Goal: Task Accomplishment & Management: Manage account settings

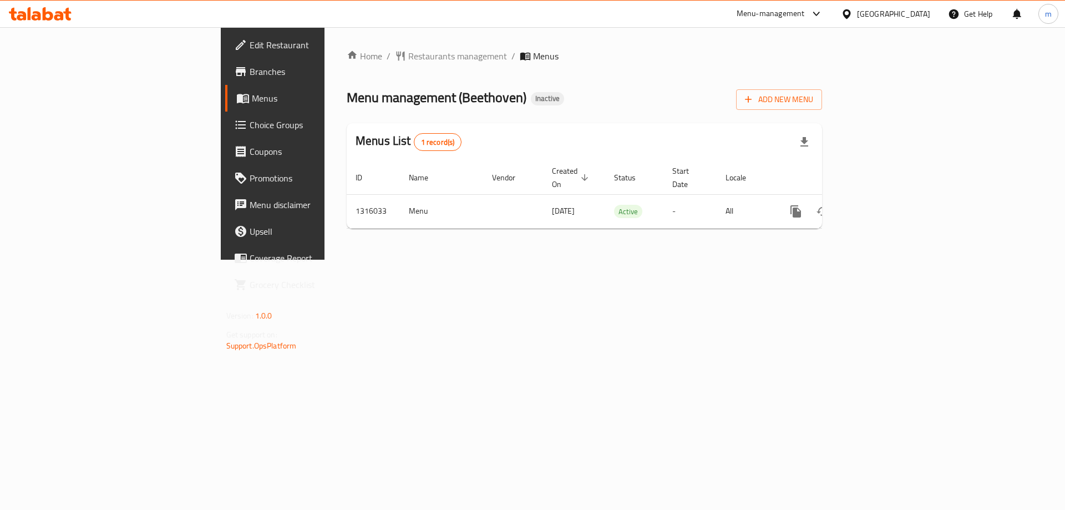
click at [250, 52] on span "Edit Restaurant" at bounding box center [320, 44] width 140 height 13
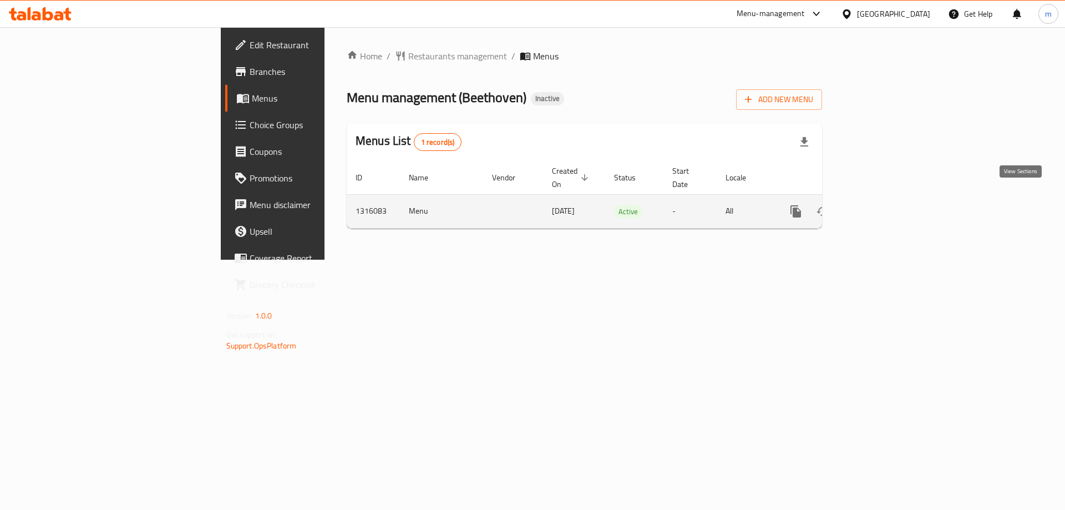
click at [881, 206] on icon "enhanced table" at bounding box center [876, 211] width 10 height 10
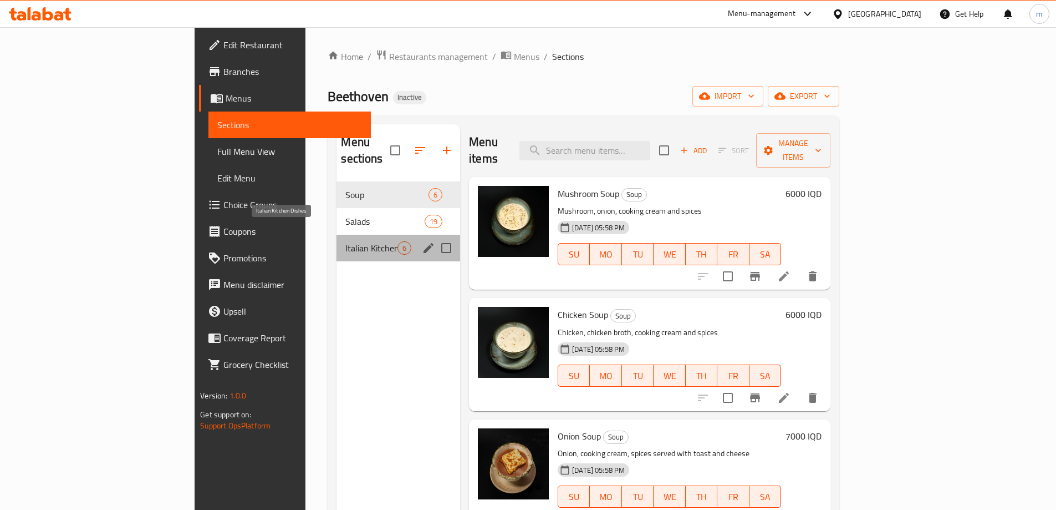
click at [345, 241] on span "Italian Kitchen Dishes" at bounding box center [371, 247] width 52 height 13
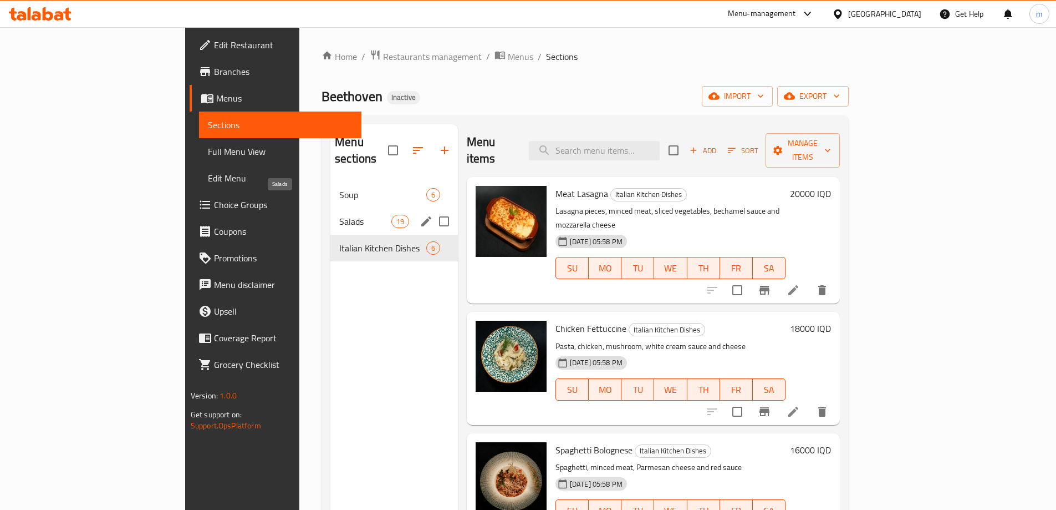
click at [339, 215] on span "Salads" at bounding box center [365, 221] width 52 height 13
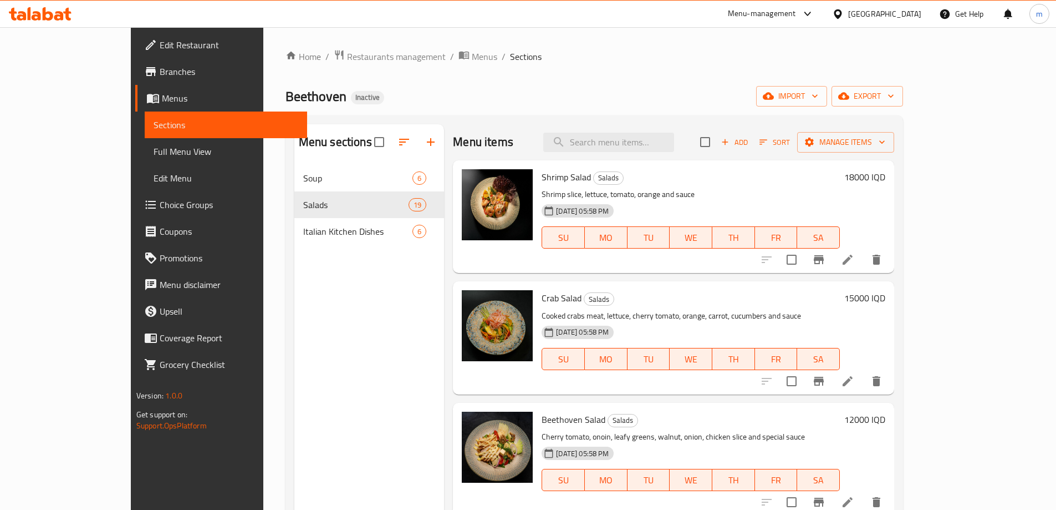
click at [523, 109] on div "Home / Restaurants management / Menus / Sections Beethoven Inactive import expo…" at bounding box center [595, 345] width 618 height 593
click at [827, 103] on button "import" at bounding box center [791, 96] width 71 height 21
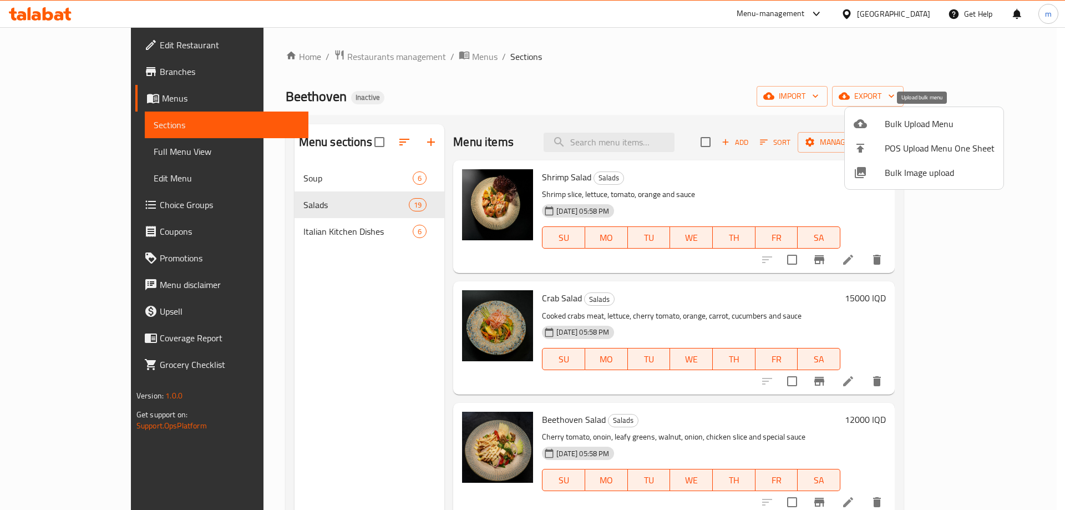
click at [877, 130] on li "Bulk Upload Menu" at bounding box center [924, 123] width 159 height 24
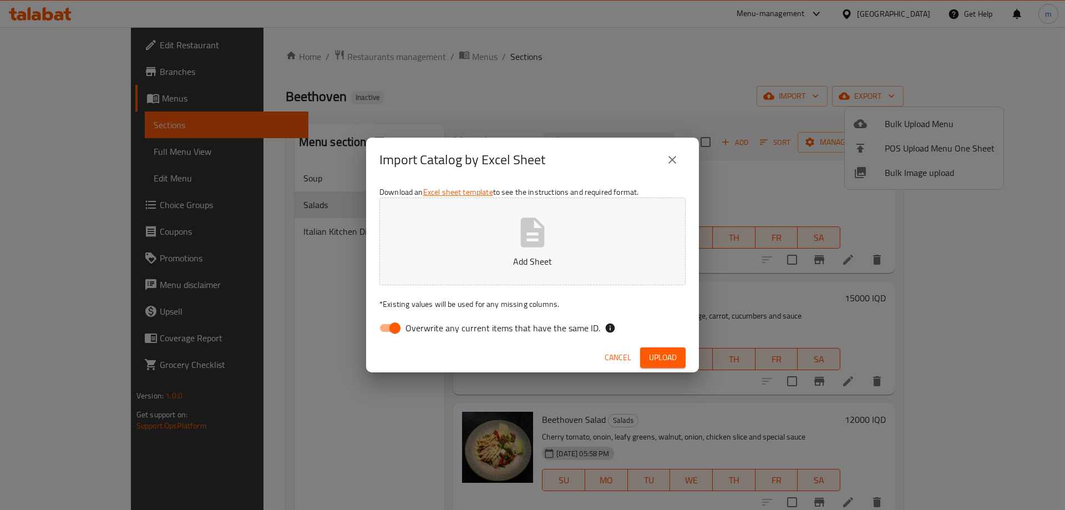
click at [392, 330] on input "Overwrite any current items that have the same ID." at bounding box center [394, 327] width 63 height 21
checkbox input "false"
click at [526, 242] on icon "button" at bounding box center [533, 231] width 24 height 29
click at [662, 352] on span "Upload" at bounding box center [663, 357] width 28 height 14
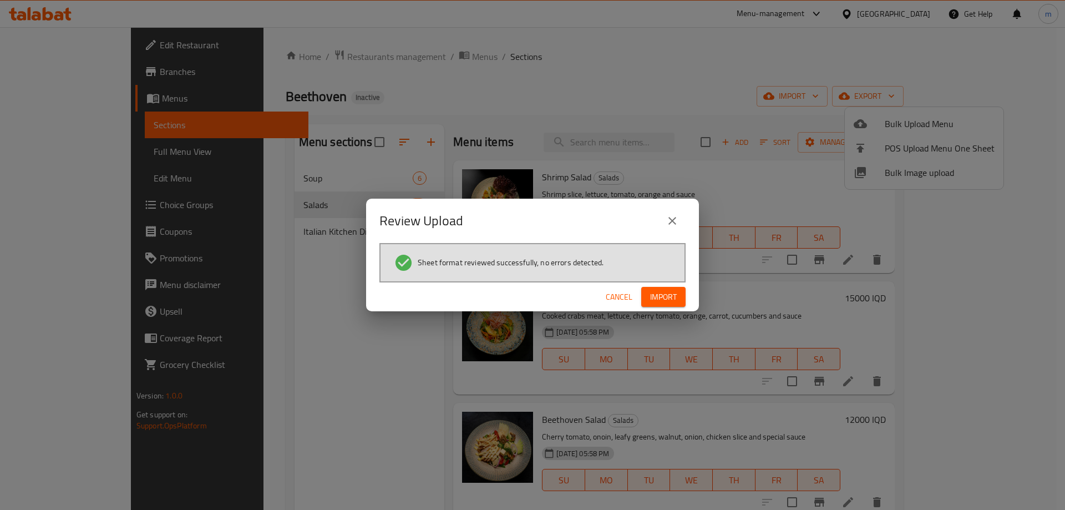
click at [660, 294] on span "Import" at bounding box center [663, 297] width 27 height 14
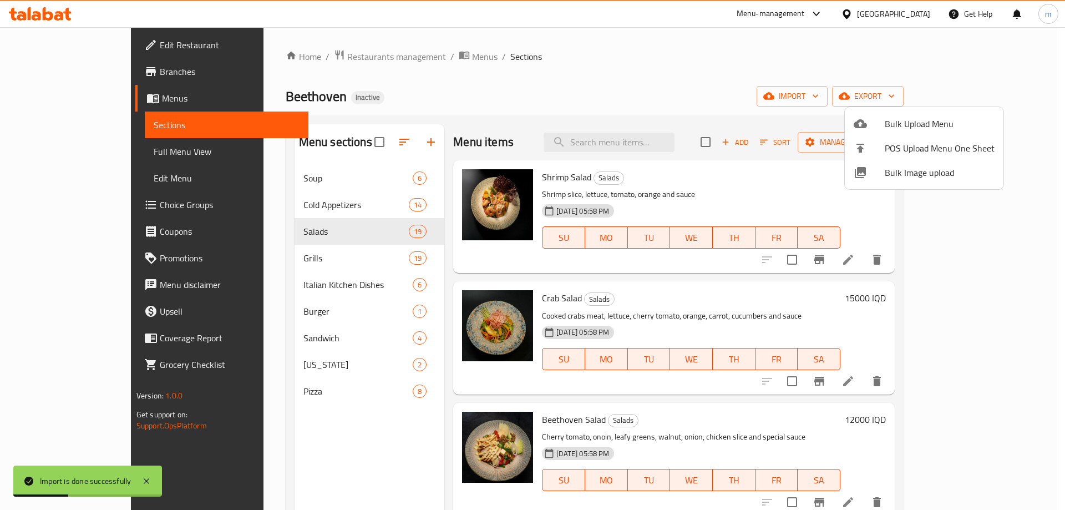
click at [88, 142] on div at bounding box center [532, 255] width 1065 height 510
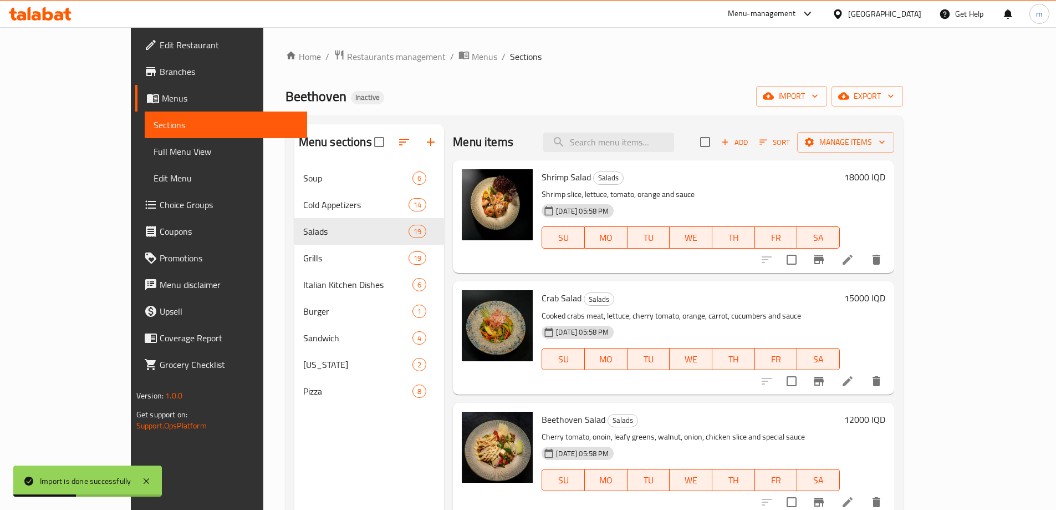
click at [154, 156] on span "Full Menu View" at bounding box center [226, 151] width 145 height 13
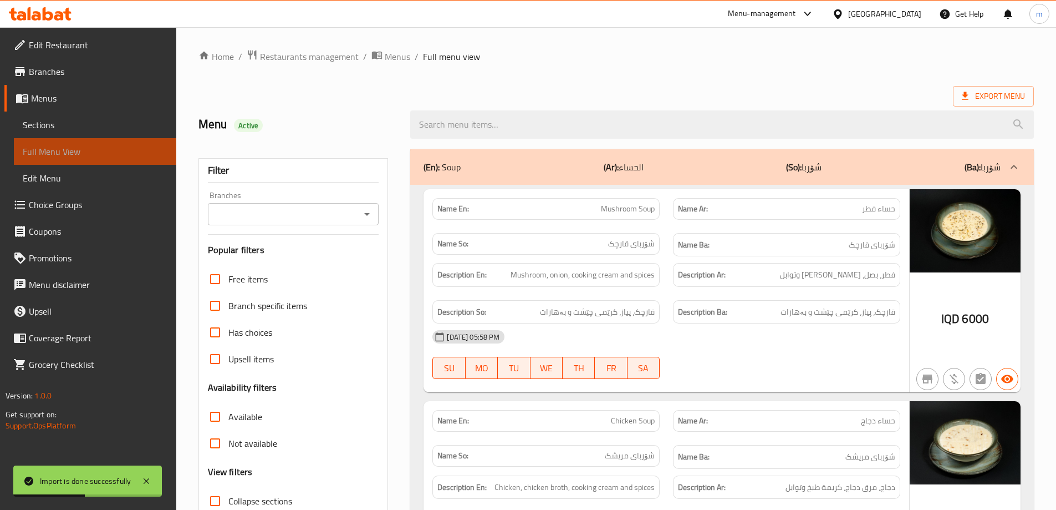
click at [85, 150] on span "Full Menu View" at bounding box center [95, 151] width 145 height 13
click at [360, 212] on button "Open" at bounding box center [367, 214] width 16 height 16
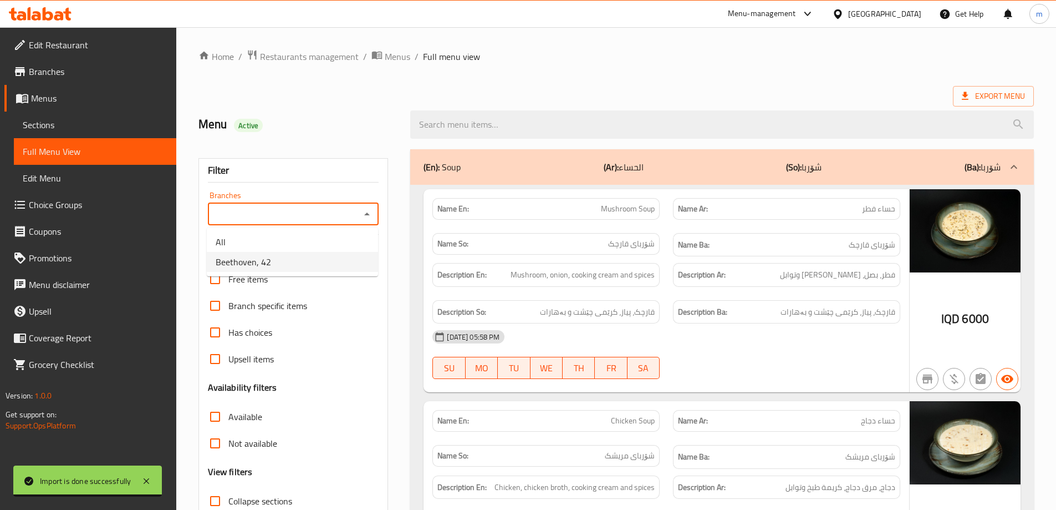
click at [281, 268] on li "Beethoven, 42" at bounding box center [292, 262] width 171 height 20
type input "Beethoven, 42"
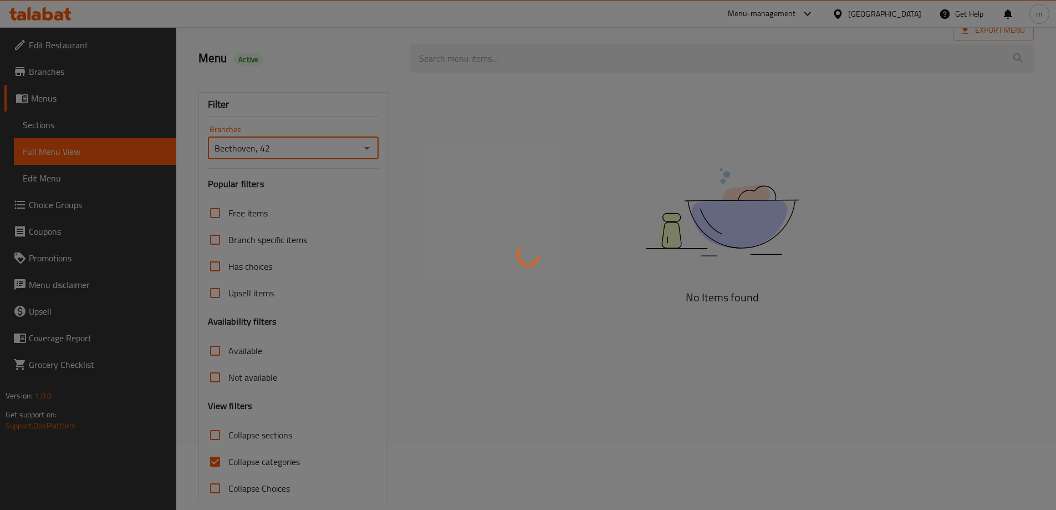
scroll to position [80, 0]
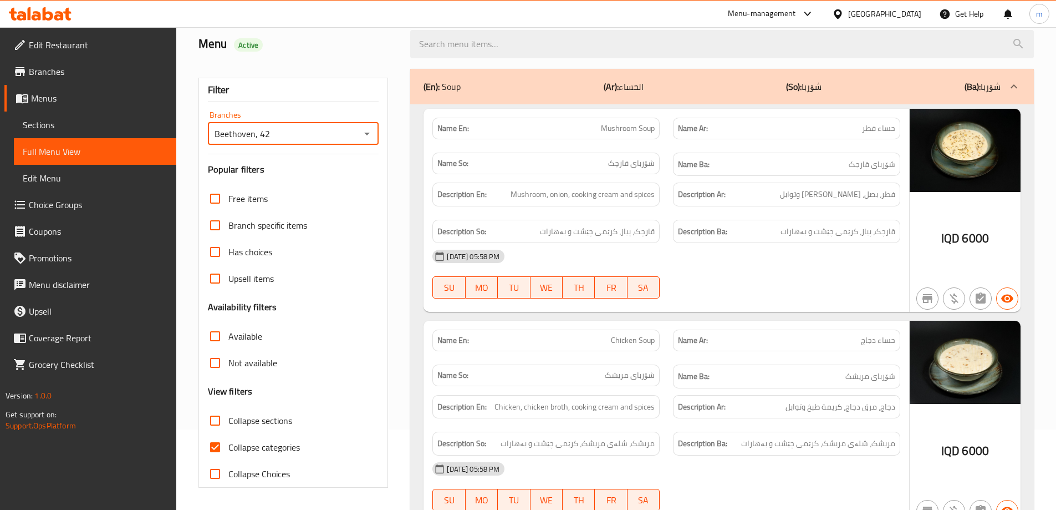
click at [216, 443] on input "Collapse categories" at bounding box center [215, 447] width 27 height 27
checkbox input "false"
click at [218, 420] on input "Collapse sections" at bounding box center [215, 420] width 27 height 27
checkbox input "true"
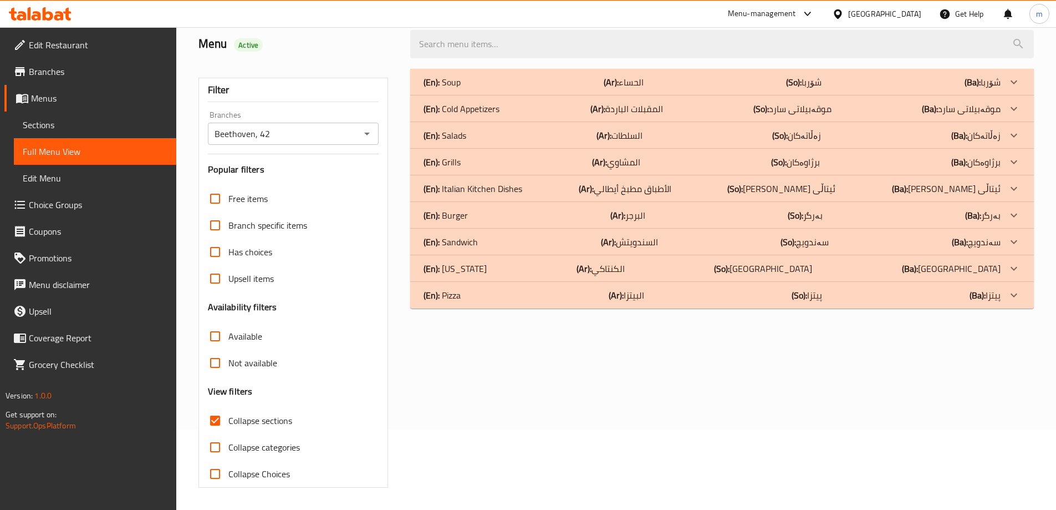
click at [59, 93] on span "Menus" at bounding box center [99, 98] width 136 height 13
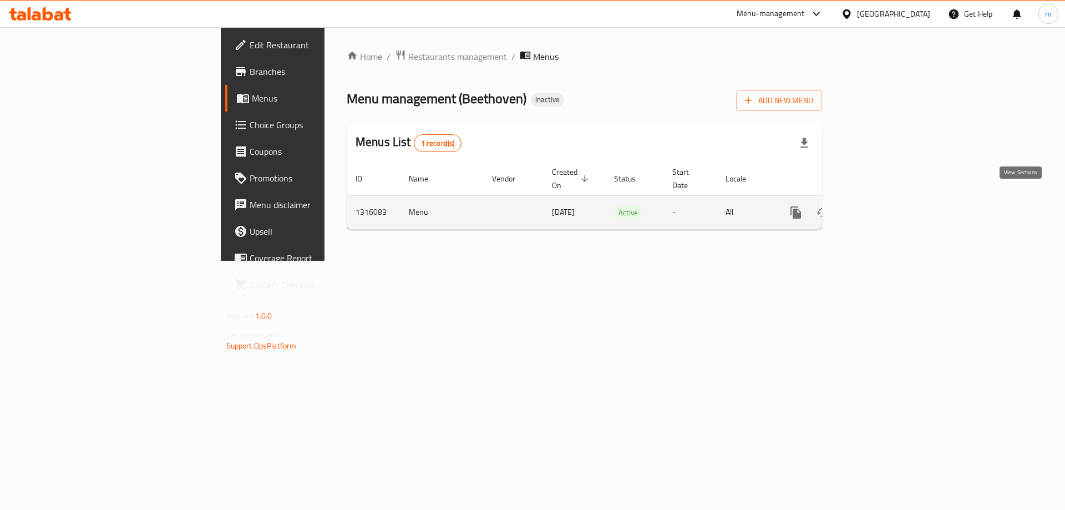
click at [889, 199] on link "enhanced table" at bounding box center [875, 212] width 27 height 27
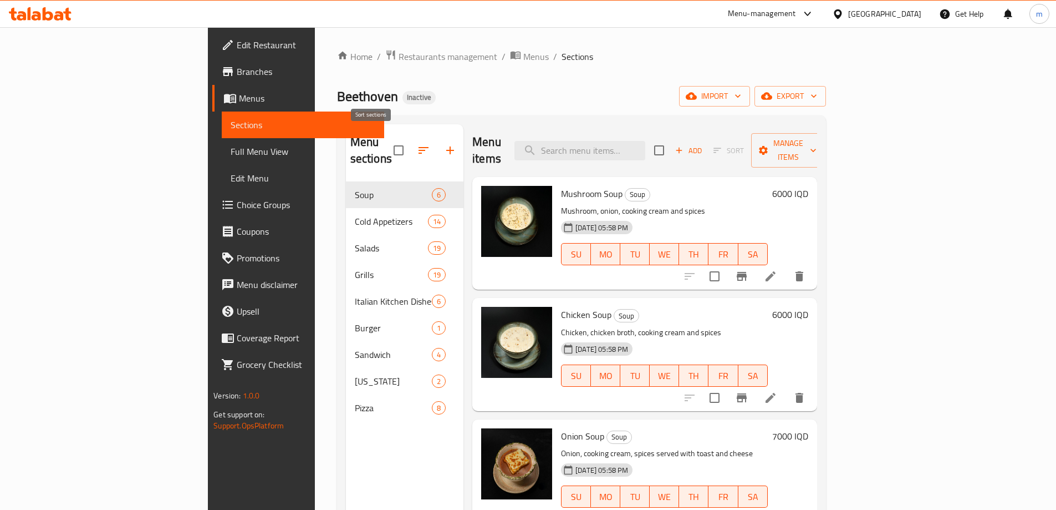
click at [417, 145] on icon "button" at bounding box center [423, 150] width 13 height 13
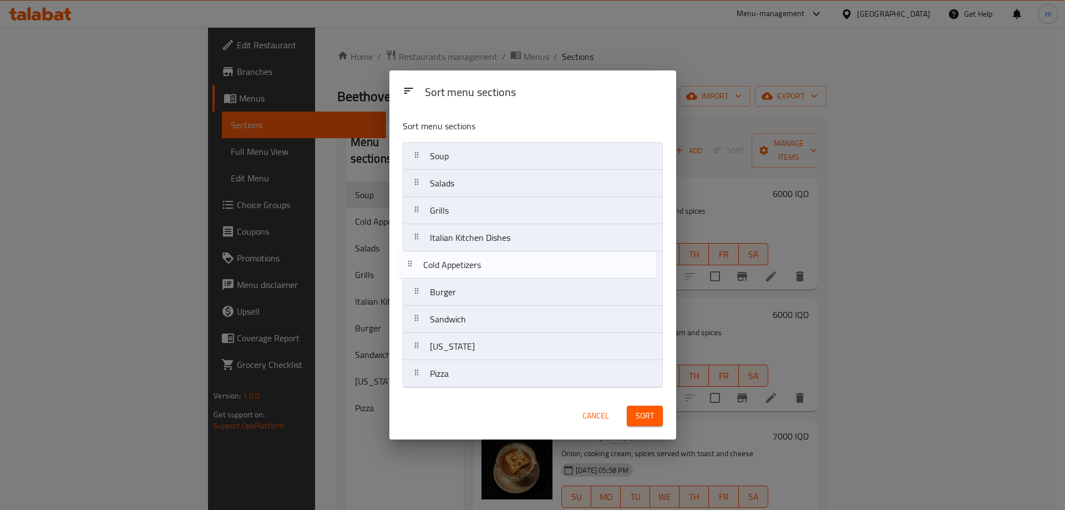
drag, startPoint x: 457, startPoint y: 182, endPoint x: 452, endPoint y: 269, distance: 86.7
click at [452, 269] on nav "Soup Cold Appetizers Salads Grills Italian Kitchen Dishes Burger Sandwich Kentu…" at bounding box center [533, 265] width 260 height 246
drag, startPoint x: 459, startPoint y: 219, endPoint x: 462, endPoint y: 285, distance: 66.1
click at [462, 285] on nav "Soup Salads Grills Italian Kitchen Dishes Cold Appetizers Burger Sandwich Kentu…" at bounding box center [533, 265] width 260 height 246
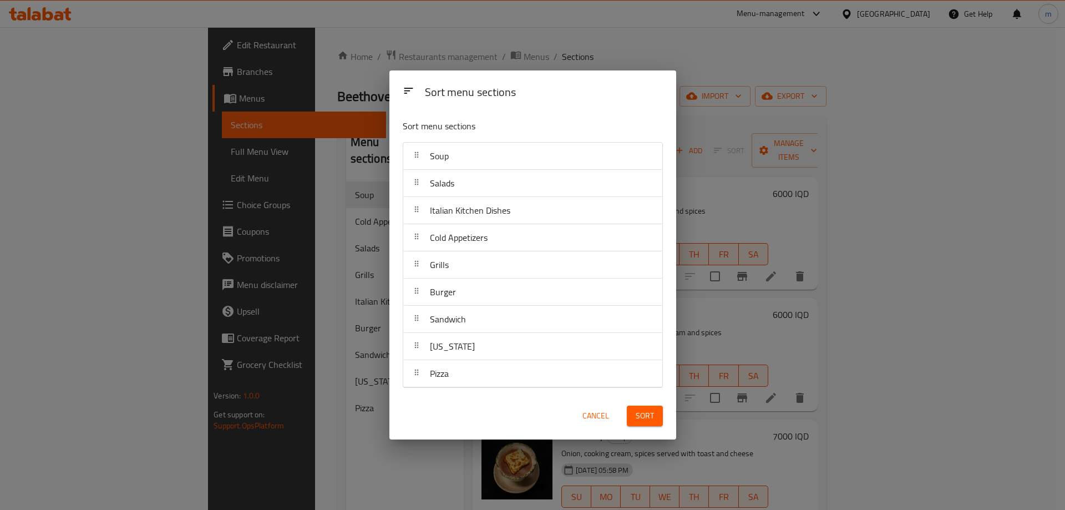
click at [638, 414] on span "Sort" at bounding box center [645, 416] width 18 height 14
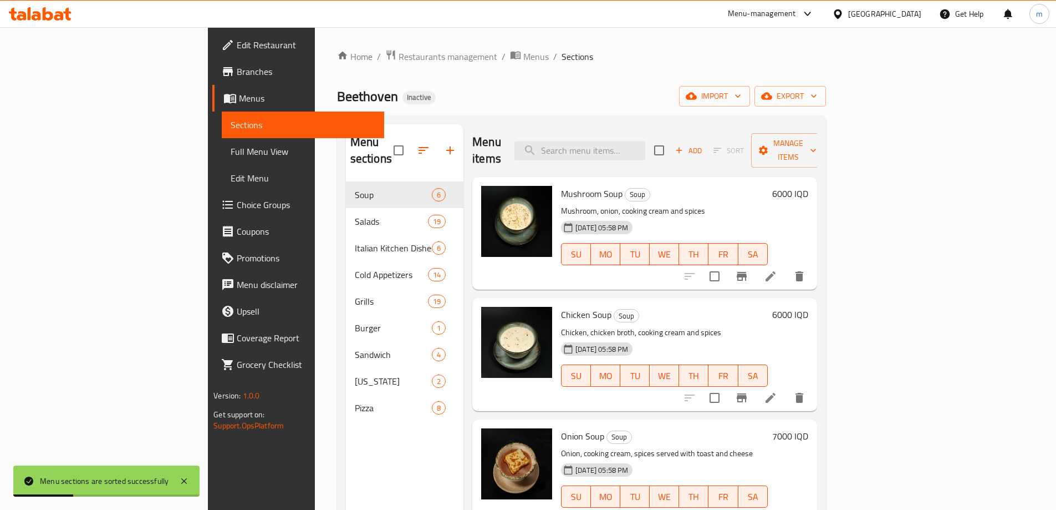
click at [231, 152] on span "Full Menu View" at bounding box center [303, 151] width 145 height 13
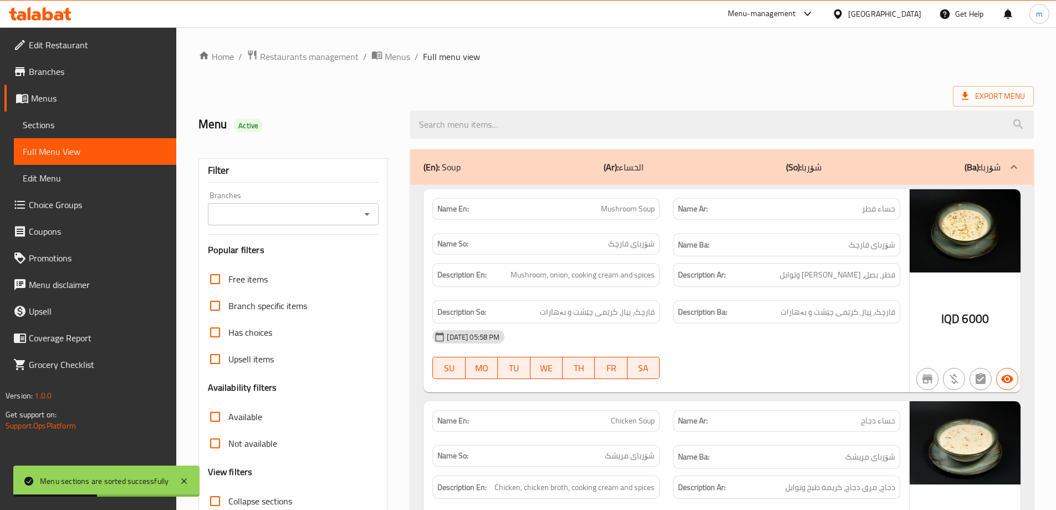
click at [371, 219] on icon "Open" at bounding box center [366, 213] width 13 height 13
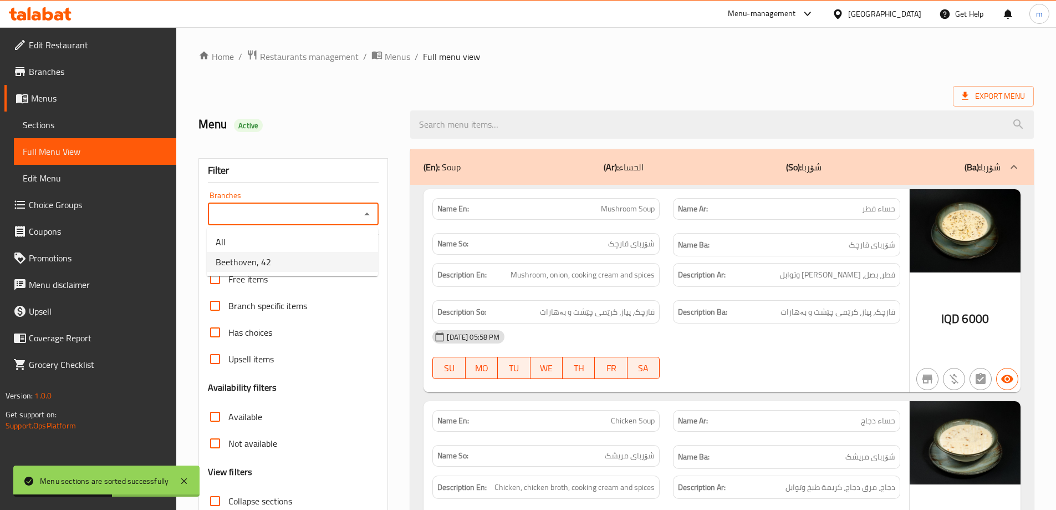
click at [256, 261] on span "Beethoven, 42" at bounding box center [243, 261] width 55 height 13
type input "Beethoven, 42"
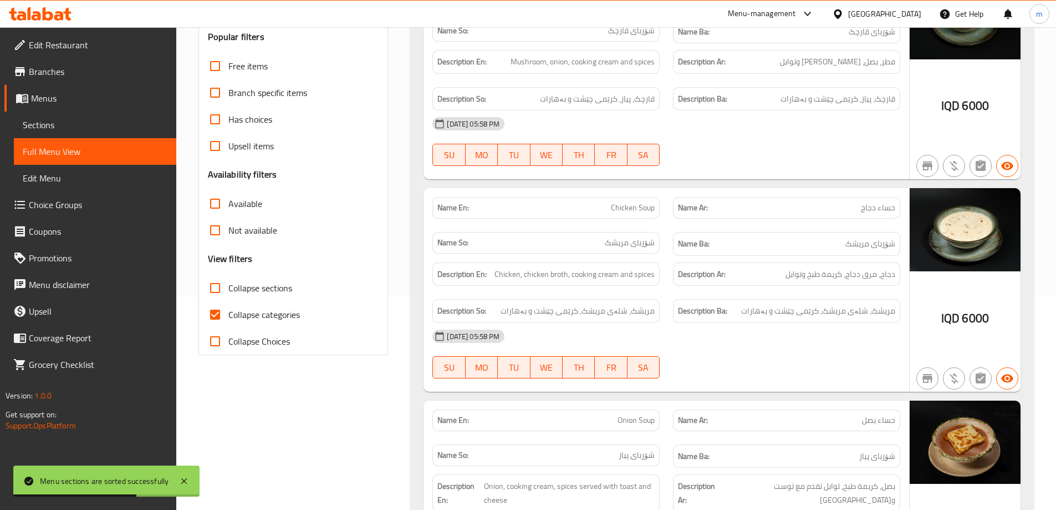
scroll to position [259, 0]
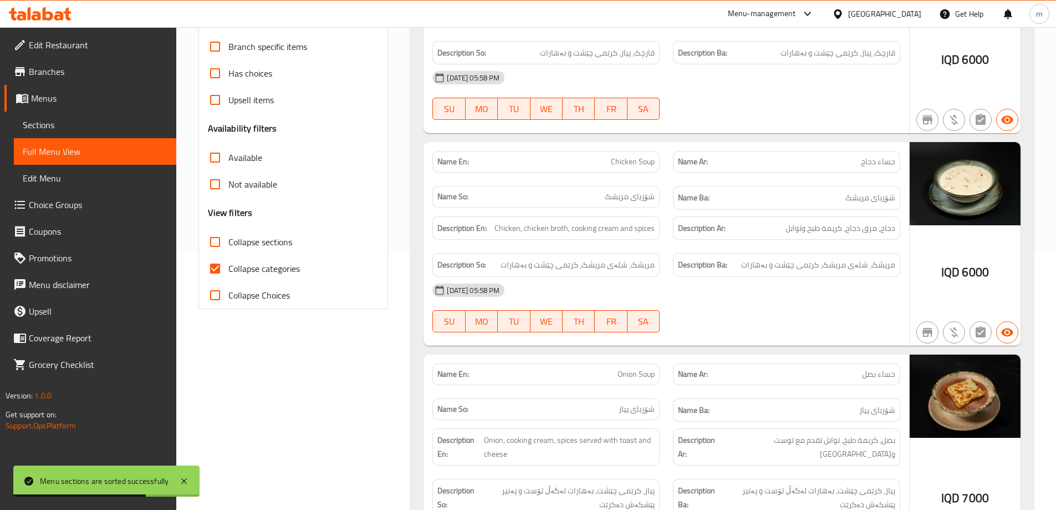
click at [214, 270] on input "Collapse categories" at bounding box center [215, 268] width 27 height 27
checkbox input "false"
click at [219, 242] on input "Collapse sections" at bounding box center [215, 241] width 27 height 27
checkbox input "true"
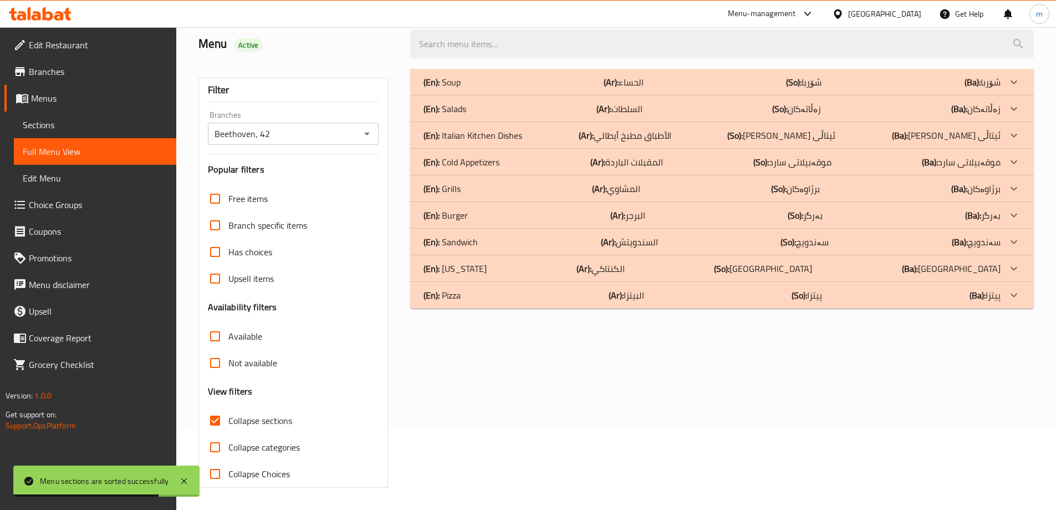
scroll to position [80, 0]
click at [509, 294] on div "(En): Pizza (Ar): البيتزا (So): پیتزا (Ba): پیتزا" at bounding box center [712, 294] width 577 height 13
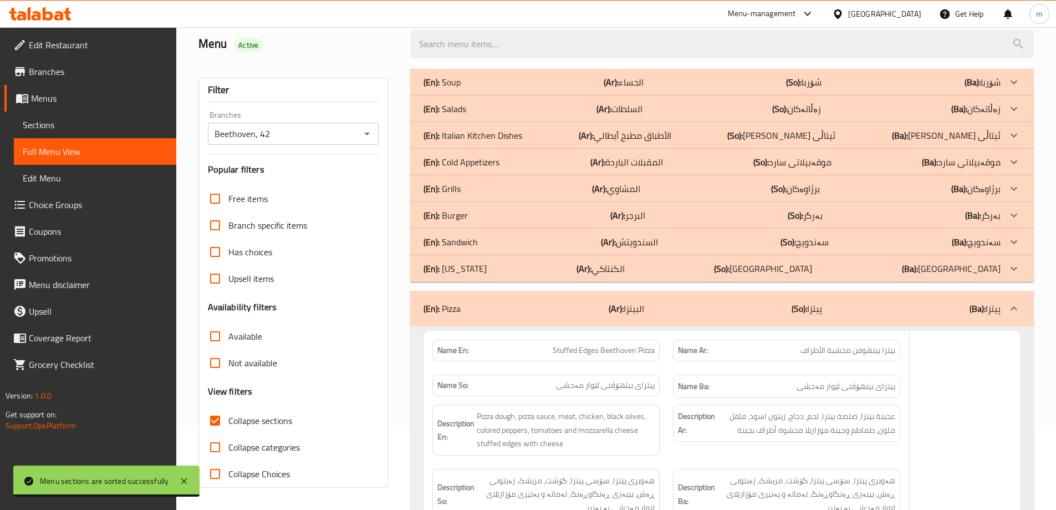
click at [504, 275] on div "(En): Kentucky (Ar): الكنتاكي (So): کنتاکی (Ba): کنتاکی" at bounding box center [712, 268] width 577 height 13
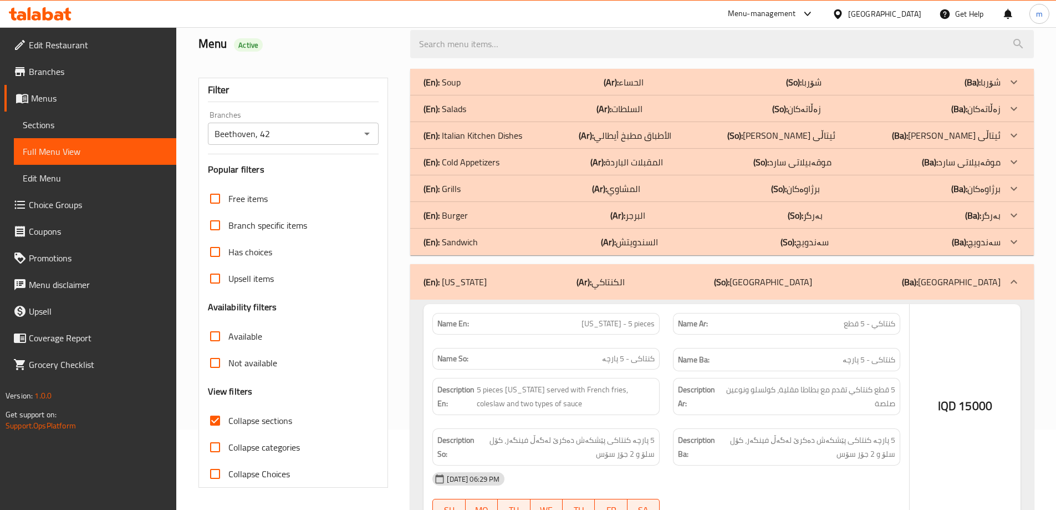
click at [495, 249] on div "(En): Sandwich (Ar): السندويتش (So): سەندویچ (Ba): سەندویچ" at bounding box center [722, 241] width 624 height 27
click at [491, 220] on div "(En): Burger (Ar): البرجر (So): بەرگر (Ba): بەرگر" at bounding box center [712, 215] width 577 height 13
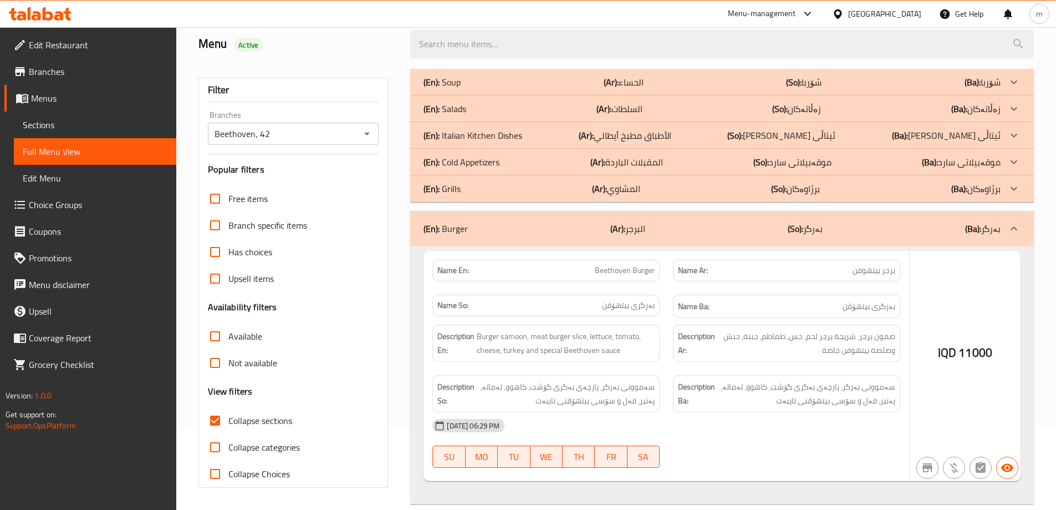
click at [488, 193] on div "(En): Grills (Ar): المشاوي (So): برژاوەکان (Ba): برژاوەکان" at bounding box center [712, 188] width 577 height 13
click at [476, 161] on p "(En): Cold Appetizers" at bounding box center [462, 161] width 76 height 13
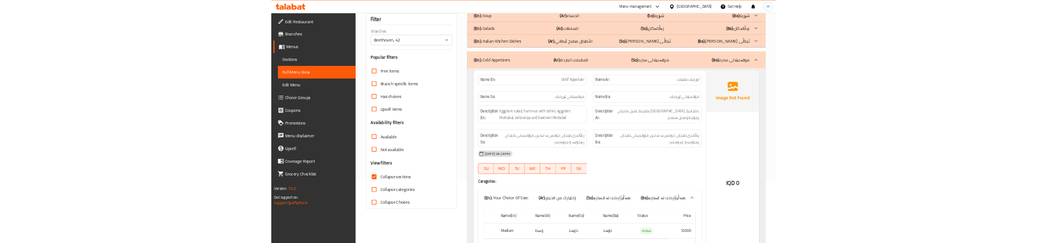
scroll to position [117, 0]
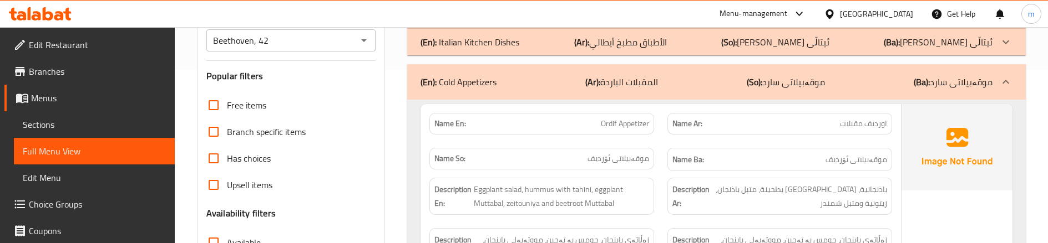
scroll to position [191, 0]
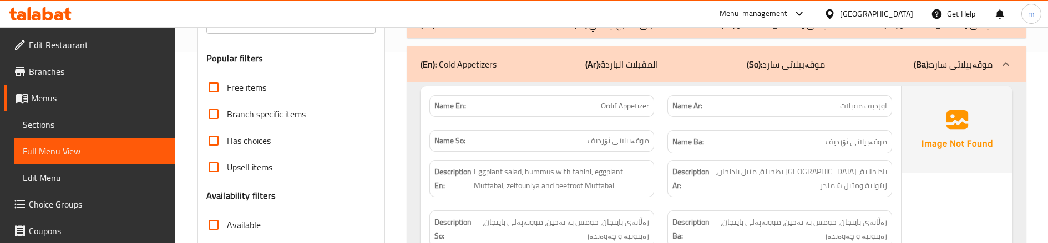
click at [650, 119] on div "Name En: Ordif Appetizer" at bounding box center [542, 106] width 238 height 35
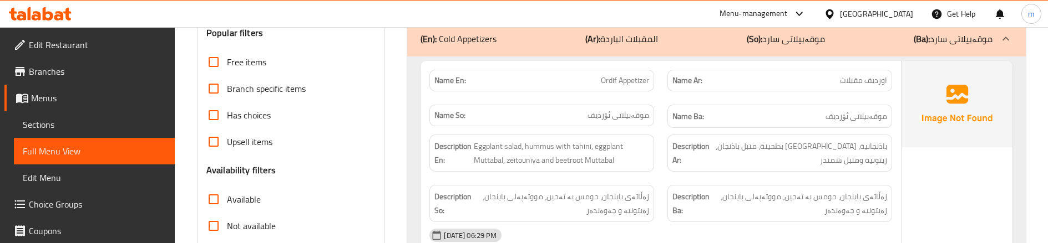
scroll to position [228, 0]
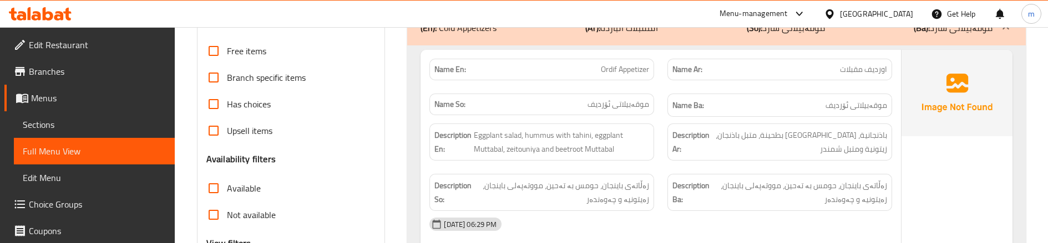
click at [662, 84] on div "Name Ar: اورديف مقبلات" at bounding box center [779, 69] width 238 height 35
click at [634, 71] on span "Ordif Appetizer" at bounding box center [625, 70] width 48 height 12
copy span "Ordif Appetizer"
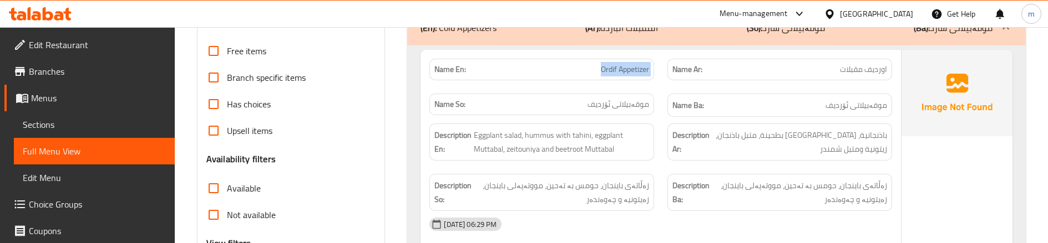
click at [47, 129] on span "Sections" at bounding box center [94, 124] width 143 height 13
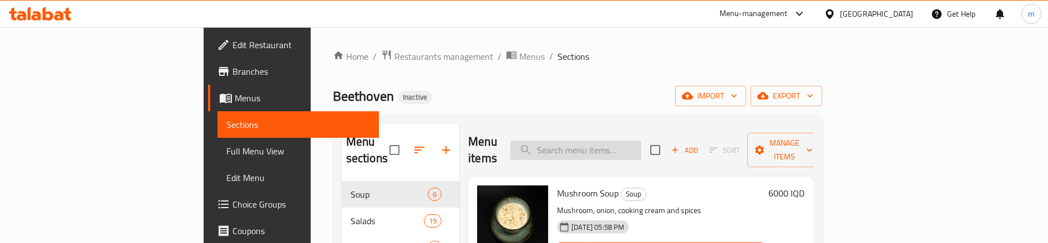
click at [641, 141] on input "search" at bounding box center [575, 150] width 131 height 19
paste input "Ordif Appetizer"
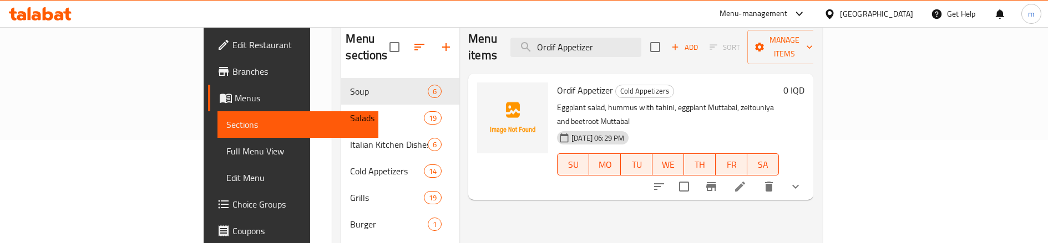
scroll to position [111, 0]
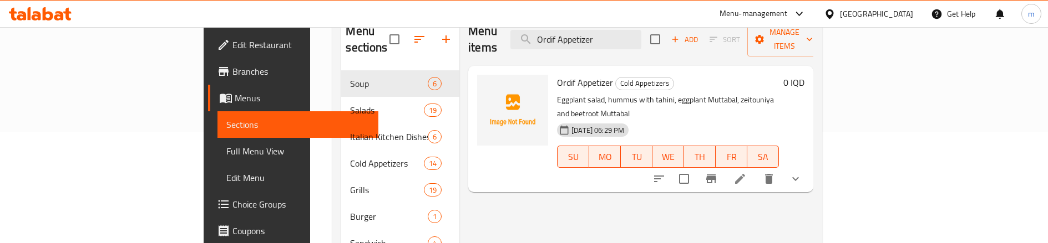
type input "Ordif Appetizer"
click at [745, 174] on icon at bounding box center [740, 179] width 10 height 10
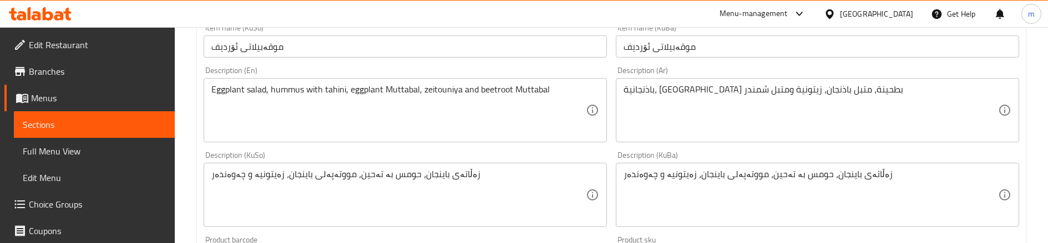
scroll to position [296, 0]
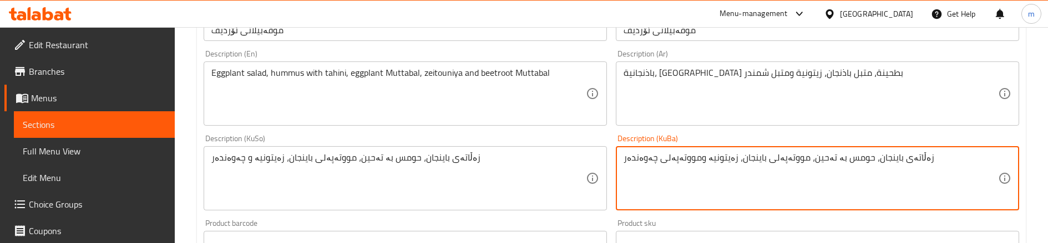
click at [690, 156] on textarea "زەڵاتەی باینجان، حومس بە تەحین، مووتەپەلی باینجان، زەیتونیە ومووتەپەلی چەوەندەر" at bounding box center [810, 179] width 374 height 53
type textarea "زەڵاتەی باینجان، حومس بە تەحین، مووتەپەلی باینجان، زەیتونیە و مووتەپەلی چەوەندەر"
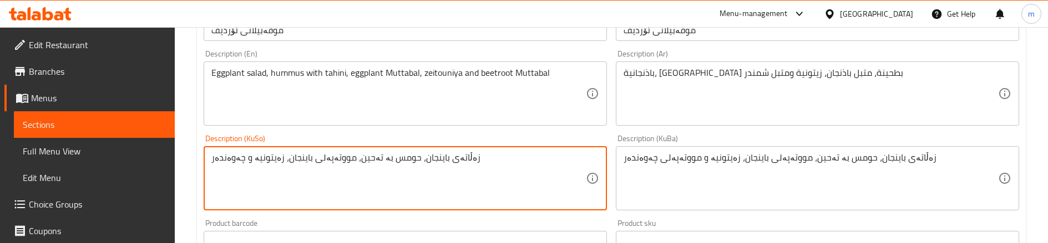
paste textarea "مووتەپەلی"
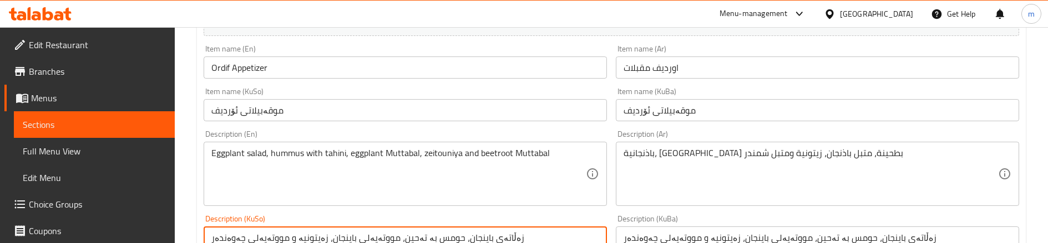
scroll to position [212, 0]
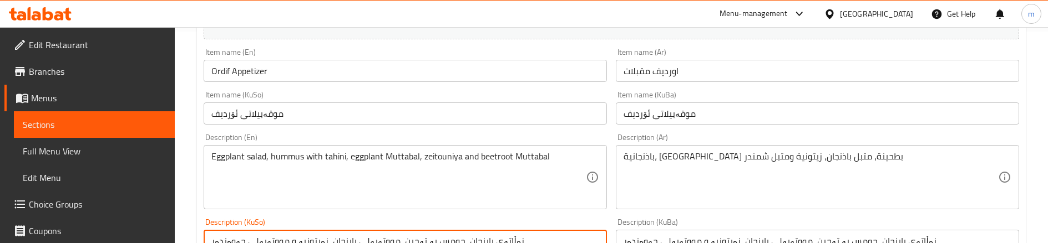
type textarea "زەڵاتەی باینجان، حومس بە تەحین، مووتەپەلی باینجان، زەیتونیە و مووتەپەلی چەوەندەر"
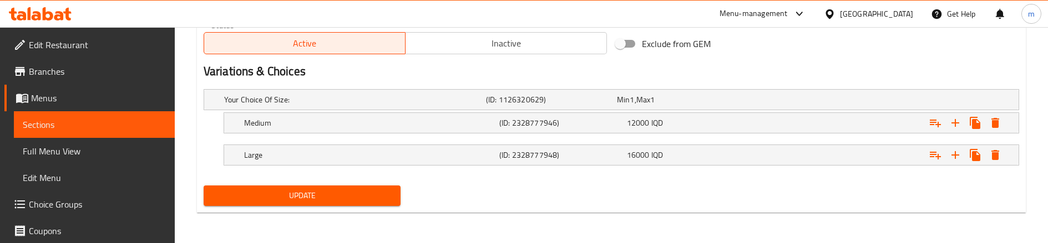
scroll to position [693, 0]
type textarea "Eggplant salad, hummus with tahini, eggplant muttabal, zeitouniya and beetroot …"
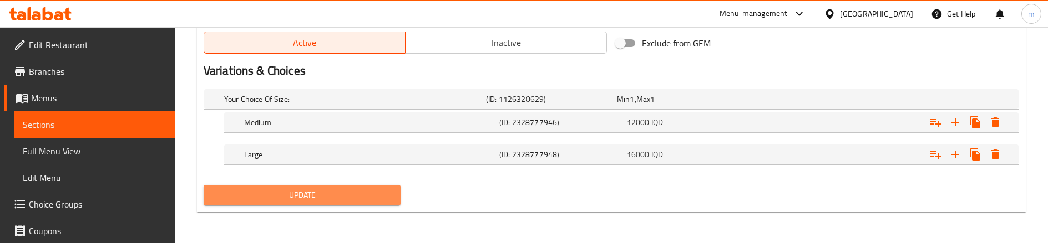
click at [312, 190] on span "Update" at bounding box center [302, 196] width 180 height 14
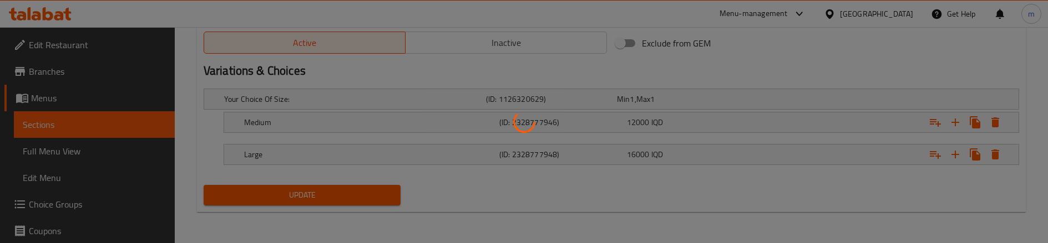
click at [62, 139] on div at bounding box center [524, 121] width 1048 height 243
click at [61, 148] on div at bounding box center [524, 121] width 1048 height 243
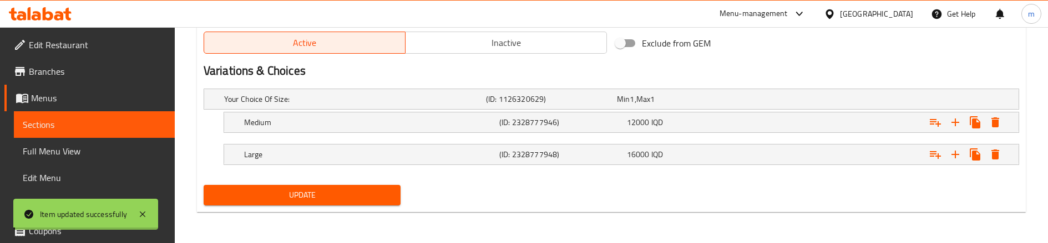
click at [60, 154] on span "Full Menu View" at bounding box center [94, 151] width 143 height 13
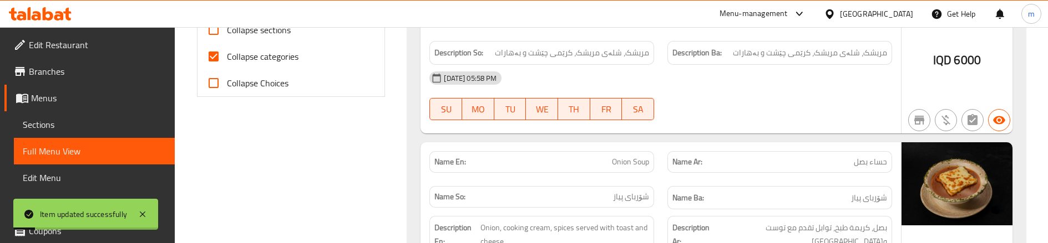
scroll to position [323, 0]
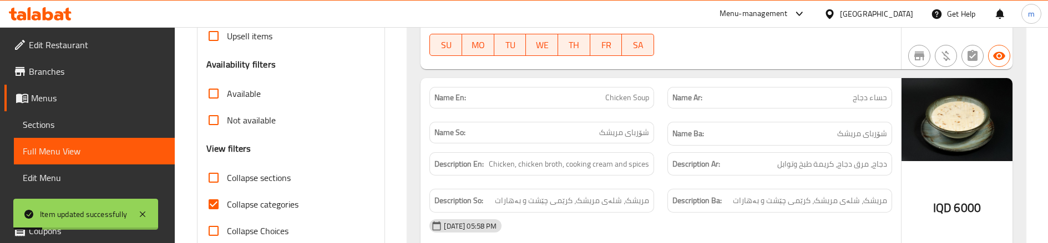
click at [226, 184] on input "Collapse sections" at bounding box center [213, 178] width 27 height 27
checkbox input "true"
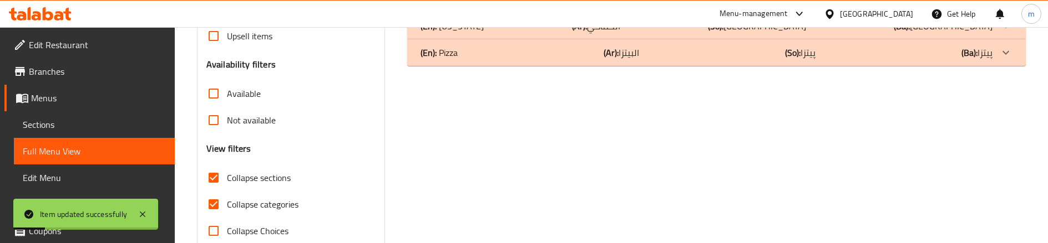
click at [209, 204] on input "Collapse categories" at bounding box center [213, 204] width 27 height 27
checkbox input "false"
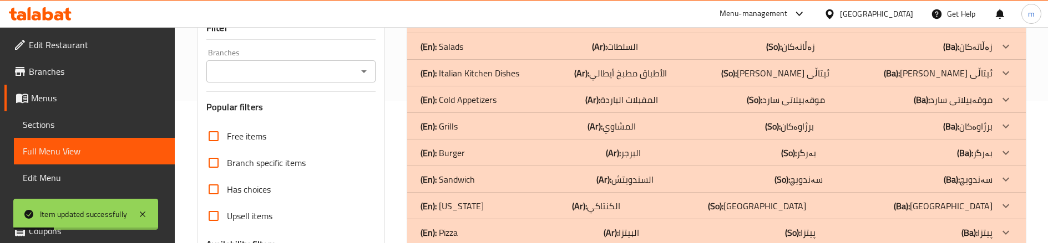
scroll to position [138, 0]
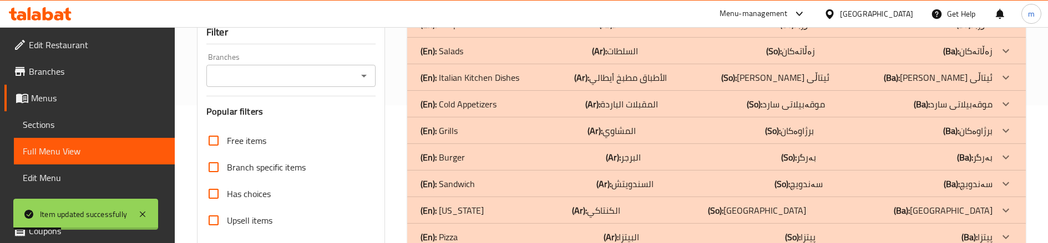
click at [489, 98] on p "(En): Cold Appetizers" at bounding box center [458, 104] width 76 height 13
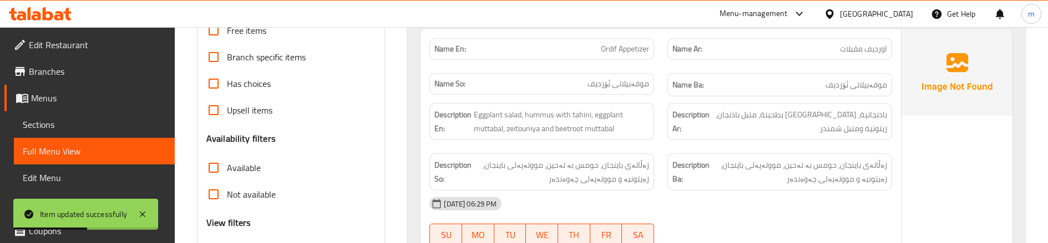
scroll to position [249, 0]
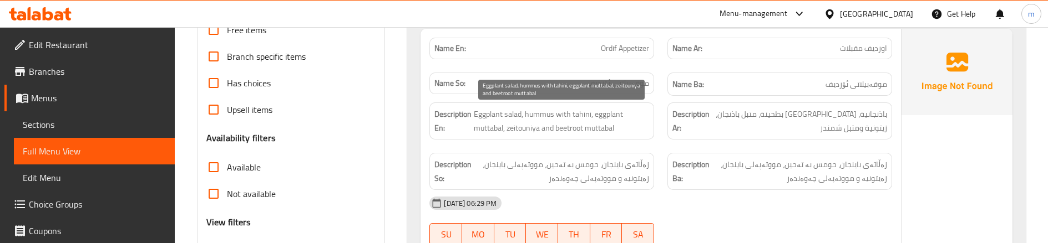
click at [571, 131] on span "Eggplant salad, hummus with tahini, eggplant muttabal, zeitouniya and beetroot …" at bounding box center [561, 121] width 175 height 27
copy span "beetroot"
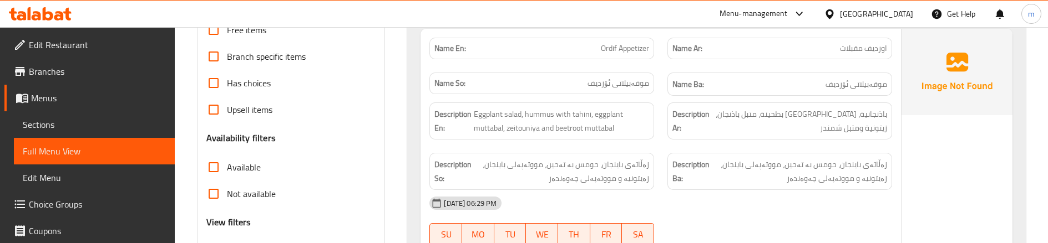
click at [665, 144] on div "Description Ar: باذنجانية، حمص بطحينة، متبل باذنجان، زيتونية ومتبل شمندر" at bounding box center [779, 121] width 238 height 50
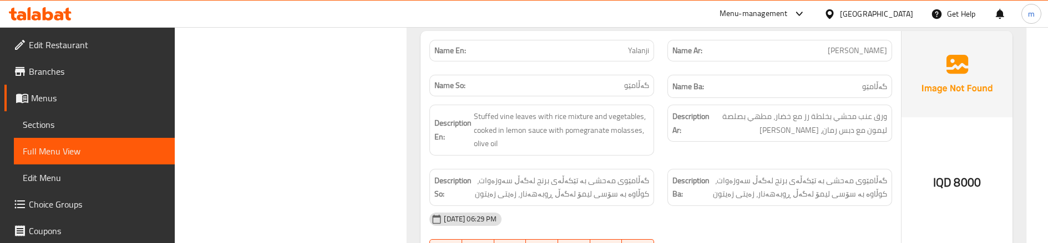
scroll to position [655, 0]
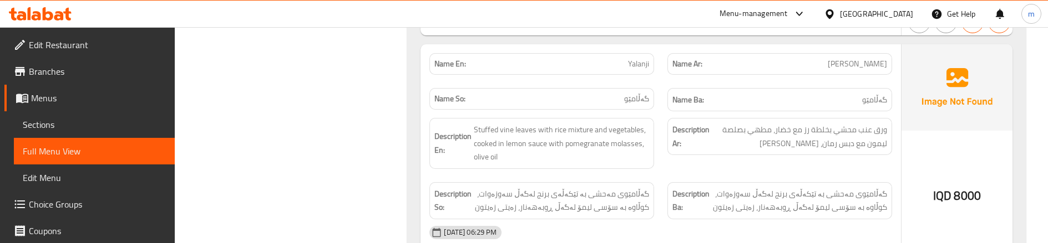
click at [665, 165] on div "Description Ar: ورق عنب محشي بخلطة رز مع خضار، مطهي بصلصة ليمون مع دبس رمان، زي…" at bounding box center [779, 143] width 238 height 64
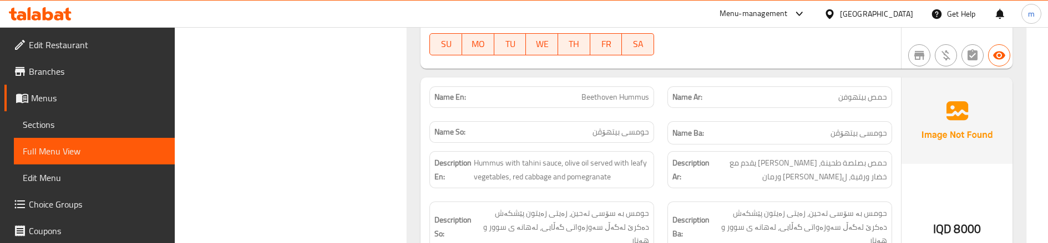
scroll to position [877, 0]
click at [663, 111] on div "Name Ar: حمص بيتهوفن" at bounding box center [779, 95] width 238 height 35
click at [661, 105] on div "Name Ar: حمص بيتهوفن" at bounding box center [779, 95] width 238 height 35
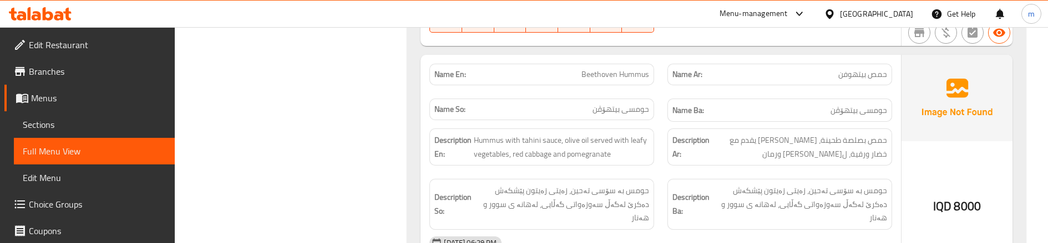
scroll to position [914, 0]
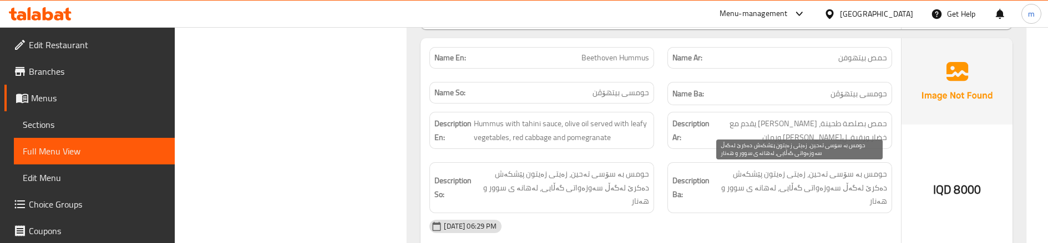
click at [789, 192] on span "حومس بە سۆسی تەحین، زەیتی زەیتون پێشکەش دەکرێ لەگەڵ سەوزەواتی گەڵایی، لەهانە ی …" at bounding box center [798, 187] width 175 height 41
click at [790, 189] on span "حومس بە سۆسی تەحین، زەیتی زەیتون پێشکەش دەکرێ لەگەڵ سەوزەواتی گەڵایی، لەهانە ی …" at bounding box center [798, 187] width 175 height 41
click at [791, 187] on span "حومس بە سۆسی تەحین، زەیتی زەیتون پێشکەش دەکرێ لەگەڵ سەوزەواتی گەڵایی، لەهانە ی …" at bounding box center [798, 187] width 175 height 41
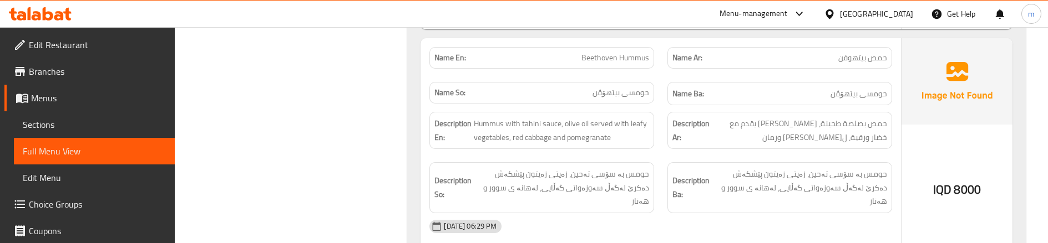
click at [636, 59] on span "Beethoven Hummus" at bounding box center [615, 58] width 68 height 12
copy span "Beethoven Hummus"
click at [56, 116] on link "Sections" at bounding box center [94, 124] width 161 height 27
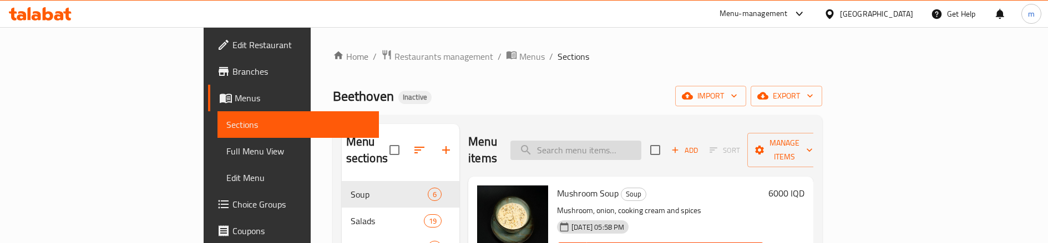
click at [641, 148] on input "search" at bounding box center [575, 150] width 131 height 19
paste input "Beethoven Hummus"
type input "Beethoven Hummus"
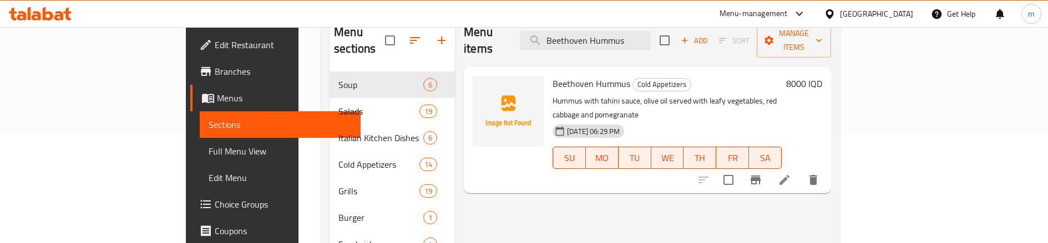
scroll to position [111, 0]
click at [791, 172] on icon at bounding box center [783, 178] width 13 height 13
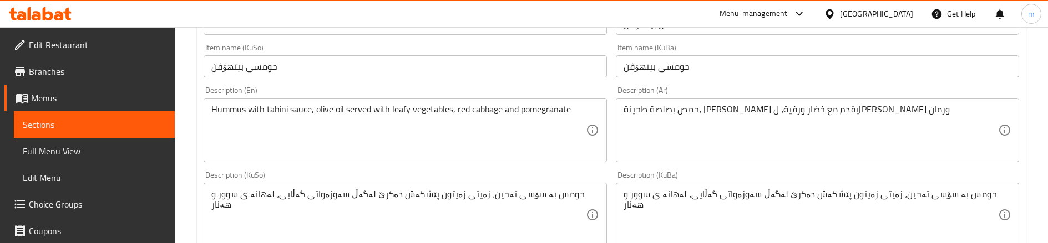
scroll to position [296, 0]
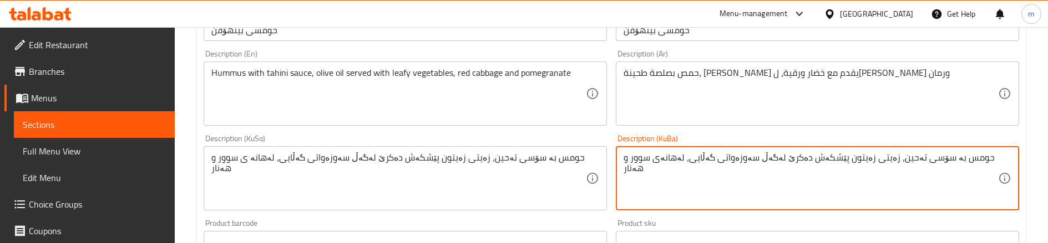
click at [714, 164] on textarea "حومس بە سۆسی تەحین، زەیتی زەیتون پێشکەش دەکرێ لەگەڵ سەوزەواتی گەڵایی، لەهانەی س…" at bounding box center [810, 179] width 374 height 53
type textarea "حومس بە سۆسی تەحین، زەیتی زەیتون پێشکەش دەکرێ لەگەڵ سەوزەواتی گەڵایی، لەهانەی س…"
click at [381, 143] on div "Description (KuSo) حومس بە سۆسی تەحین، زەیتی زەیتون پێشکەش دەکرێ لەگەڵ سەوزەوات…" at bounding box center [405, 173] width 403 height 76
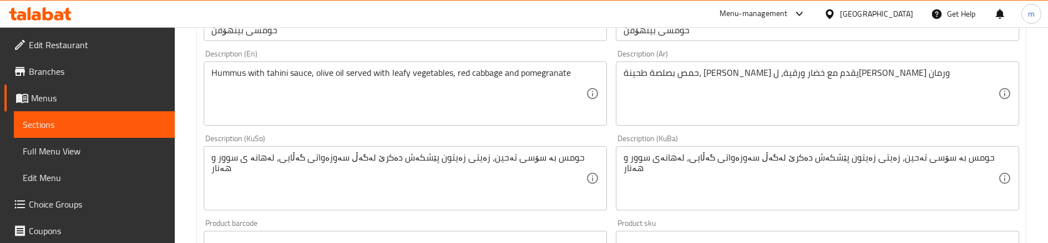
click at [380, 148] on div "حومس بە سۆسی تەحین، زەیتی زەیتون پێشکەش دەکرێ لەگەڵ سەوزەواتی گەڵایی، لەهانە ی …" at bounding box center [405, 178] width 403 height 64
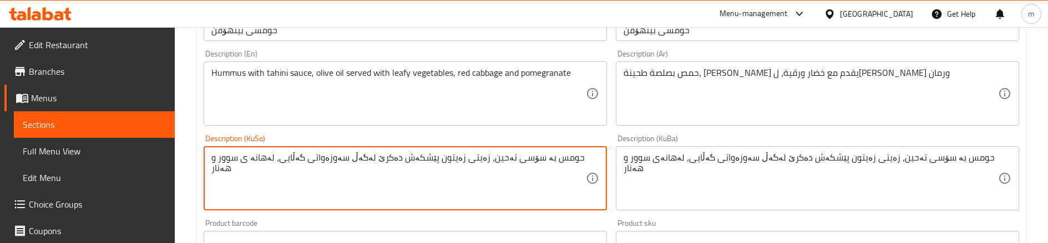
paste textarea
type textarea "حومس بە سۆسی تەحین، زەیتی زەیتون پێشکەش دەکرێ لەگەڵ سەوزەواتی گەڵایی، لەهانەی س…"
click at [425, 133] on div "Description (KuSo) حومس بە سۆسی تەحین، زەیتی زەیتون پێشکەش دەکرێ لەگەڵ سەوزەوات…" at bounding box center [405, 172] width 412 height 85
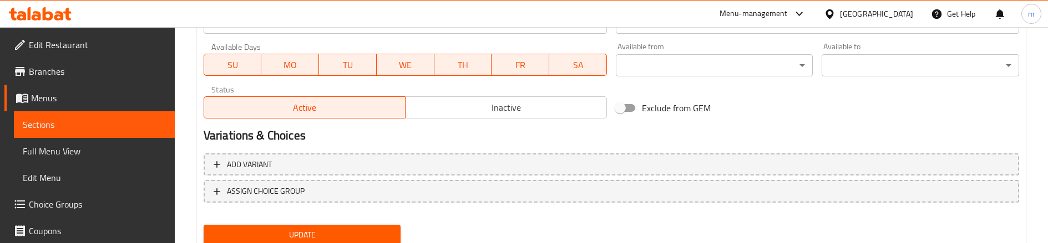
scroll to position [668, 0]
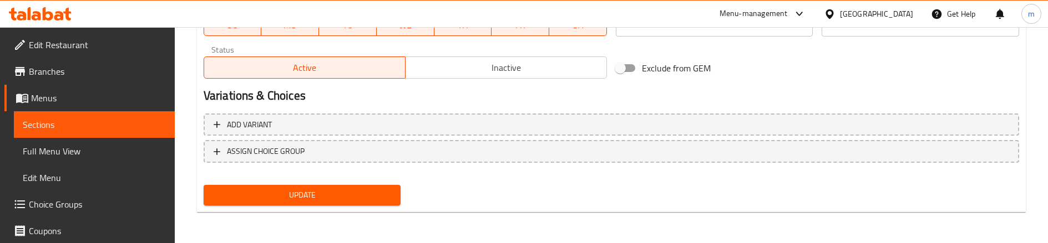
click at [312, 190] on span "Update" at bounding box center [302, 196] width 180 height 14
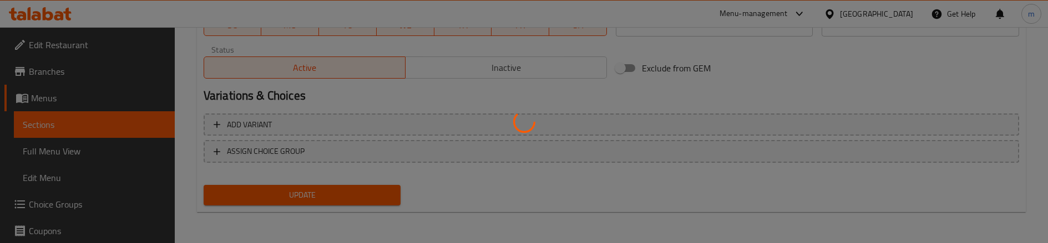
click at [70, 143] on div at bounding box center [524, 121] width 1048 height 243
click at [68, 153] on div at bounding box center [524, 121] width 1048 height 243
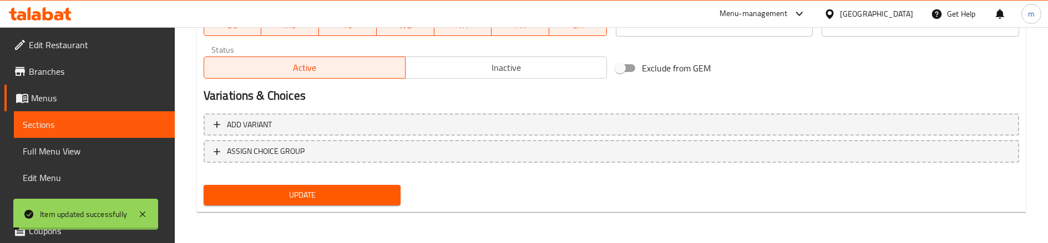
click at [68, 143] on link "Full Menu View" at bounding box center [94, 151] width 161 height 27
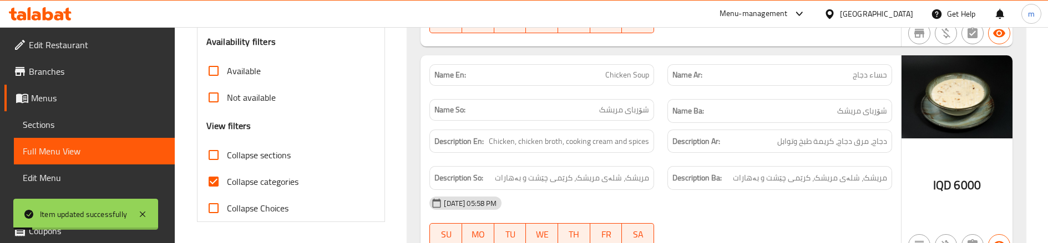
scroll to position [298, 0]
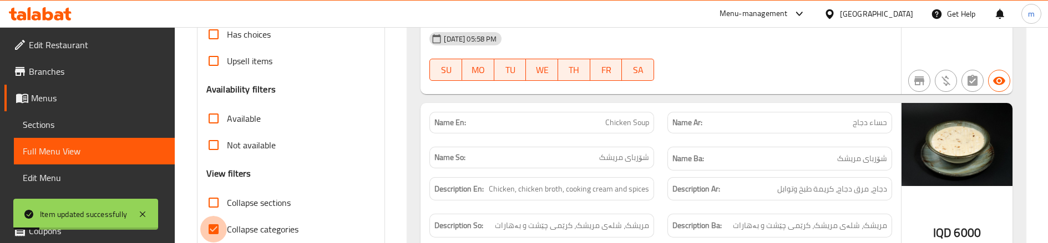
click at [214, 225] on input "Collapse categories" at bounding box center [213, 229] width 27 height 27
checkbox input "false"
click at [216, 195] on input "Collapse sections" at bounding box center [213, 203] width 27 height 27
checkbox input "true"
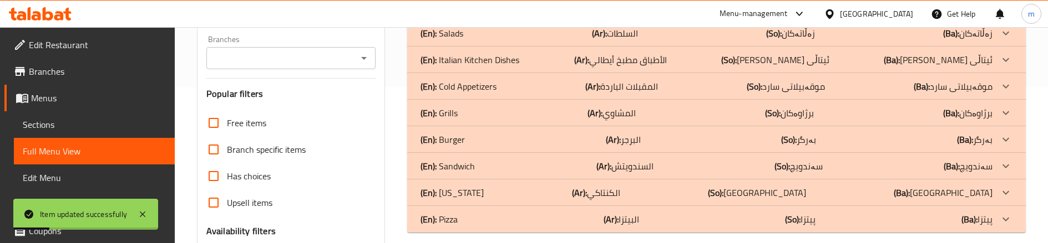
scroll to position [150, 0]
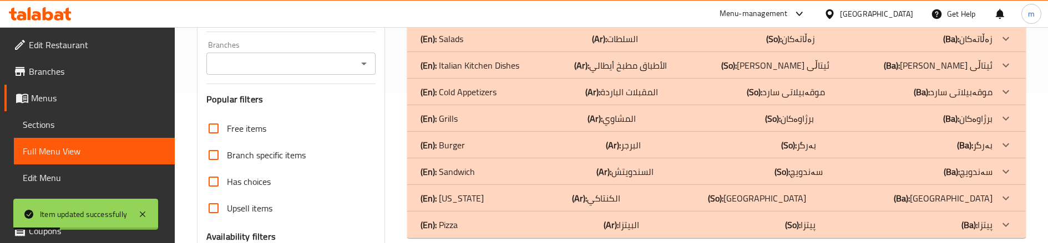
click at [507, 90] on div "(En): Cold Appetizers (Ar): المقبلات الباردة (So): موقەبیلاتی سارد (Ba): موقەبی…" at bounding box center [706, 91] width 572 height 13
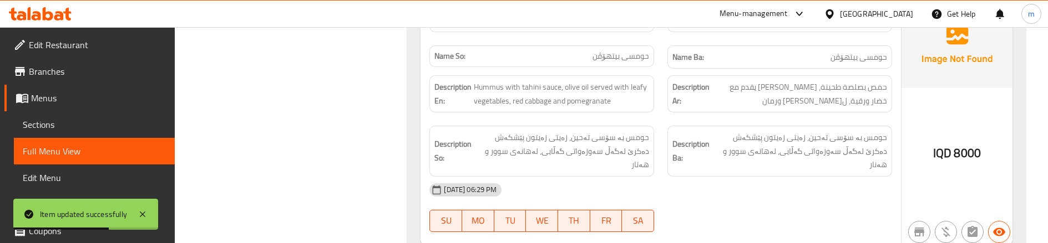
scroll to position [927, 0]
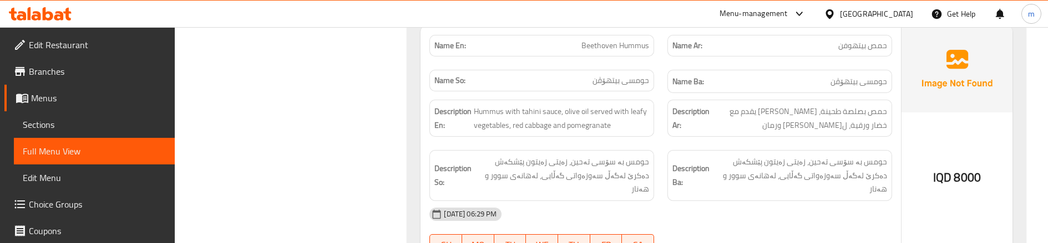
click at [665, 139] on div "Description Ar: حمص بصلصة طحينة، زيت زيتون يقدم مع خضار ورقية، لهانة حمراء ورمان" at bounding box center [779, 118] width 238 height 50
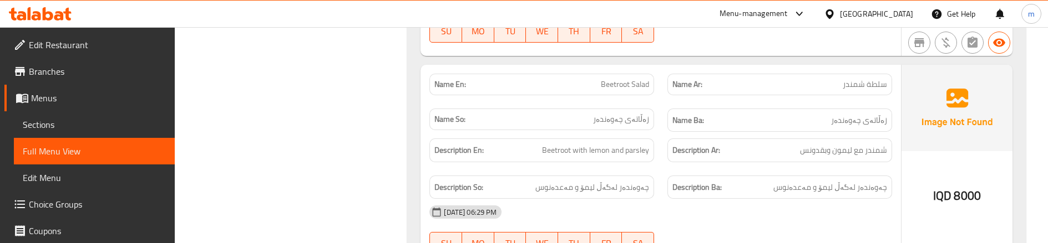
scroll to position [1148, 0]
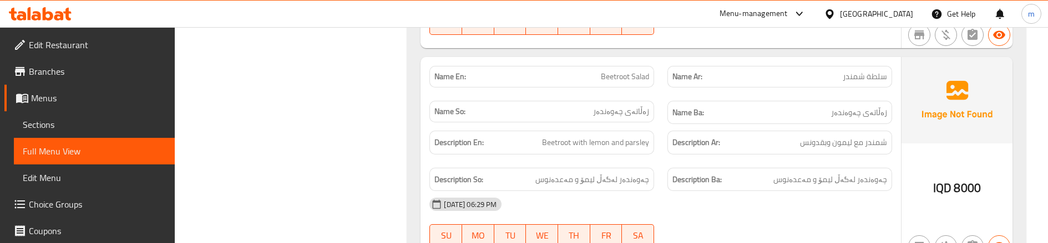
click at [674, 76] on div "Name Ar: سلطة شمندر" at bounding box center [779, 76] width 238 height 35
click at [656, 142] on div "Description En: Beetroot with lemon and parsley" at bounding box center [542, 142] width 238 height 37
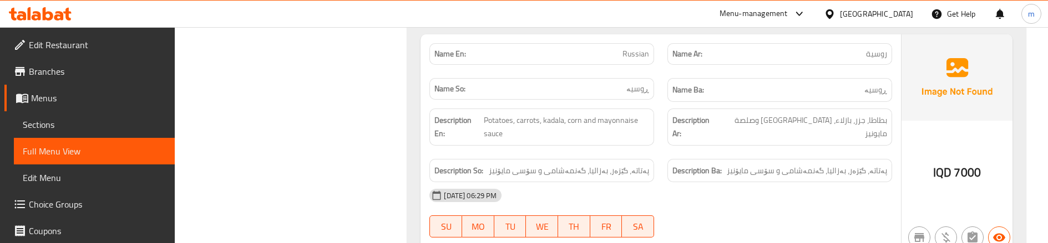
scroll to position [1370, 0]
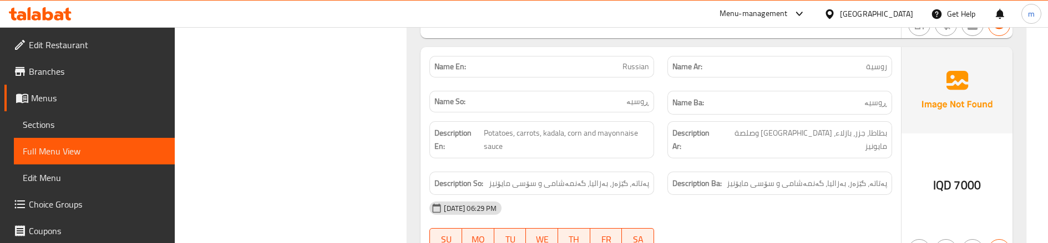
click at [662, 98] on div "Name Ba: ڕوسیە" at bounding box center [779, 102] width 238 height 37
click at [670, 139] on div "Description Ar: بطاطا، جزر، بازلاء، ذرة وصلصة مايونيز" at bounding box center [779, 140] width 238 height 50
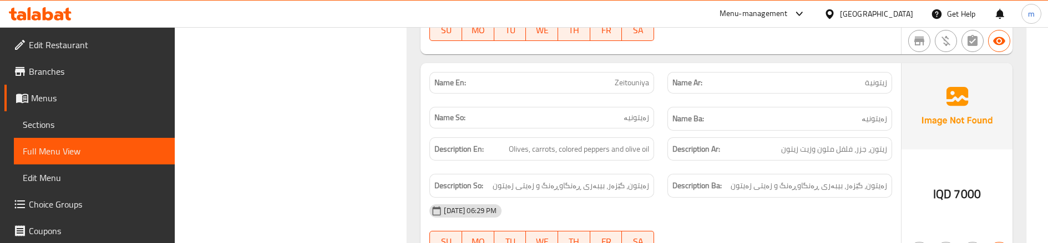
scroll to position [1592, 0]
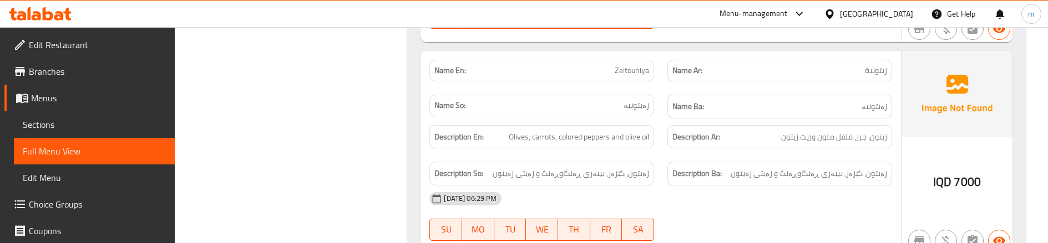
click at [662, 140] on div "Description Ar: زيتون، جزر، فلفل ملون وزيت زيتون" at bounding box center [779, 137] width 238 height 37
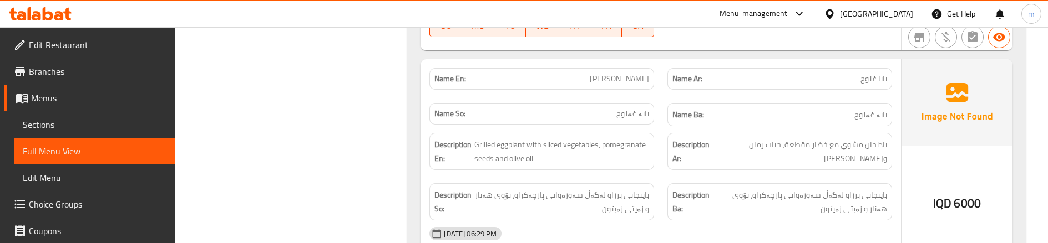
scroll to position [1814, 0]
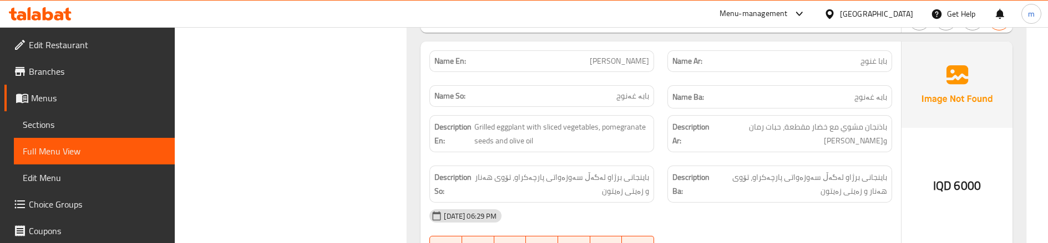
click at [867, 159] on div "Description Ba: باینجانی برژاو لەگەڵ سەوزەواتی پارچەکراو، تۆوی هەنار و زەیتی زە…" at bounding box center [779, 184] width 238 height 50
click at [682, 159] on div "Description Ba: باینجانی برژاو لەگەڵ سەوزەواتی پارچەکراو، تۆوی هەنار و زەیتی زە…" at bounding box center [779, 184] width 238 height 50
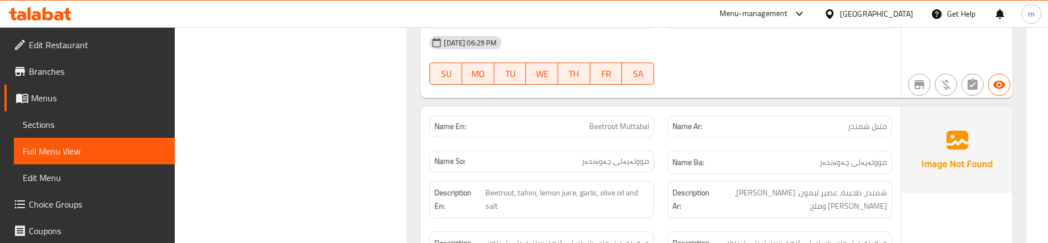
scroll to position [2036, 0]
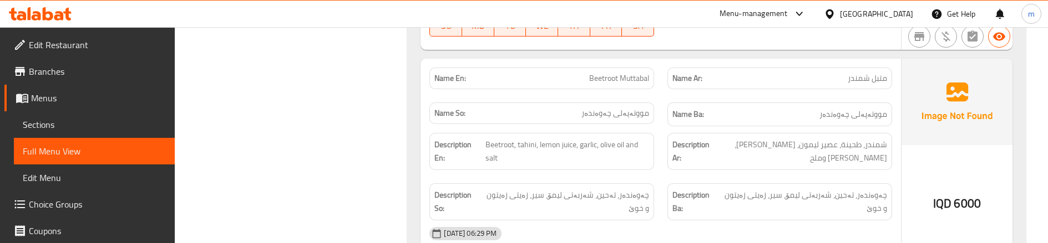
click at [658, 80] on div "Name En: Beetroot Muttabal" at bounding box center [542, 78] width 238 height 35
click at [673, 157] on div "Description Ar: شمندر، طحينة، عصير ليمون، ثوم، زيت زيتون وملح" at bounding box center [779, 151] width 238 height 50
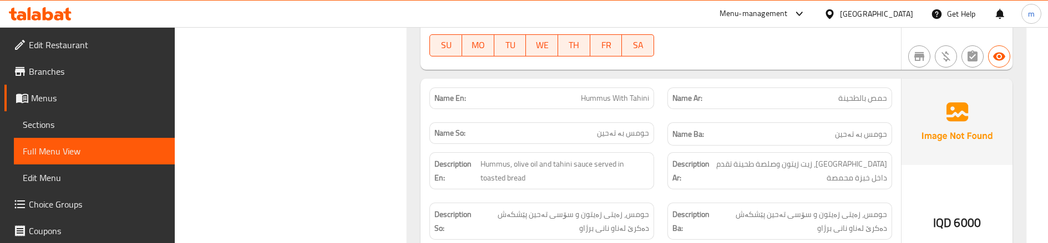
scroll to position [2258, 0]
click at [641, 90] on div "Name En: Hummus With Tahini" at bounding box center [541, 96] width 225 height 22
click at [657, 170] on div "Description En: Hummus, olive oil and tahini sauce served in toasted bread" at bounding box center [542, 169] width 238 height 50
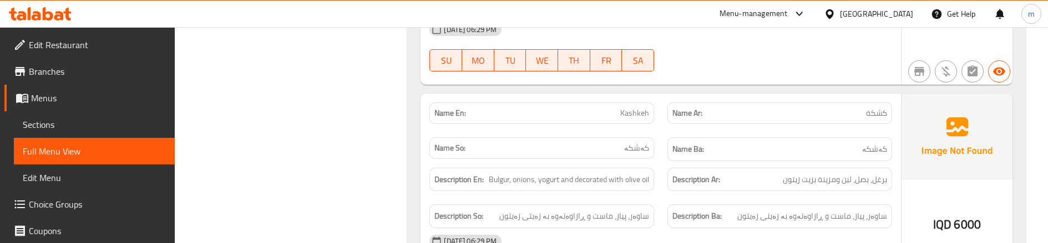
scroll to position [2516, 0]
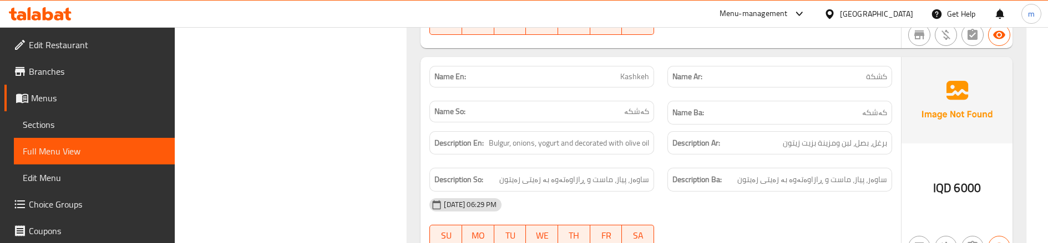
click at [663, 161] on div "Description Ba: ساوەر، پیاز، ماست و ڕازاوەتەوە بە زەیتی زەیتون" at bounding box center [779, 179] width 238 height 37
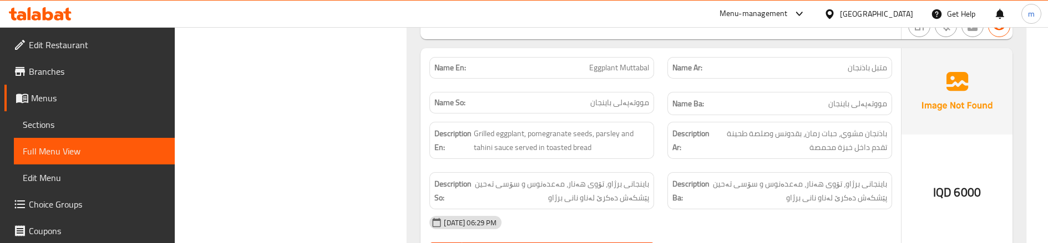
scroll to position [2738, 0]
click at [659, 68] on div "Name En: Eggplant Muttabal" at bounding box center [542, 67] width 238 height 35
click at [655, 136] on div "Description En: Grilled eggplant, pomegranate seeds, parsley and tahini sauce s…" at bounding box center [542, 140] width 238 height 50
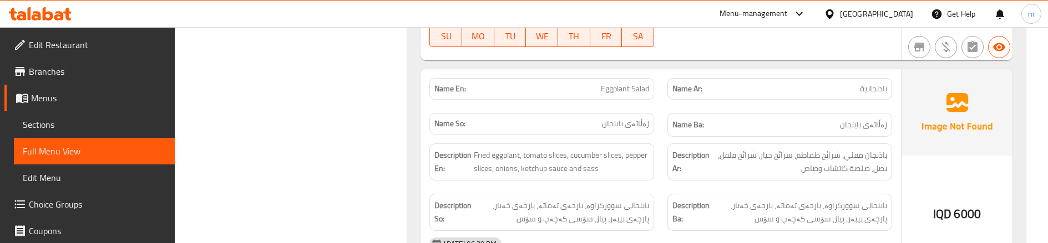
scroll to position [2960, 0]
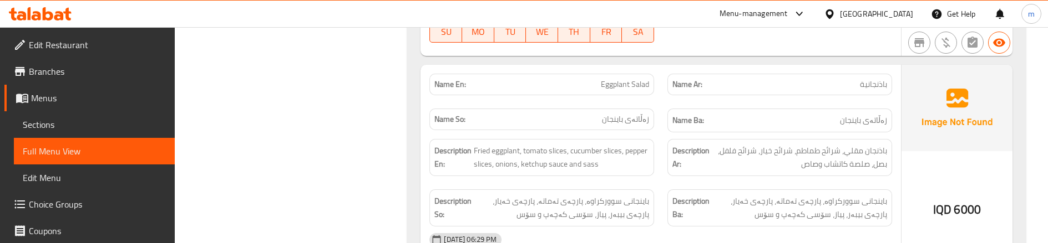
click at [659, 167] on div "Description En: Fried eggplant, tomato slices, cucumber slices, pepper slices, …" at bounding box center [542, 158] width 238 height 50
click at [653, 165] on div "Description En: Fried eggplant, tomato slices, cucumber slices, pepper slices, …" at bounding box center [542, 158] width 238 height 50
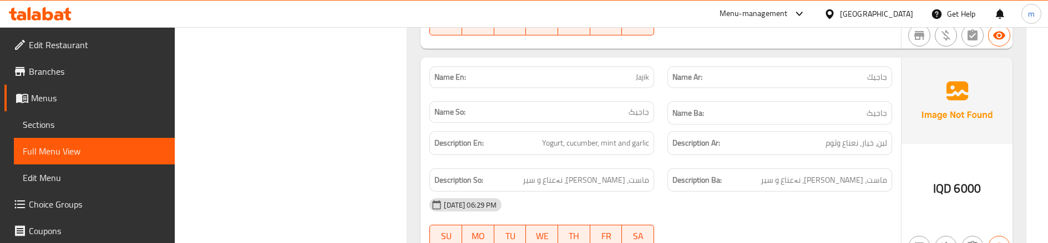
scroll to position [3219, 0]
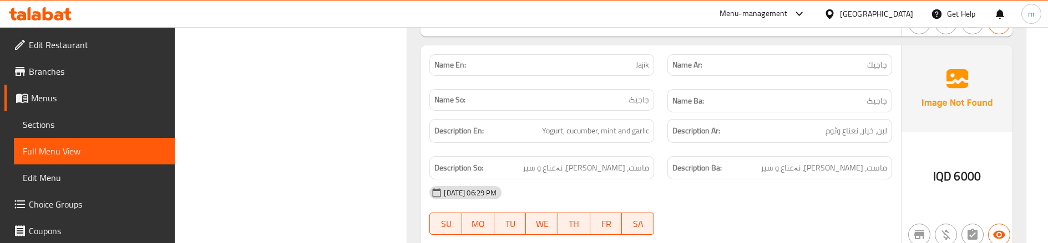
click at [655, 150] on div "Description So: ماست، خەیار، نەعناع و سیر" at bounding box center [542, 168] width 238 height 37
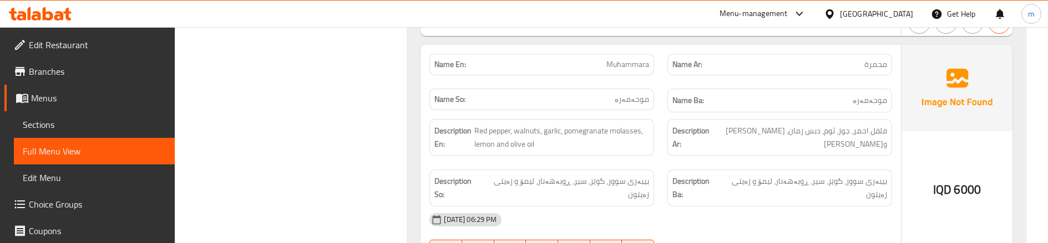
scroll to position [3440, 0]
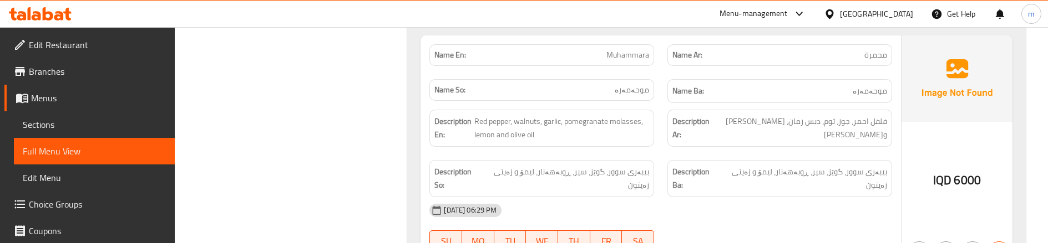
click at [658, 124] on div "Description En: Red pepper, walnuts, garlic, pomegranate molasses, lemon and ol…" at bounding box center [542, 128] width 238 height 50
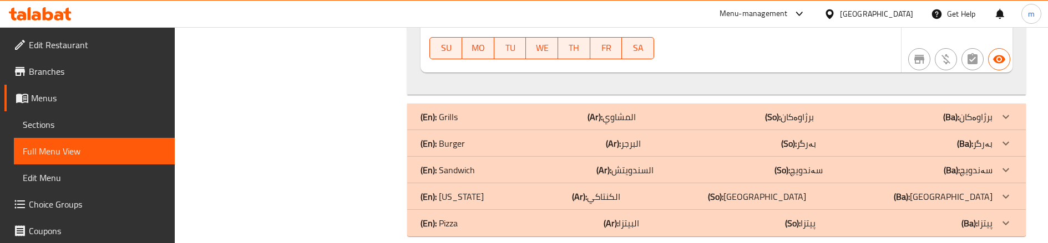
scroll to position [3636, 0]
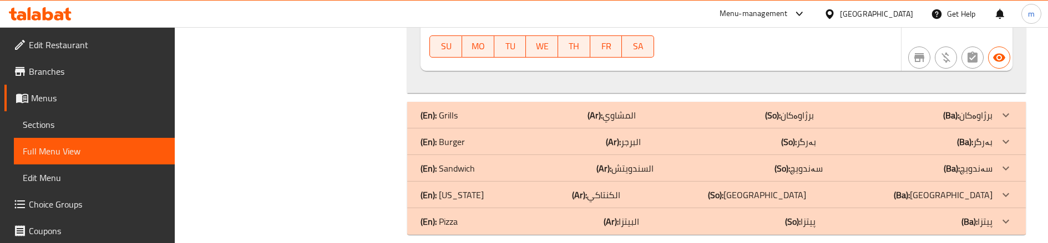
click at [481, 109] on div "(En): Grills (Ar): المشاوي (So): برژاوەکان (Ba): برژاوەکان" at bounding box center [706, 115] width 572 height 13
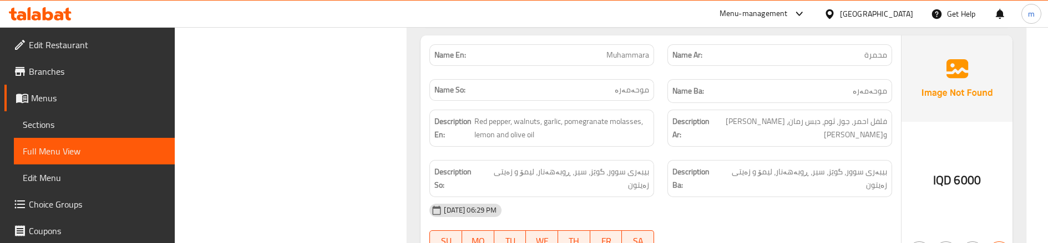
scroll to position [3451, 0]
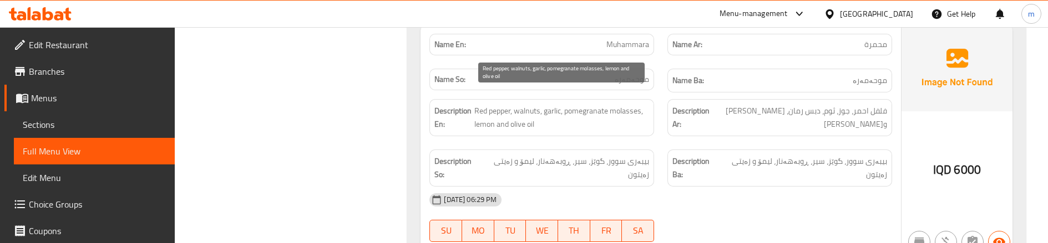
click at [657, 95] on div "Description En: Red pepper, walnuts, garlic, pomegranate molasses, lemon and ol…" at bounding box center [542, 118] width 238 height 50
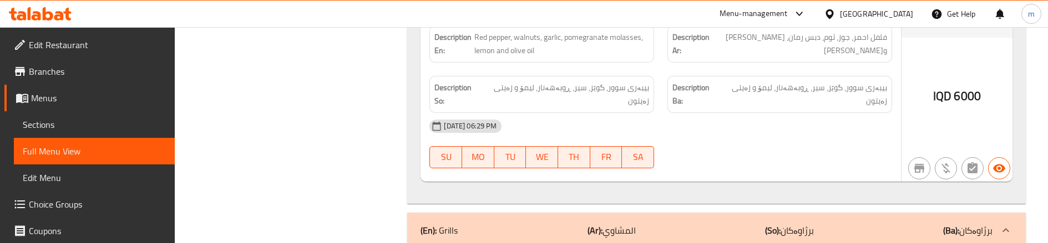
scroll to position [3673, 0]
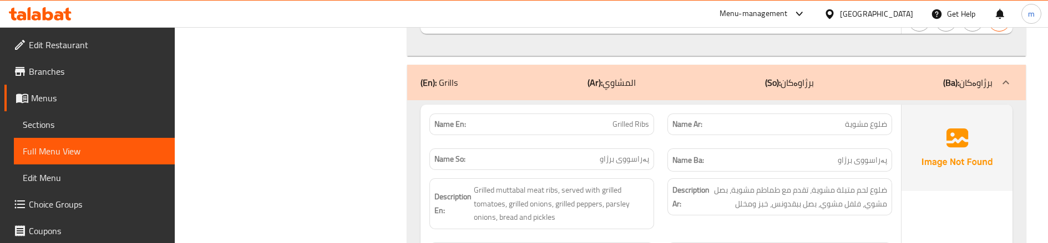
click at [661, 120] on div "Name Ar: ضلوع مشوية" at bounding box center [779, 124] width 238 height 35
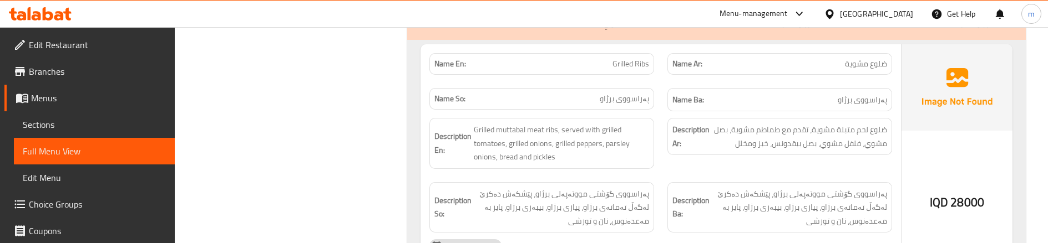
scroll to position [3747, 0]
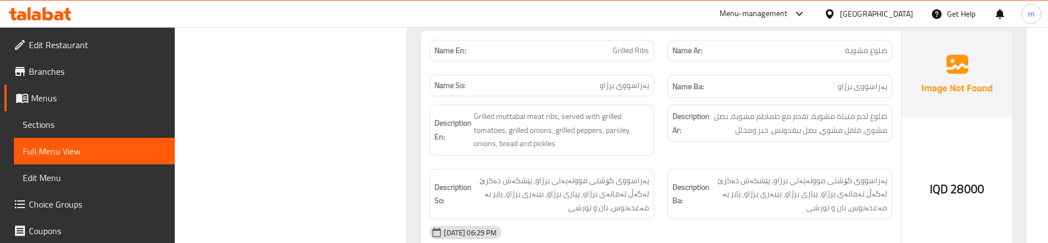
click at [665, 136] on div "Description Ar: ضلوع لحم متبلة مشوية، تقدم مع طماطم مشوية، بصل مشوي، فلفل مشوي،…" at bounding box center [779, 130] width 238 height 64
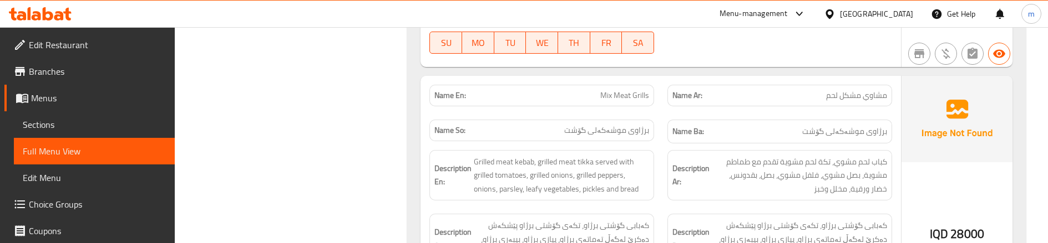
scroll to position [3968, 0]
click at [672, 93] on div "Name Ar: مشاوي مشكل لحم" at bounding box center [779, 95] width 238 height 35
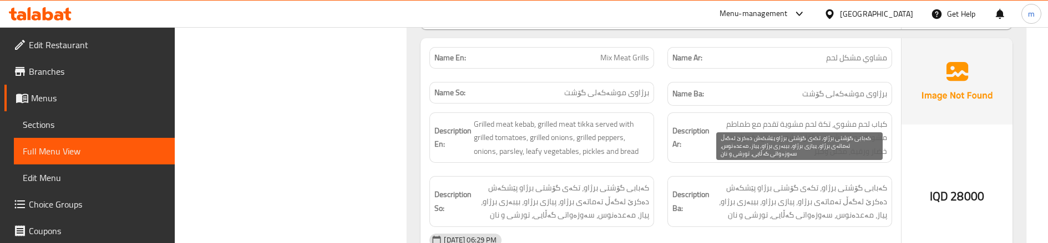
click at [789, 190] on span "کەبابی گۆشتی برژاو، تکەی گۆشتی برژاو پێشکەش دەکرێ لەگەڵ تەماتەی برژاو، پیازی بر…" at bounding box center [798, 201] width 175 height 41
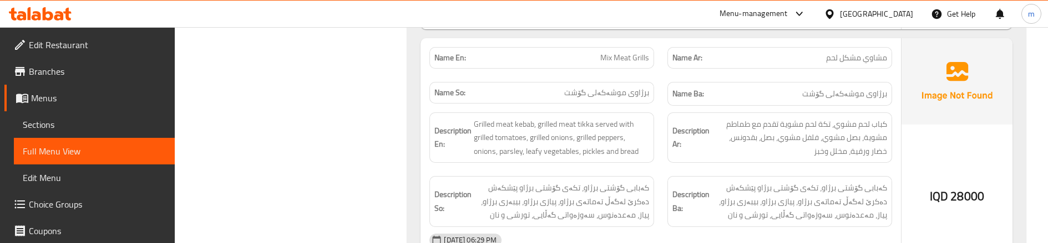
click at [662, 170] on div "Description Ba: کەبابی گۆشتی برژاو، تکەی گۆشتی برژاو پێشکەش دەکرێ لەگەڵ تەماتەی…" at bounding box center [779, 202] width 238 height 64
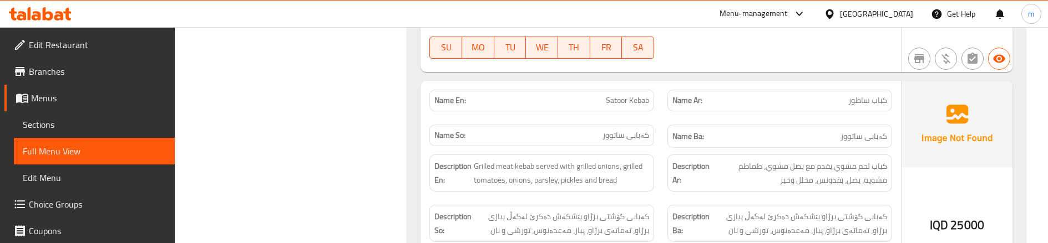
scroll to position [4264, 0]
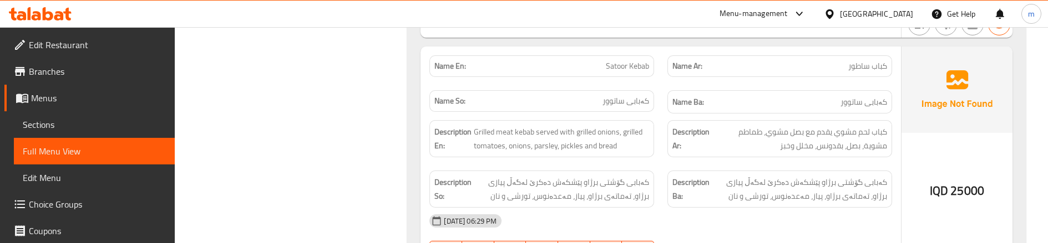
click at [659, 68] on div "Name En: Satoor Kebab" at bounding box center [542, 66] width 238 height 35
click at [647, 149] on div "Description En: Grilled meat kebab served with grilled onions, grilled tomatoes…" at bounding box center [542, 139] width 238 height 50
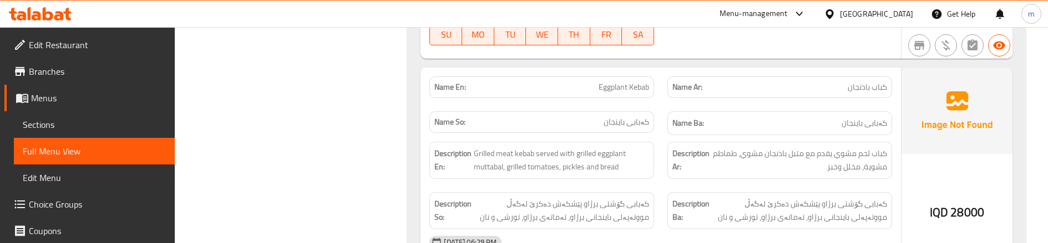
scroll to position [4486, 0]
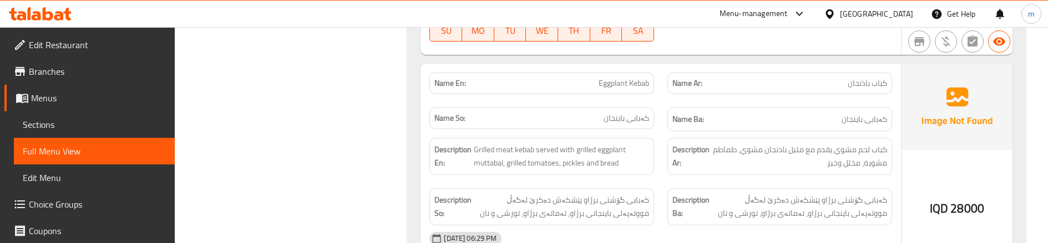
click at [659, 83] on div "Name En: Eggplant Kebab" at bounding box center [542, 83] width 238 height 35
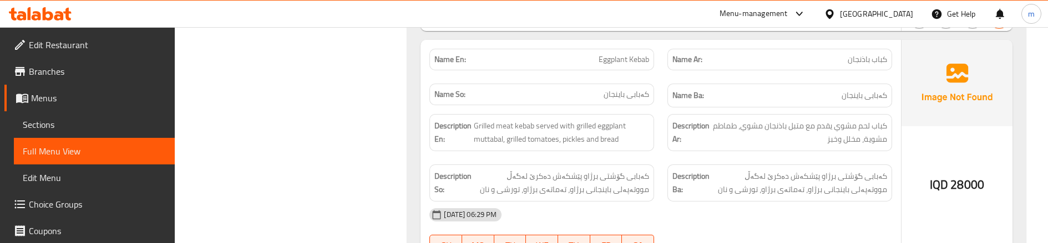
scroll to position [4523, 0]
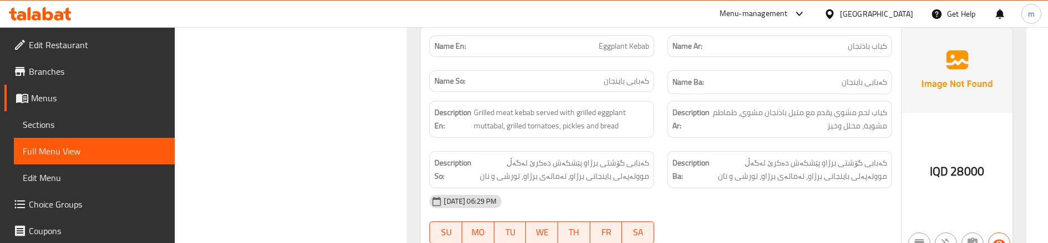
click at [748, 189] on div "06-10-2025 06:29 PM" at bounding box center [661, 202] width 476 height 27
click at [650, 145] on div "Description So: کەبابی گۆشتی برژاو پێشکەش دەکرێ لەگەڵ مووتەپەلی باینجانی برژاو،…" at bounding box center [542, 170] width 238 height 50
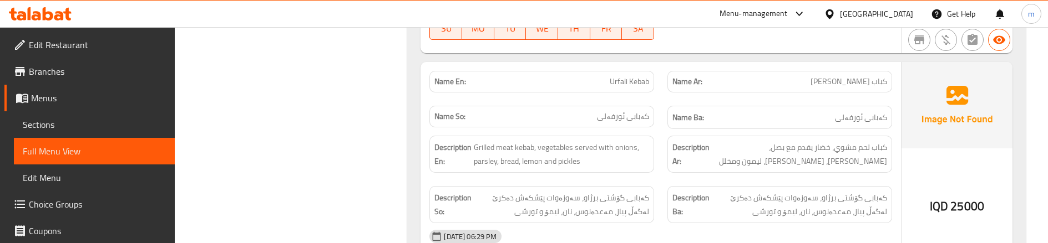
scroll to position [4745, 0]
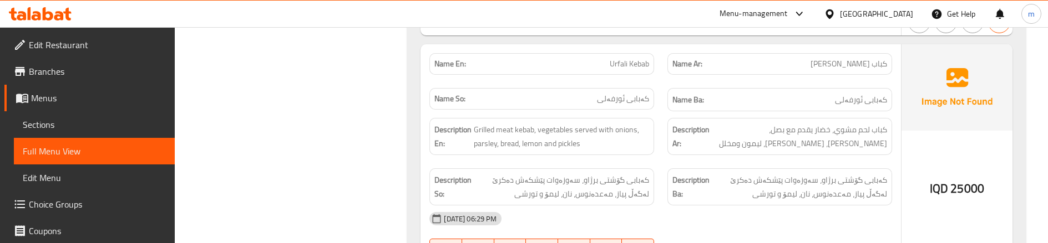
click at [662, 59] on div "Name Ar: كباب أورفلي" at bounding box center [779, 64] width 238 height 35
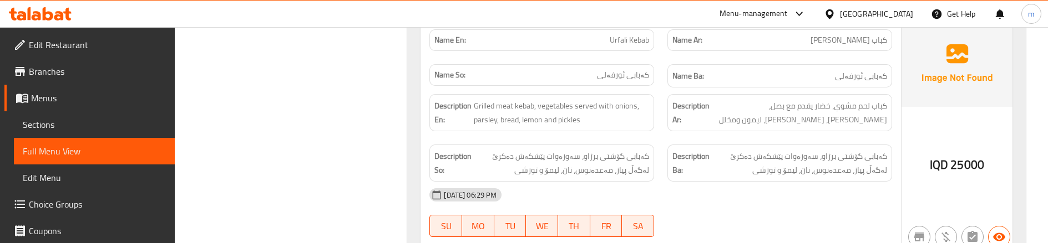
scroll to position [4782, 0]
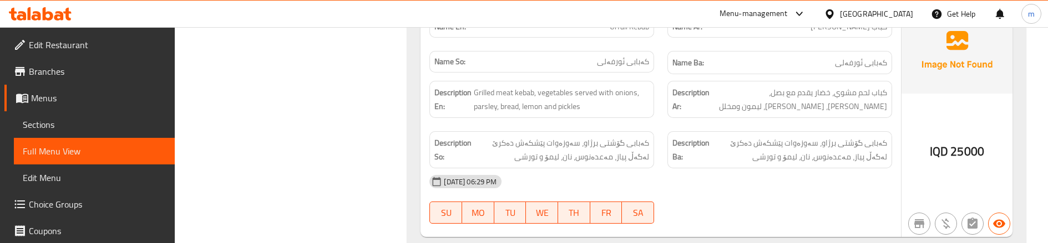
click at [753, 169] on div "06-10-2025 06:29 PM" at bounding box center [661, 182] width 476 height 27
click at [642, 108] on div "Description En: Grilled meat kebab, vegetables served with onions, parsley, bre…" at bounding box center [542, 99] width 238 height 50
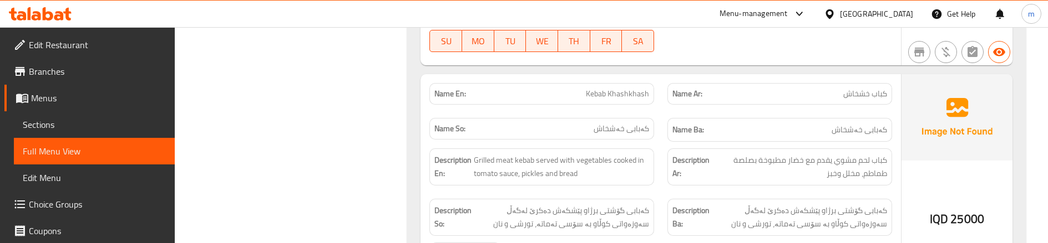
scroll to position [4967, 0]
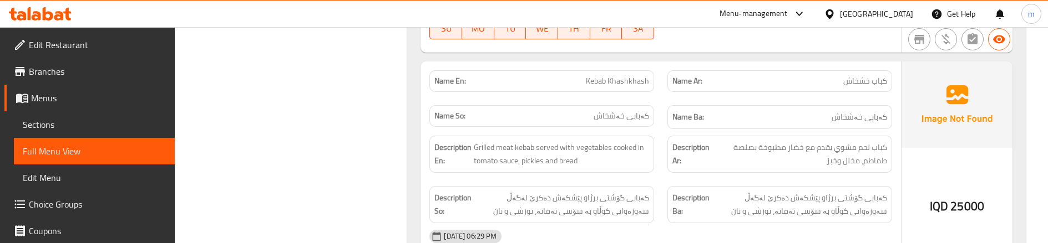
click at [796, 180] on div "Description Ba: کەبابی گۆشتی برژاو پێشکەش دەکرێ لەگەڵ سەوزەواتی کوڵاو بە سۆسی ت…" at bounding box center [779, 205] width 238 height 50
click at [677, 180] on div "Description Ba: کەبابی گۆشتی برژاو پێشکەش دەکرێ لەگەڵ سەوزەواتی کوڵاو بە سۆسی ت…" at bounding box center [779, 205] width 238 height 50
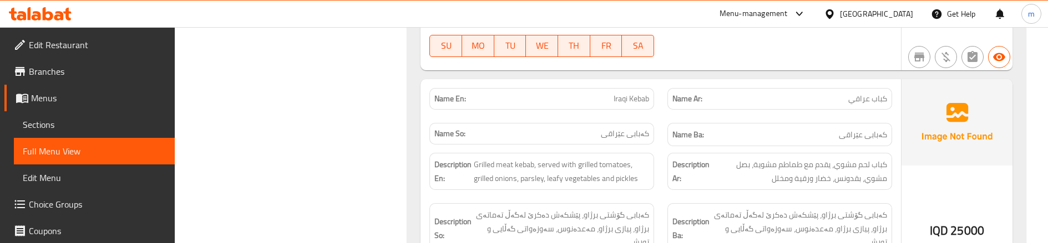
scroll to position [5226, 0]
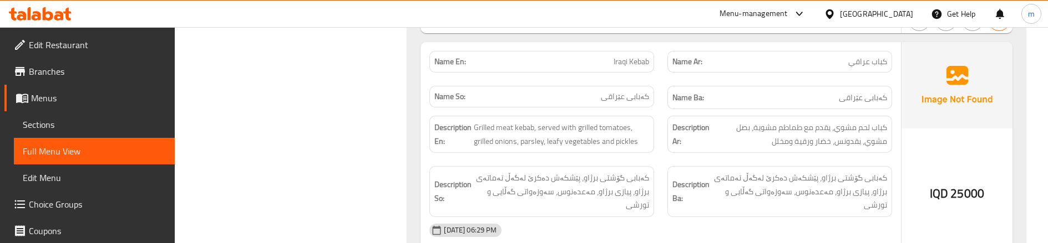
click at [785, 160] on div "Description Ba: کەبابی گۆشتی برژاو، پێشکەش دەکرێ لەگەڵ تەماتەی برژاو، پیازی برژ…" at bounding box center [779, 192] width 238 height 64
click at [685, 160] on div "Description Ba: کەبابی گۆشتی برژاو، پێشکەش دەکرێ لەگەڵ تەماتەی برژاو، پیازی برژ…" at bounding box center [779, 192] width 238 height 64
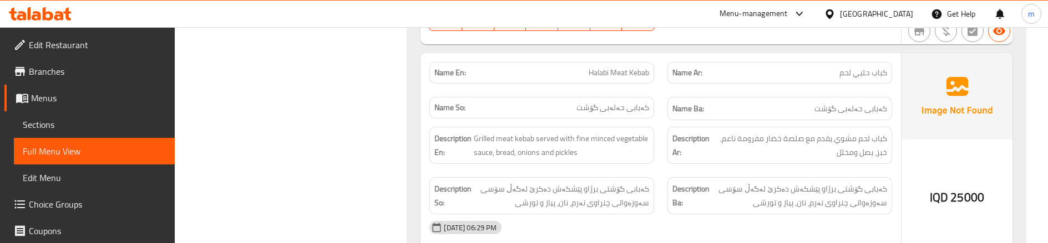
scroll to position [5484, 0]
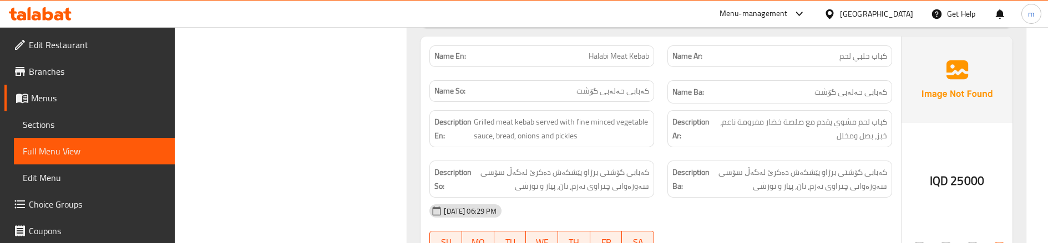
click at [659, 57] on div "Name En: Halabi Meat Kebab" at bounding box center [542, 56] width 238 height 35
click at [863, 138] on div "Description Ar: كباب لحم مشوي يقدم مع صلصة خضار مفرومة ناعم، خبز، بصل ومخلل" at bounding box center [779, 129] width 238 height 50
click at [681, 139] on div "Description Ar: كباب لحم مشوي يقدم مع صلصة خضار مفرومة ناعم، خبز، بصل ومخلل" at bounding box center [779, 129] width 238 height 50
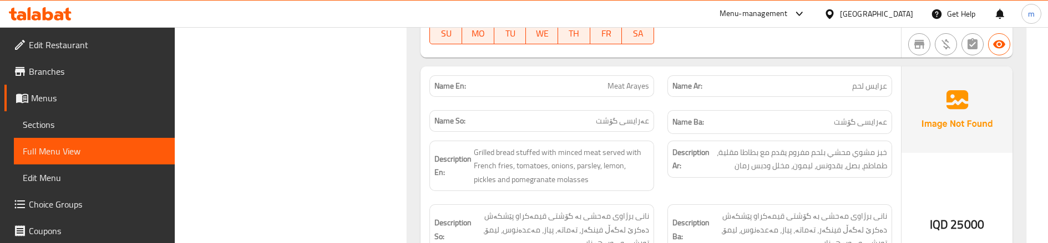
scroll to position [5706, 0]
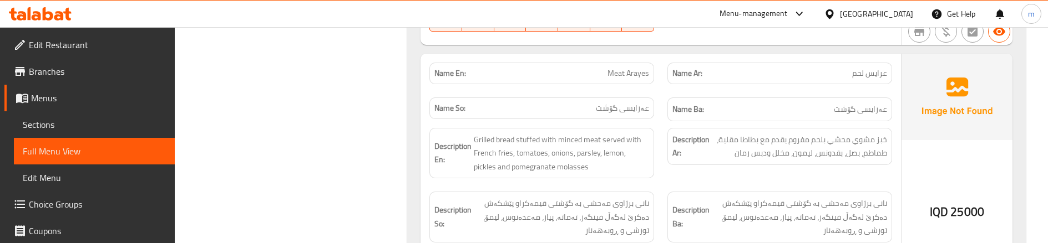
click at [667, 141] on div "Description Ar: خبز مشوي محشي بلحم مفروم يقدم مع بطاطا مقلية، طماطم، بصل، بقدون…" at bounding box center [779, 146] width 225 height 37
click at [681, 164] on div "Description Ar: خبز مشوي محشي بلحم مفروم يقدم مع بطاطا مقلية، طماطم، بصل، بقدون…" at bounding box center [779, 153] width 238 height 64
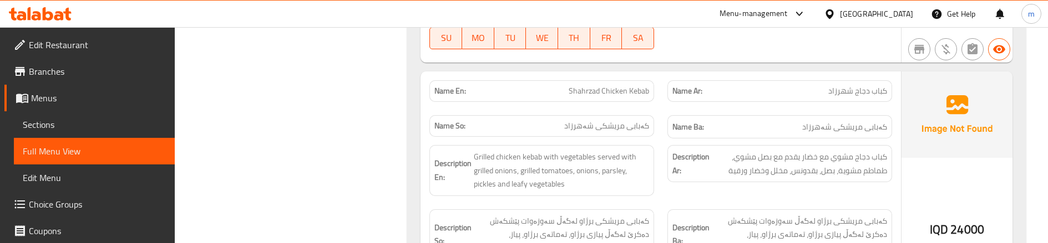
scroll to position [5965, 0]
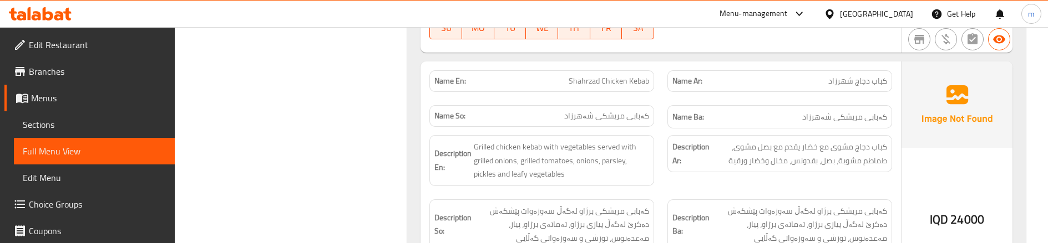
click at [658, 83] on div "Name En: Shahrzad Chicken Kebab" at bounding box center [542, 81] width 238 height 35
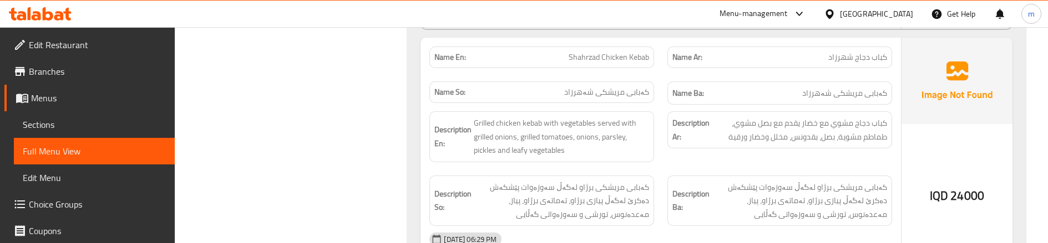
scroll to position [6002, 0]
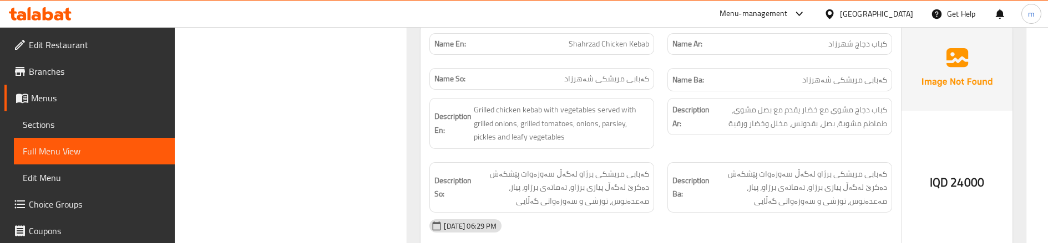
click at [675, 126] on div "Description Ar: كباب دجاج مشوي مع خضار يقدم مع بصل مشوي، طماطم مشوية، بصل، بقدو…" at bounding box center [779, 124] width 238 height 64
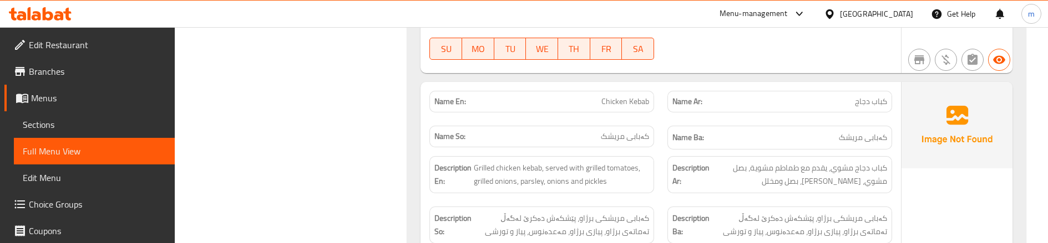
scroll to position [6224, 0]
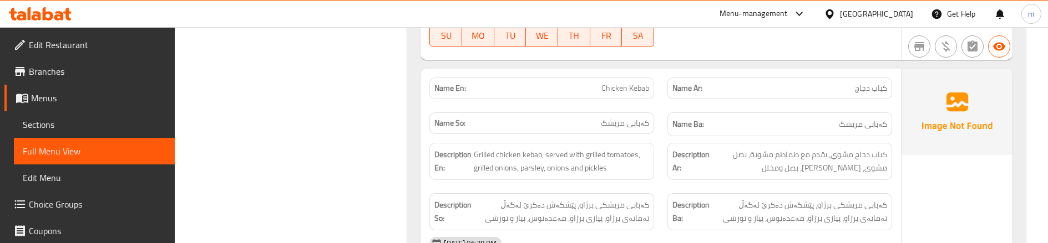
click at [816, 166] on div "Description Ar: كباب دجاج مشوي، يقدم مع طماطم مشوية، بصل مشوي، بقدونس، بصل ومخلل" at bounding box center [779, 161] width 225 height 37
click at [817, 172] on div "Description Ar: كباب دجاج مشوي، يقدم مع طماطم مشوية، بصل مشوي، بقدونس، بصل ومخلل" at bounding box center [779, 161] width 238 height 50
click at [664, 171] on div "Description Ar: كباب دجاج مشوي، يقدم مع طماطم مشوية، بصل مشوي، بقدونس، بصل ومخلل" at bounding box center [779, 161] width 238 height 50
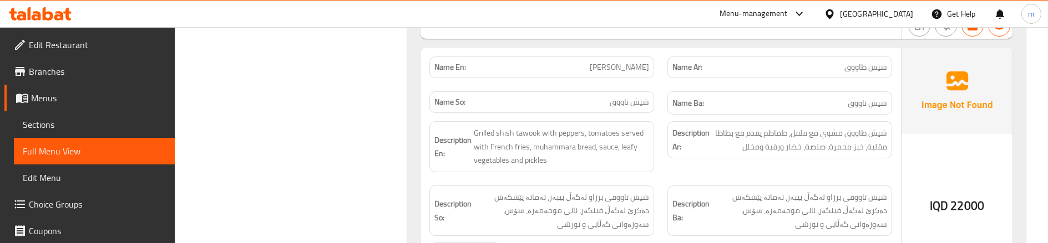
scroll to position [6667, 0]
click at [662, 90] on div "Name Ba: شيش تاووق" at bounding box center [779, 102] width 238 height 37
click at [684, 153] on div "Description Ar: شيش طاووق مشوي مع فلفل، طماطم يقدم مع بطاطا مقلية، خبز محمرة، ص…" at bounding box center [779, 146] width 238 height 64
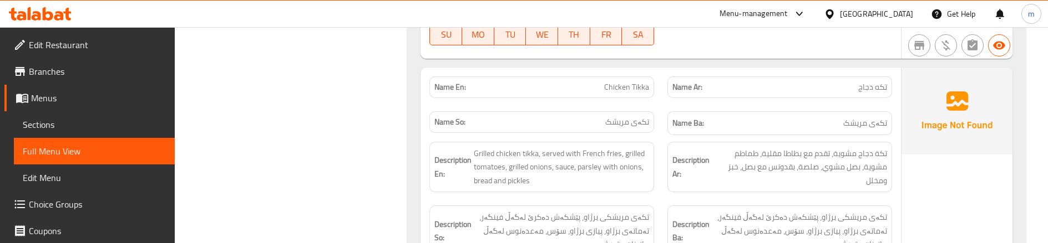
scroll to position [6926, 0]
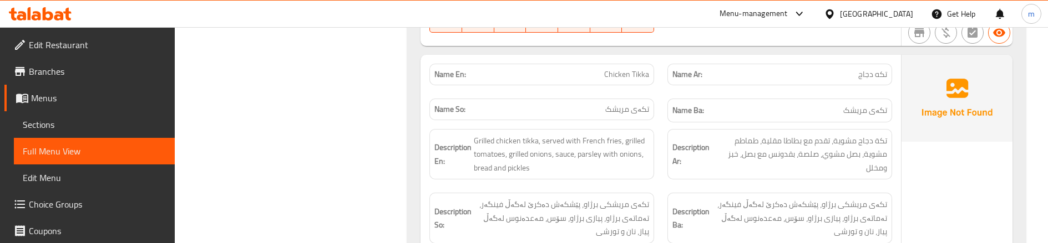
click at [669, 92] on div "Name Ba: تکەی مریشک" at bounding box center [779, 110] width 238 height 37
click at [669, 170] on div "Description Ar: تكة دجاج مشوية، تقدم مع بطاطا مقلية، طماطم مشوية، بصل مشوي، صلص…" at bounding box center [779, 155] width 238 height 64
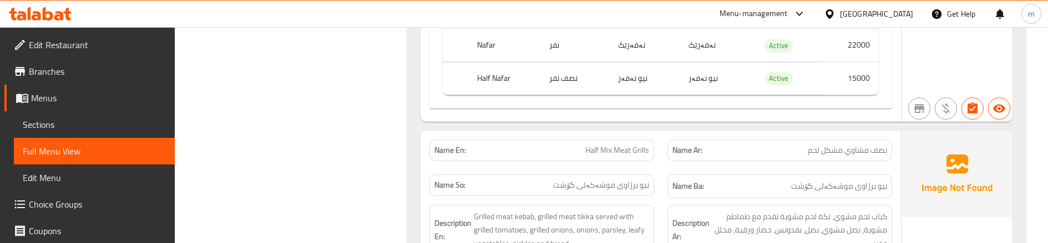
scroll to position [7369, 0]
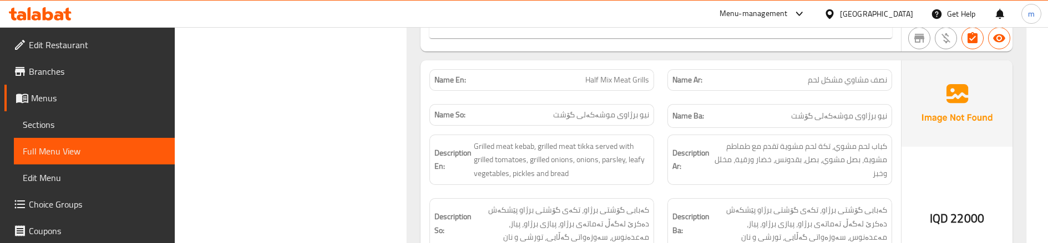
click at [665, 108] on div "Name Ba: نیو برژاوی موشەکەلی گۆشت" at bounding box center [779, 116] width 238 height 37
click at [664, 73] on div "Name Ar: نصف مشاوي مشكل لحم" at bounding box center [779, 80] width 238 height 35
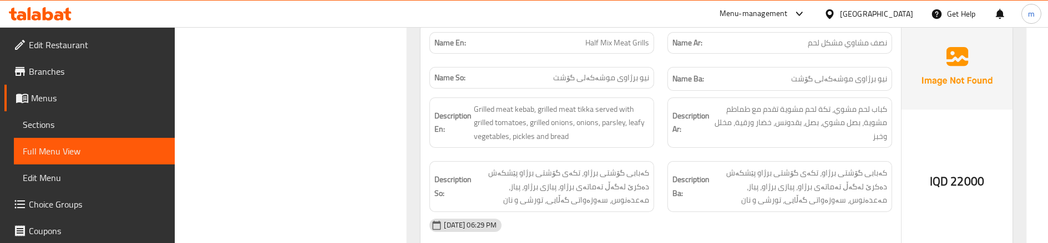
click at [674, 135] on div "Description Ar: كباب لحم مشوي، تكة لحم مشوية تقدم مع طماطم مشوية، بصل مشوي، بصل…" at bounding box center [779, 123] width 238 height 64
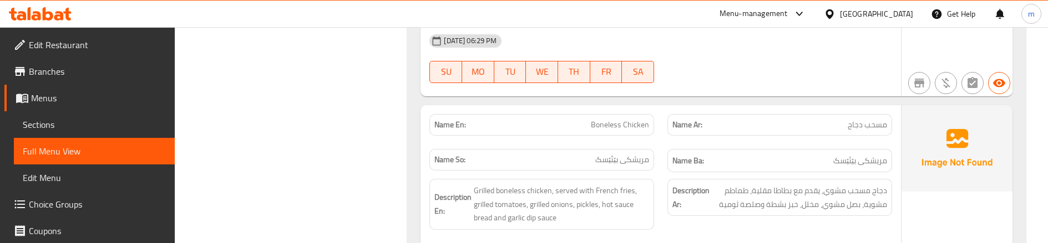
scroll to position [7628, 0]
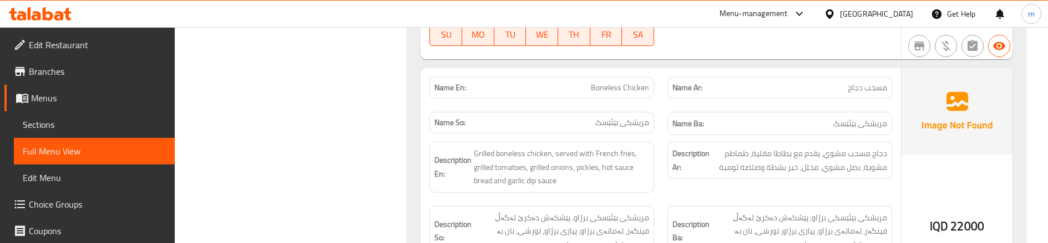
click at [665, 90] on div "Name Ar: مسحب دجاج" at bounding box center [779, 87] width 238 height 35
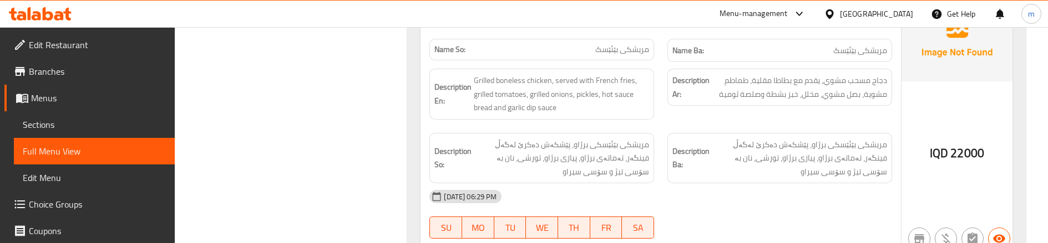
scroll to position [7702, 0]
click at [658, 103] on div "Description En: Grilled boneless chicken, served with French fries, grilled tom…" at bounding box center [542, 94] width 238 height 64
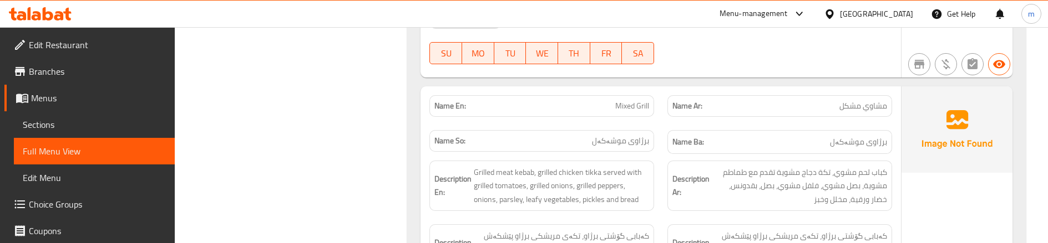
scroll to position [7924, 0]
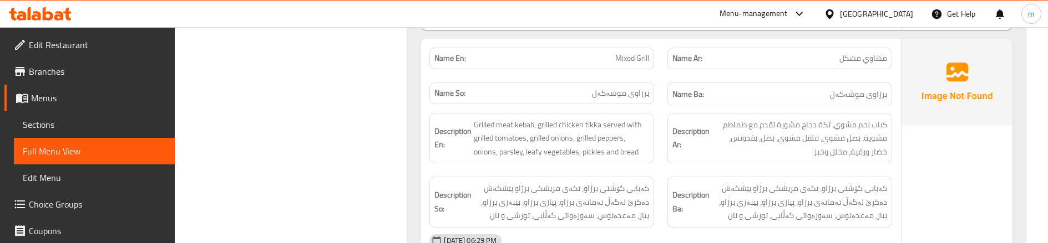
click at [665, 154] on div "Description Ar: كباب لحم مشوي، تكة دجاج مشوية تقدم مع طماطم مشوية، بصل مشوي، فل…" at bounding box center [779, 138] width 238 height 64
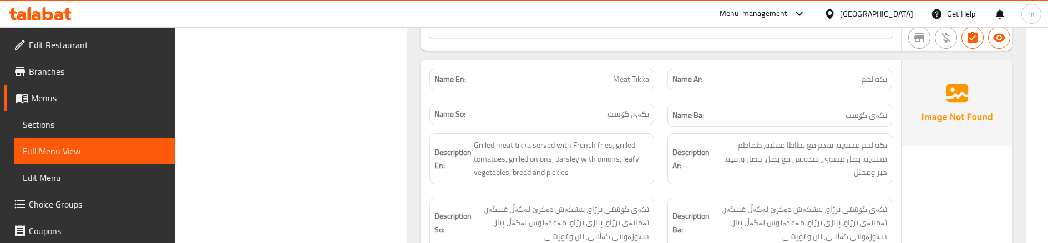
scroll to position [8331, 0]
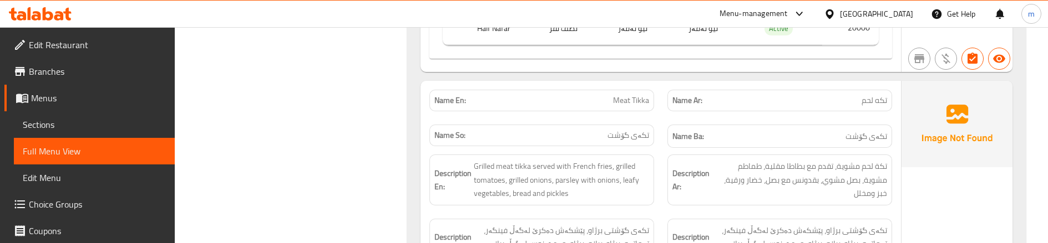
click at [653, 148] on div "Description En: Grilled meat tikka served with French fries, grilled tomatoes, …" at bounding box center [542, 180] width 238 height 64
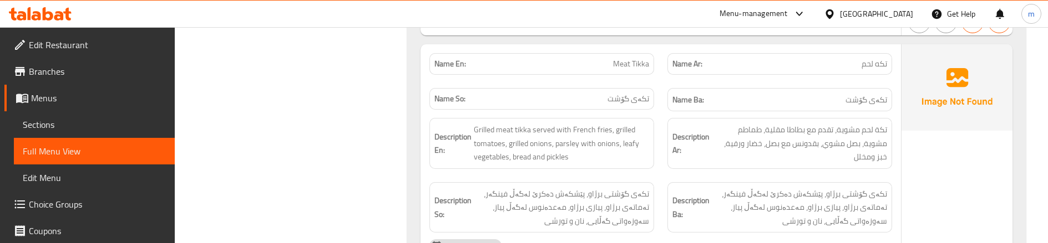
click at [661, 151] on div "Description Ar: تكة لحم مشوية، تقدم مع بطاطا مقلية، طماطم مشوية، بصل مشوي، بقدو…" at bounding box center [779, 143] width 238 height 64
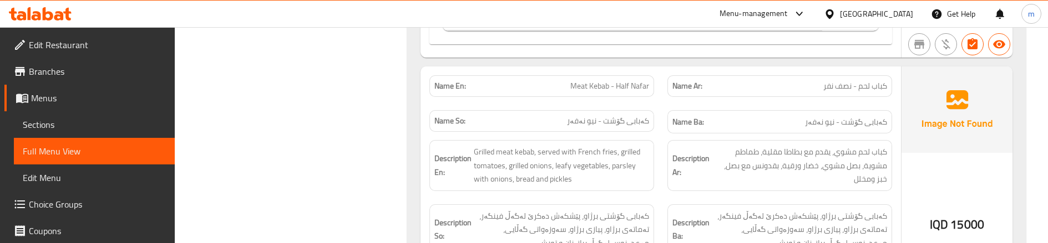
scroll to position [8811, 0]
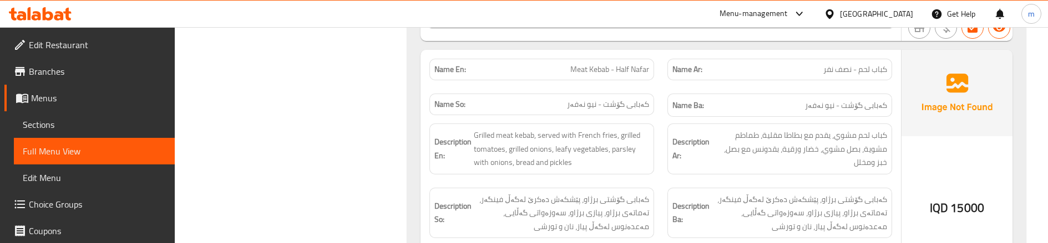
click at [651, 117] on div "Description En: Grilled meat kebab, served with French fries, grilled tomatoes,…" at bounding box center [542, 149] width 238 height 64
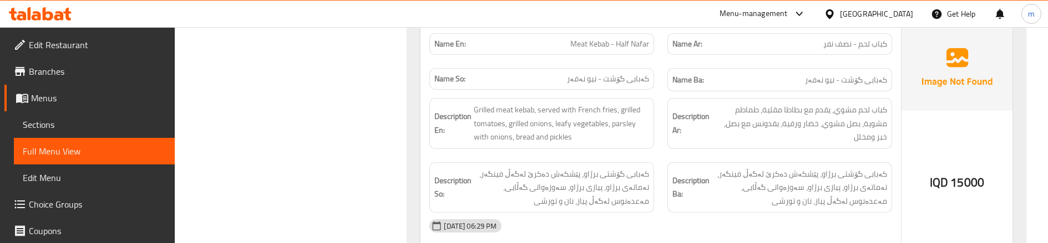
scroll to position [8848, 0]
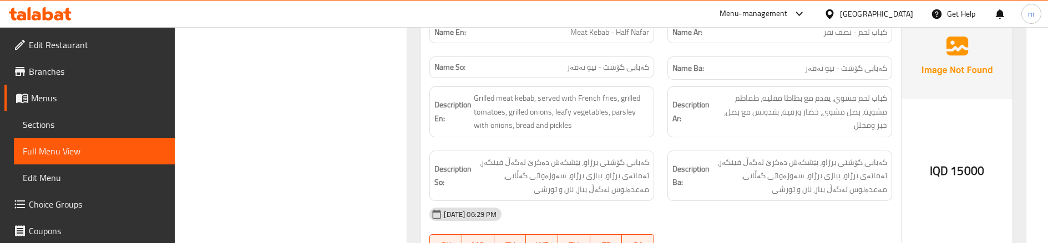
click at [671, 118] on div "Description Ar: كباب لحم مشوي، يقدم مع بطاطا مقلية، طماطم مشوية، بصل مشوي، خضار…" at bounding box center [779, 112] width 225 height 51
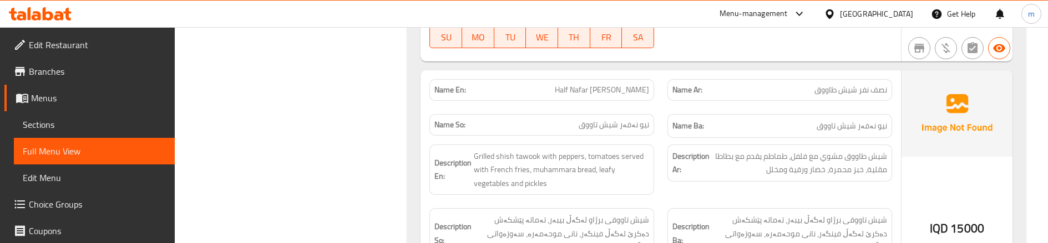
scroll to position [9070, 0]
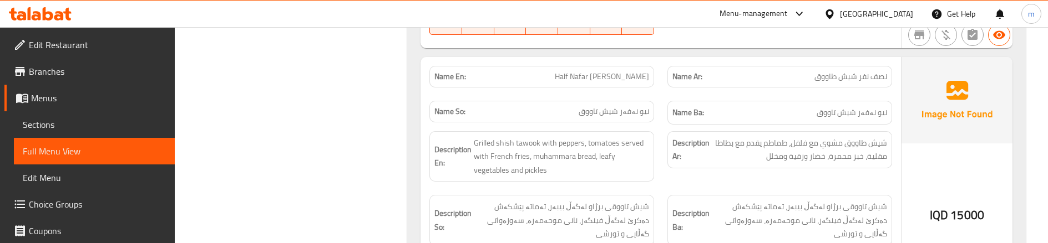
click at [654, 76] on div "Name En: Half Nafar Shish Tawook" at bounding box center [542, 76] width 238 height 35
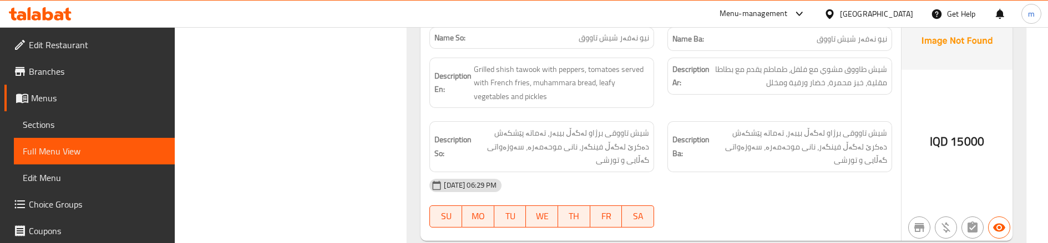
scroll to position [8994, 0]
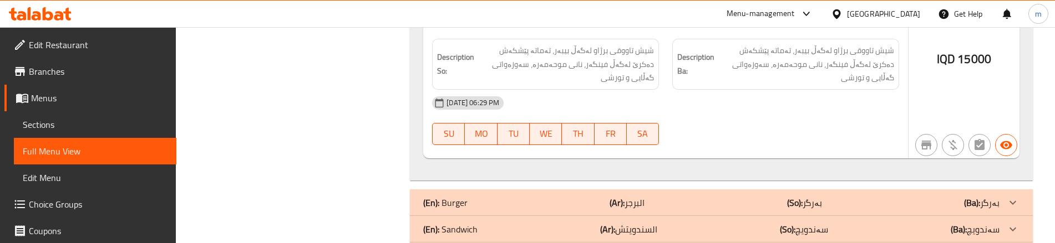
scroll to position [9260, 0]
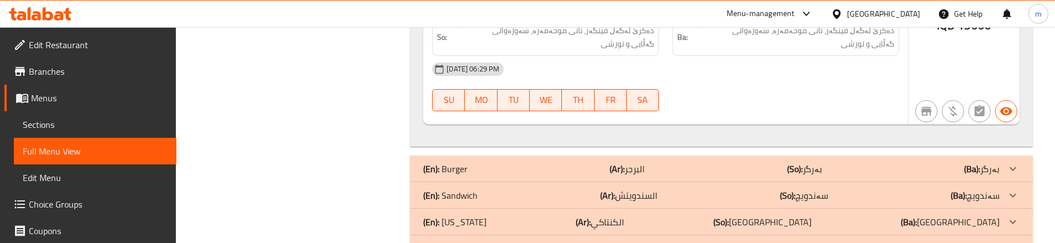
click at [679, 156] on div "(En): Burger (Ar): البرجر (So): بەرگر (Ba): بەرگر" at bounding box center [721, 169] width 623 height 27
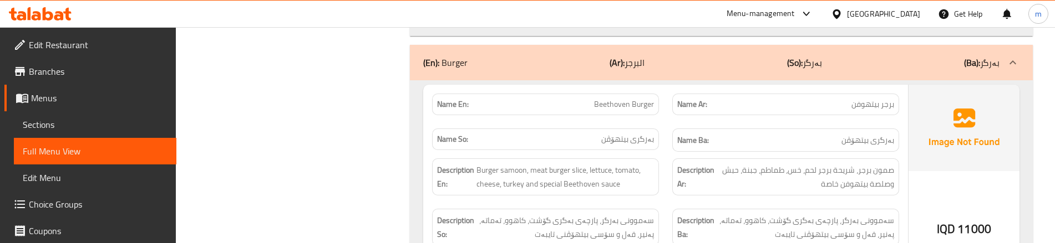
scroll to position [9334, 0]
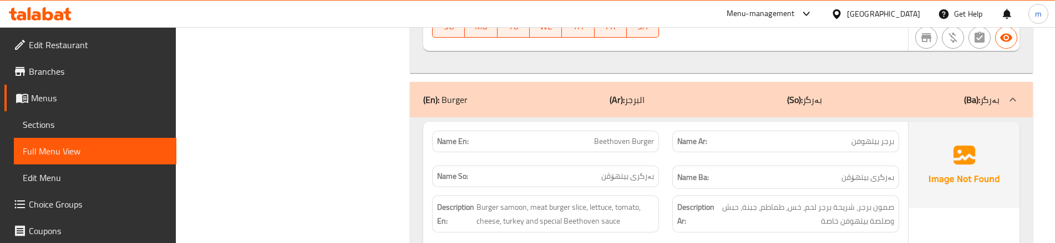
click at [667, 159] on div "Name Ba: بەرگری بیتهۆڤن" at bounding box center [785, 177] width 240 height 37
click at [868, 197] on div "Description Ar: صمون برجر، شريحة برجر لحم، خس، طماطم، جبنة، حبش وصلصة بيتهوفن خ…" at bounding box center [785, 214] width 240 height 50
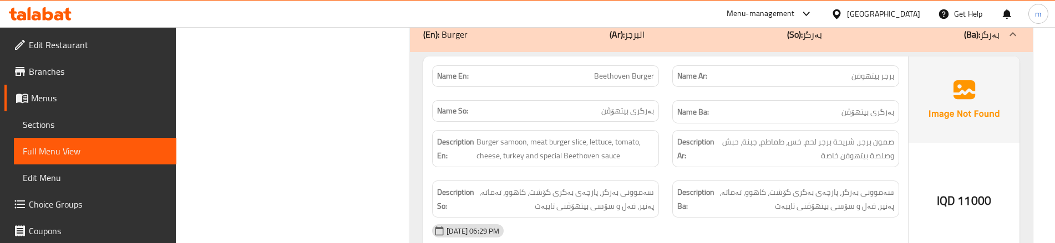
scroll to position [9409, 0]
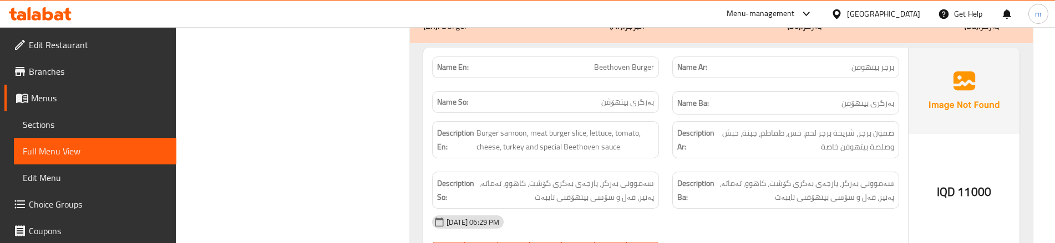
click at [659, 123] on div "Description En: Burger samoon, meat burger slice, lettuce, tomato, cheese, turk…" at bounding box center [545, 140] width 240 height 50
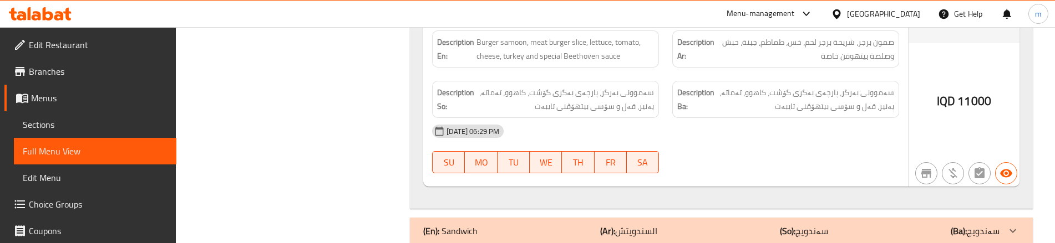
scroll to position [9536, 0]
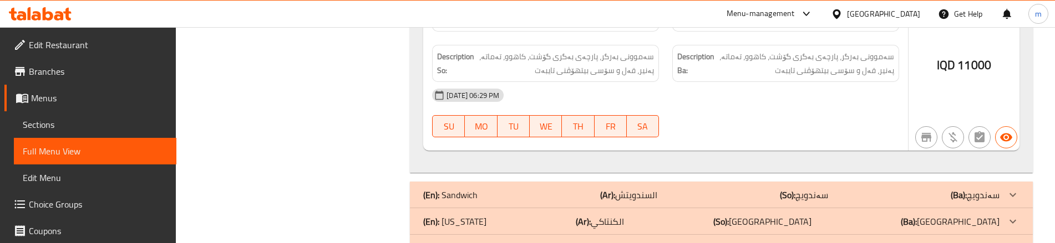
click at [653, 189] on p "(Ar): السندويتش" at bounding box center [628, 195] width 57 height 13
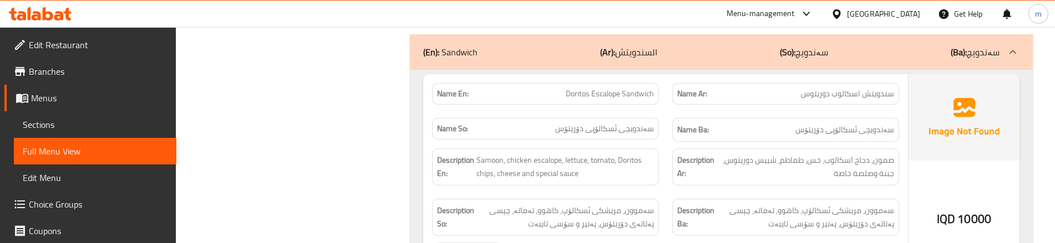
scroll to position [9684, 0]
click at [660, 111] on div "Name So: سەندویچی ئسکالۆپی دۆریتۆس" at bounding box center [545, 129] width 240 height 37
click at [661, 76] on div "Name En: Doritos Escalope Sandwich" at bounding box center [545, 93] width 240 height 35
click at [678, 148] on div "Description Ar: صمون، دجاج اسكالوب، خس، طماطم، شيبس دوريتوس، جبنة وصلصة خاصة" at bounding box center [785, 166] width 227 height 37
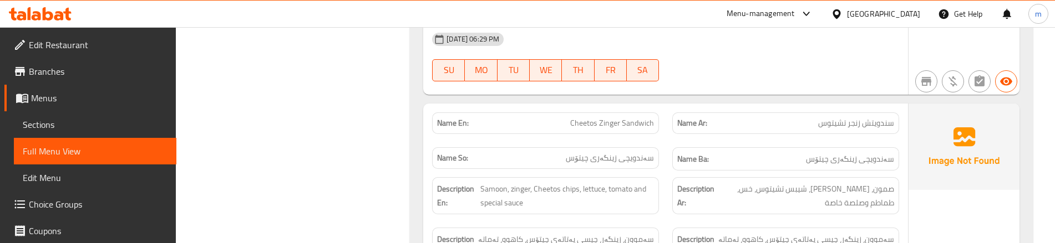
scroll to position [9905, 0]
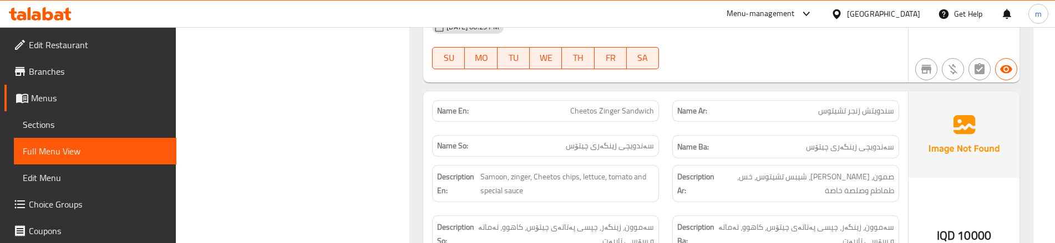
click at [677, 94] on div "Name Ar: سندويتش زنجر تشيتوس" at bounding box center [785, 111] width 240 height 35
click at [663, 159] on div "Description En: Samoon, zinger, Cheetos chips, lettuce, tomato and special sauce" at bounding box center [545, 184] width 240 height 50
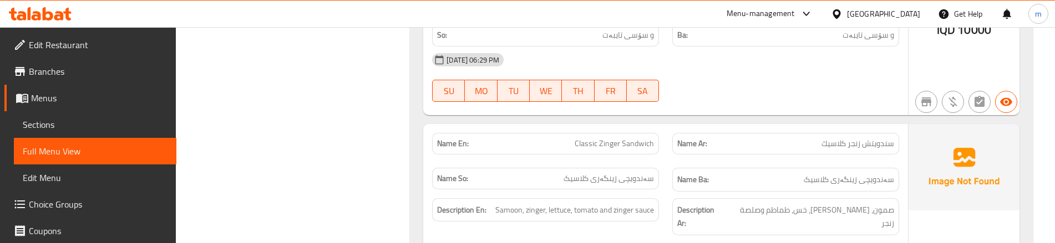
scroll to position [10127, 0]
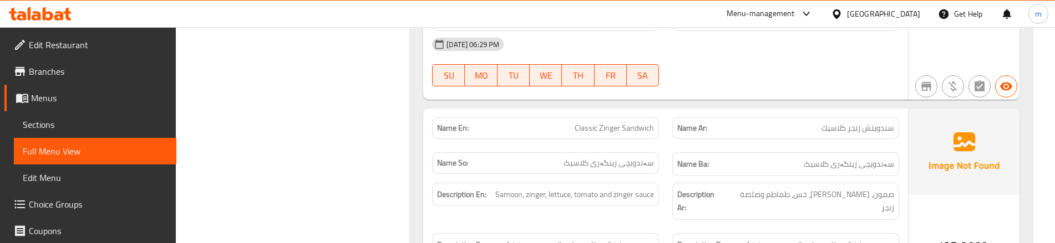
click at [675, 146] on div "Name Ba: سەندویچی زینگەری کلاسیک" at bounding box center [785, 164] width 240 height 37
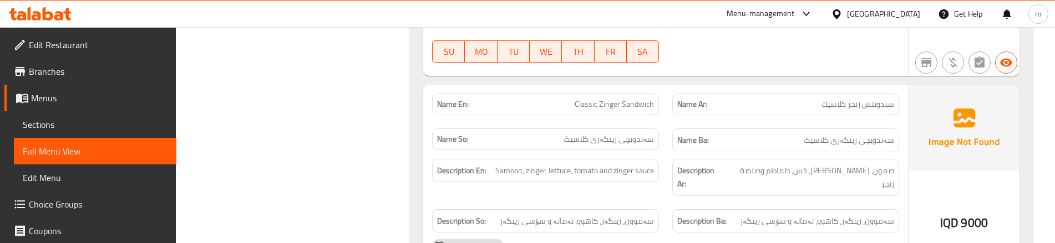
scroll to position [10164, 0]
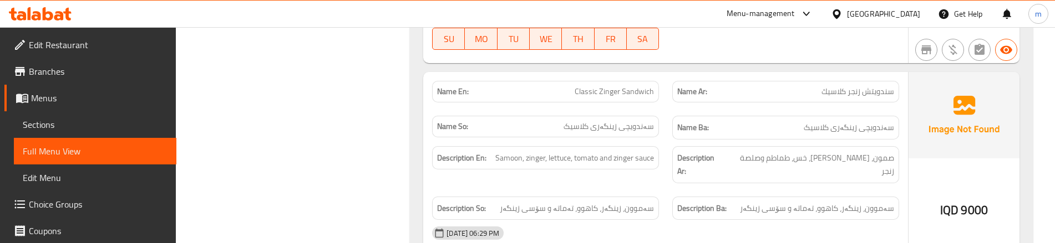
click at [665, 140] on div "Description Ar: صمون، زنجر، خس، طماطم وصلصة زنجر" at bounding box center [785, 165] width 240 height 50
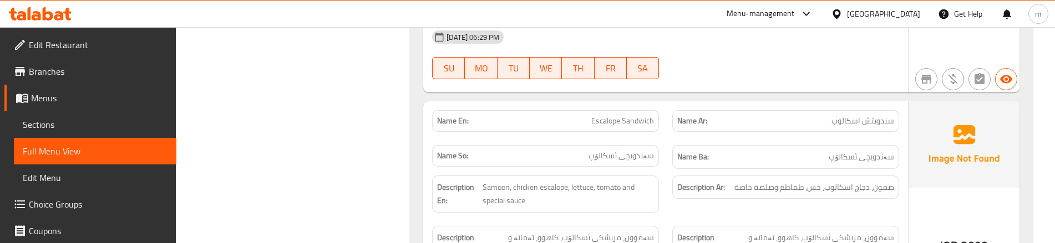
scroll to position [10349, 0]
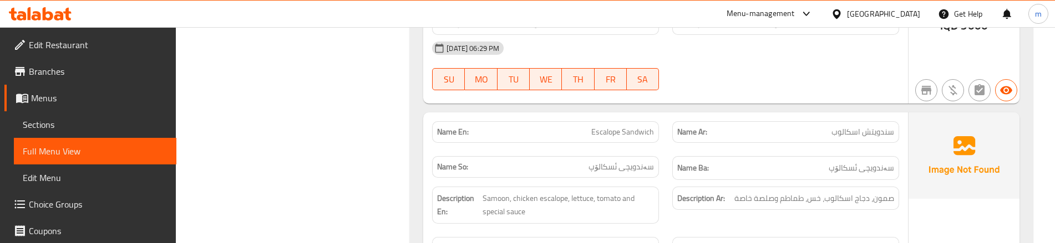
click at [664, 180] on div "Description En: Samoon, chicken escalope, lettuce, tomato and special sauce" at bounding box center [545, 205] width 240 height 50
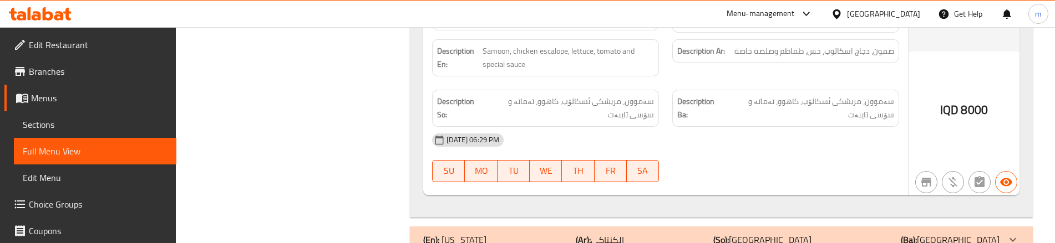
scroll to position [10501, 0]
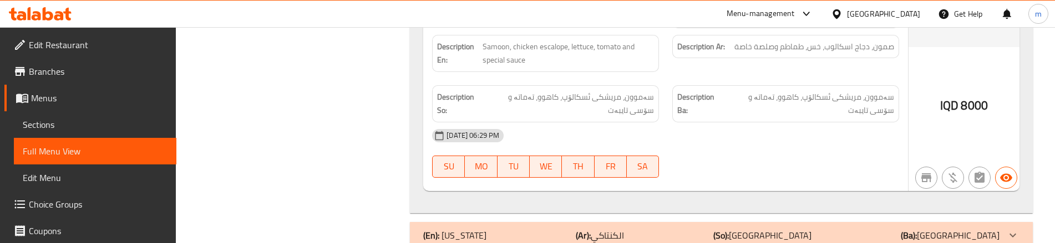
click at [668, 229] on div "(En): Kentucky (Ar): الكنتاكي (So): کنتاکی (Ba): کنتاکی" at bounding box center [711, 235] width 576 height 13
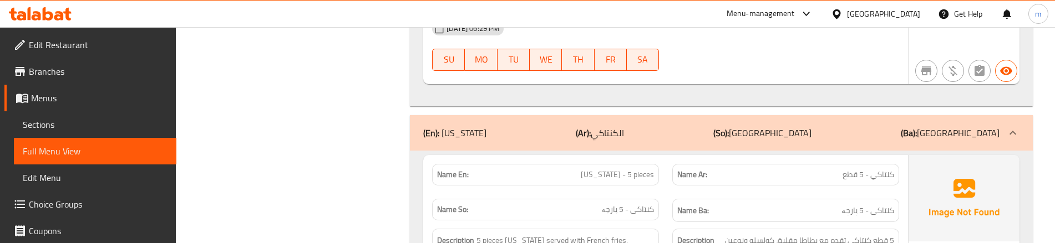
scroll to position [10612, 0]
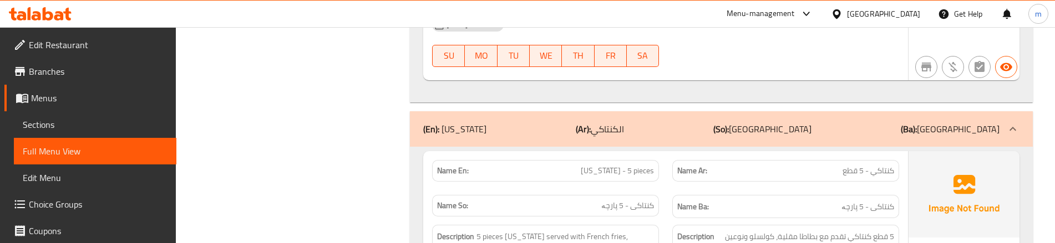
click at [659, 189] on div "Name So: کنتاکی - 5 پارچە" at bounding box center [545, 207] width 240 height 37
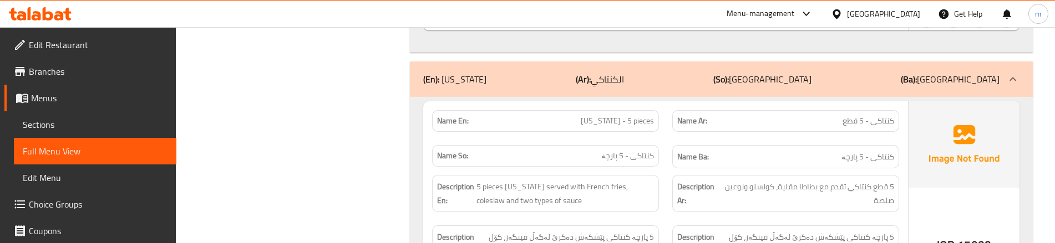
scroll to position [10649, 0]
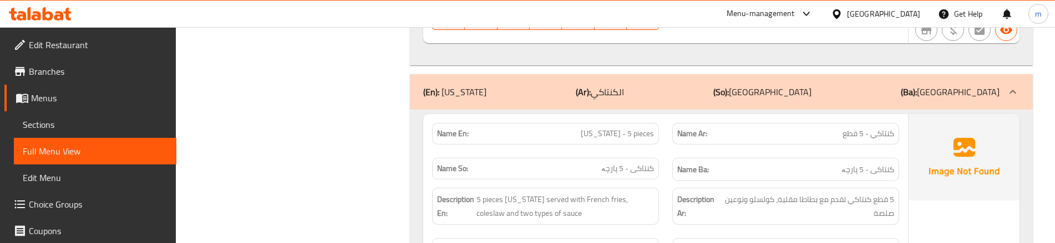
click at [611, 128] on span "Kentucky - 5 pieces" at bounding box center [617, 134] width 73 height 12
copy span "Kentucky - 5 pieces"
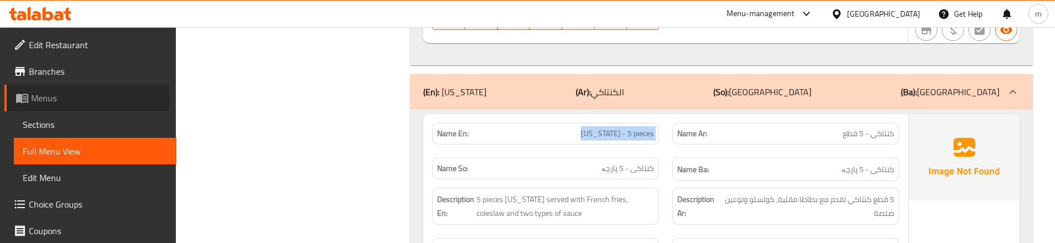
click at [36, 100] on span "Menus" at bounding box center [99, 98] width 136 height 13
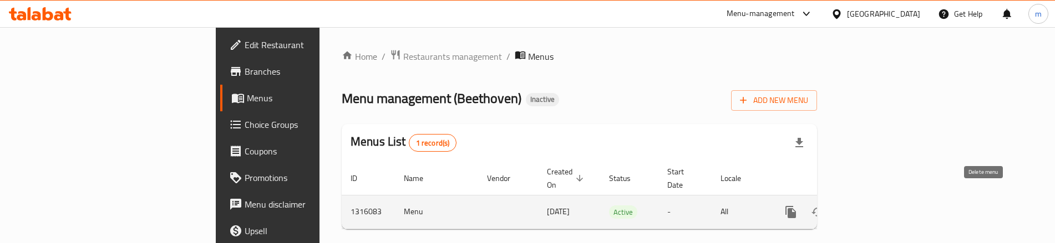
click at [877, 206] on icon "enhanced table" at bounding box center [870, 212] width 13 height 13
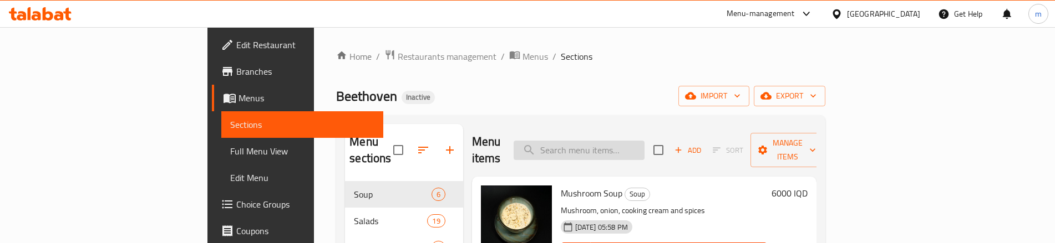
click at [644, 149] on input "search" at bounding box center [579, 150] width 131 height 19
paste input "Kentucky - 5 pieces"
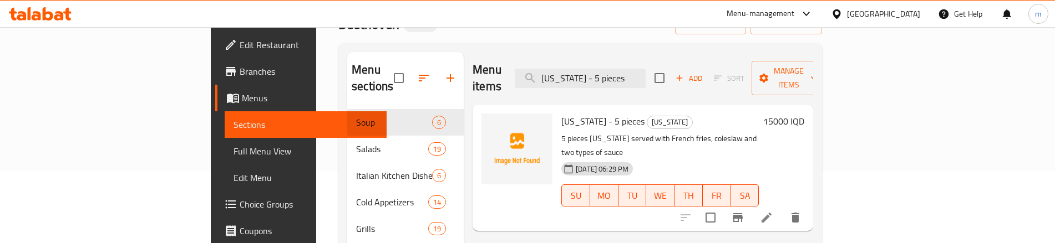
scroll to position [74, 0]
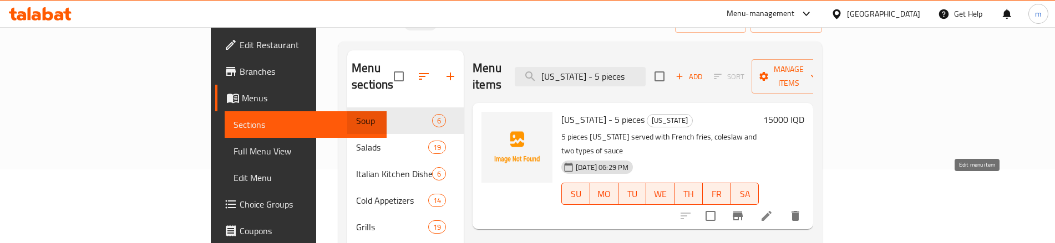
type input "Kentucky - 5 pieces"
click at [773, 210] on icon at bounding box center [766, 216] width 13 height 13
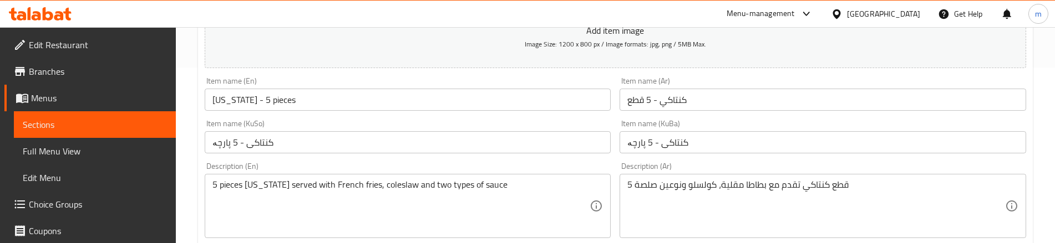
scroll to position [185, 0]
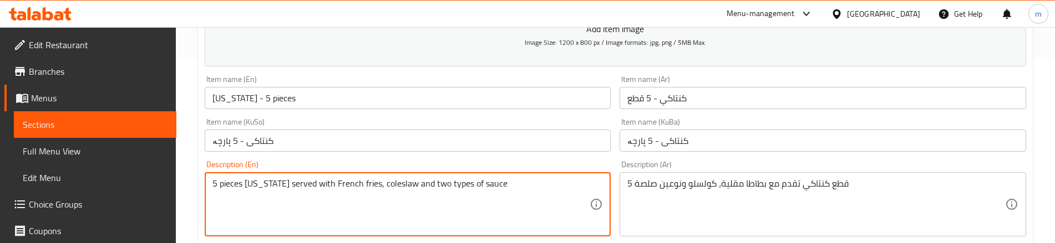
click at [436, 184] on textarea "5 pieces kentucky served with French fries, coleslaw and two types of sauce" at bounding box center [400, 205] width 377 height 53
click at [435, 183] on textarea "5 pieces kentucky served with French fries, coleslaw and two types of sauce" at bounding box center [400, 205] width 377 height 53
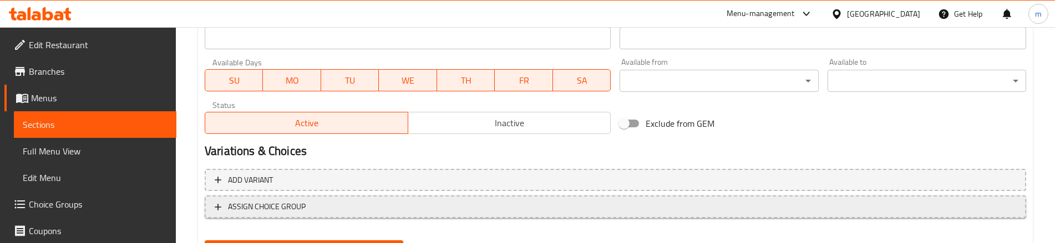
scroll to position [668, 0]
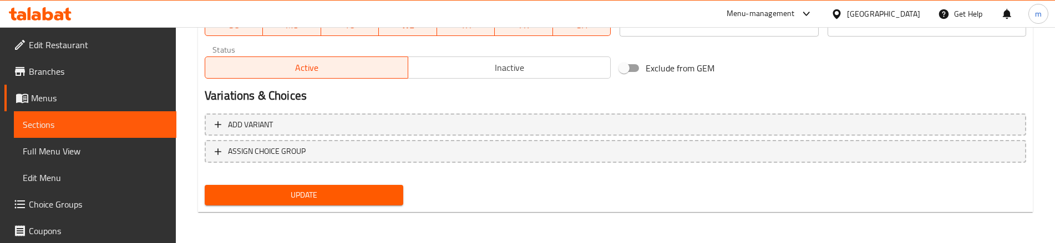
type textarea "5 pieces kentucky served with French fries, coleslaw and 2 types of sauce"
click at [289, 192] on span "Update" at bounding box center [304, 196] width 181 height 14
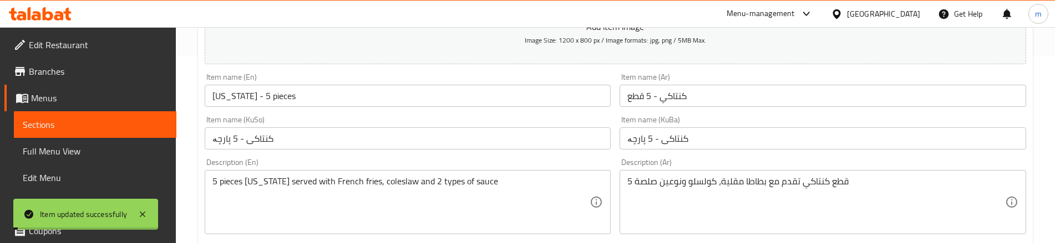
scroll to position [0, 0]
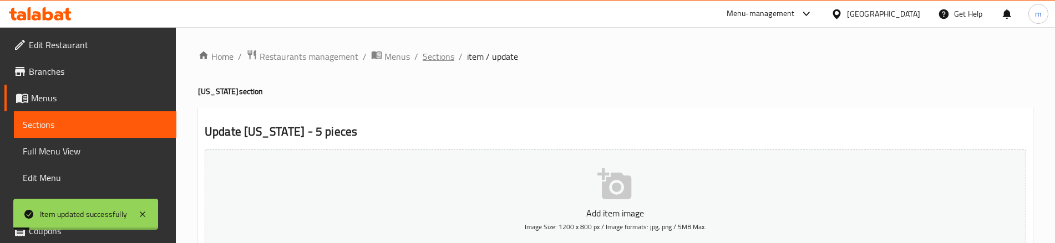
click at [448, 59] on span "Sections" at bounding box center [439, 56] width 32 height 13
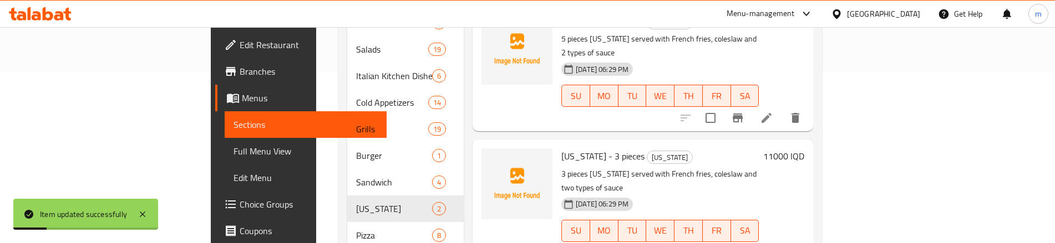
scroll to position [185, 0]
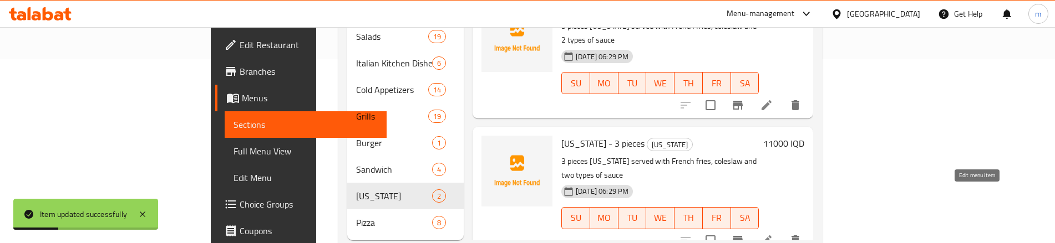
click at [771, 236] on icon at bounding box center [766, 241] width 10 height 10
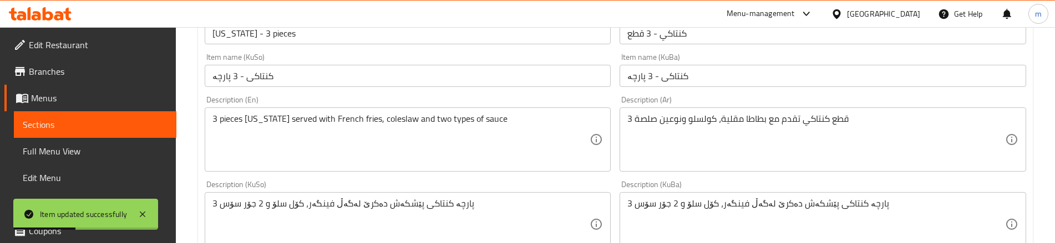
scroll to position [296, 0]
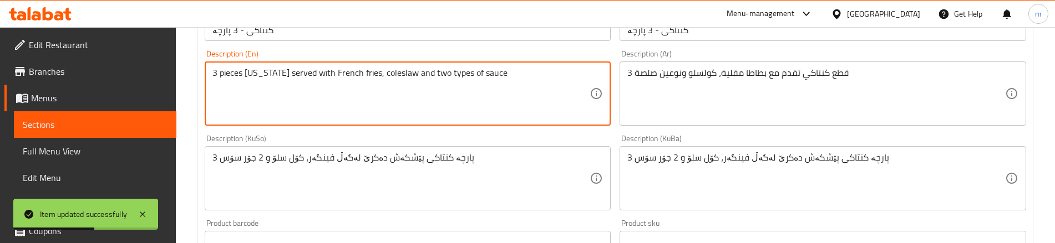
click at [432, 75] on textarea "3 pieces kentucky served with French fries, coleslaw and two types of sauce" at bounding box center [400, 94] width 377 height 53
type textarea "3 pieces kentucky served with French fries, coleslaw and 2 types of sauce"
click at [344, 135] on div "Description (KuSo) 3 پارچە کنتاکی پێشکەش دەکرێ لەگەڵ فینگەر، کۆل سلۆ و 2 جۆر سۆ…" at bounding box center [408, 173] width 406 height 76
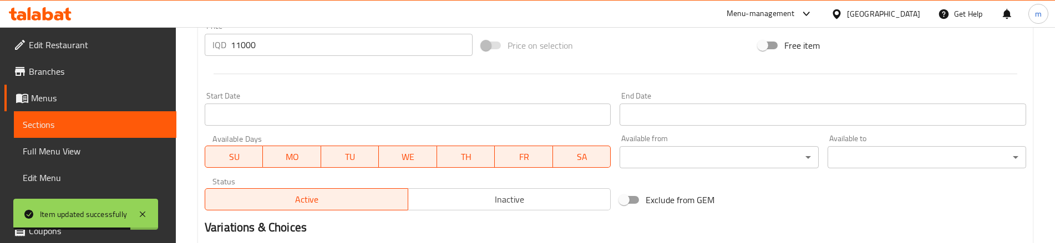
scroll to position [668, 0]
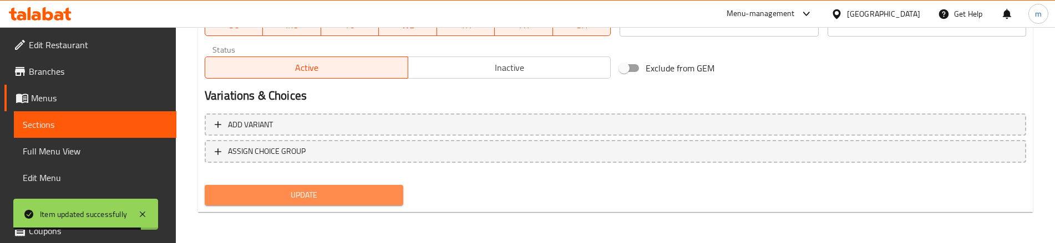
click at [312, 185] on button "Update" at bounding box center [304, 195] width 199 height 21
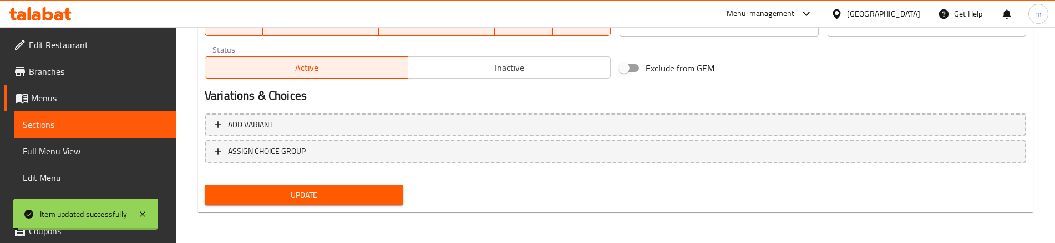
click at [84, 148] on span "Full Menu View" at bounding box center [95, 151] width 145 height 13
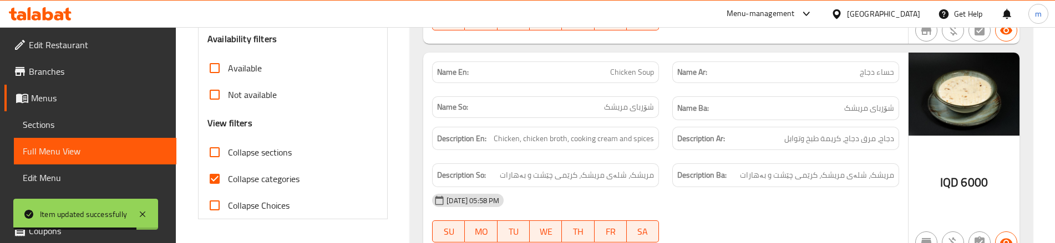
scroll to position [335, 0]
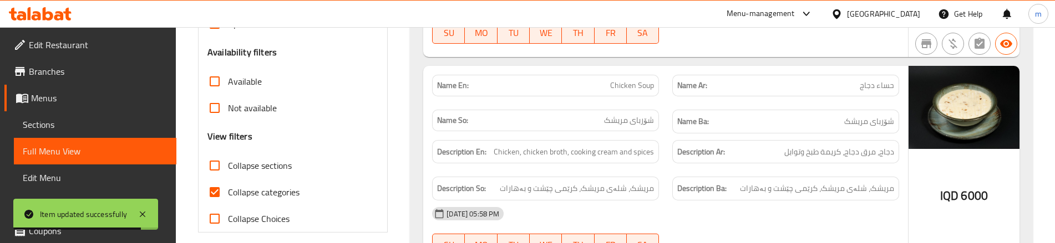
click at [213, 189] on input "Collapse categories" at bounding box center [214, 192] width 27 height 27
checkbox input "false"
click at [214, 167] on input "Collapse sections" at bounding box center [214, 166] width 27 height 27
checkbox input "true"
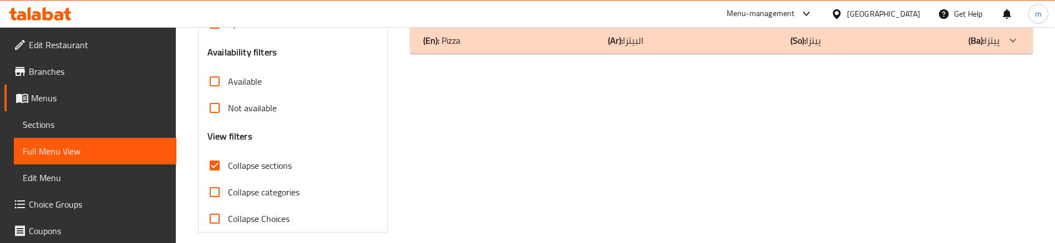
scroll to position [261, 0]
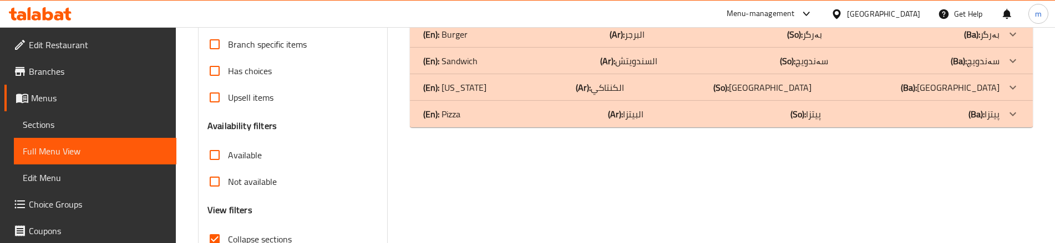
click at [511, 93] on div "(En): Kentucky (Ar): الكنتاكي (So): کنتاکی (Ba): کنتاکی" at bounding box center [711, 87] width 576 height 13
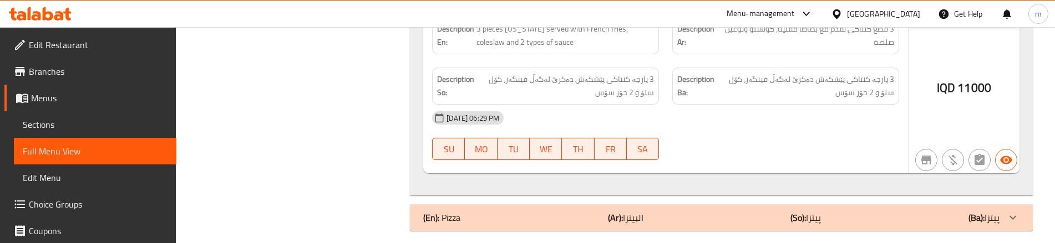
scroll to position [690, 0]
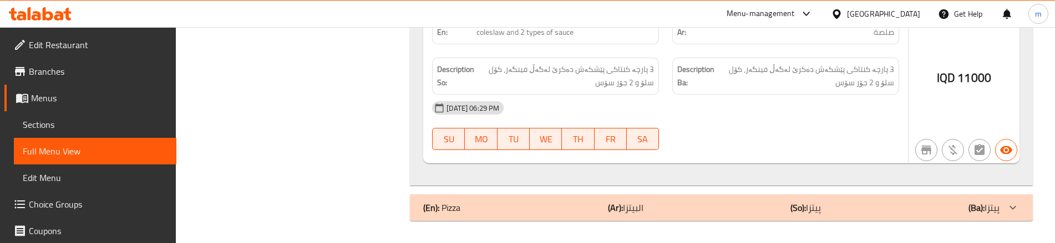
click at [470, 209] on div "(En): Pizza (Ar): البيتزا (So): پیتزا (Ba): پیتزا" at bounding box center [711, 207] width 576 height 13
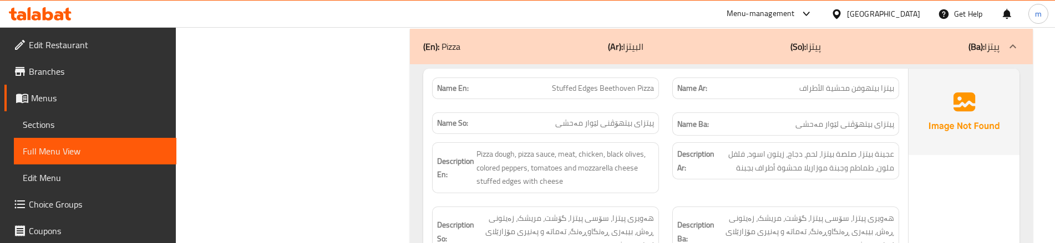
scroll to position [838, 0]
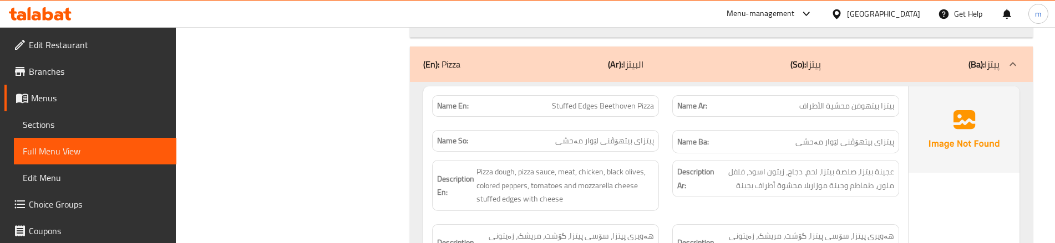
click at [672, 137] on div "Name Ba: پیتزای بیتهۆڤنی لێوار مەحشی" at bounding box center [785, 142] width 227 height 24
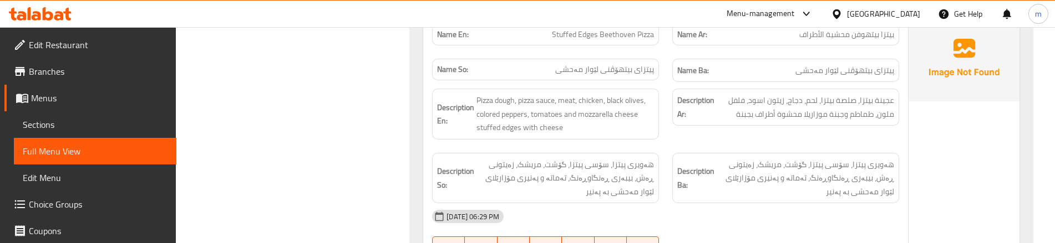
scroll to position [912, 0]
click at [846, 136] on div "Description Ar: عجينة بيتزا، صلصة بيتزا، لحم، دجاج، زيتون اسود، فلفل ملون، طماط…" at bounding box center [785, 112] width 240 height 64
click at [676, 136] on div "Description Ar: عجينة بيتزا، صلصة بيتزا، لحم، دجاج، زيتون اسود، فلفل ملون، طماط…" at bounding box center [785, 112] width 240 height 64
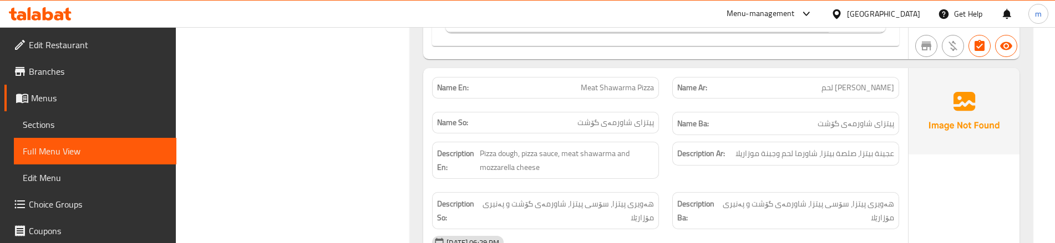
scroll to position [1319, 0]
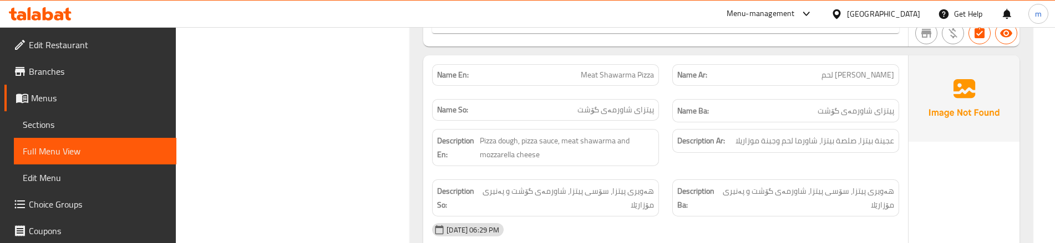
click at [667, 89] on div "Name Ar: بيتزا شاورما لحم" at bounding box center [785, 75] width 240 height 35
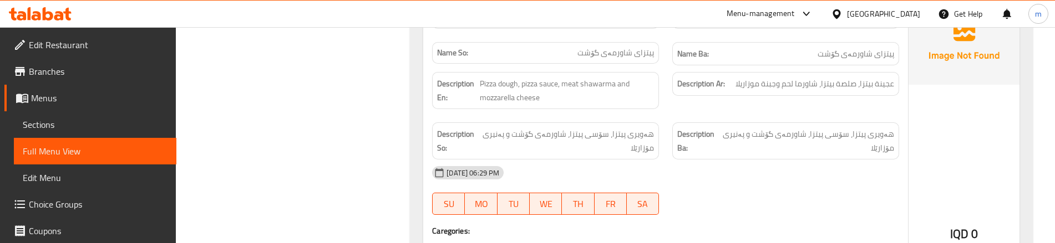
scroll to position [1393, 0]
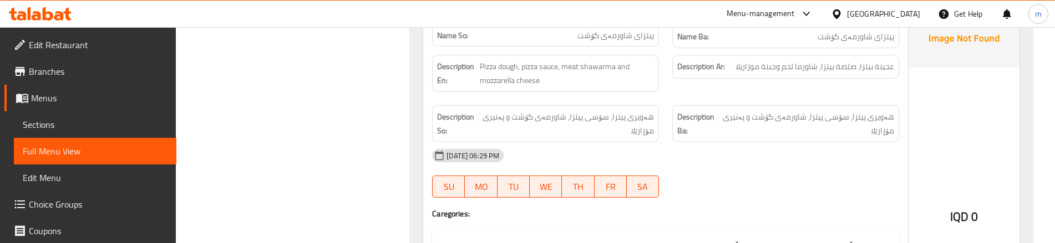
click at [680, 90] on div "Description Ar: عجينة بيتزا، صلصة بيتزا، شاورما لحم وجبنة موزاريلا" at bounding box center [785, 73] width 240 height 50
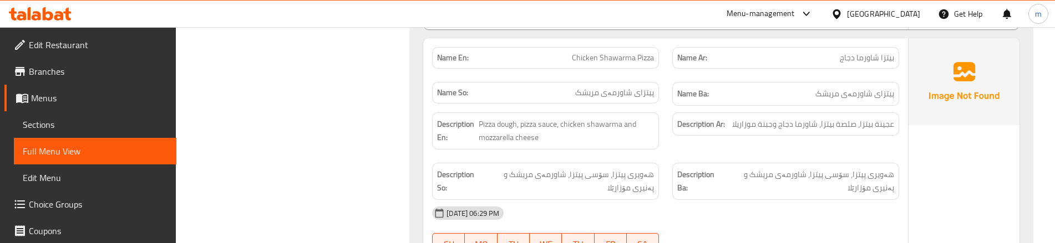
scroll to position [1762, 0]
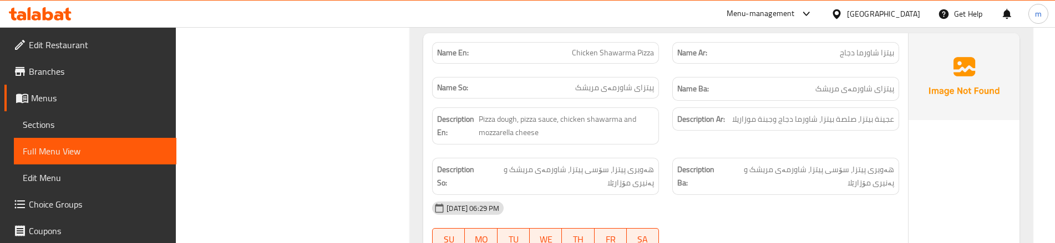
click at [683, 138] on div "Description Ar: عجينة بيتزا، صلصة بيتزا، شاورما دجاج وجبنة موزاريلا" at bounding box center [785, 126] width 240 height 50
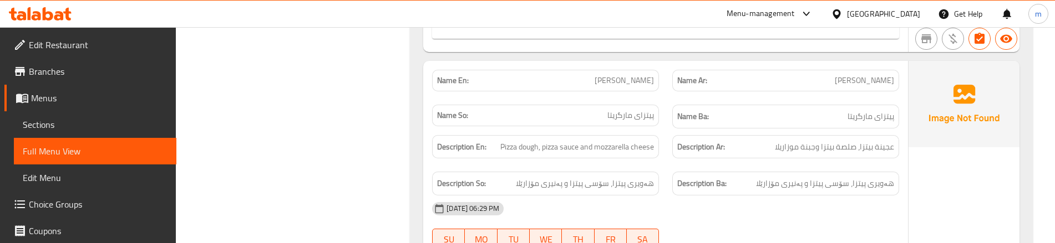
scroll to position [2169, 0]
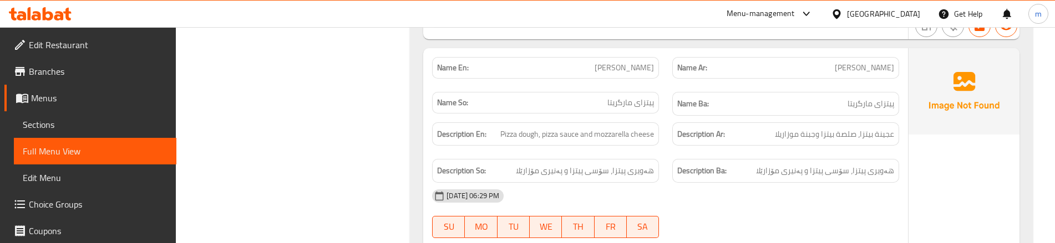
click at [654, 147] on div "Description En: Pizza dough, pizza sauce and mozzarella cheese" at bounding box center [545, 134] width 240 height 37
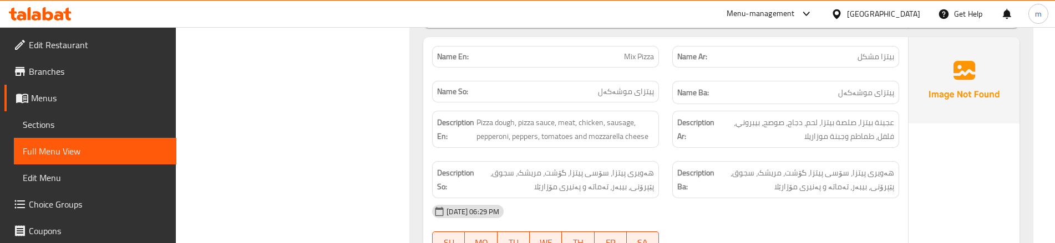
scroll to position [2576, 0]
click at [670, 77] on div "Name Ba: پیتزای موشەکەل" at bounding box center [785, 92] width 240 height 37
click at [650, 153] on div "Description En: Pizza dough, pizza sauce, meat, chicken, sausage, pepperoni, pe…" at bounding box center [545, 129] width 240 height 50
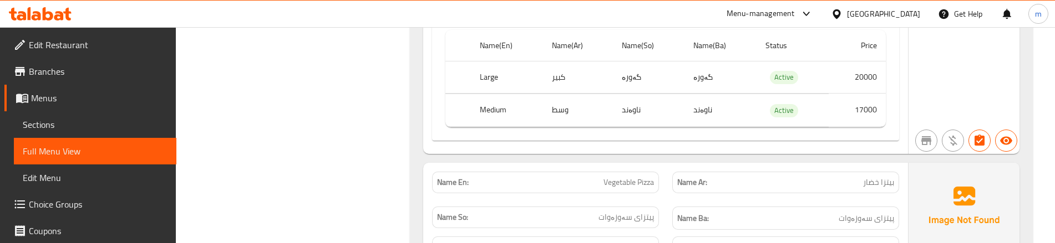
scroll to position [2982, 0]
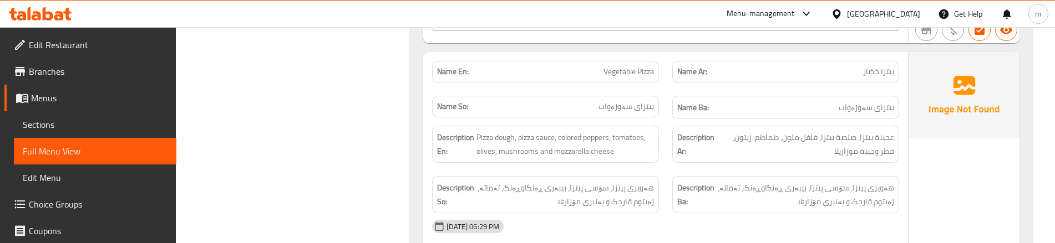
click at [636, 80] on div "Name En: Vegetable Pizza" at bounding box center [545, 72] width 227 height 22
copy span "Vegetable Pizza"
click at [92, 131] on link "Sections" at bounding box center [95, 124] width 162 height 27
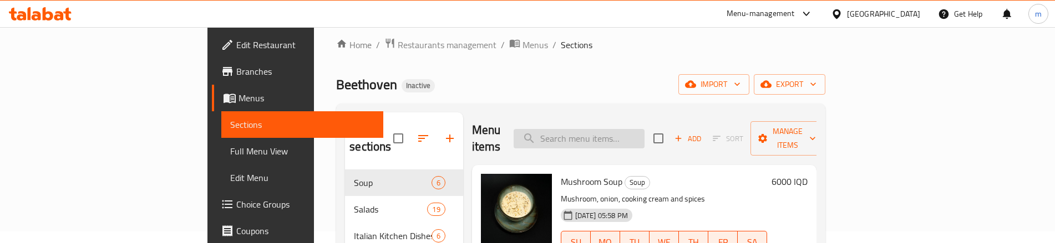
click at [643, 129] on input "search" at bounding box center [579, 138] width 131 height 19
paste input "Vegetable Pizza"
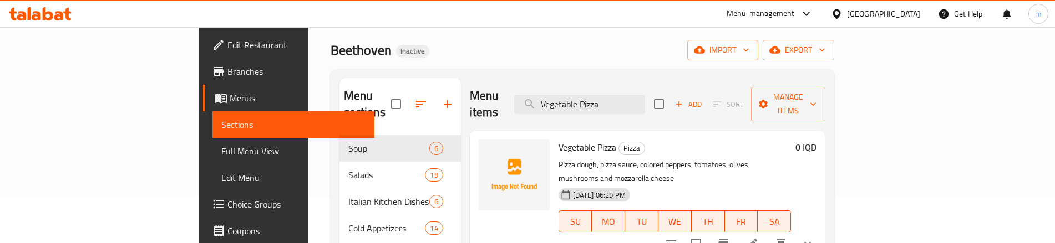
scroll to position [123, 0]
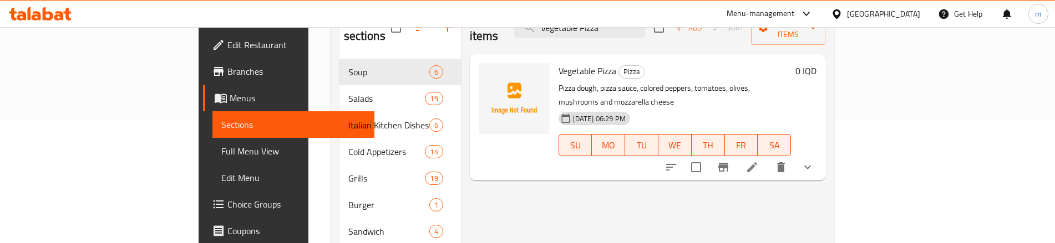
type input "Vegetable Pizza"
click at [759, 161] on icon at bounding box center [751, 167] width 13 height 13
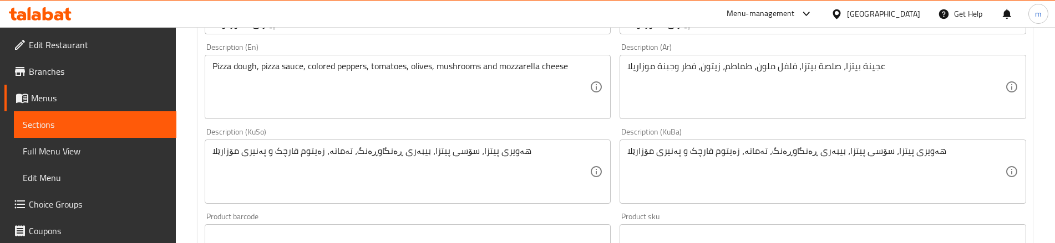
scroll to position [333, 0]
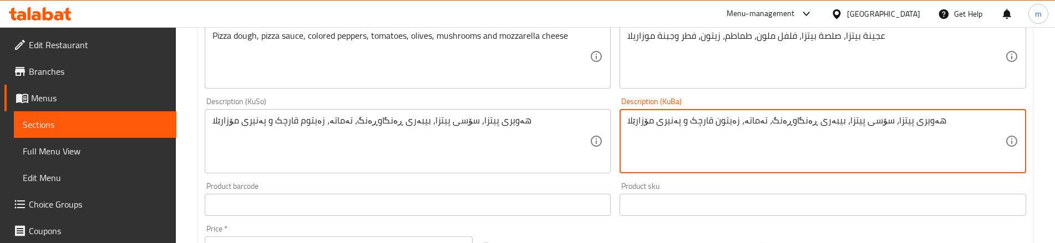
type textarea "هەویری پیتزا، سۆسی پیتزا، بیبەری ڕەنگاوڕەنگ، تەماتە، زەیتون قارچک و پەنیری مۆزا…"
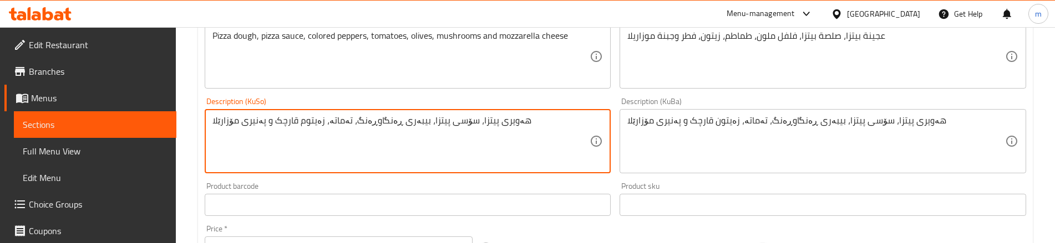
paste textarea
type textarea "هەویری پیتزا، سۆسی پیتزا، بیبەری ڕەنگاوڕەنگ، تەماتە، زەیتون قارچک و پەنیری مۆزا…"
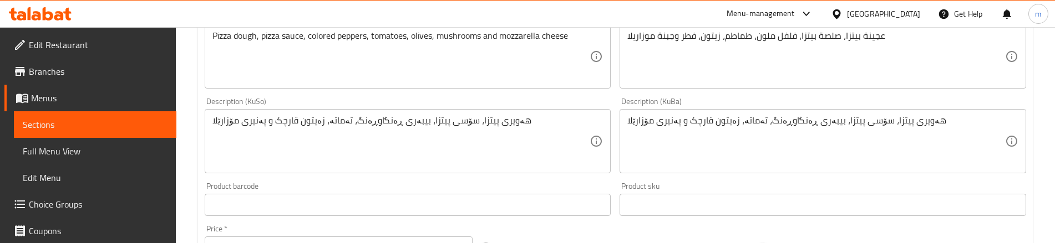
click at [420, 180] on div "Product barcode Product barcode" at bounding box center [407, 199] width 415 height 43
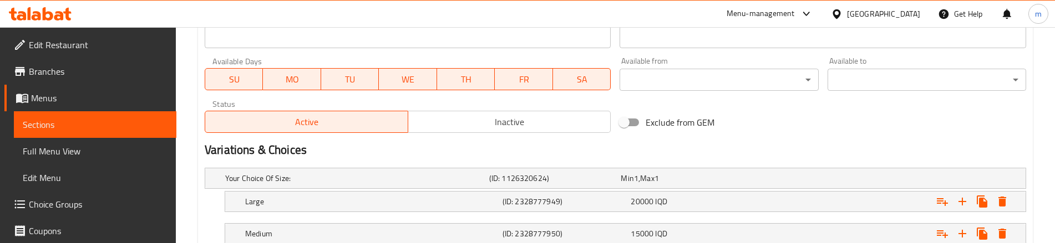
scroll to position [693, 0]
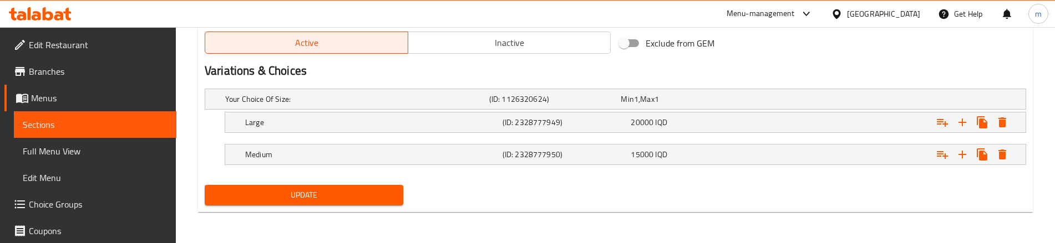
click at [316, 189] on span "Update" at bounding box center [304, 196] width 181 height 14
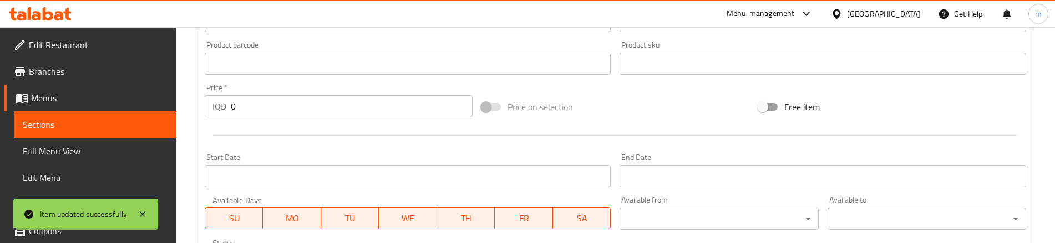
scroll to position [471, 0]
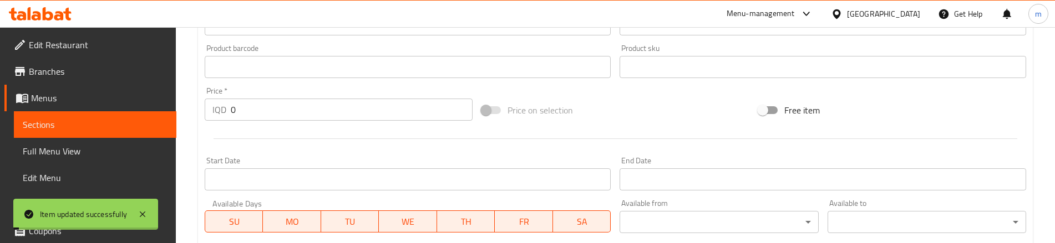
click at [81, 141] on link "Full Menu View" at bounding box center [95, 151] width 162 height 27
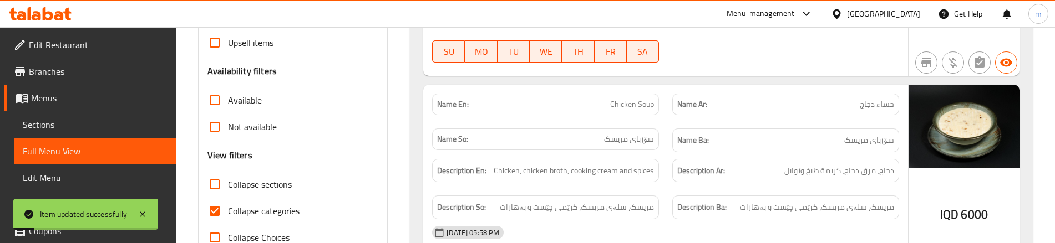
scroll to position [323, 0]
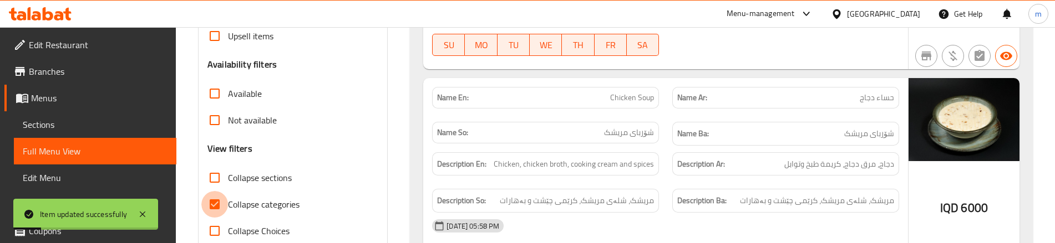
click at [208, 193] on input "Collapse categories" at bounding box center [214, 204] width 27 height 27
checkbox input "false"
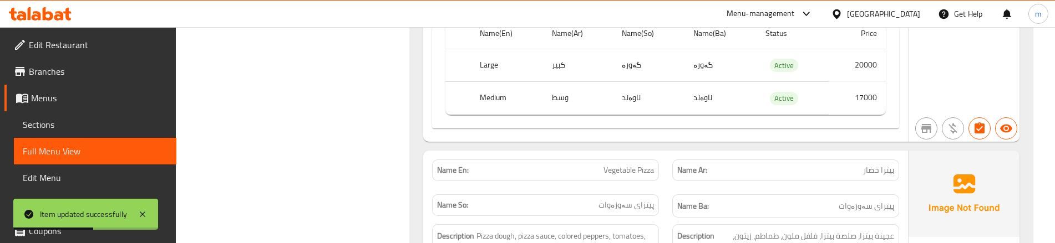
scroll to position [20550, 0]
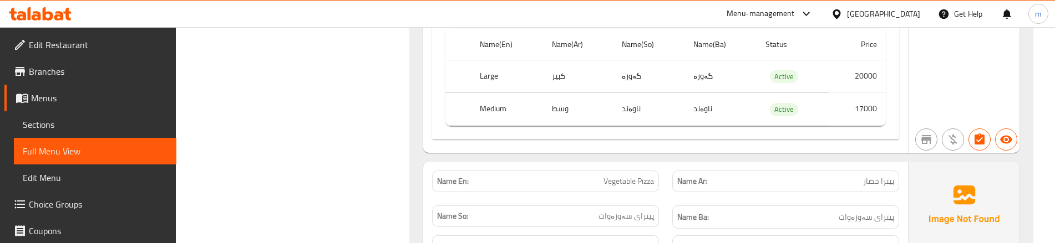
click at [622, 199] on div "Name So: پیتزای سەوزەوات" at bounding box center [545, 217] width 240 height 37
click at [622, 171] on div "Name En: Vegetable Pizza" at bounding box center [545, 182] width 227 height 22
copy span "Vegetable"
click at [619, 176] on span "Vegetable Pizza" at bounding box center [628, 182] width 50 height 12
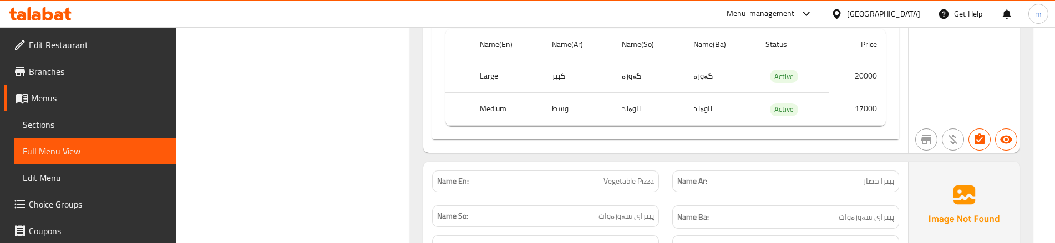
click at [618, 176] on span "Vegetable Pizza" at bounding box center [628, 182] width 50 height 12
copy span "Vegetable Pizza"
click at [115, 127] on span "Sections" at bounding box center [95, 124] width 145 height 13
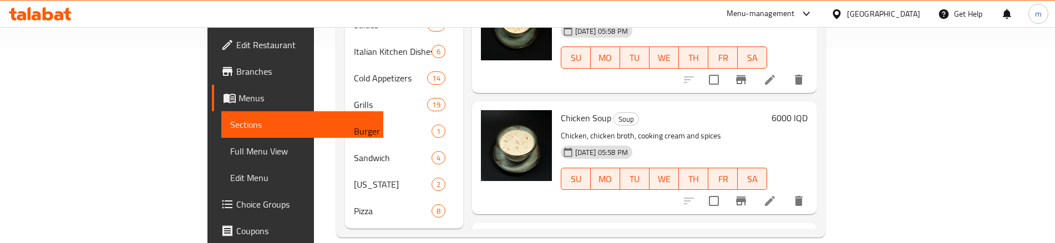
scroll to position [48, 0]
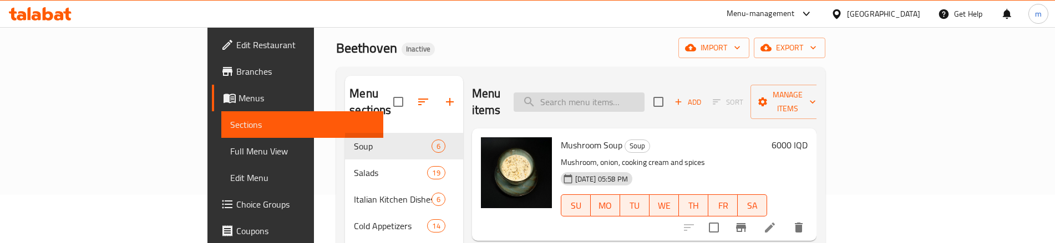
click at [644, 93] on input "search" at bounding box center [579, 102] width 131 height 19
paste input "Vegetable Pizza"
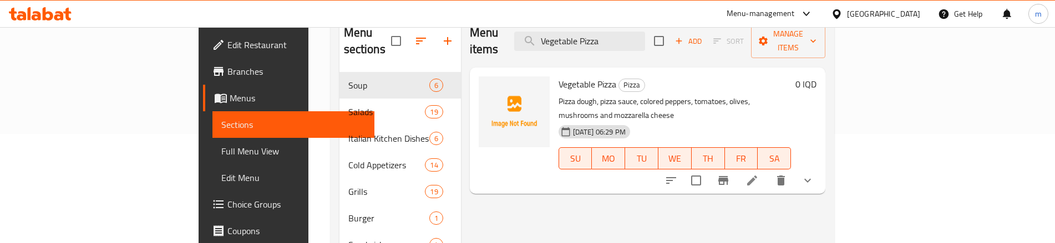
scroll to position [123, 0]
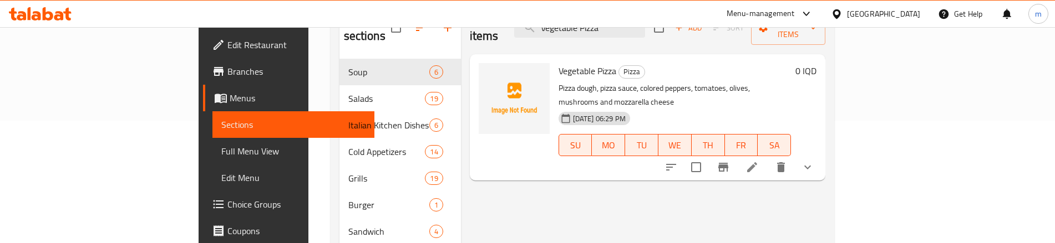
type input "Vegetable Pizza"
click at [759, 161] on icon at bounding box center [751, 167] width 13 height 13
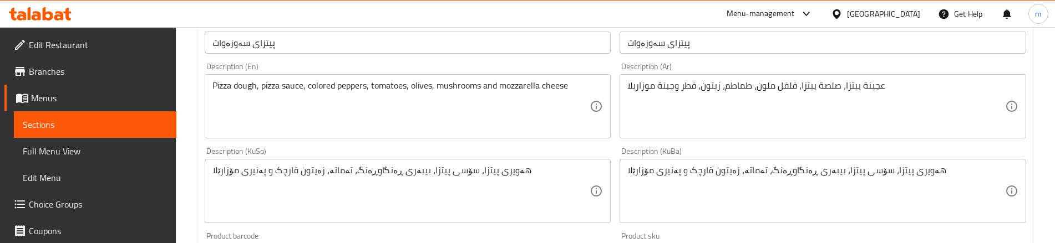
scroll to position [296, 0]
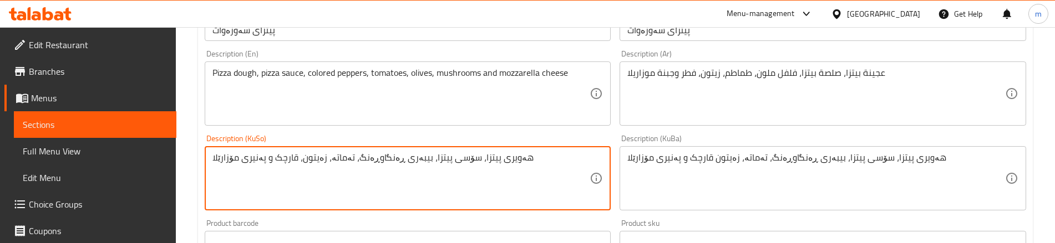
type textarea "هەویری پیتزا، سۆسی پیتزا، بیبەری ڕەنگاوڕەنگ، تەماتە، زەیتون، قارچک و پەنیری مۆز…"
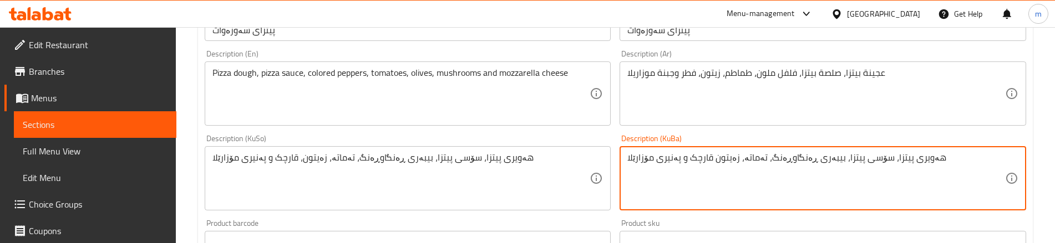
paste textarea "،"
type textarea "هەویری پیتزا، سۆسی پیتزا، بیبەری ڕەنگاوڕەنگ، تەماتە، زەیتون، قارچک و پەنیری مۆز…"
click at [616, 139] on div "Description (KuBa) هەویری پیتزا، سۆسی پیتزا، بیبەری ڕەنگاوڕەنگ، تەماتە، زەیتون،…" at bounding box center [822, 172] width 415 height 85
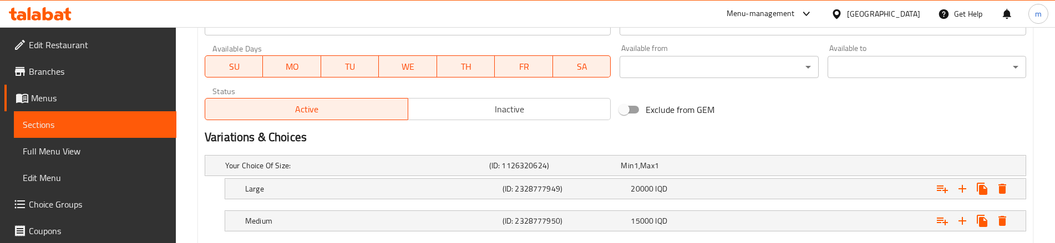
scroll to position [693, 0]
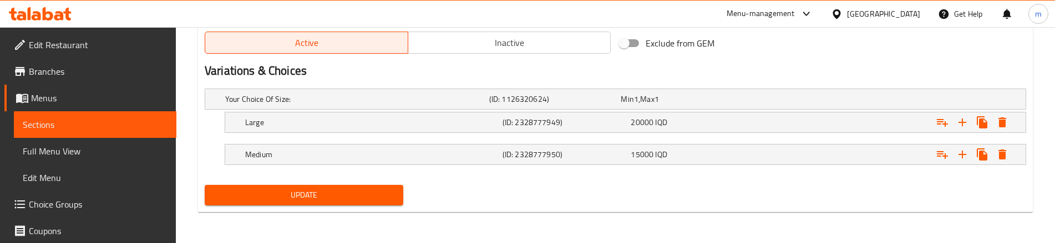
click at [346, 205] on button "Update" at bounding box center [304, 195] width 199 height 21
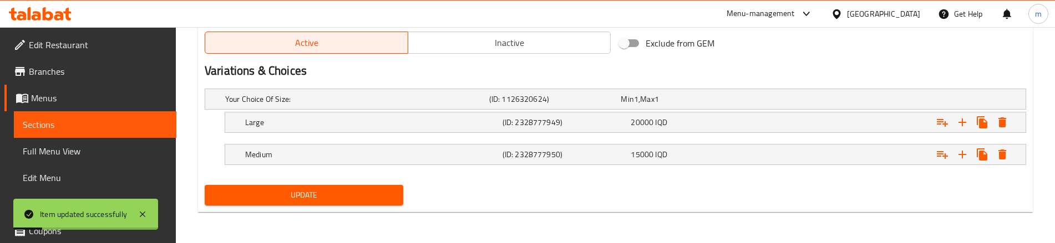
click at [56, 145] on span "Full Menu View" at bounding box center [95, 151] width 145 height 13
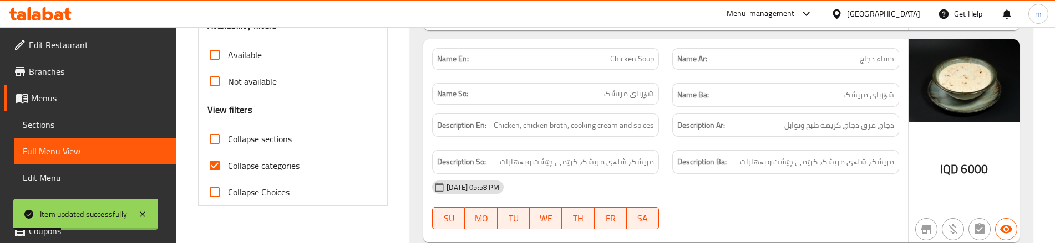
scroll to position [360, 0]
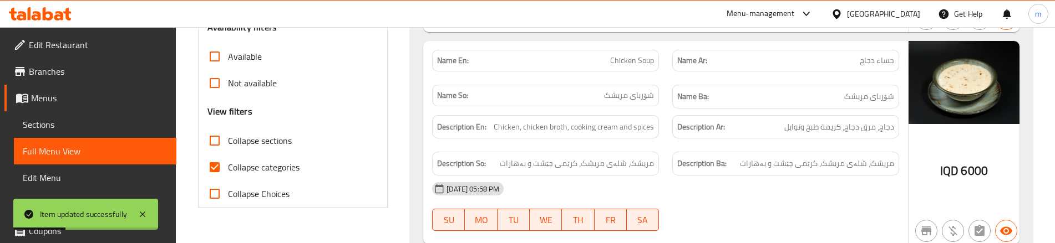
click at [223, 167] on input "Collapse categories" at bounding box center [214, 167] width 27 height 27
checkbox input "false"
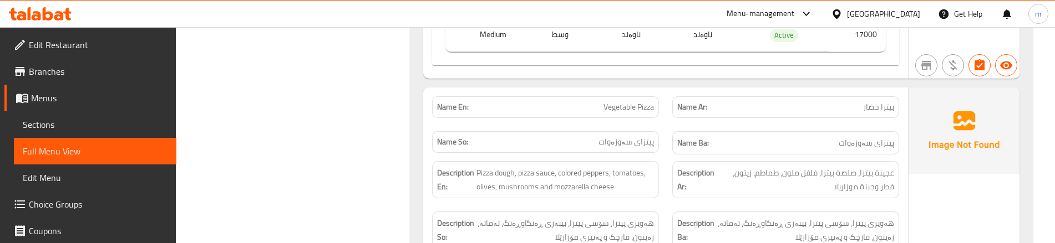
click at [858, 155] on div "Description Ar: عجينة بيتزا، صلصة بيتزا، فلفل ملون، طماطم، زيتون، فطر وجبنة موز…" at bounding box center [785, 180] width 240 height 50
click at [657, 155] on div "Description En: Pizza dough, pizza sauce, colored peppers, tomatoes, olives, mu…" at bounding box center [545, 180] width 240 height 50
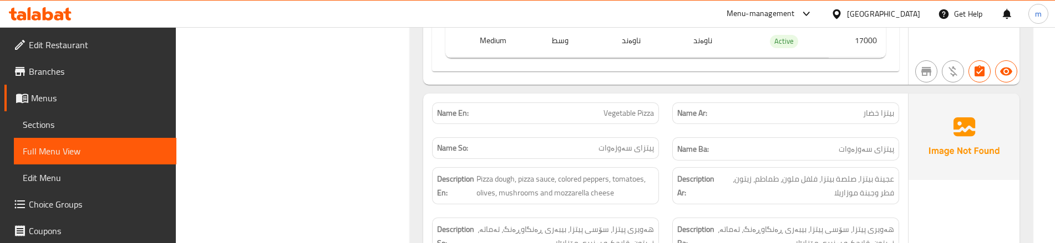
scroll to position [20587, 0]
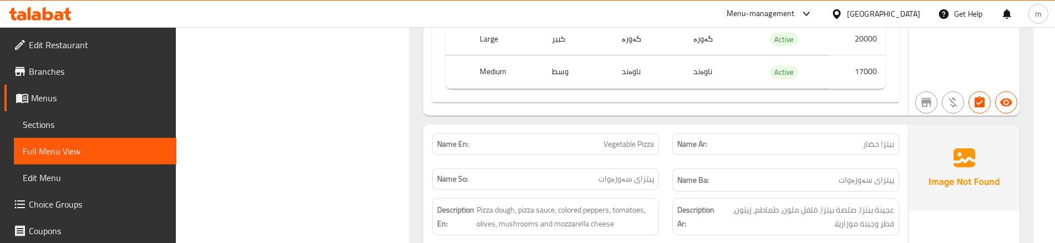
click at [659, 192] on div "Description En: Pizza dough, pizza sauce, colored peppers, tomatoes, olives, mu…" at bounding box center [545, 217] width 240 height 50
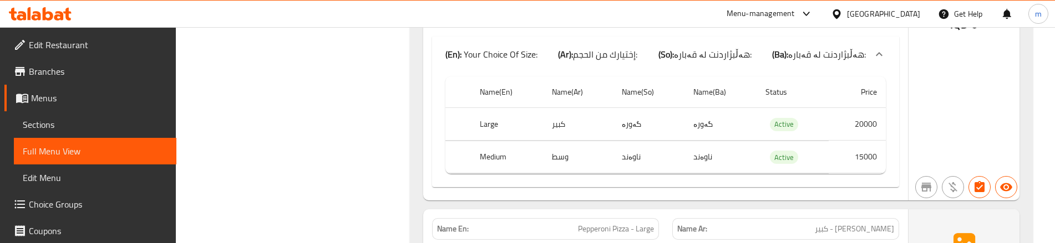
scroll to position [20994, 0]
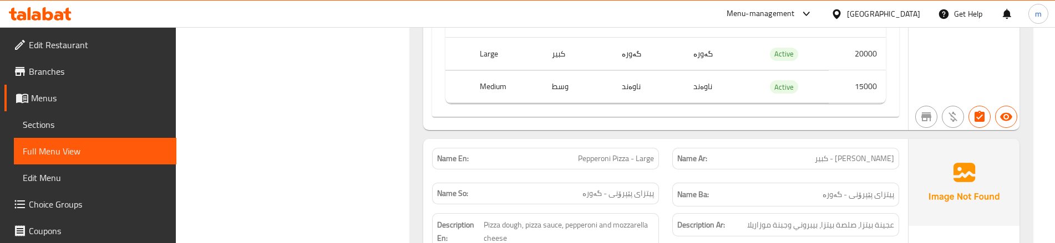
click at [674, 141] on div "Name Ar: بيتزا بيبروني - كبير" at bounding box center [785, 158] width 240 height 35
click at [765, 207] on div "Description Ar: عجينة بيتزا، صلصة بيتزا، بيبروني وجبنة موزاريلا" at bounding box center [785, 232] width 240 height 50
click at [682, 207] on div "Description Ar: عجينة بيتزا، صلصة بيتزا، بيبروني وجبنة موزاريلا" at bounding box center [785, 232] width 240 height 50
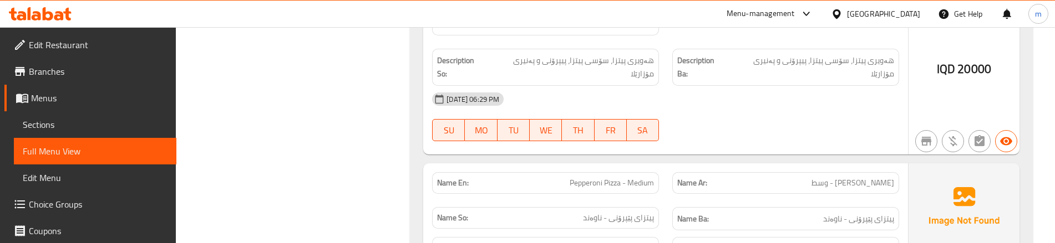
scroll to position [21216, 0]
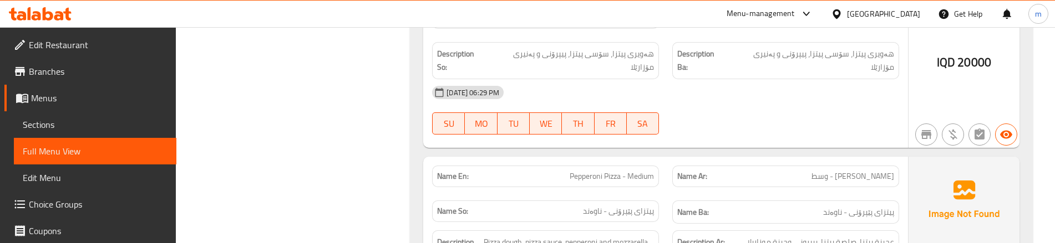
click at [666, 159] on div "Name Ar: بيتزا بيبروني - وسط" at bounding box center [785, 176] width 240 height 35
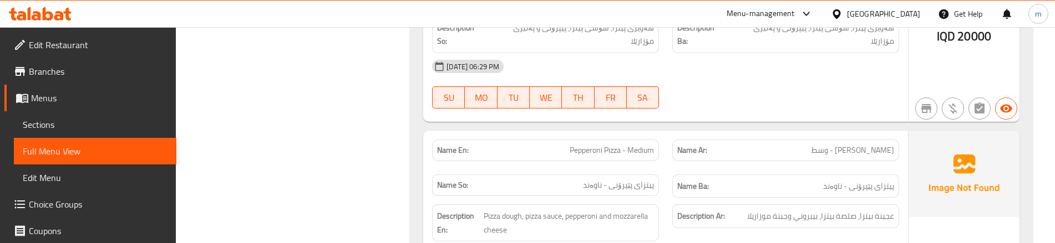
scroll to position [21252, 0]
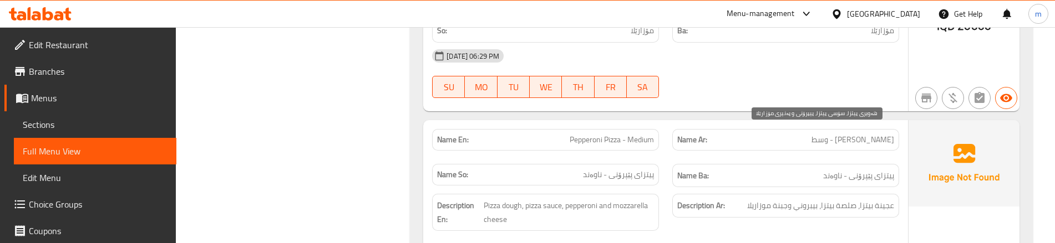
click at [843, 199] on span "عجينة بيتزا، صلصة بيتزا، بيبروني وجبنة موزاريلا" at bounding box center [820, 206] width 147 height 14
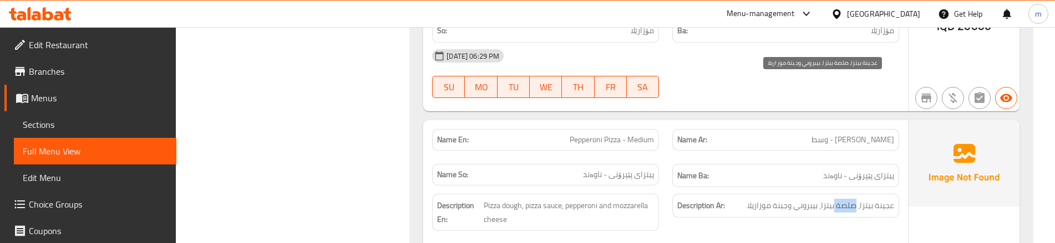
click at [843, 199] on span "عجينة بيتزا، صلصة بيتزا، بيبروني وجبنة موزاريلا" at bounding box center [820, 206] width 147 height 14
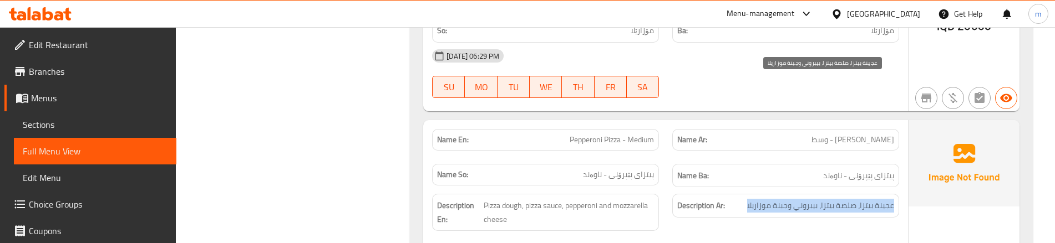
click at [843, 199] on span "عجينة بيتزا، صلصة بيتزا، بيبروني وجبنة موزاريلا" at bounding box center [820, 206] width 147 height 14
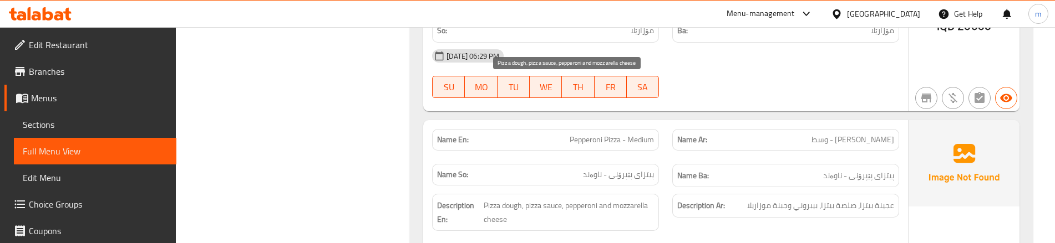
click at [596, 199] on span "Pizza dough, pizza sauce, pepperoni and mozzarella cheese" at bounding box center [569, 212] width 170 height 27
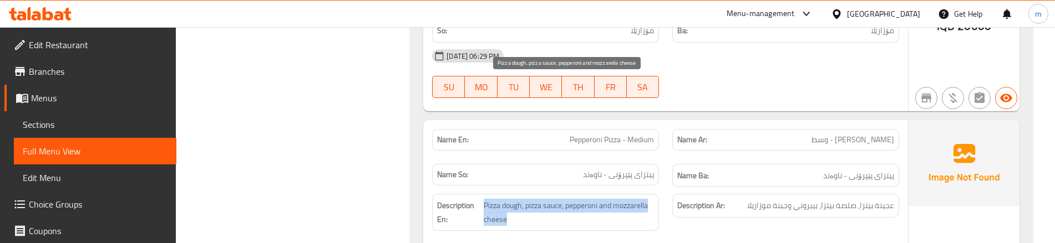
click at [596, 199] on span "Pizza dough, pizza sauce, pepperoni and mozzarella cheese" at bounding box center [569, 212] width 170 height 27
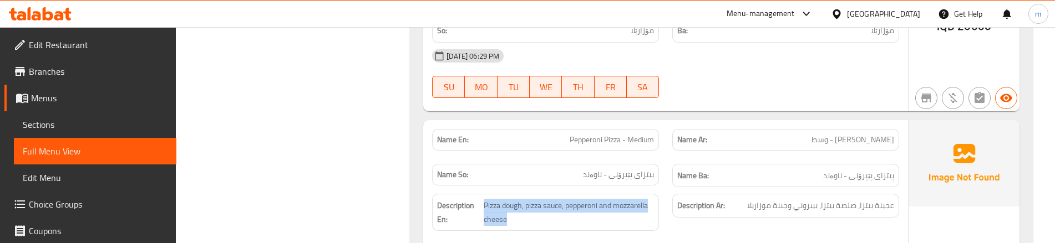
click at [665, 187] on div "Description Ar: عجينة بيتزا، صلصة بيتزا، بيبروني وجبنة موزاريلا" at bounding box center [785, 212] width 240 height 50
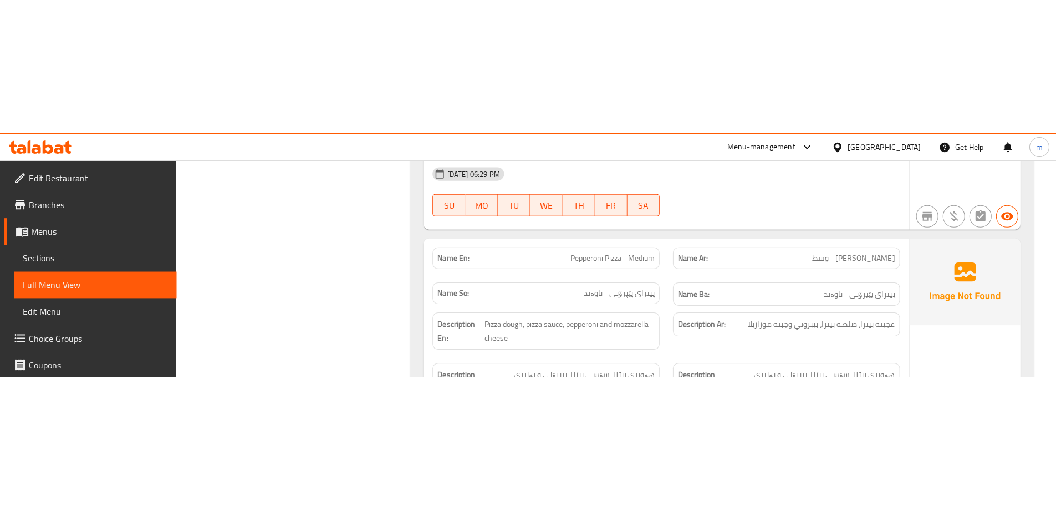
scroll to position [20974, 0]
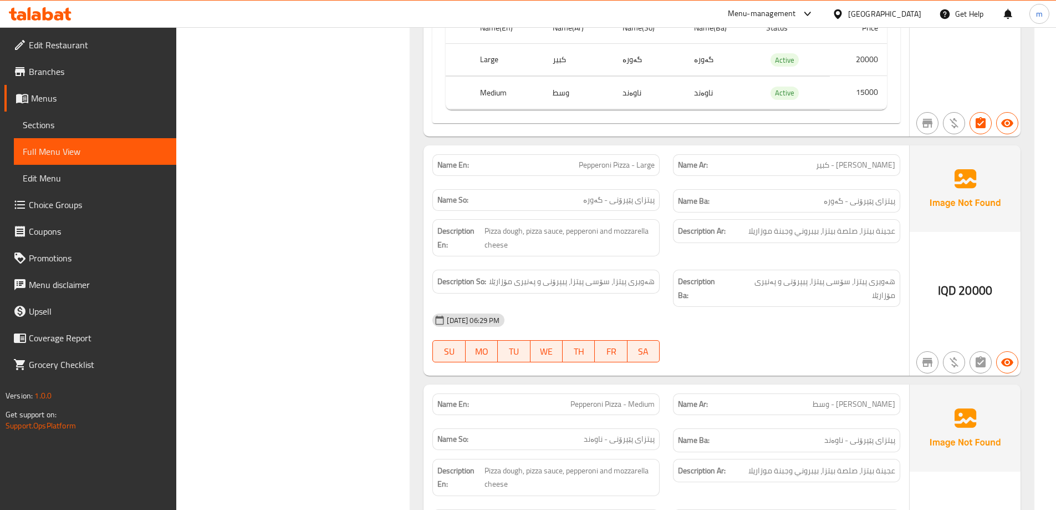
click at [50, 124] on span "Sections" at bounding box center [95, 124] width 145 height 13
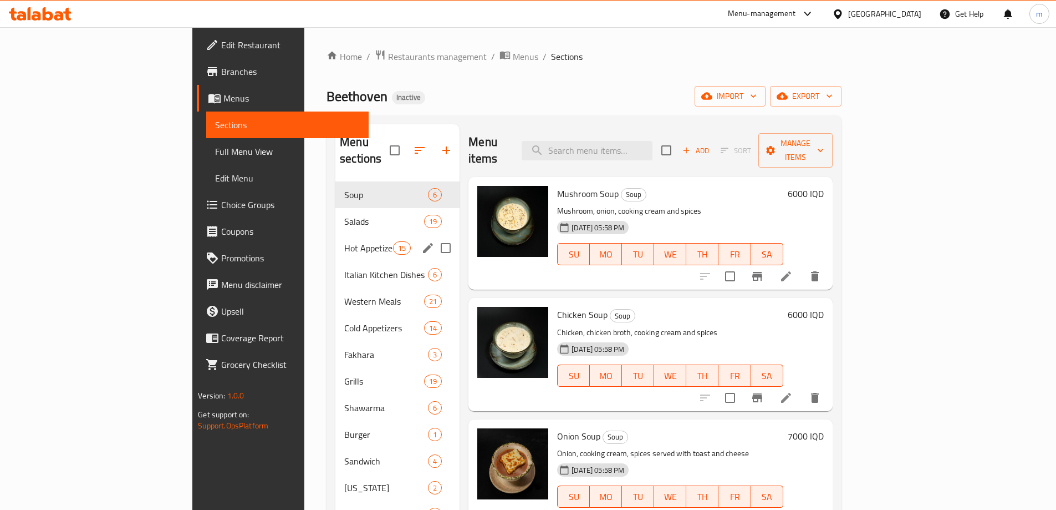
click at [336, 238] on div "Hot Appetizers 15" at bounding box center [398, 248] width 124 height 27
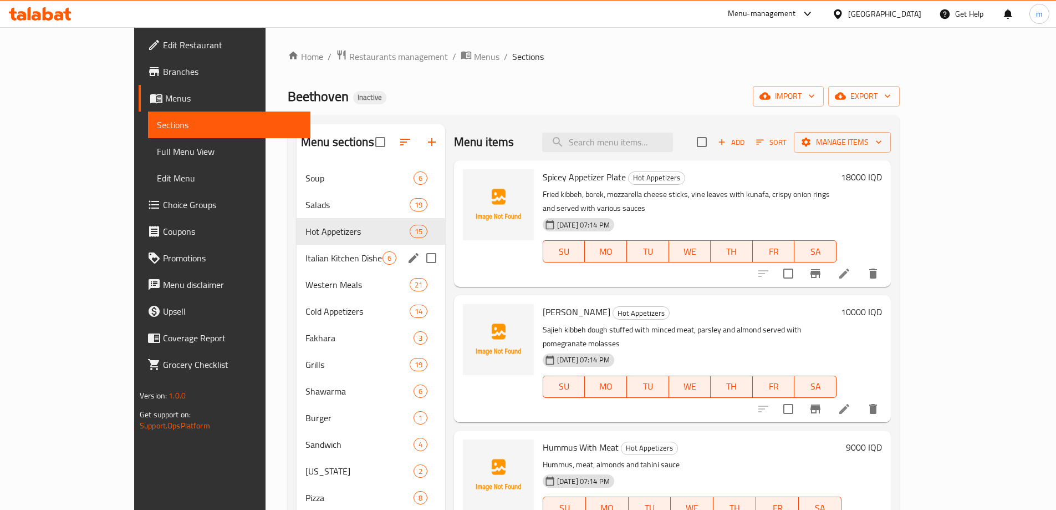
click at [297, 250] on div "Italian Kitchen Dishes 6" at bounding box center [371, 258] width 149 height 27
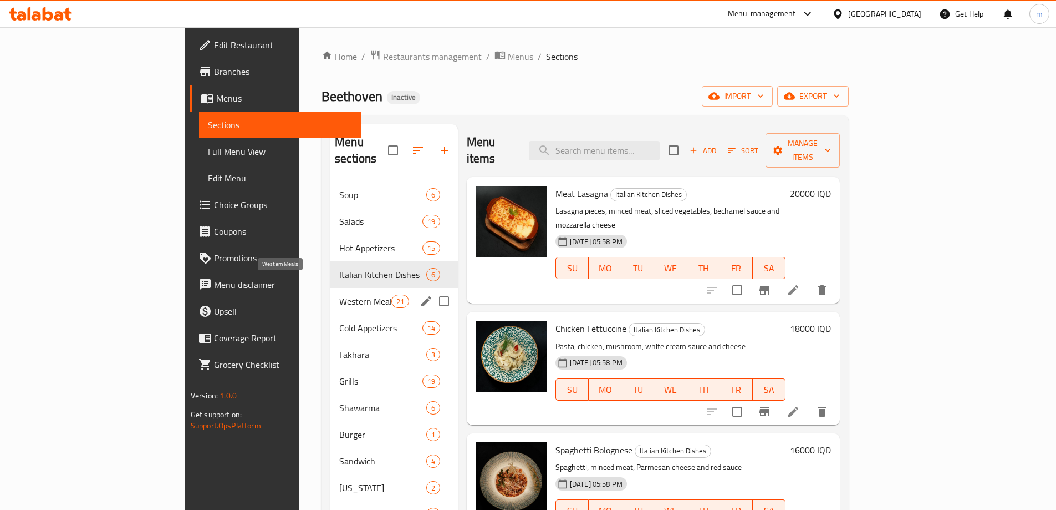
click at [339, 294] on span "Western Meals" at bounding box center [365, 300] width 52 height 13
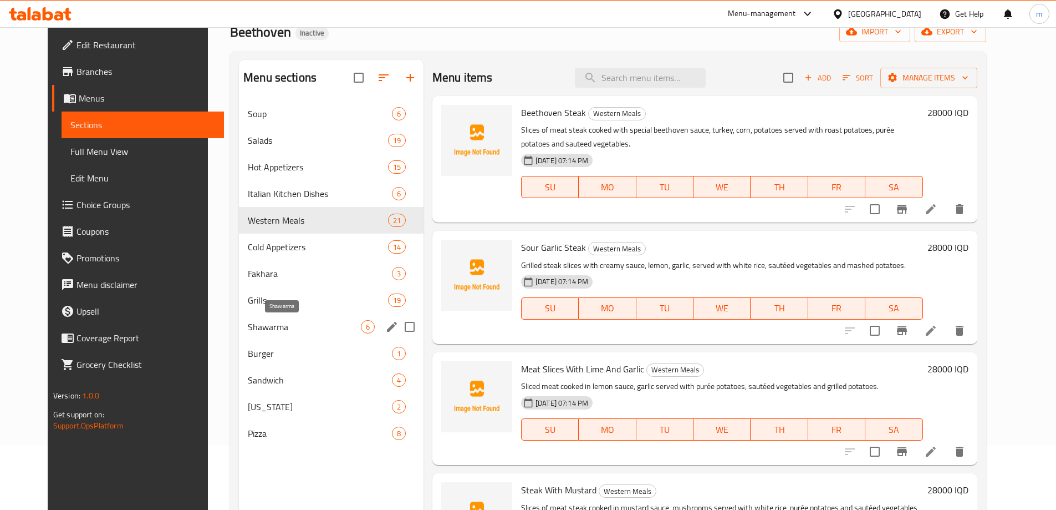
scroll to position [74, 0]
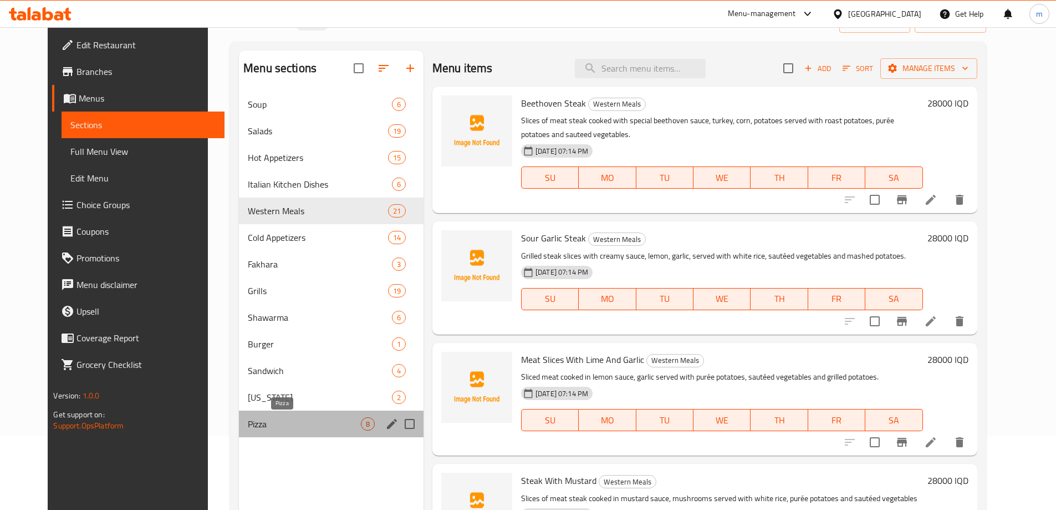
click at [248, 425] on span "Pizza" at bounding box center [304, 423] width 113 height 13
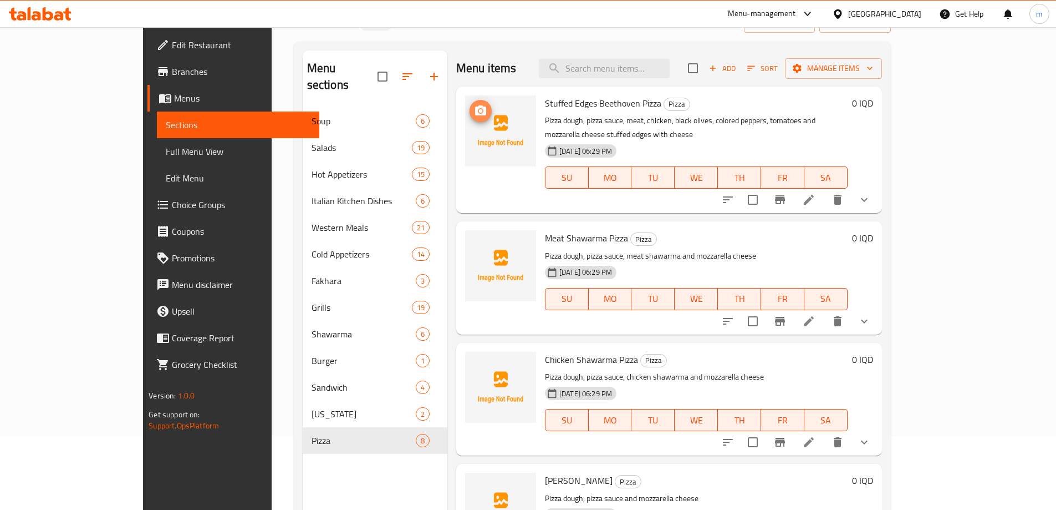
click at [475, 114] on icon "upload picture" at bounding box center [480, 110] width 11 height 10
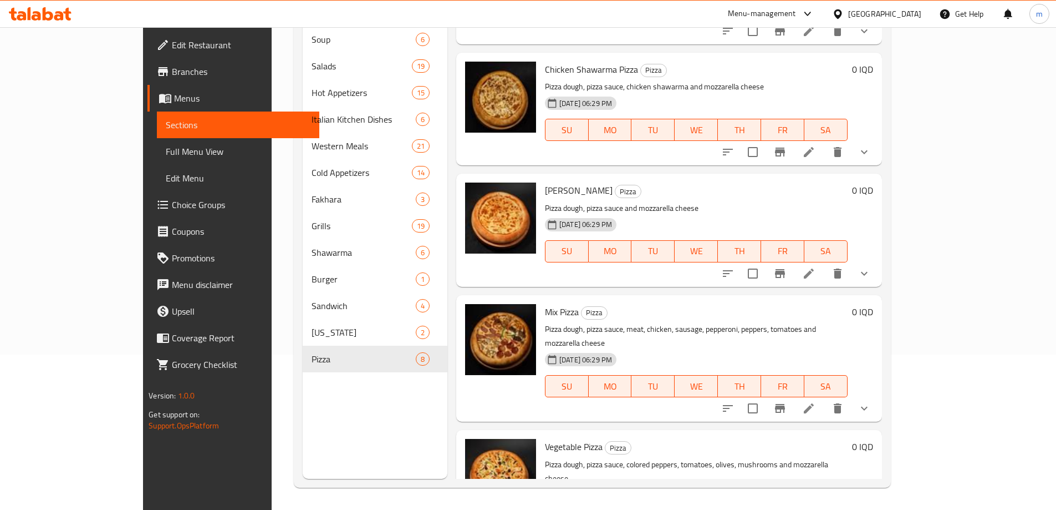
scroll to position [192, 0]
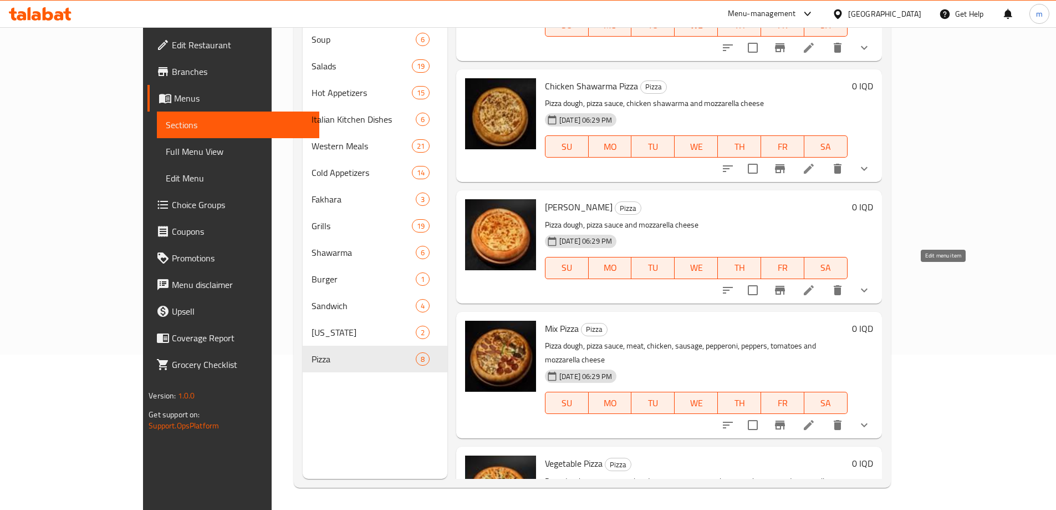
click at [816, 283] on icon at bounding box center [808, 289] width 13 height 13
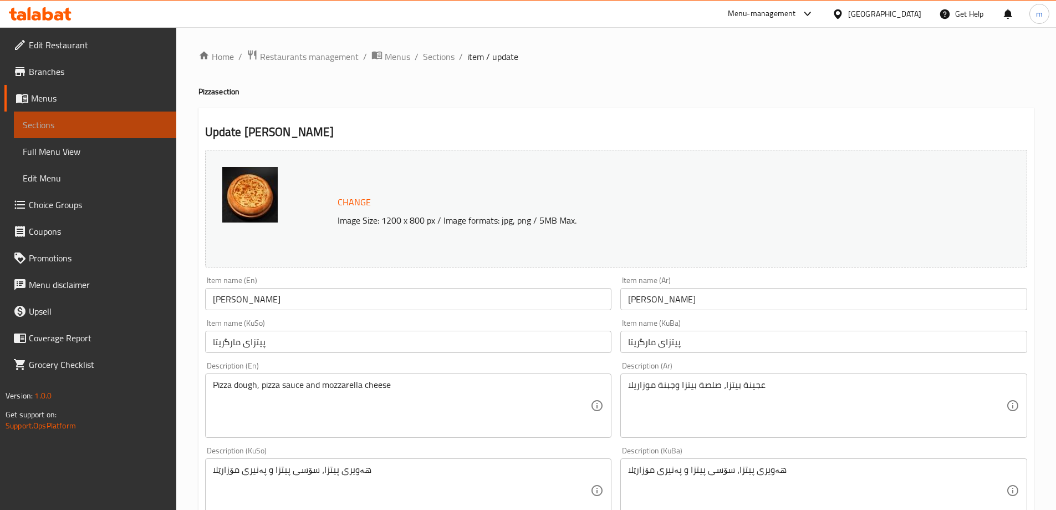
click at [103, 134] on link "Sections" at bounding box center [95, 124] width 162 height 27
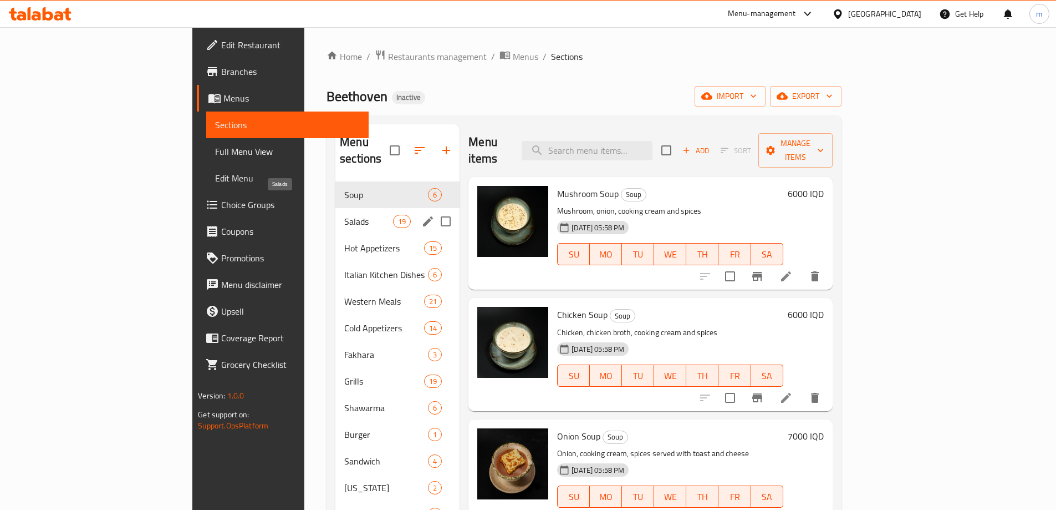
click at [344, 215] on span "Salads" at bounding box center [368, 221] width 49 height 13
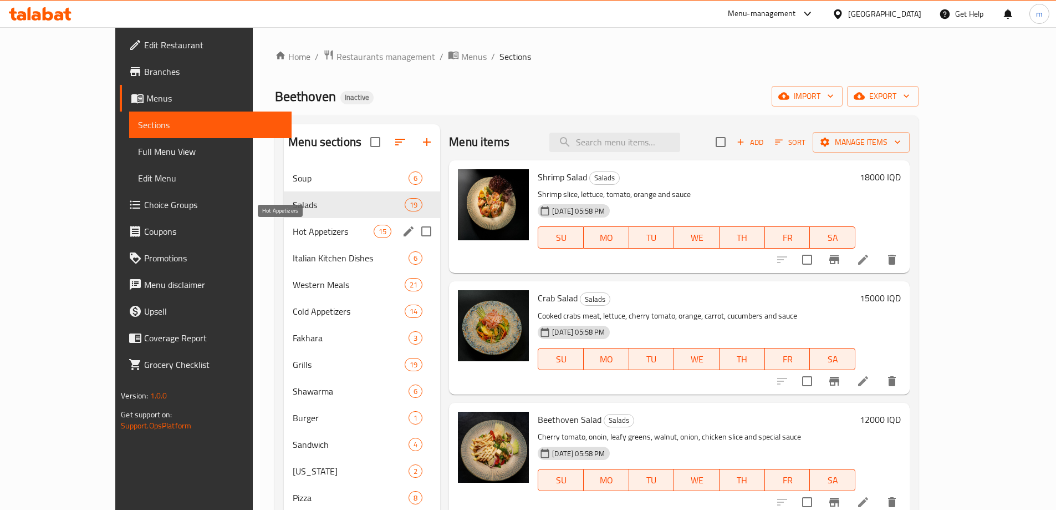
click at [293, 226] on span "Hot Appetizers" at bounding box center [333, 231] width 81 height 13
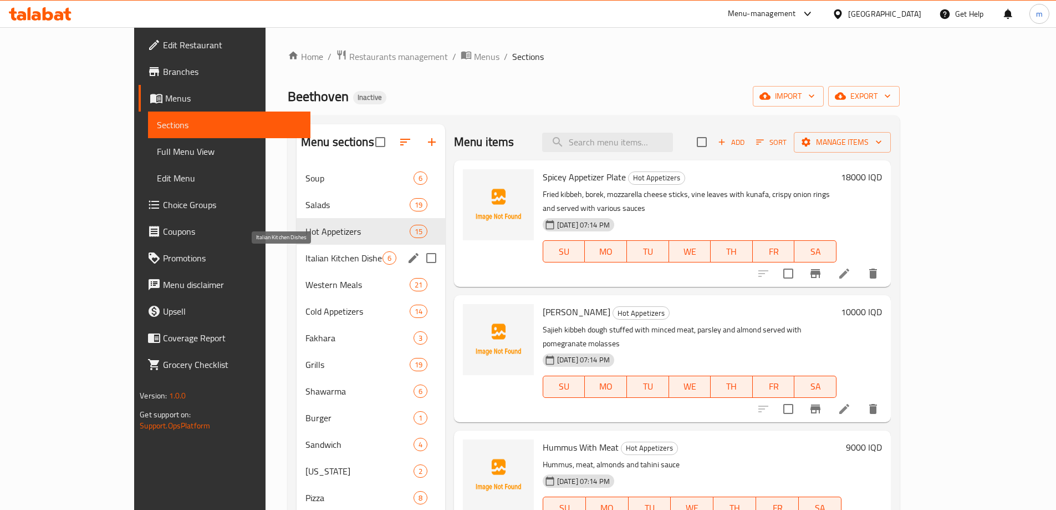
click at [306, 253] on span "Italian Kitchen Dishes" at bounding box center [344, 257] width 77 height 13
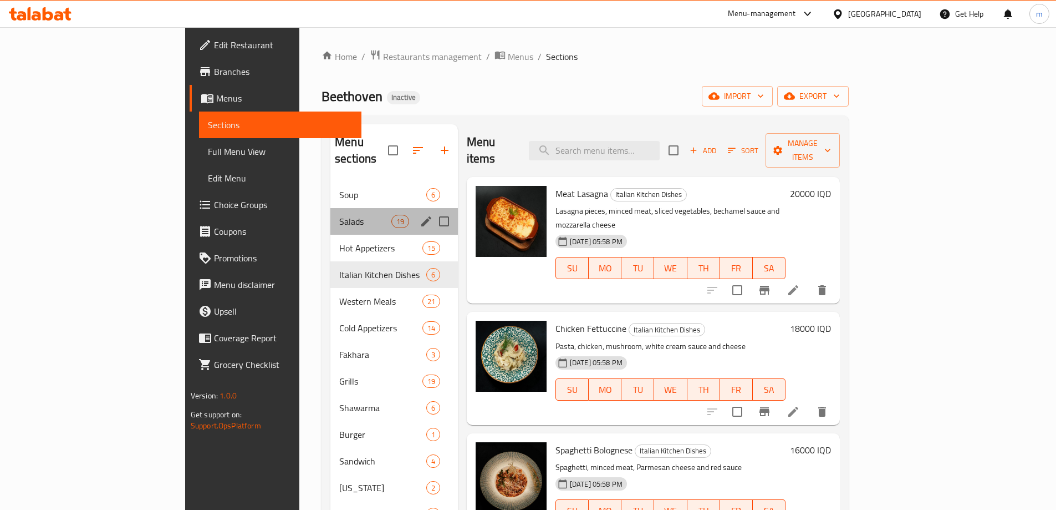
click at [411, 208] on div "Salads 19" at bounding box center [395, 221] width 128 height 27
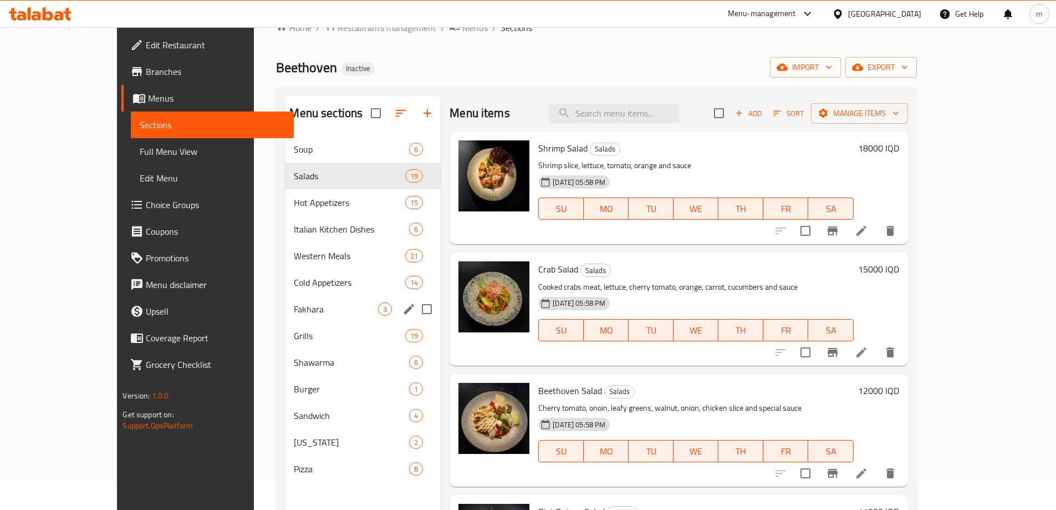
scroll to position [74, 0]
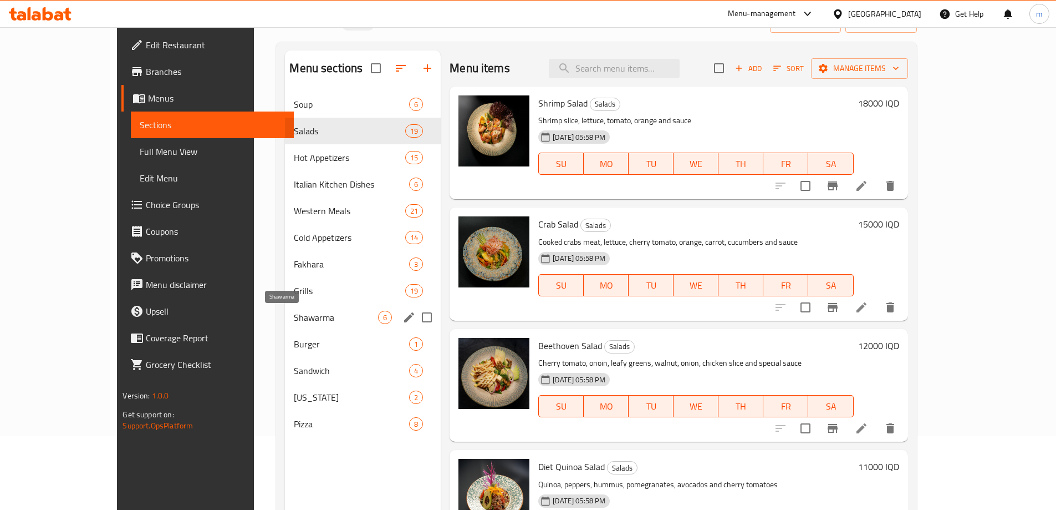
click at [294, 317] on span "Shawarma" at bounding box center [336, 317] width 84 height 13
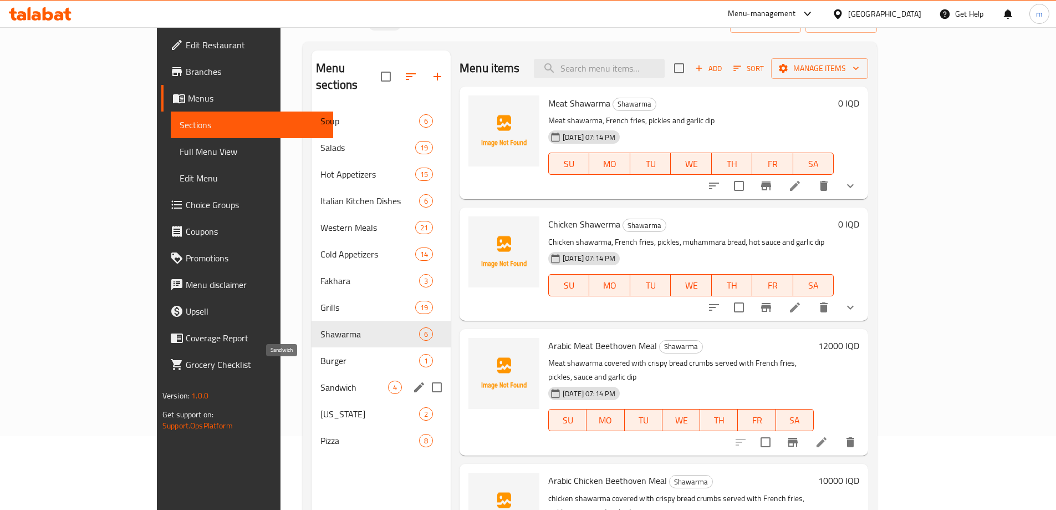
click at [321, 380] on span "Sandwich" at bounding box center [355, 386] width 68 height 13
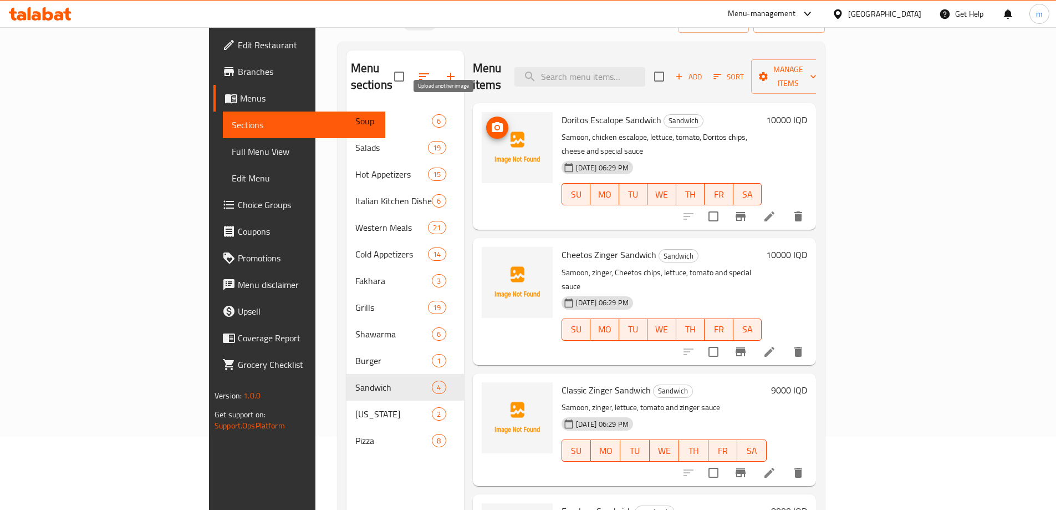
click at [491, 121] on icon "upload picture" at bounding box center [497, 127] width 13 height 13
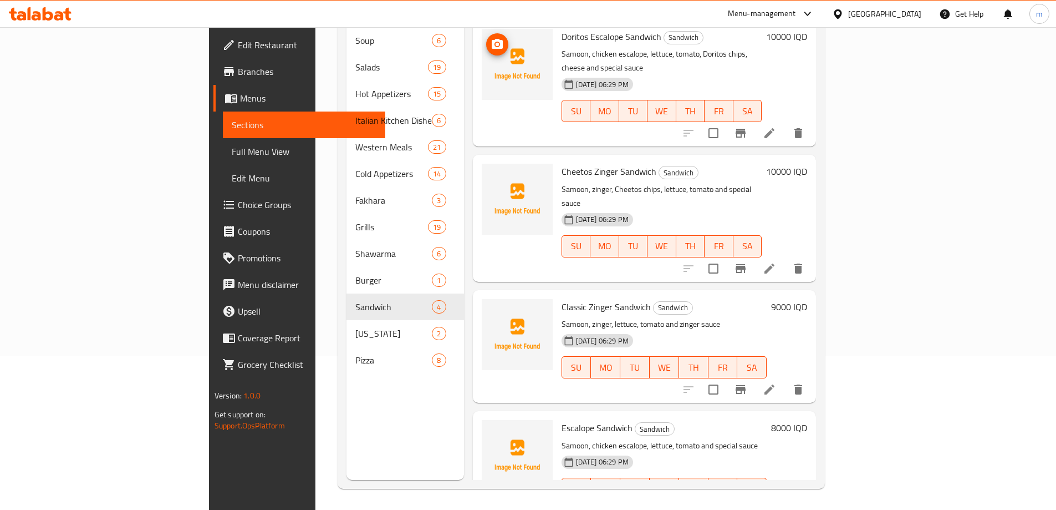
scroll to position [155, 0]
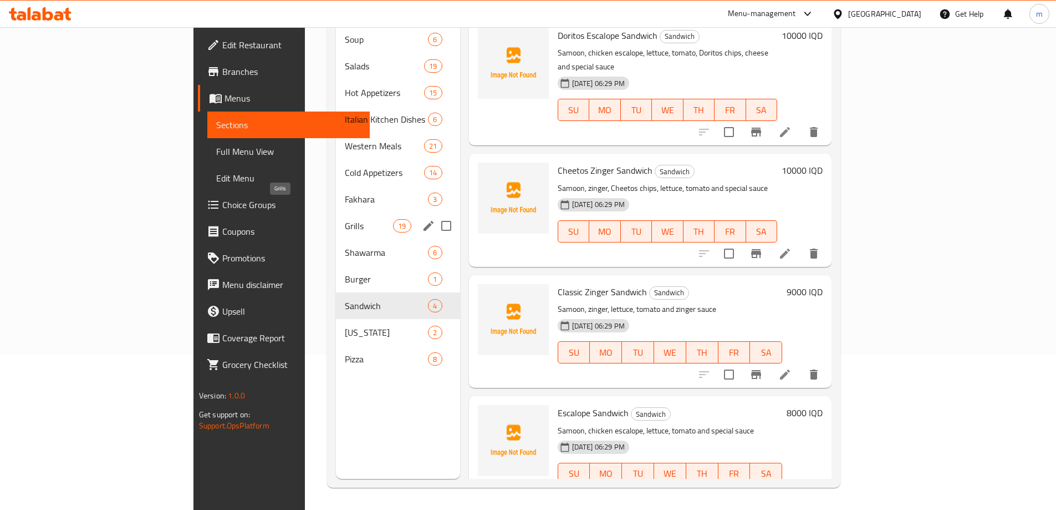
click at [345, 219] on span "Grills" at bounding box center [369, 225] width 48 height 13
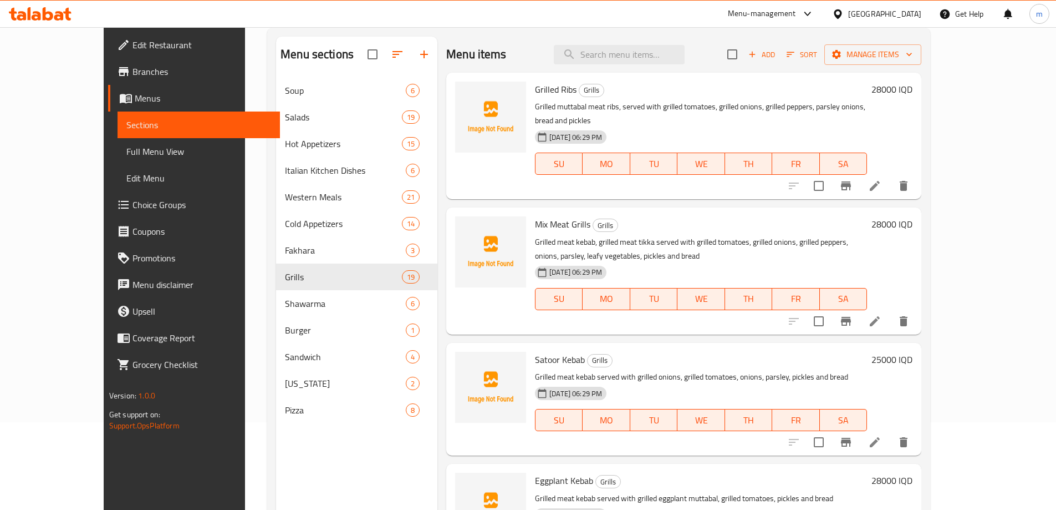
scroll to position [82, 0]
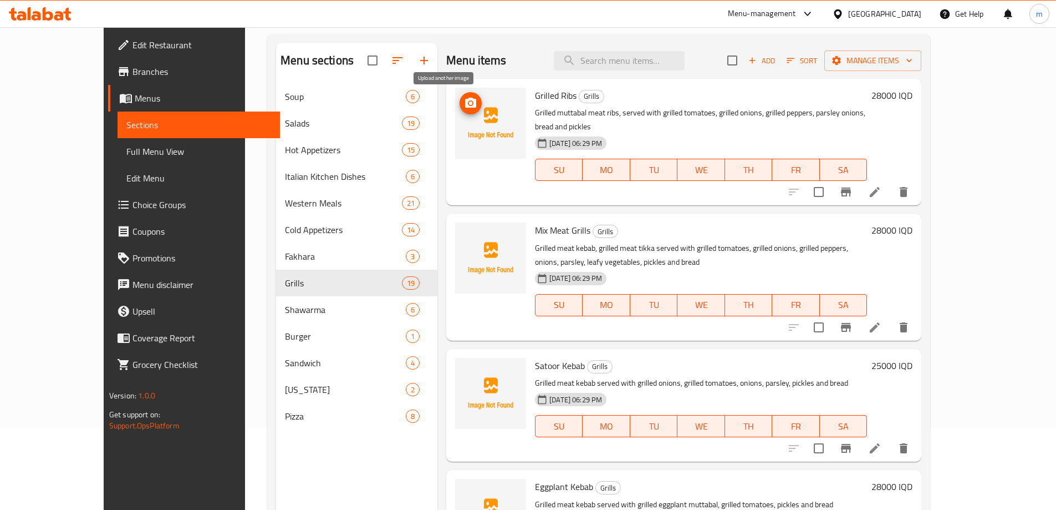
click at [465, 106] on icon "upload picture" at bounding box center [470, 103] width 11 height 10
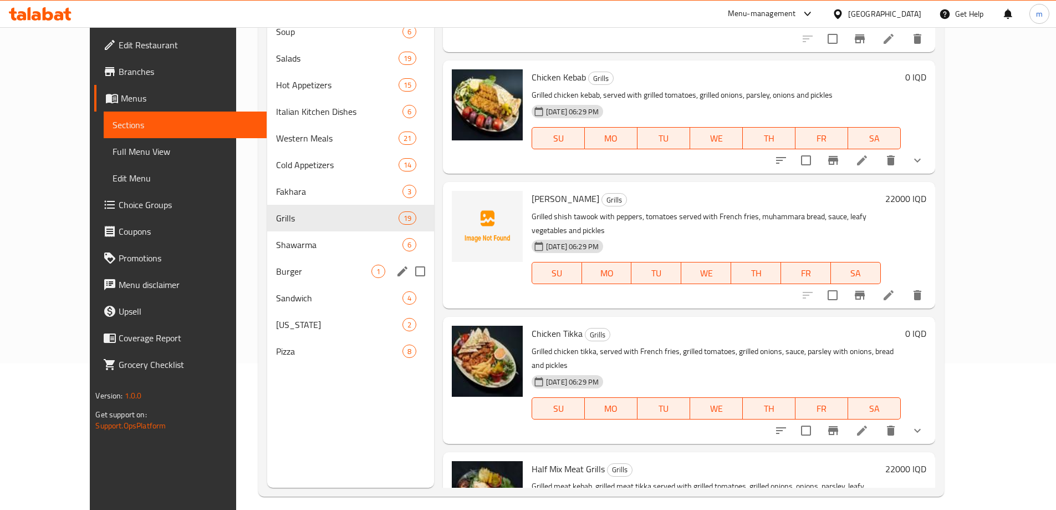
scroll to position [148, 0]
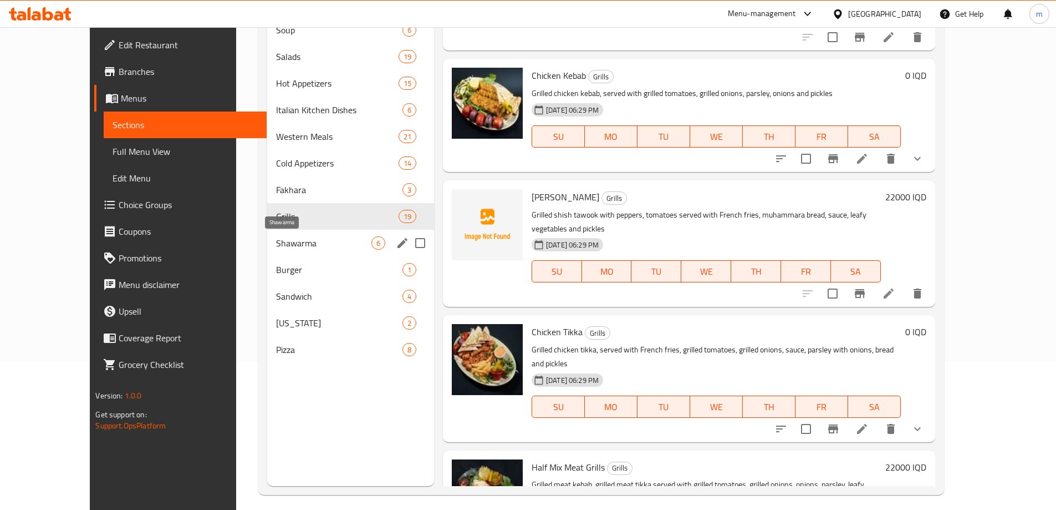
click at [276, 247] on span "Shawarma" at bounding box center [323, 242] width 95 height 13
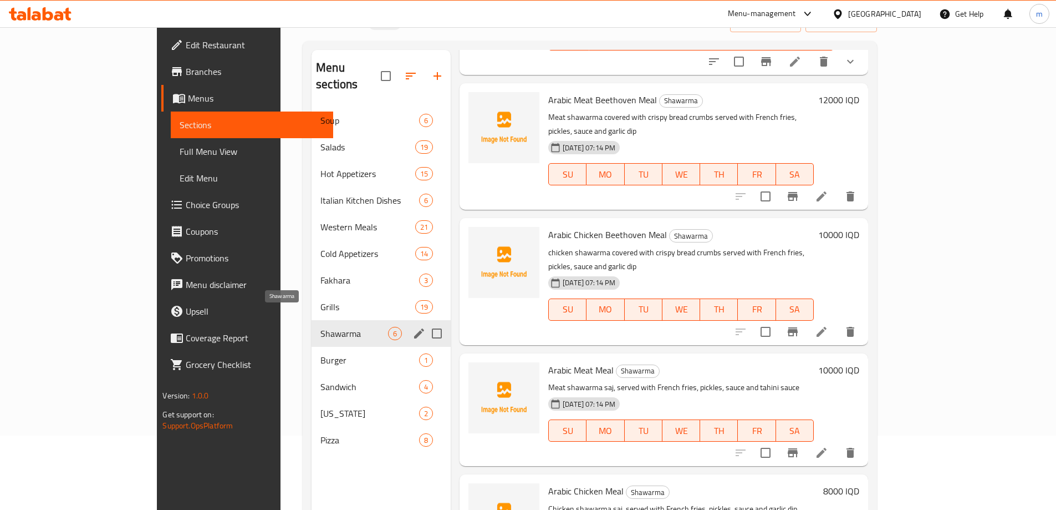
scroll to position [74, 0]
click at [321, 354] on span "Burger" at bounding box center [355, 360] width 68 height 13
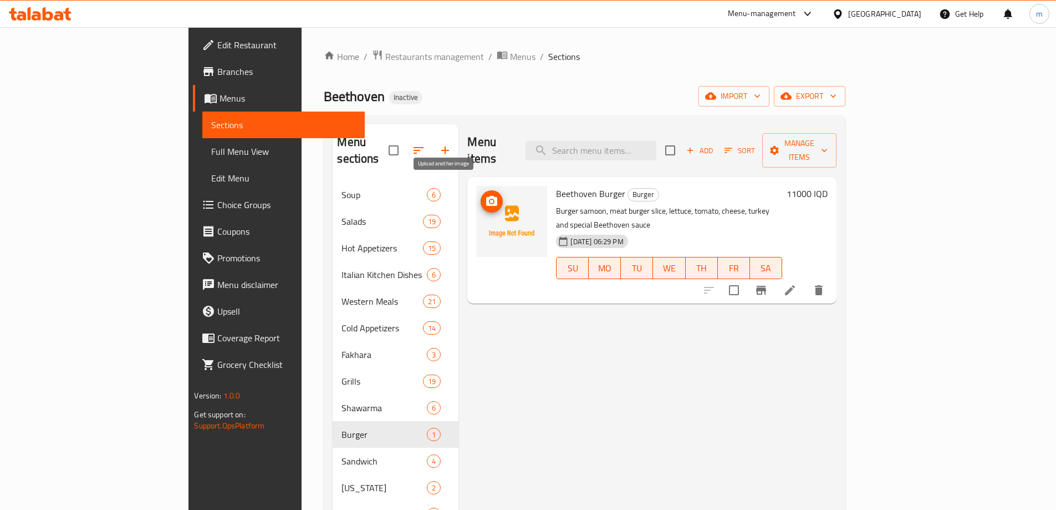
click at [486, 196] on icon "upload picture" at bounding box center [491, 201] width 11 height 10
click at [471, 369] on div "Menu items Add Sort Manage items Beethoven Burger Burger Burger samoon, meat bu…" at bounding box center [648, 379] width 378 height 510
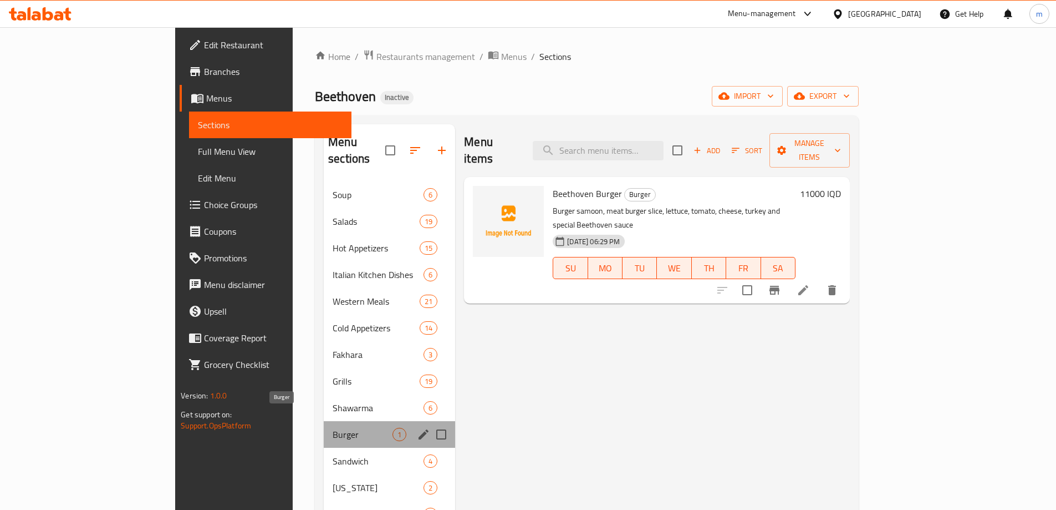
click at [333, 428] on span "Burger" at bounding box center [363, 434] width 60 height 13
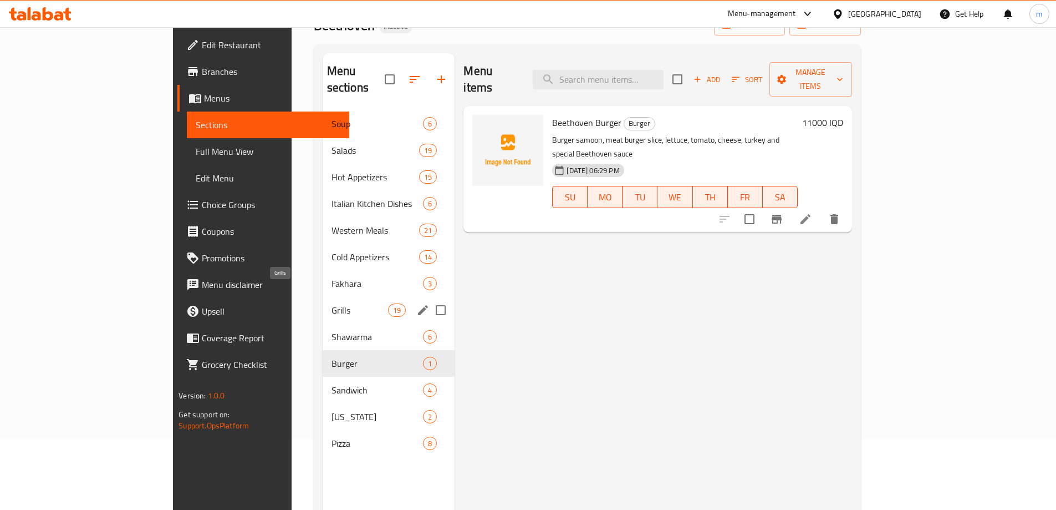
scroll to position [74, 0]
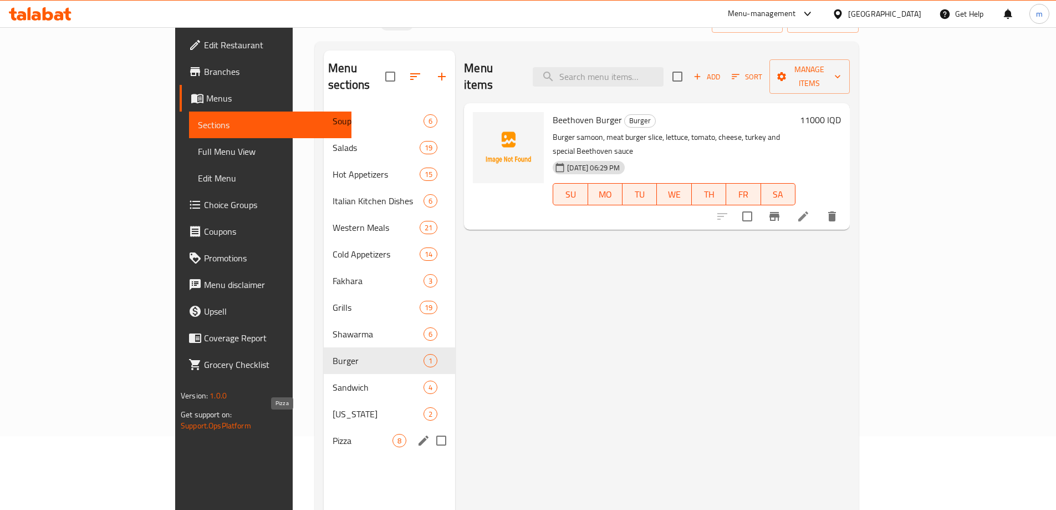
click at [333, 434] on span "Pizza" at bounding box center [363, 440] width 60 height 13
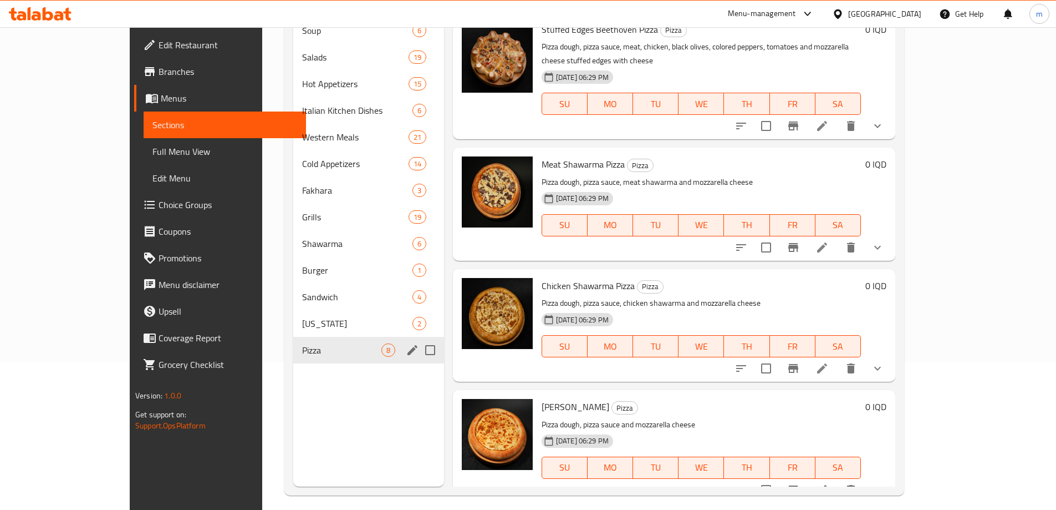
scroll to position [155, 0]
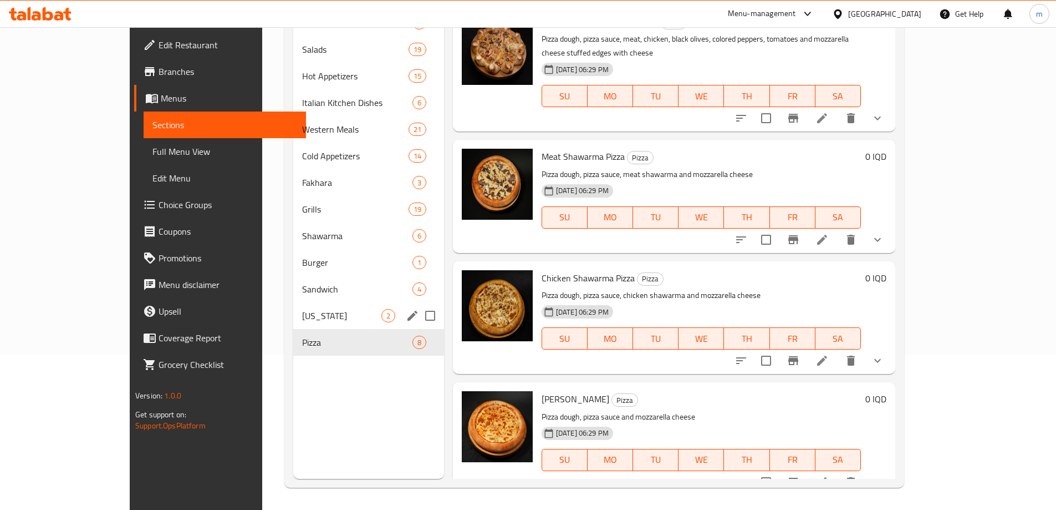
click at [293, 322] on div "Kentucky 2" at bounding box center [368, 315] width 150 height 27
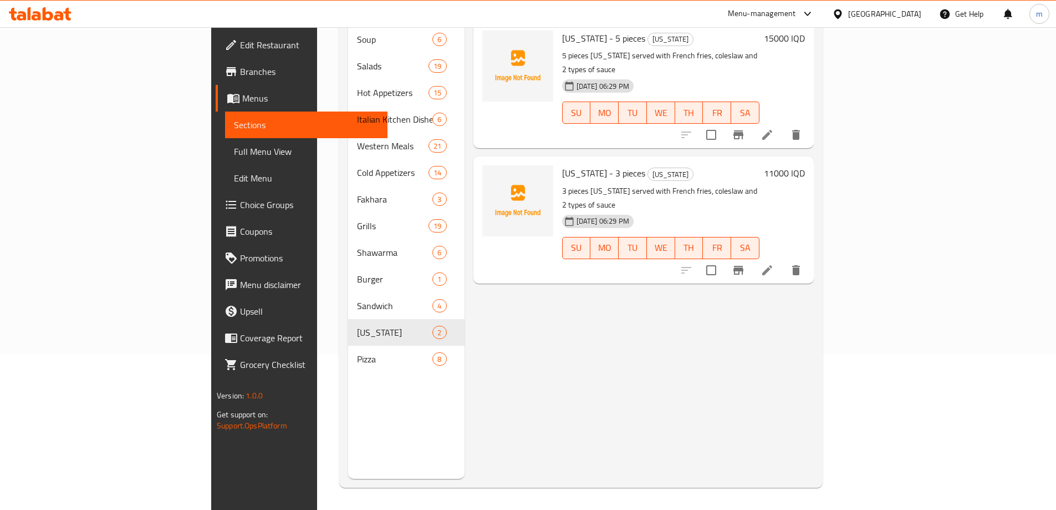
scroll to position [7, 0]
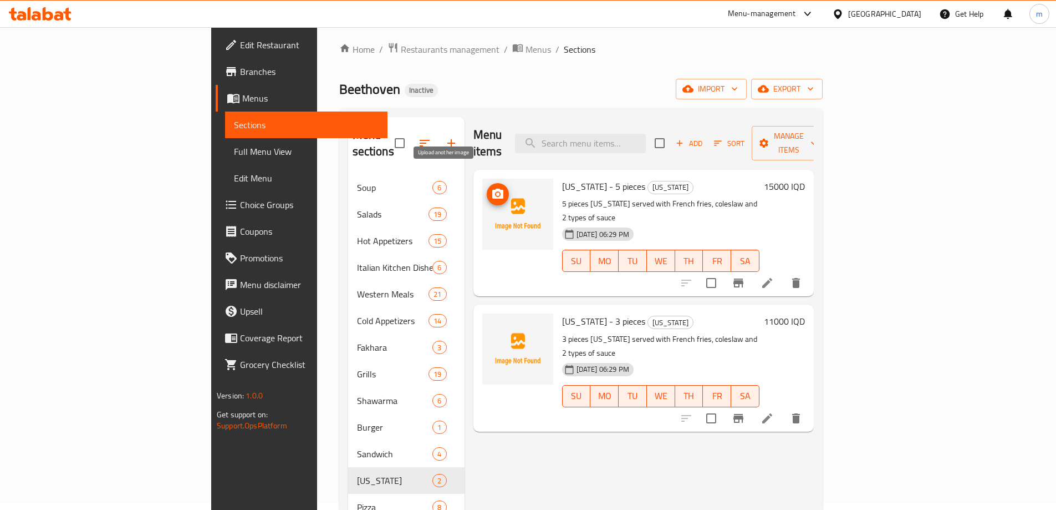
click at [487, 187] on span "upload picture" at bounding box center [498, 193] width 22 height 13
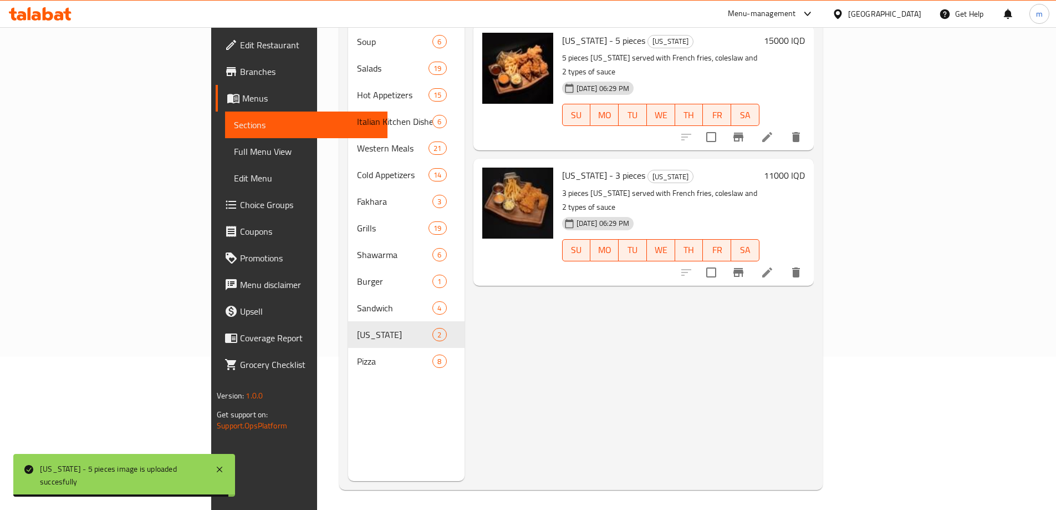
scroll to position [155, 0]
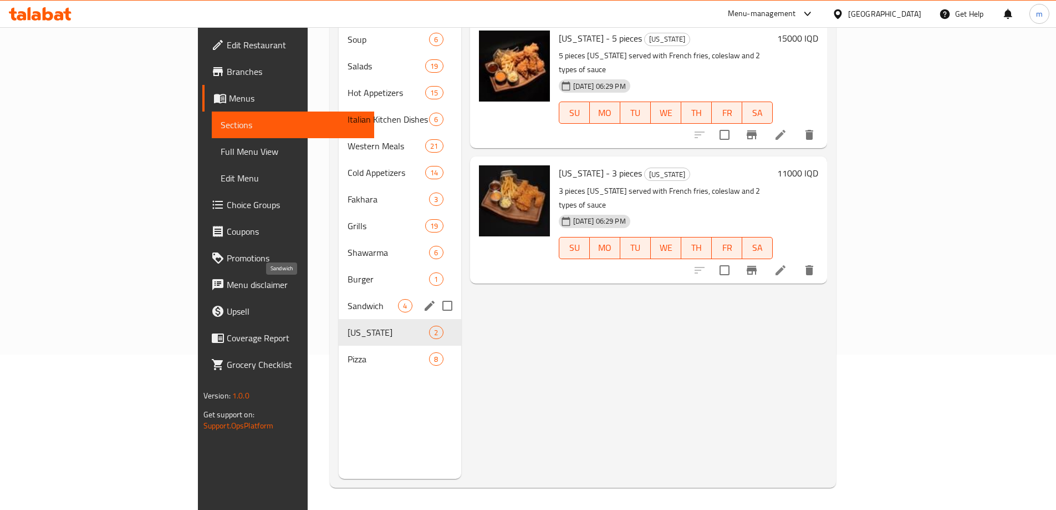
click at [348, 299] on span "Sandwich" at bounding box center [373, 305] width 50 height 13
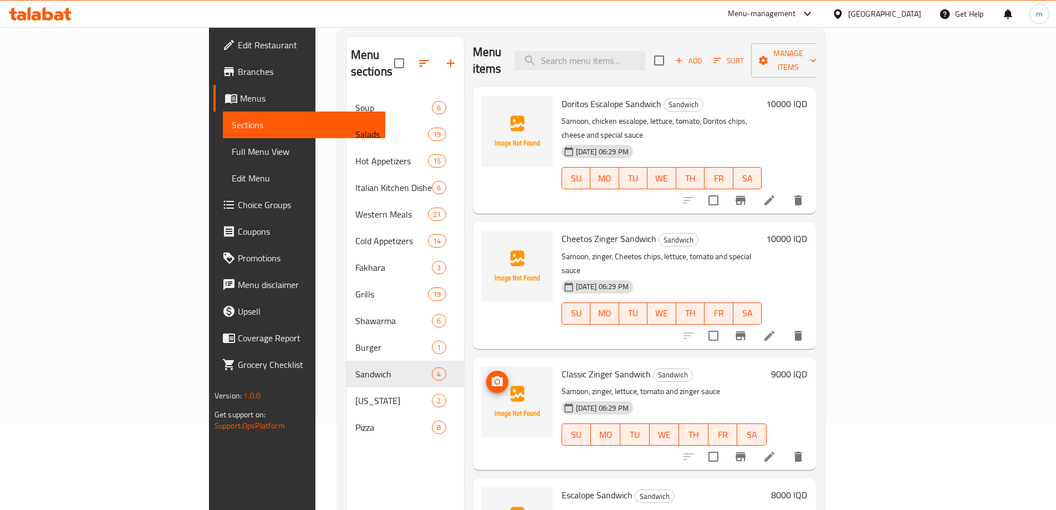
scroll to position [155, 0]
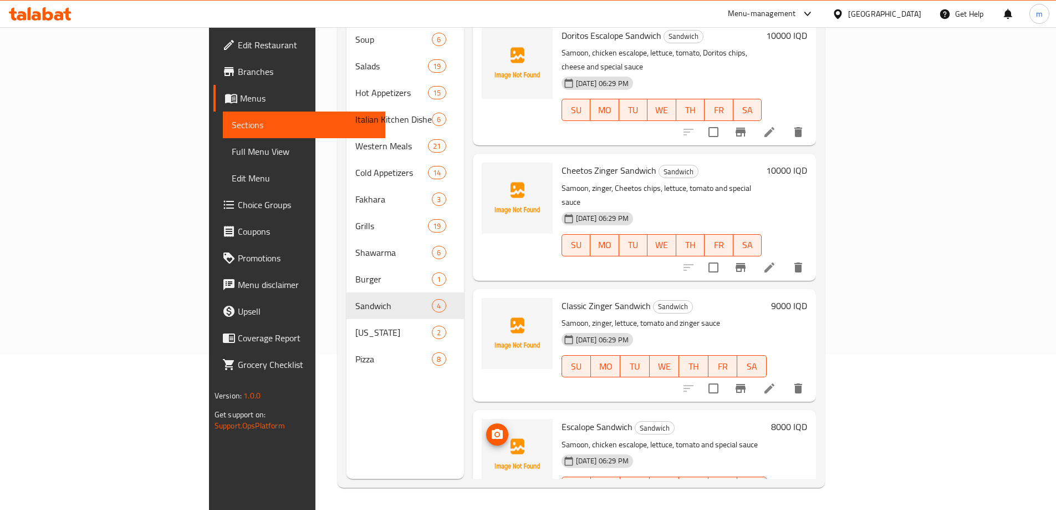
click at [492, 429] on icon "upload picture" at bounding box center [497, 434] width 11 height 10
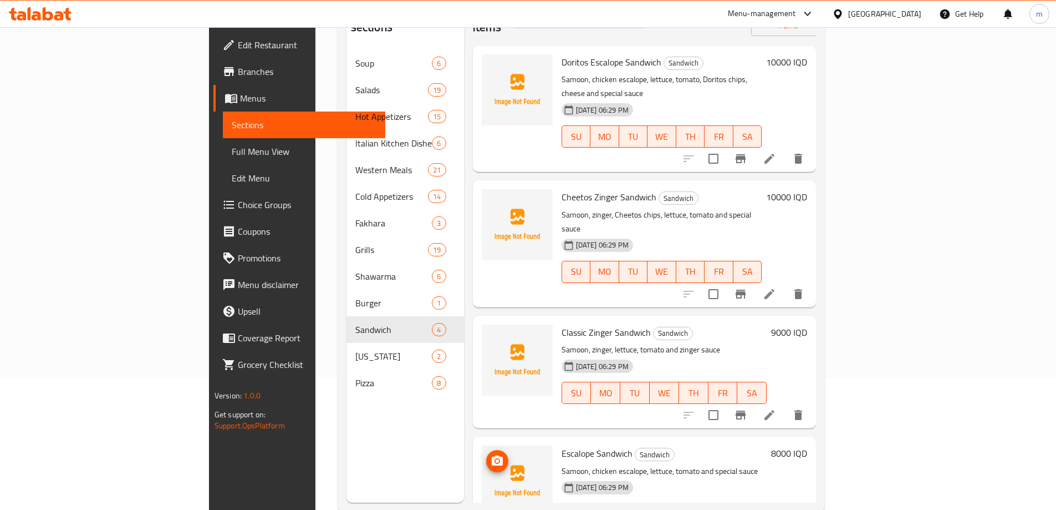
scroll to position [118, 0]
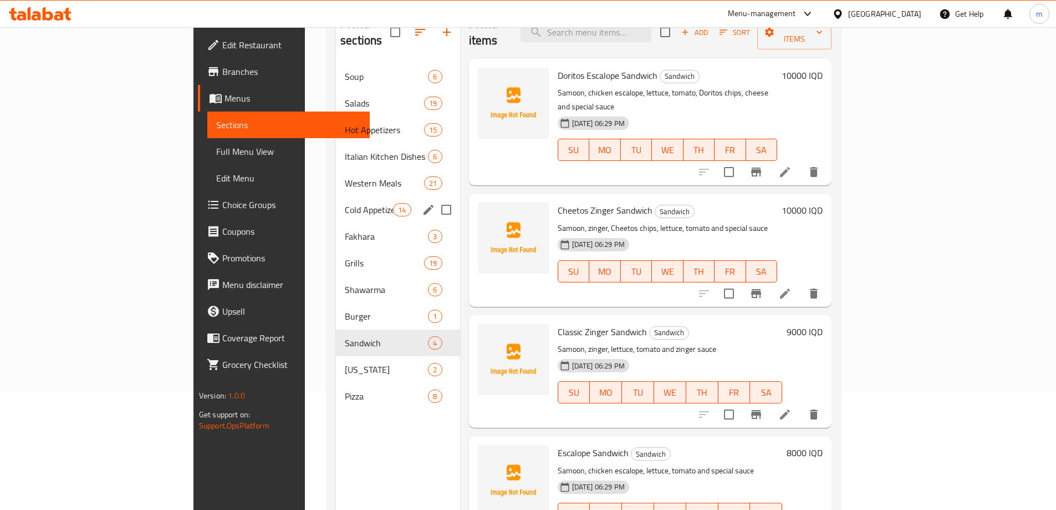
click at [336, 202] on div "Cold Appetizers 14" at bounding box center [398, 209] width 124 height 27
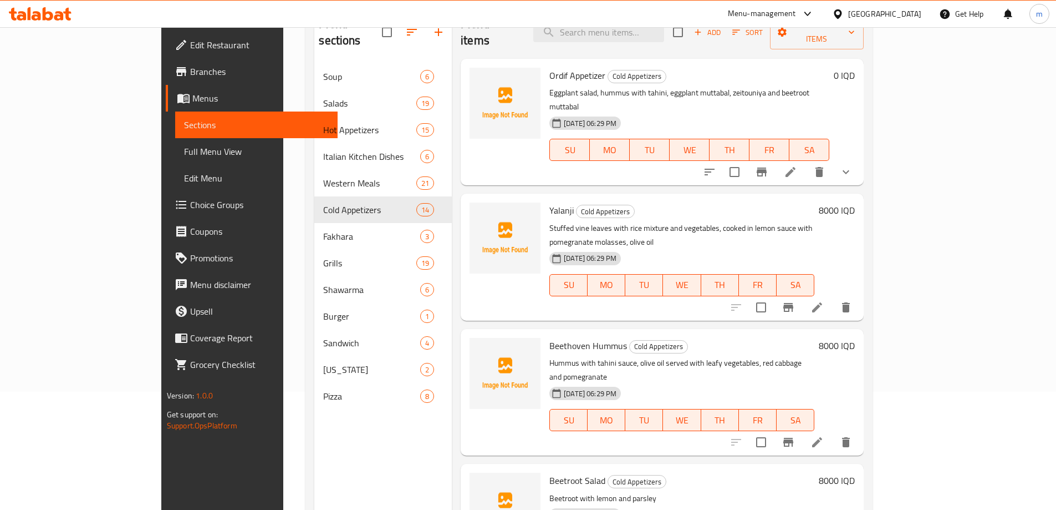
click at [461, 153] on div "Ordif Appetizer Cold Appetizers Eggplant salad, hummus with tahini, eggplant mu…" at bounding box center [662, 122] width 403 height 126
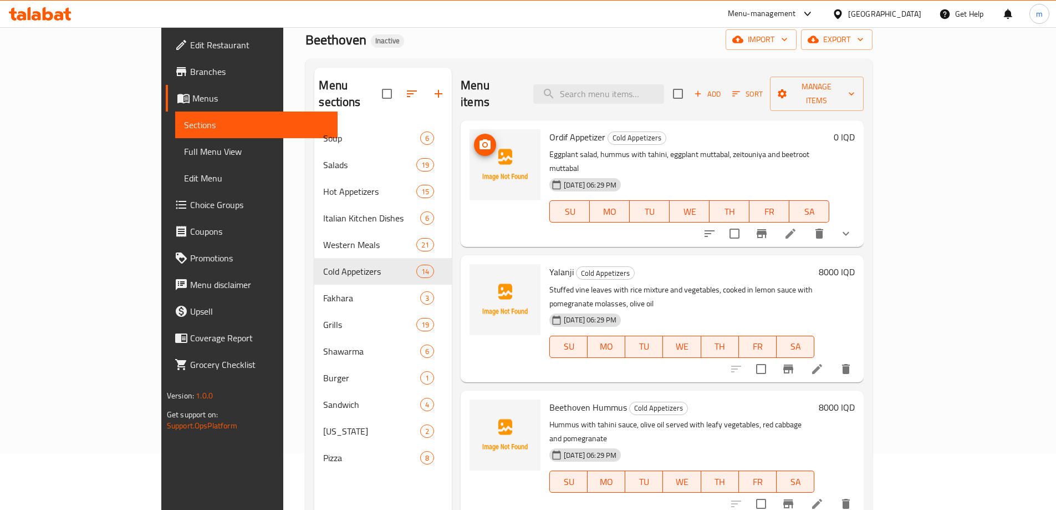
scroll to position [44, 0]
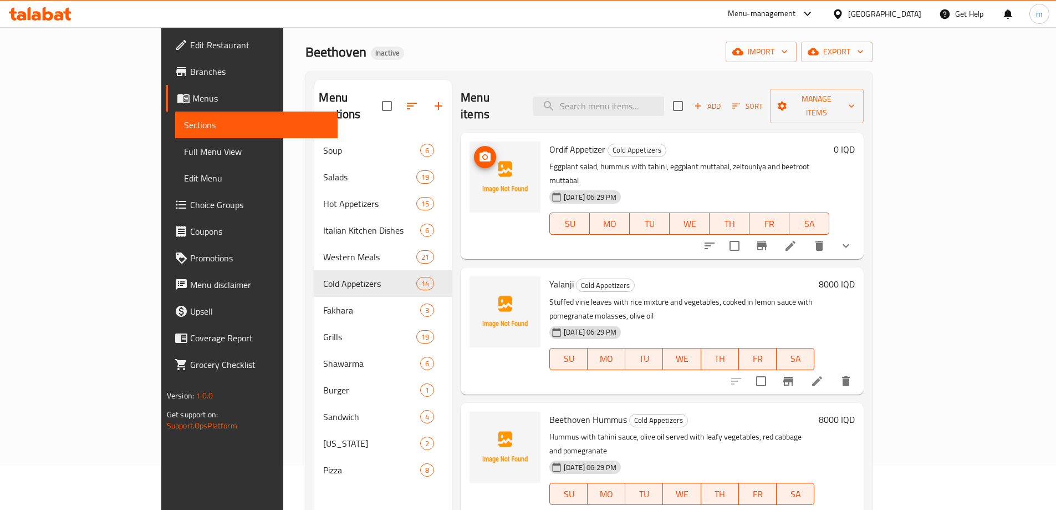
click at [480, 151] on icon "upload picture" at bounding box center [485, 156] width 11 height 10
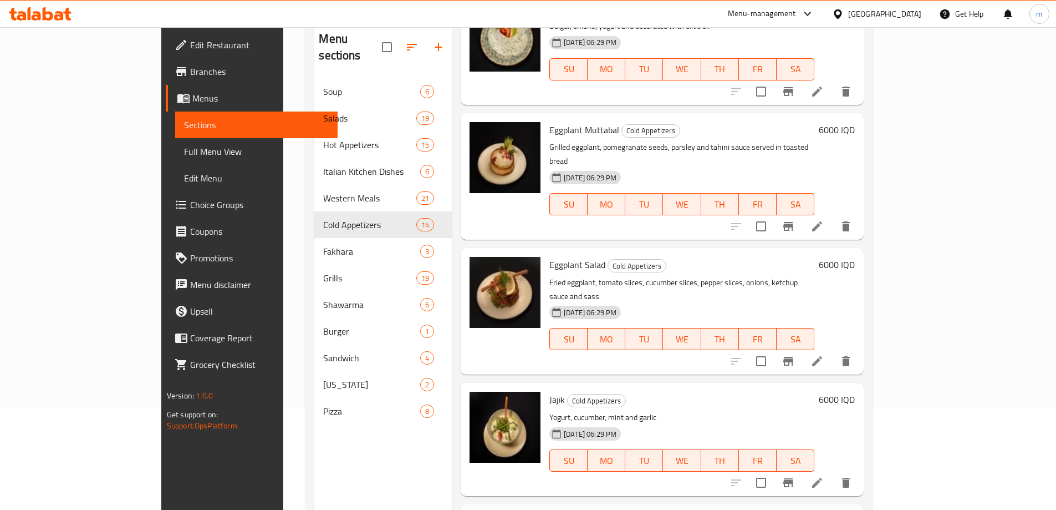
scroll to position [155, 0]
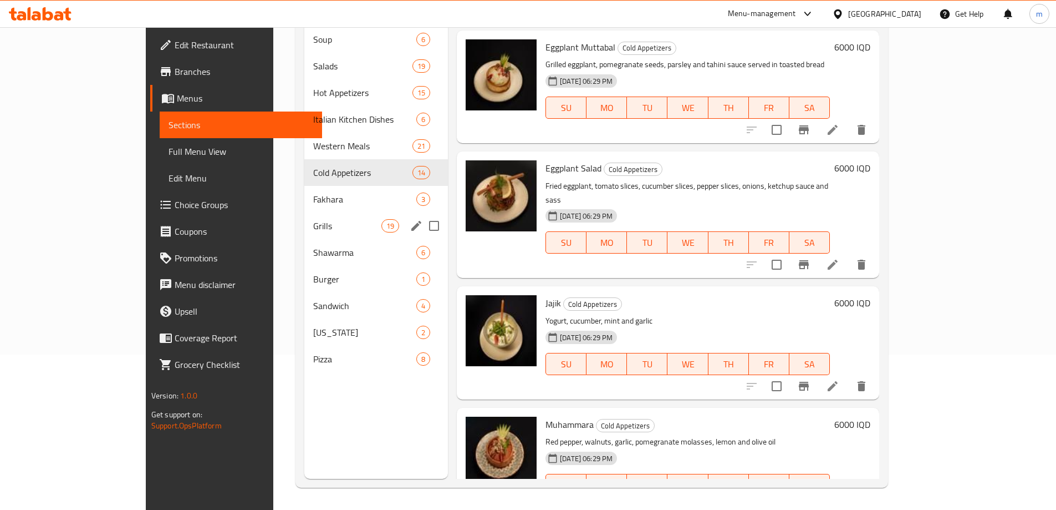
click at [304, 212] on div "Grills 19" at bounding box center [376, 225] width 144 height 27
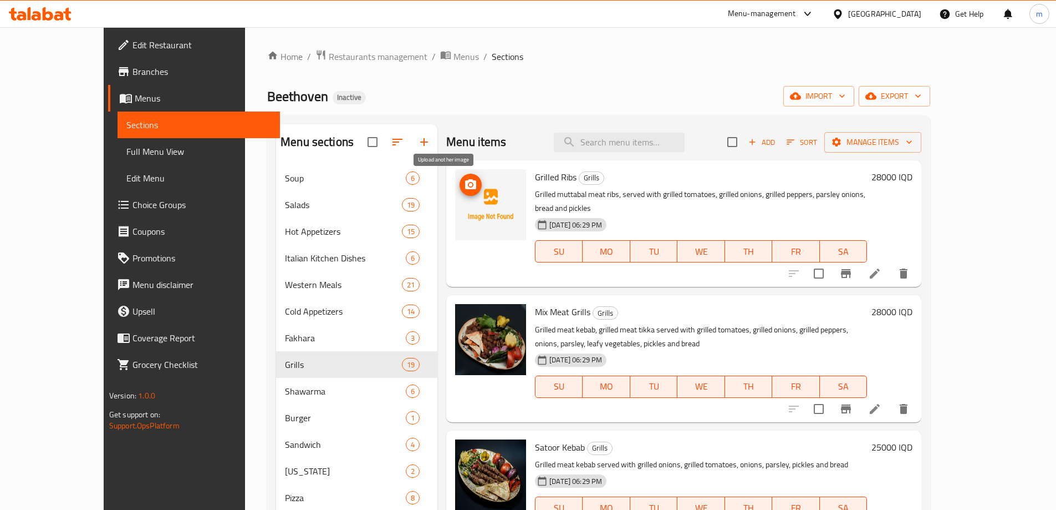
click at [464, 188] on icon "upload picture" at bounding box center [470, 184] width 13 height 13
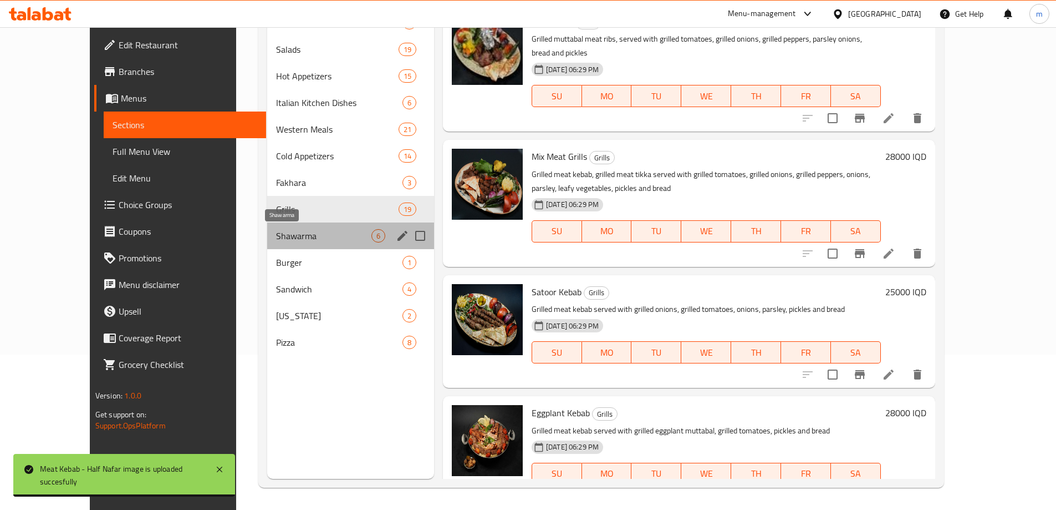
click at [276, 237] on span "Shawarma" at bounding box center [323, 235] width 95 height 13
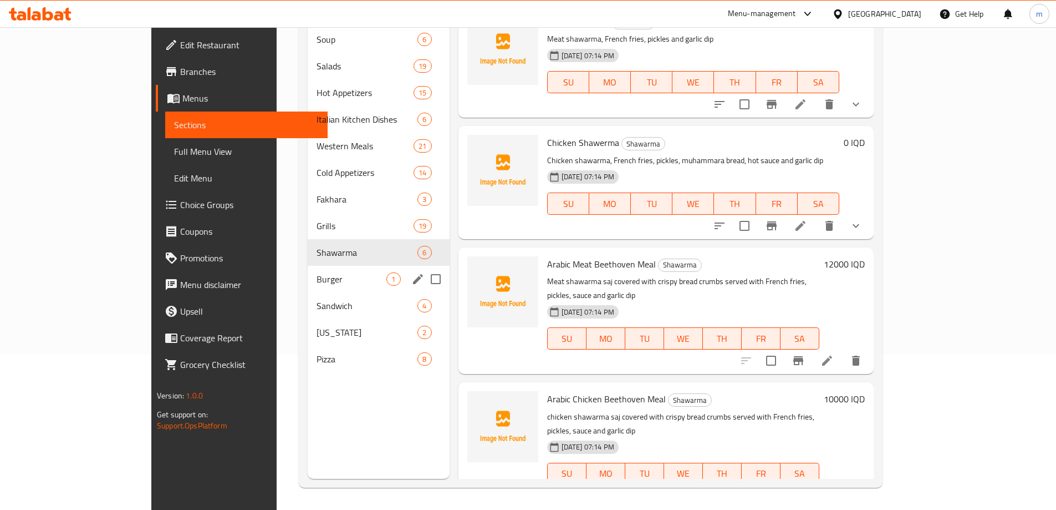
click at [317, 272] on span "Burger" at bounding box center [352, 278] width 70 height 13
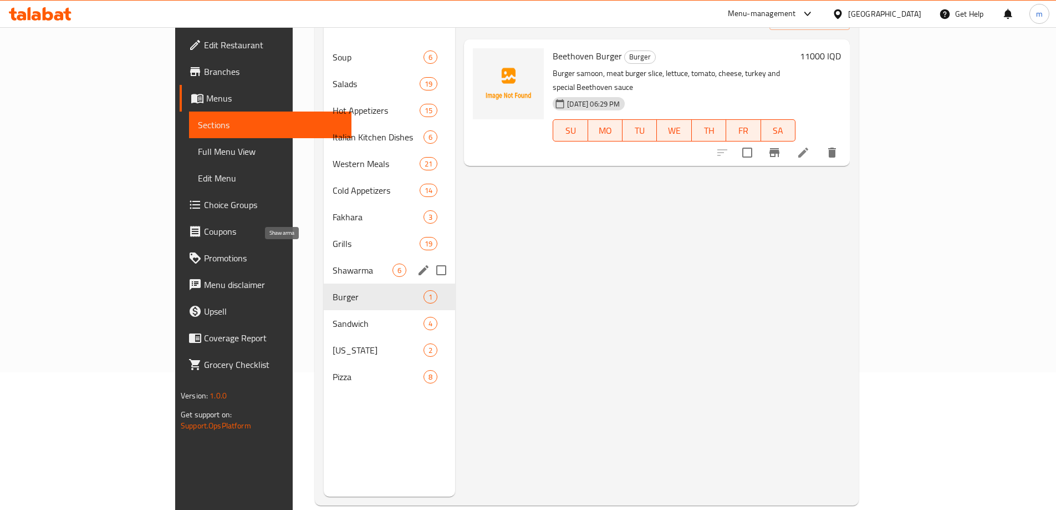
scroll to position [155, 0]
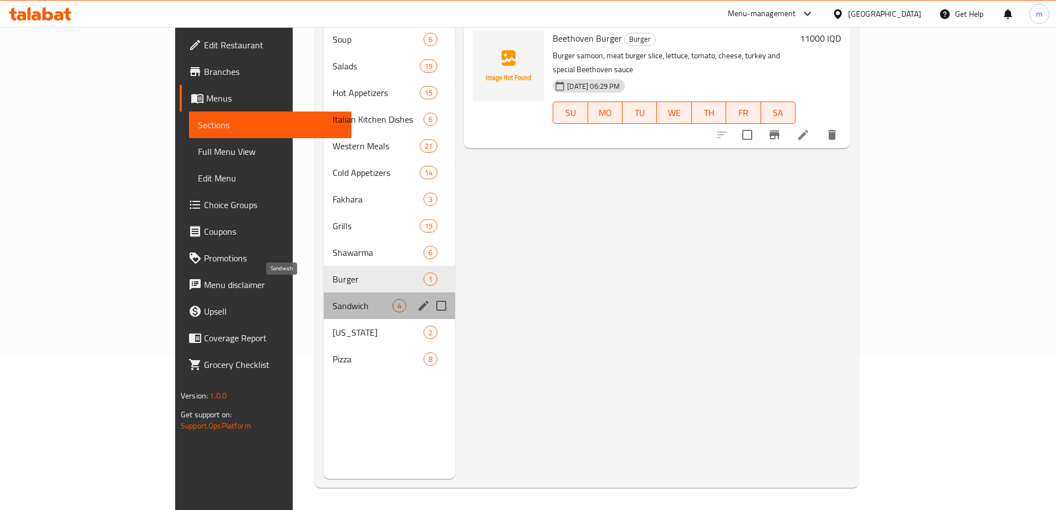
click at [333, 299] on span "Sandwich" at bounding box center [363, 305] width 60 height 13
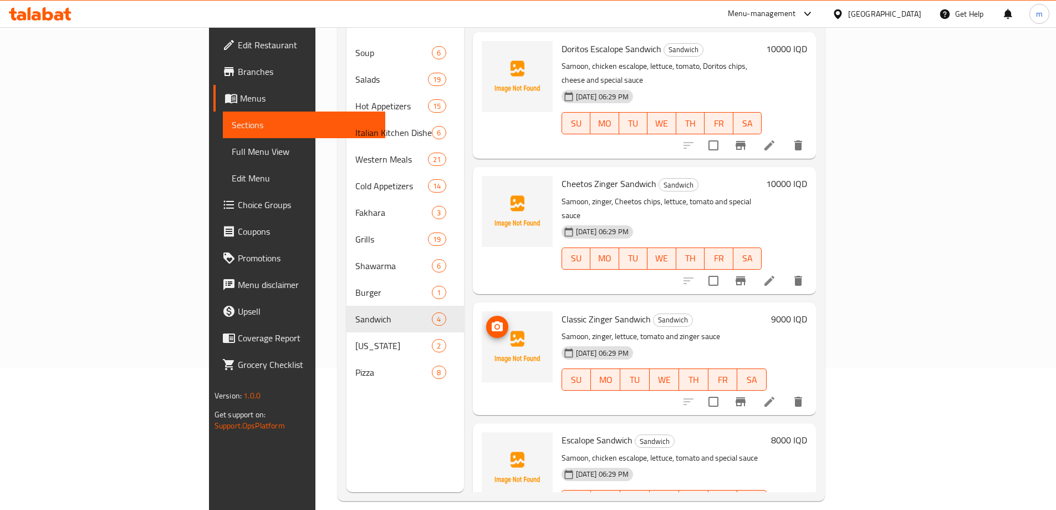
scroll to position [155, 0]
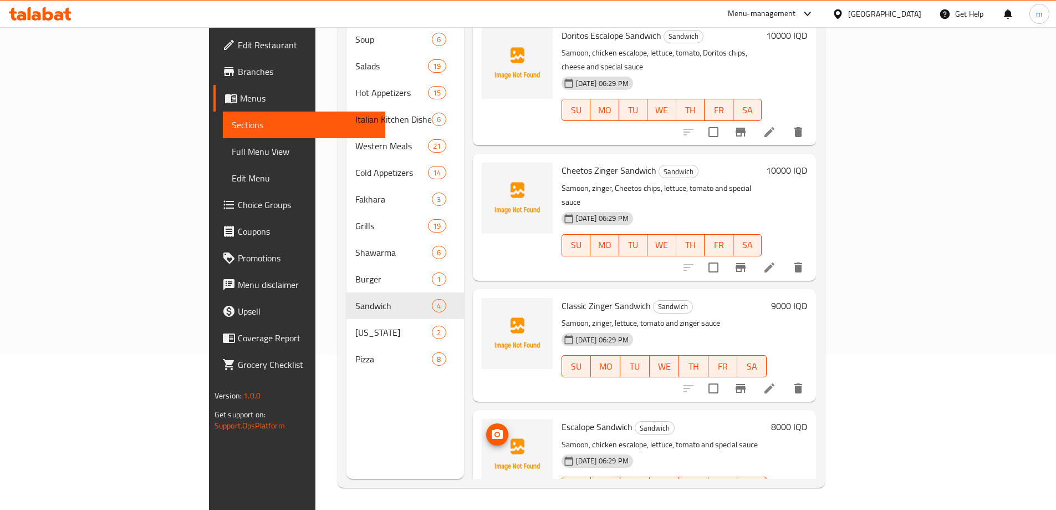
click at [492, 429] on icon "upload picture" at bounding box center [497, 434] width 11 height 10
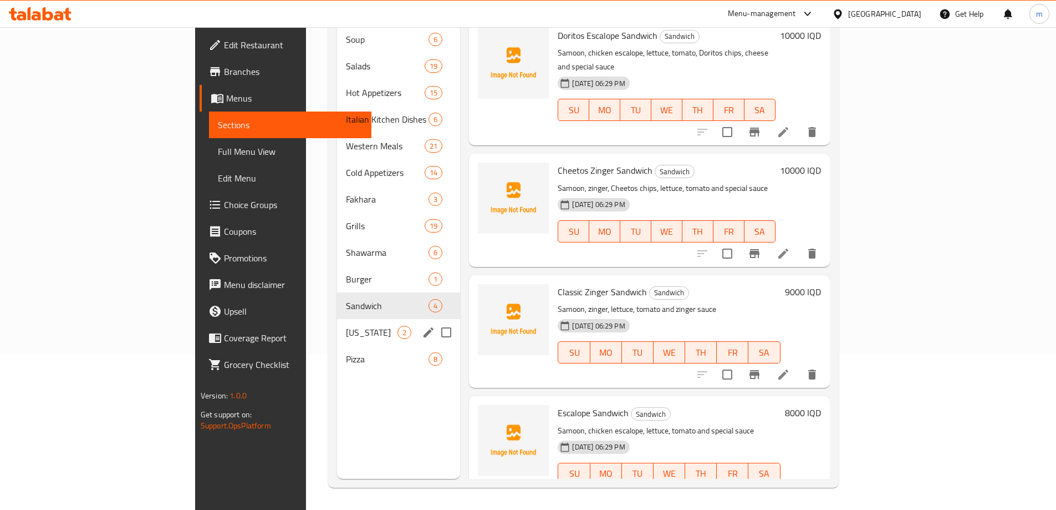
click at [346, 326] on span "Kentucky" at bounding box center [372, 332] width 52 height 13
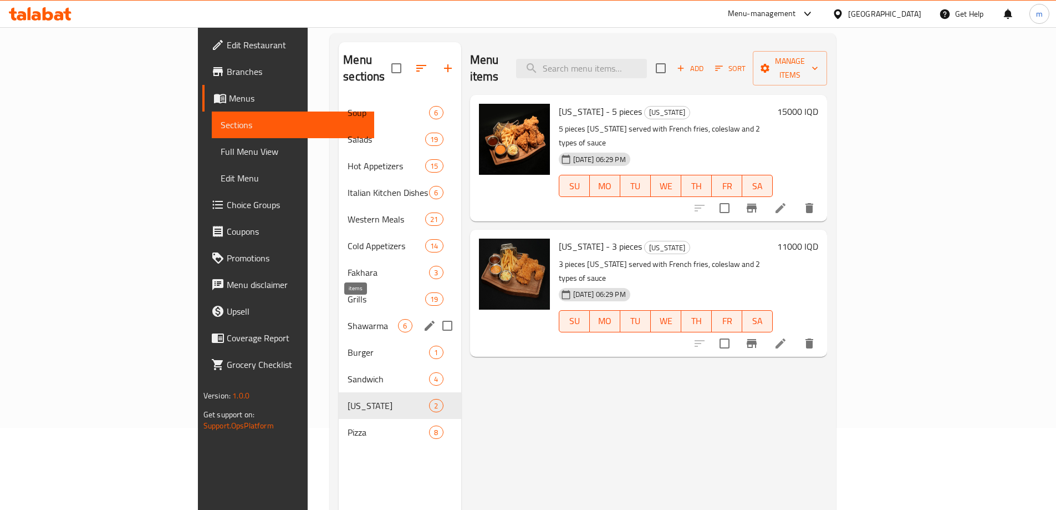
scroll to position [82, 0]
click at [348, 426] on span "Pizza" at bounding box center [389, 432] width 82 height 13
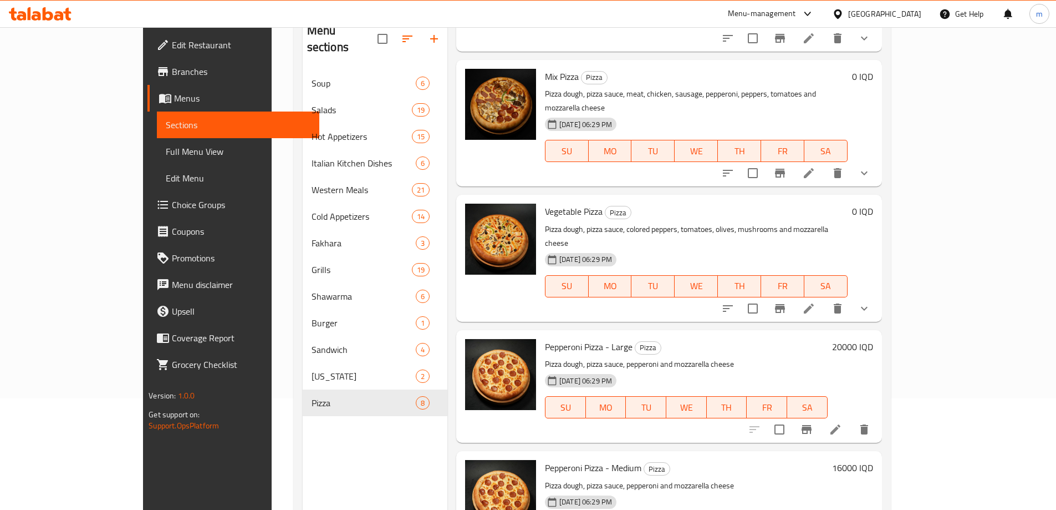
scroll to position [155, 0]
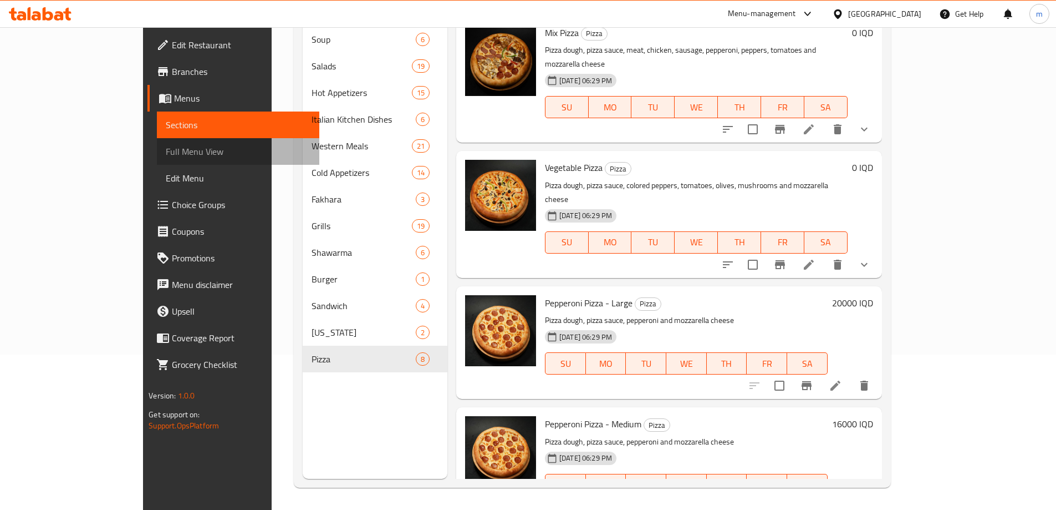
click at [166, 157] on span "Full Menu View" at bounding box center [238, 151] width 145 height 13
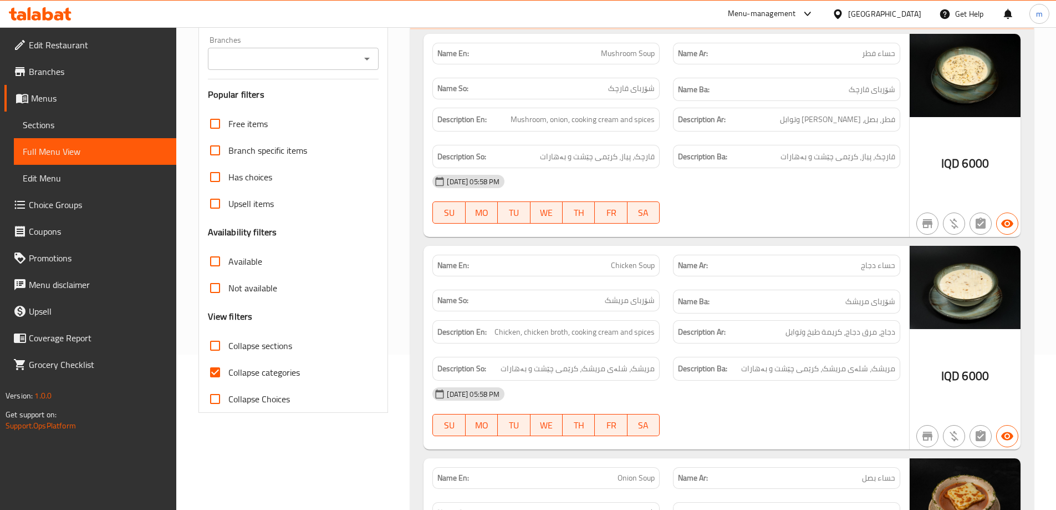
click at [211, 367] on input "Collapse categories" at bounding box center [215, 372] width 27 height 27
checkbox input "false"
click at [220, 348] on input "Collapse sections" at bounding box center [215, 345] width 27 height 27
checkbox input "true"
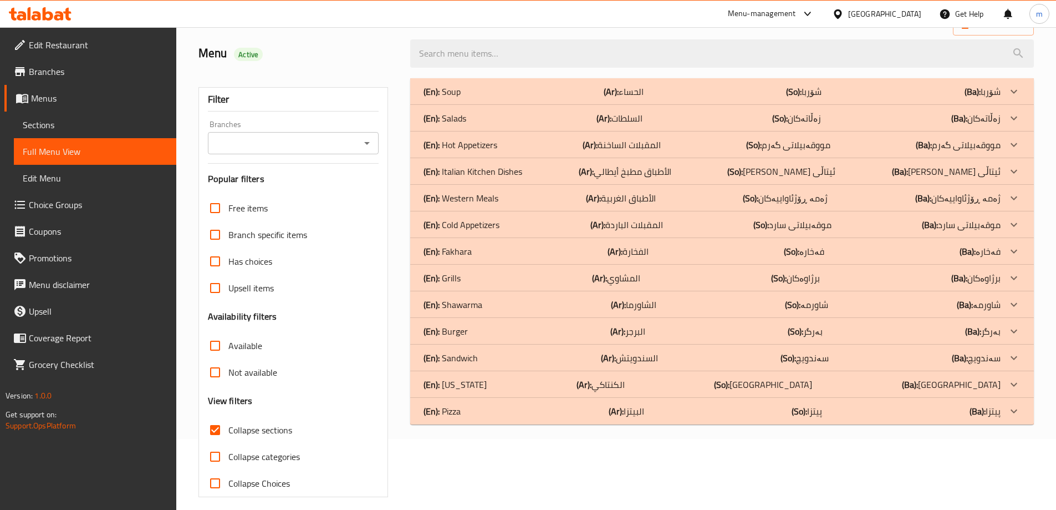
scroll to position [80, 0]
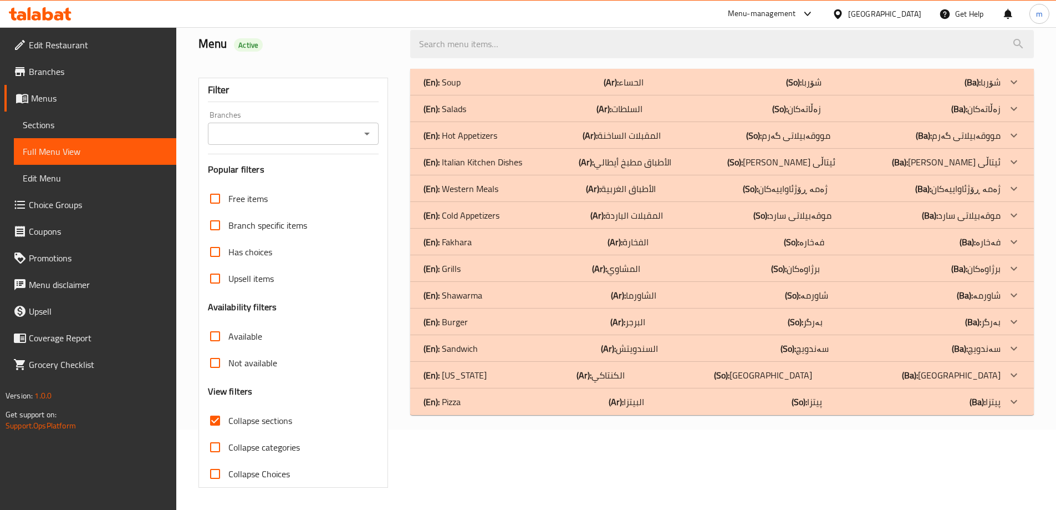
click at [471, 405] on div "(En): Pizza (Ar): البيتزا (So): پیتزا (Ba): پیتزا" at bounding box center [712, 401] width 577 height 13
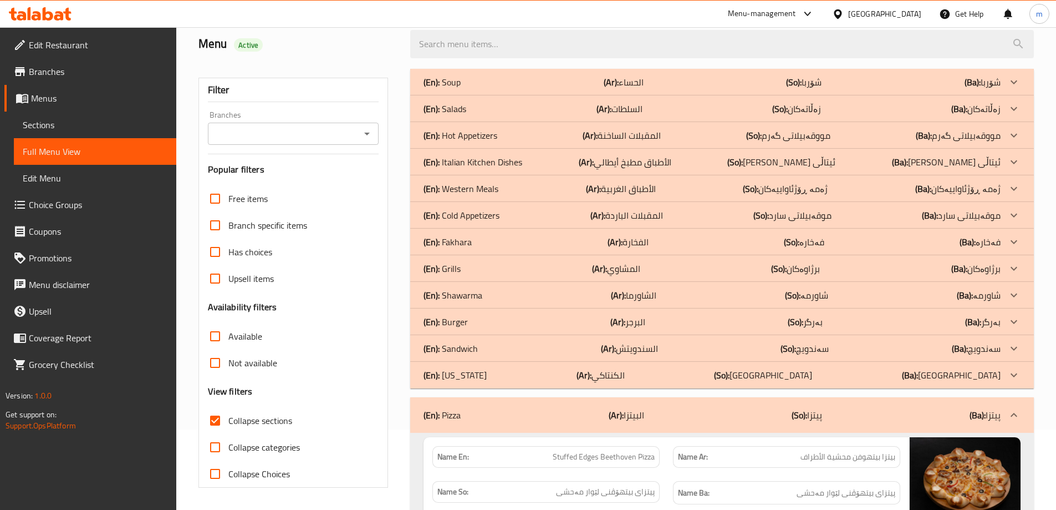
click at [482, 373] on div "(En): Kentucky (Ar): الكنتاكي (So): کنتاکی (Ba): کنتاکی" at bounding box center [712, 374] width 577 height 13
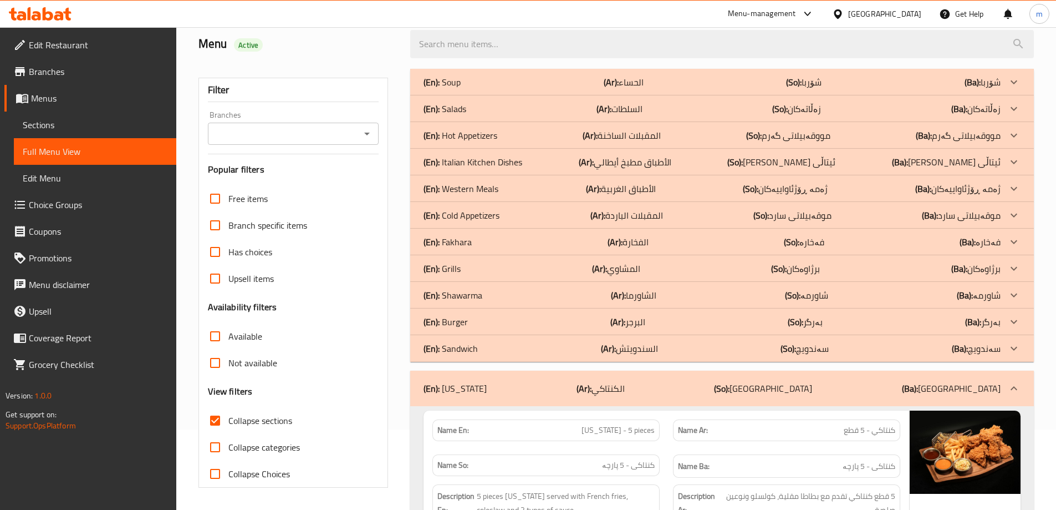
click at [484, 353] on div "(En): Sandwich (Ar): السندويتش (So): سەندویچ (Ba): سەندویچ" at bounding box center [712, 348] width 577 height 13
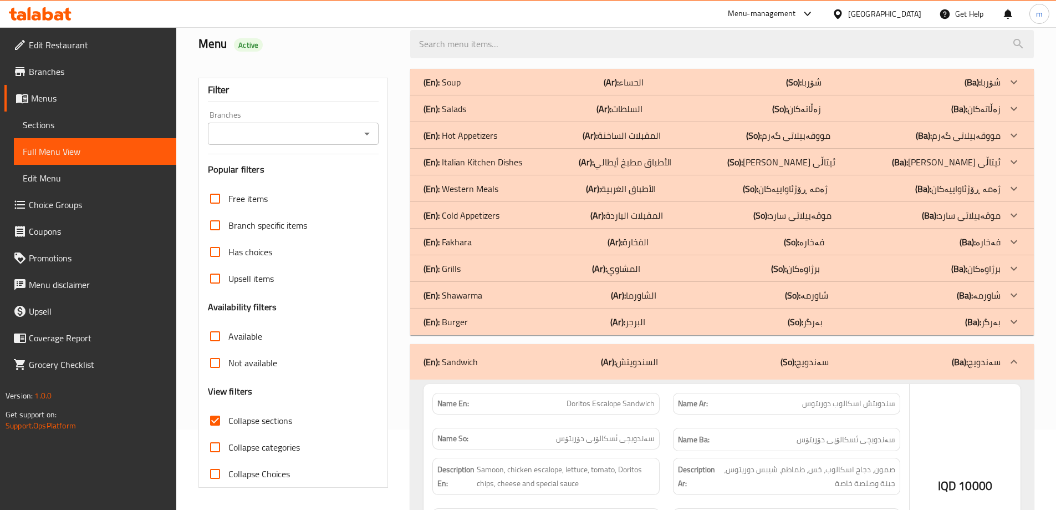
click at [488, 322] on div "(En): Burger (Ar): البرجر (So): بەرگر (Ba): بەرگر" at bounding box center [712, 321] width 577 height 13
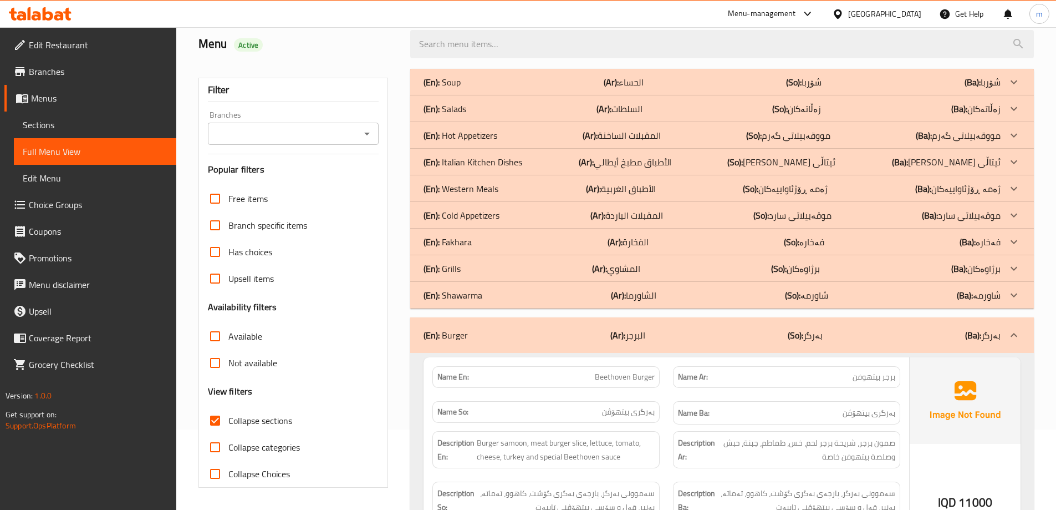
click at [477, 267] on div "(En): Grills (Ar): المشاوي (So): برژاوەکان (Ba): برژاوەکان" at bounding box center [712, 268] width 577 height 13
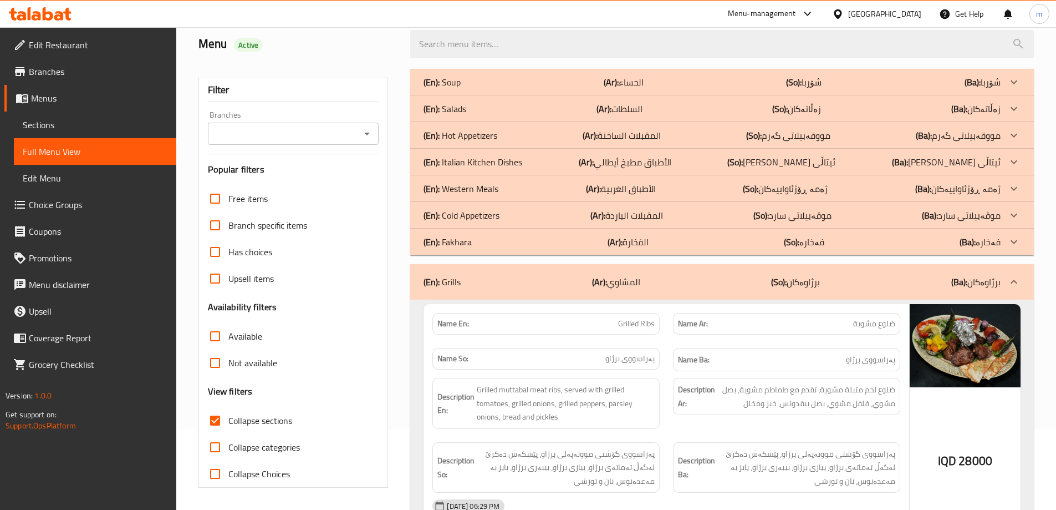
click at [496, 211] on p "(En): Cold Appetizers" at bounding box center [462, 215] width 76 height 13
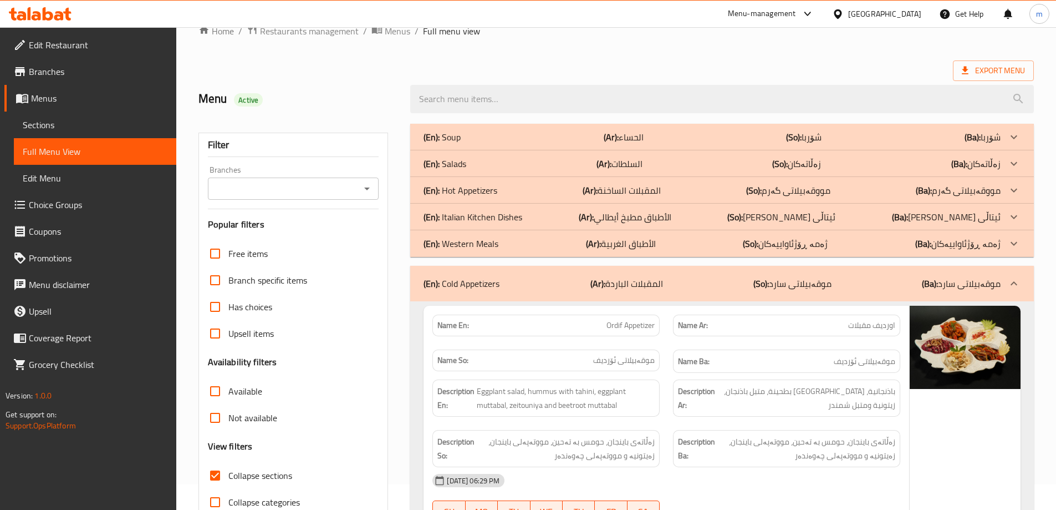
scroll to position [37, 0]
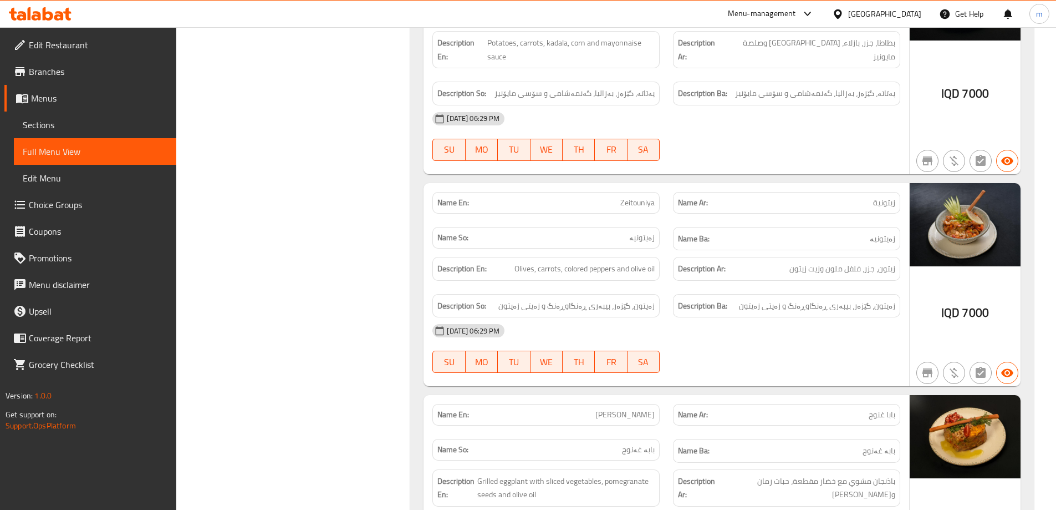
click at [104, 130] on span "Sections" at bounding box center [95, 124] width 145 height 13
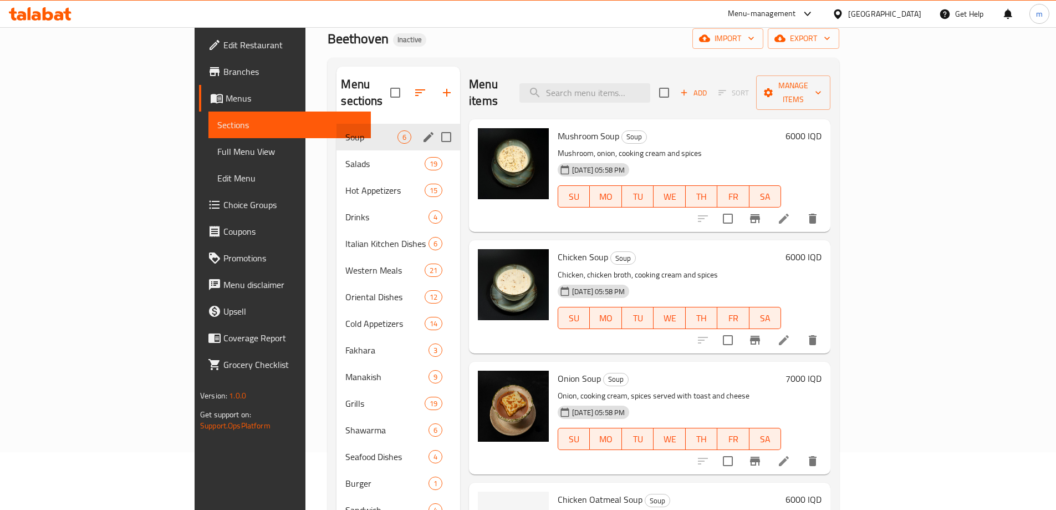
scroll to position [44, 0]
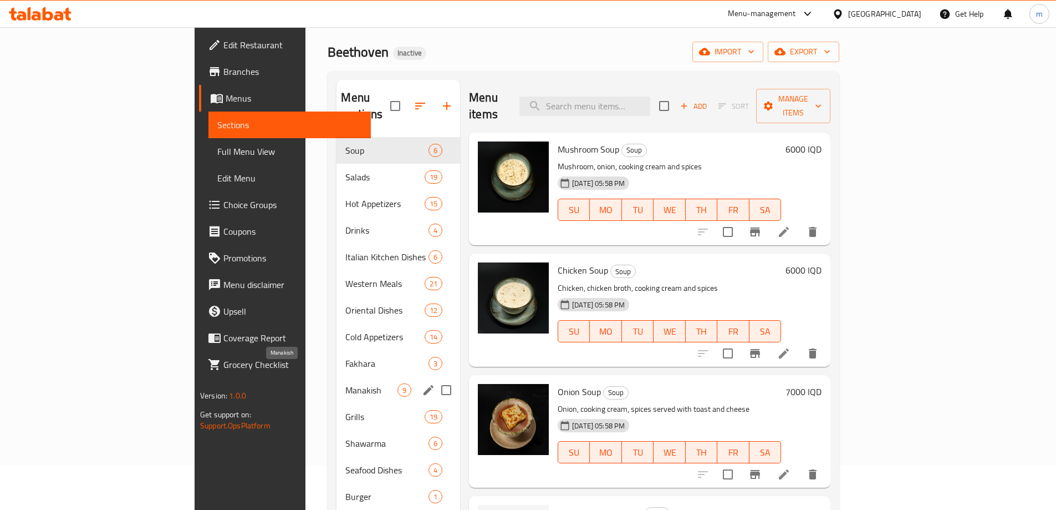
click at [345, 383] on span "Manakish" at bounding box center [371, 389] width 52 height 13
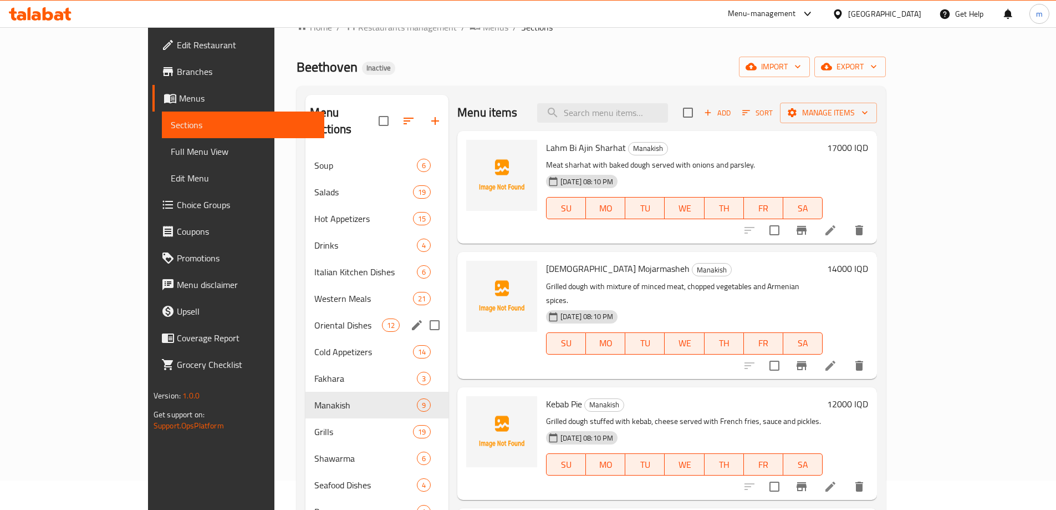
scroll to position [74, 0]
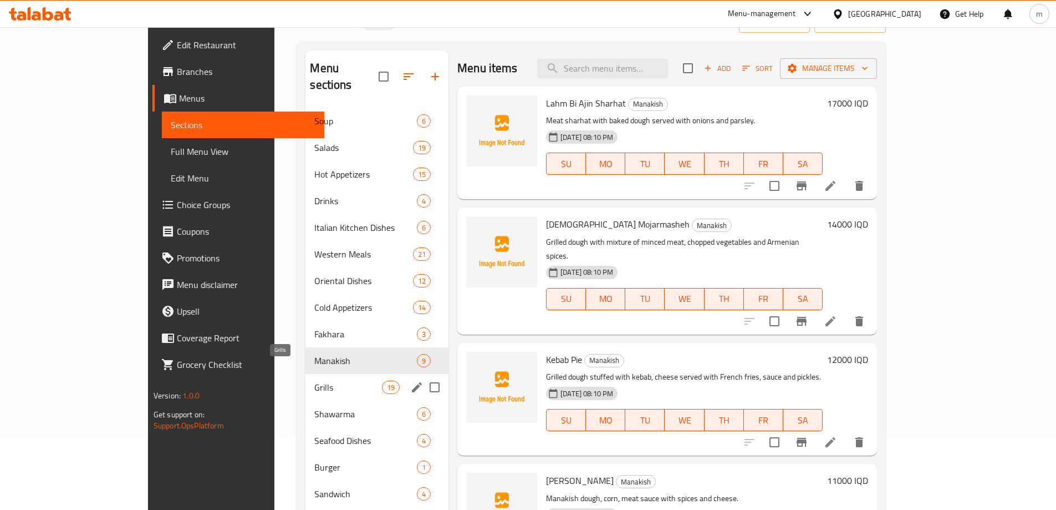
click at [314, 380] on span "Grills" at bounding box center [347, 386] width 67 height 13
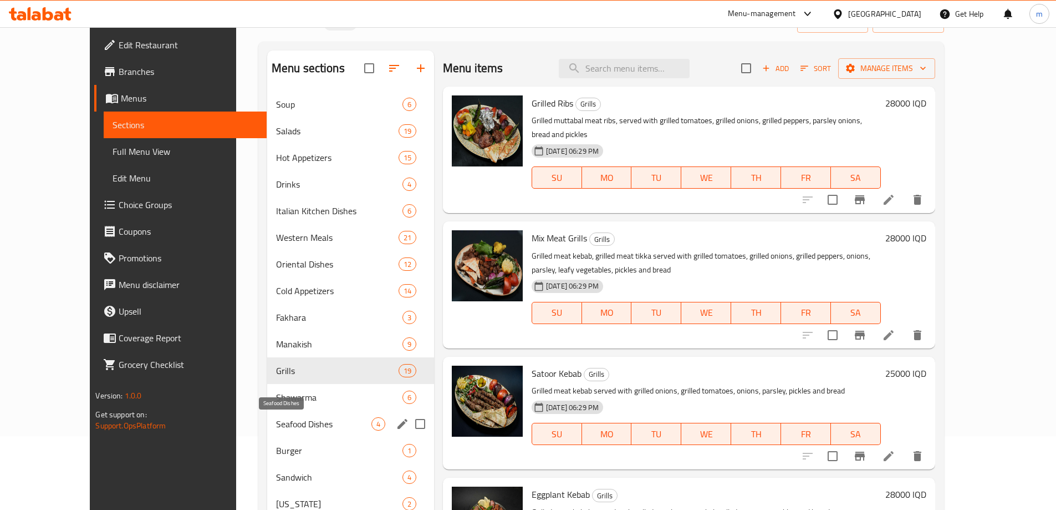
scroll to position [111, 0]
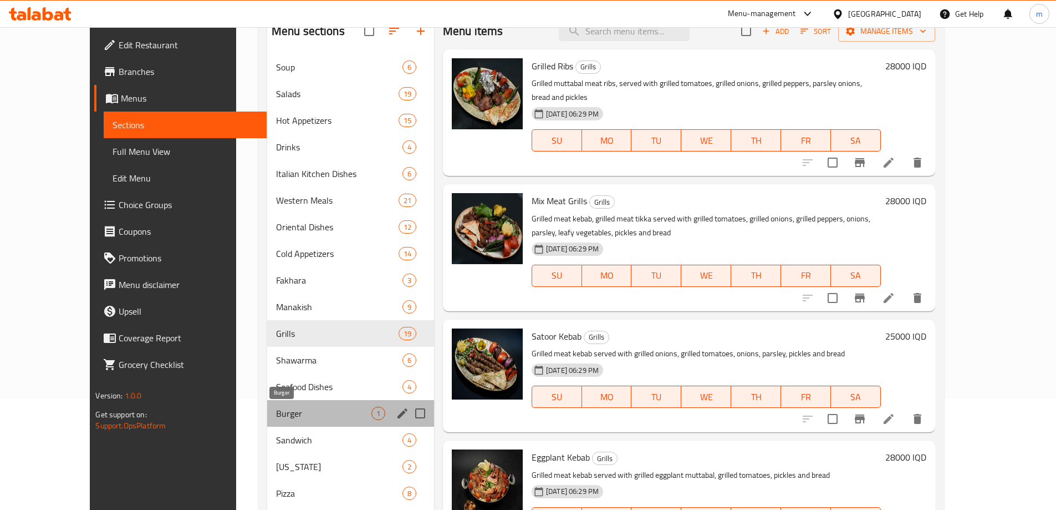
click at [276, 414] on span "Burger" at bounding box center [323, 412] width 95 height 13
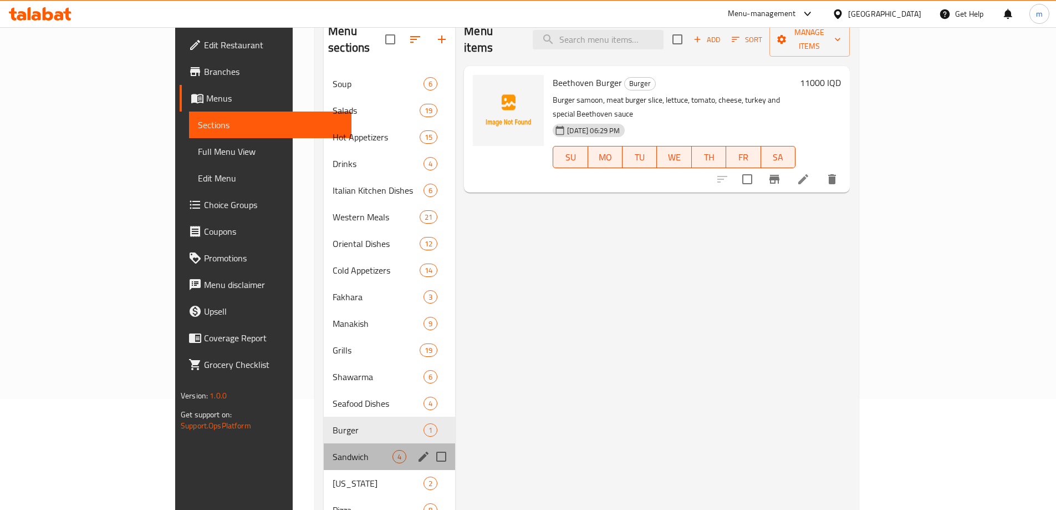
click at [324, 448] on div "Sandwich 4" at bounding box center [389, 456] width 131 height 27
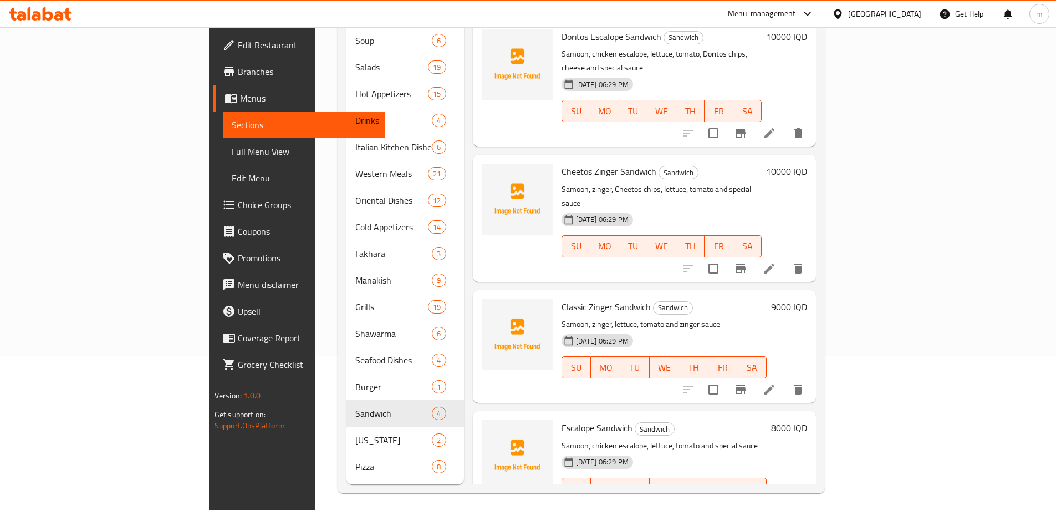
scroll to position [155, 0]
click at [492, 429] on icon "upload picture" at bounding box center [497, 434] width 11 height 10
click at [562, 418] on span "Escalope Sandwich" at bounding box center [597, 426] width 71 height 17
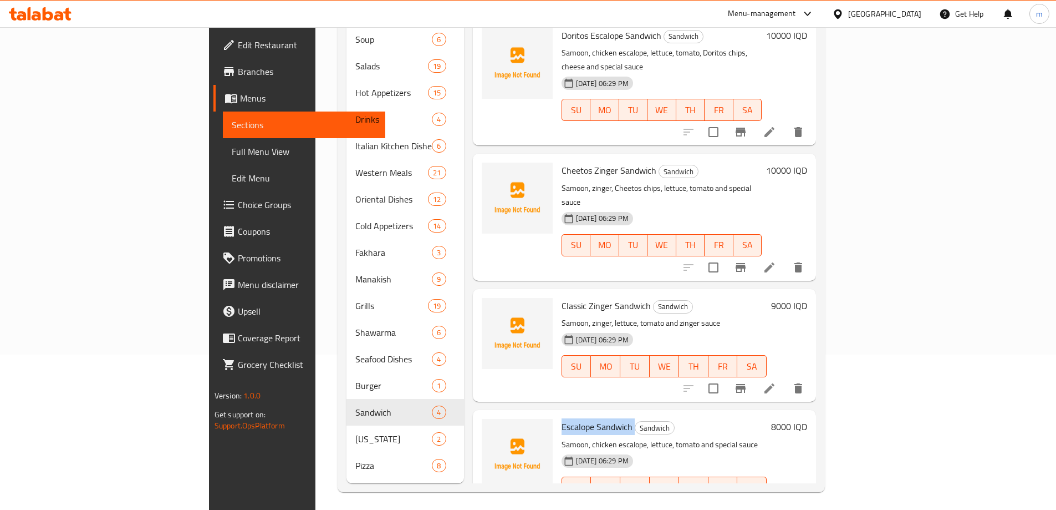
copy h6 "Escalope Sandwich"
click at [232, 150] on span "Full Menu View" at bounding box center [304, 151] width 145 height 13
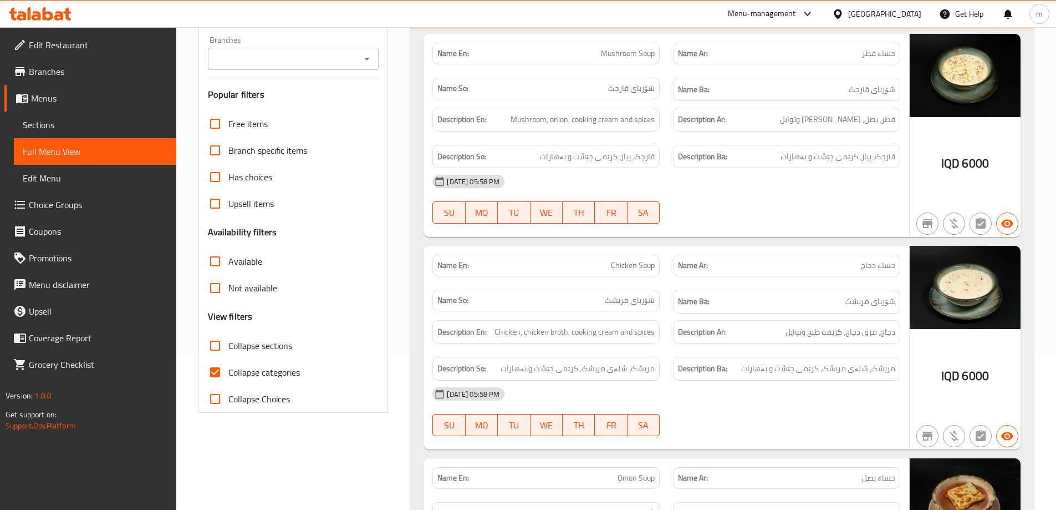
scroll to position [44, 0]
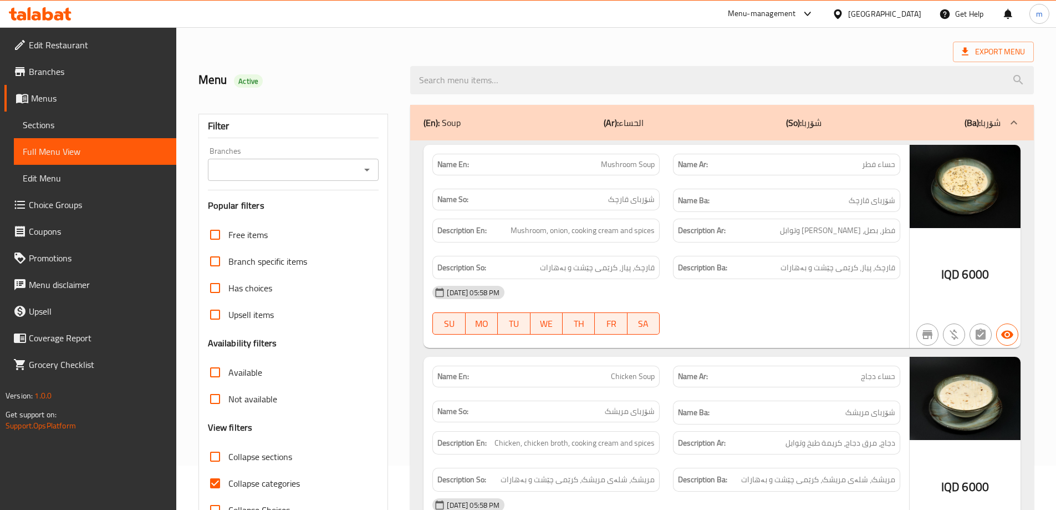
click at [365, 164] on icon "Open" at bounding box center [366, 169] width 13 height 13
click at [268, 214] on span "Beethoven, 42" at bounding box center [243, 217] width 55 height 13
type input "Beethoven, 42"
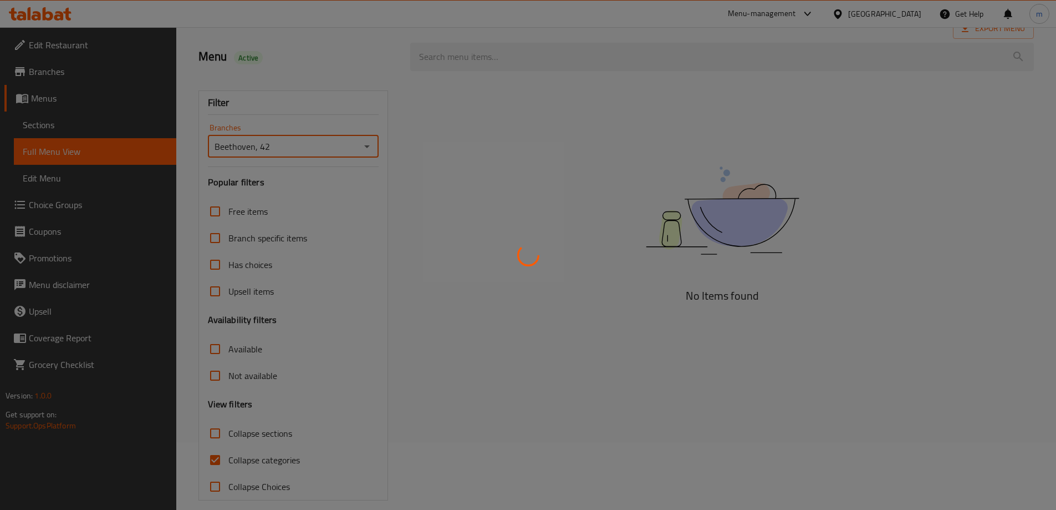
scroll to position [80, 0]
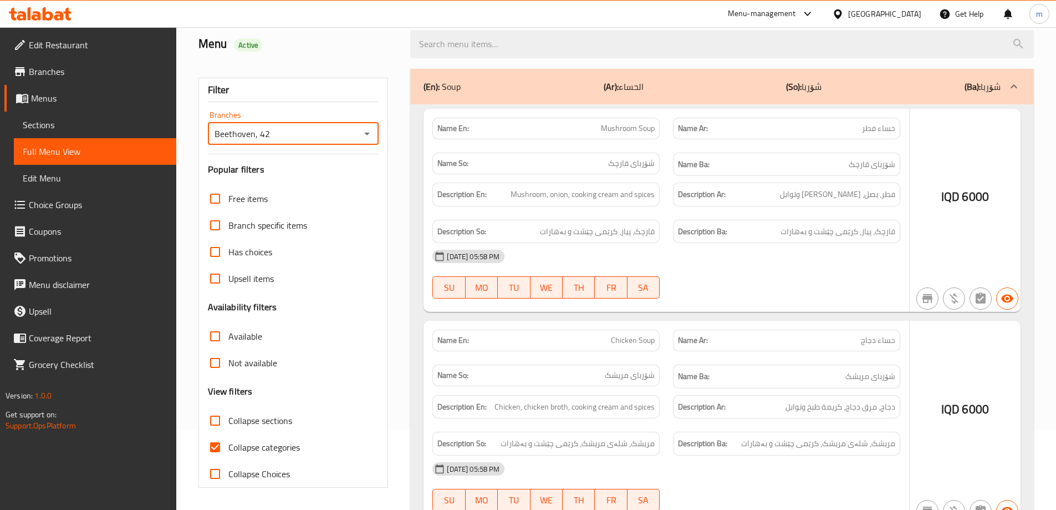
click at [210, 445] on div at bounding box center [528, 255] width 1056 height 510
click at [219, 448] on div at bounding box center [528, 255] width 1056 height 510
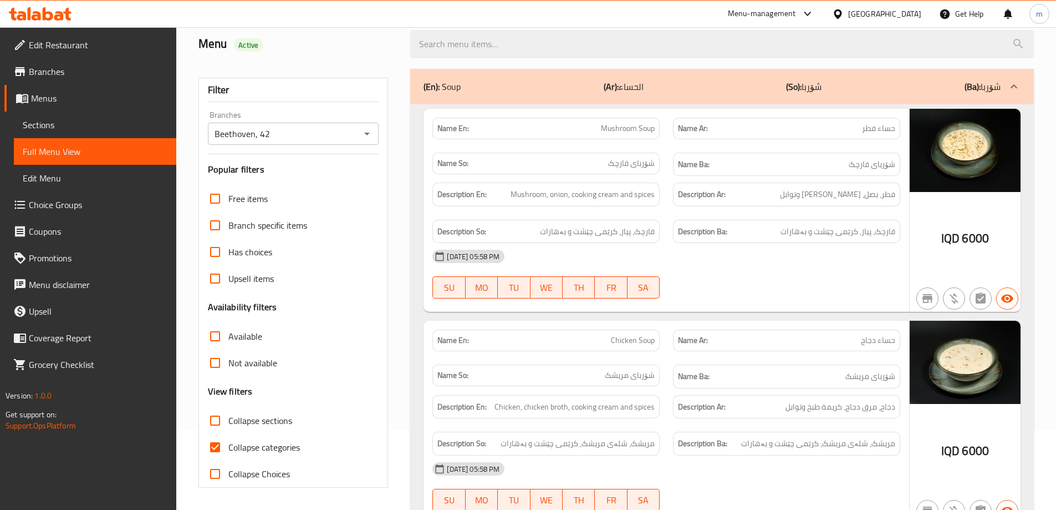
click at [220, 448] on input "Collapse categories" at bounding box center [215, 447] width 27 height 27
checkbox input "false"
click at [216, 421] on input "Collapse sections" at bounding box center [215, 420] width 27 height 27
checkbox input "true"
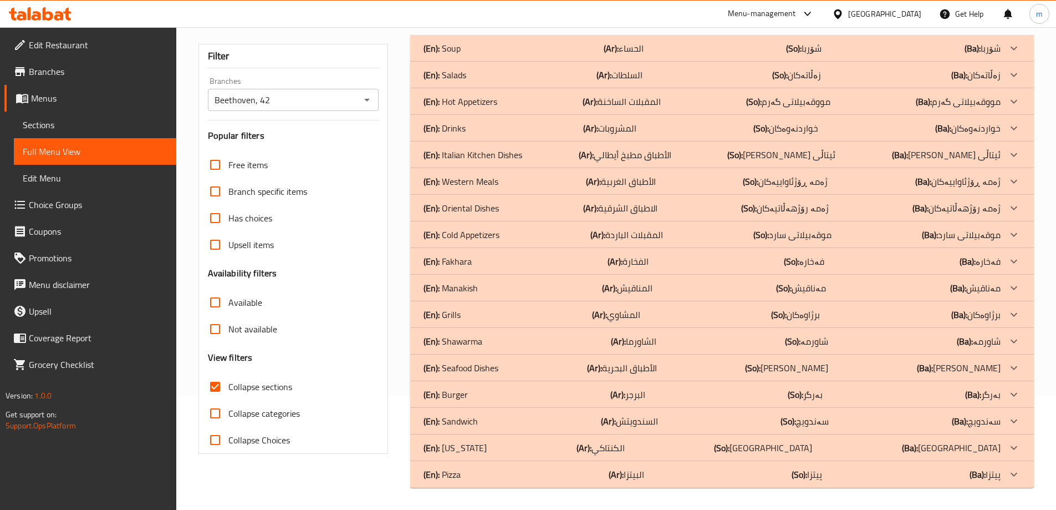
scroll to position [114, 0]
click at [462, 482] on div "(En): Pizza (Ar): البيتزا (So): پیتزا (Ba): پیتزا" at bounding box center [722, 474] width 624 height 27
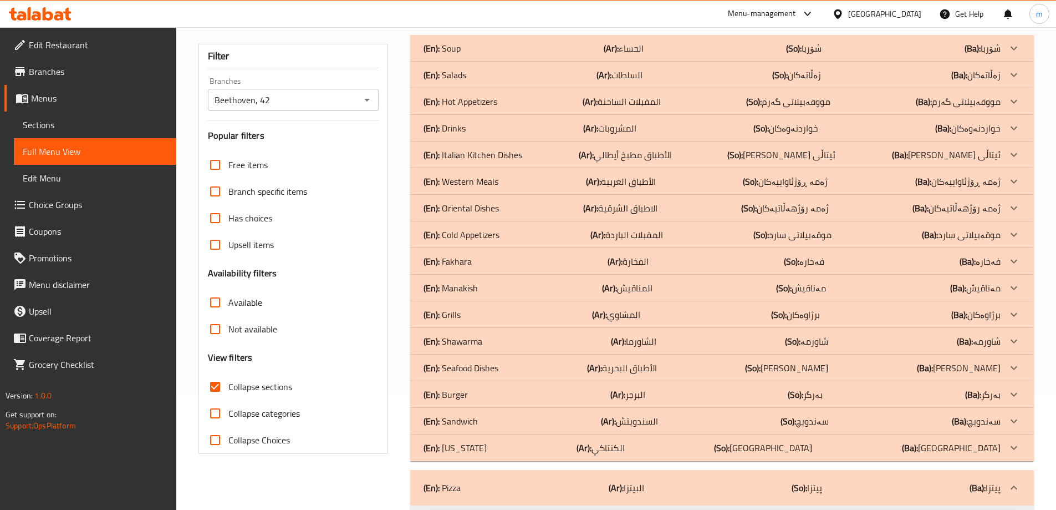
click at [501, 453] on div "(En): Kentucky (Ar): الكنتاكي (So): کنتاکی (Ba): کنتاکی" at bounding box center [712, 447] width 577 height 13
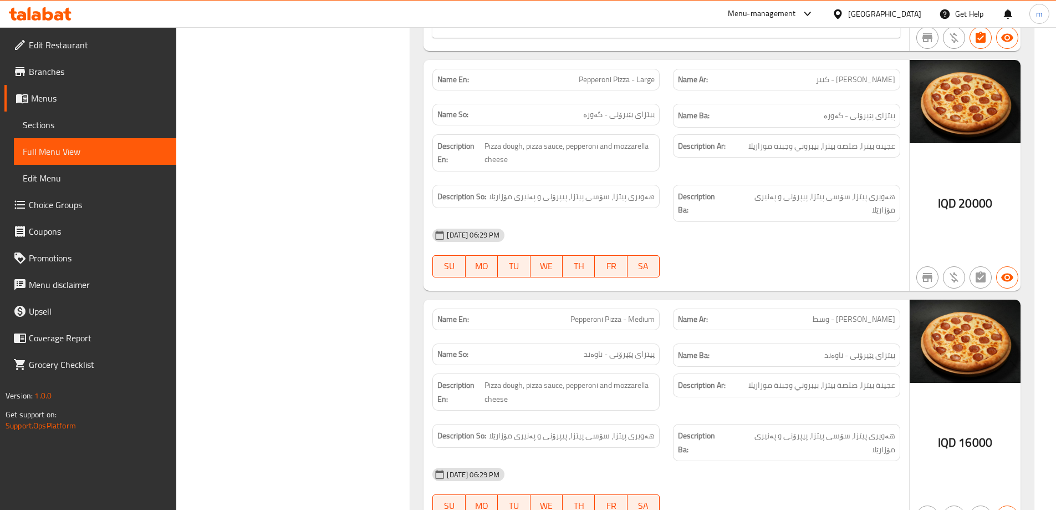
drag, startPoint x: 1055, startPoint y: 466, endPoint x: 1060, endPoint y: 446, distance: 20.6
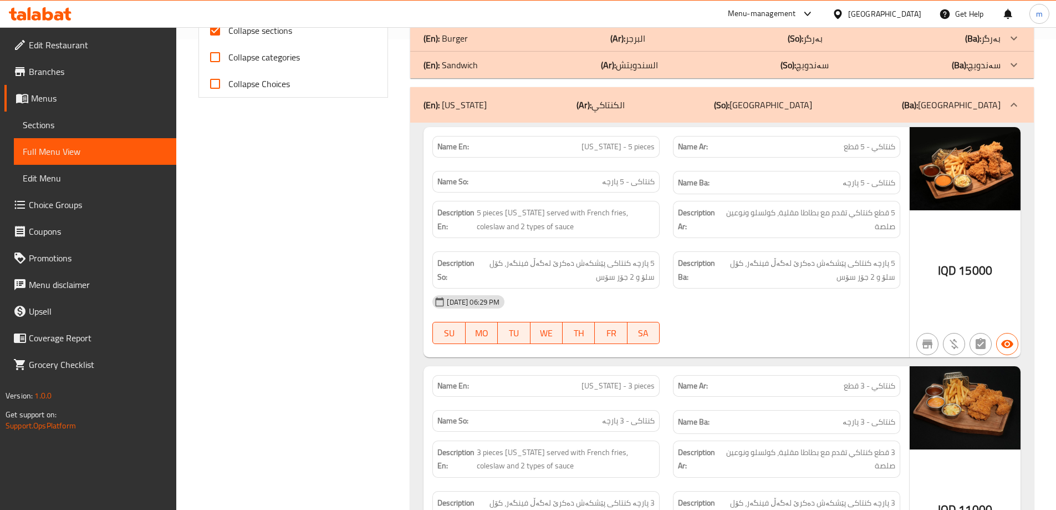
scroll to position [434, 0]
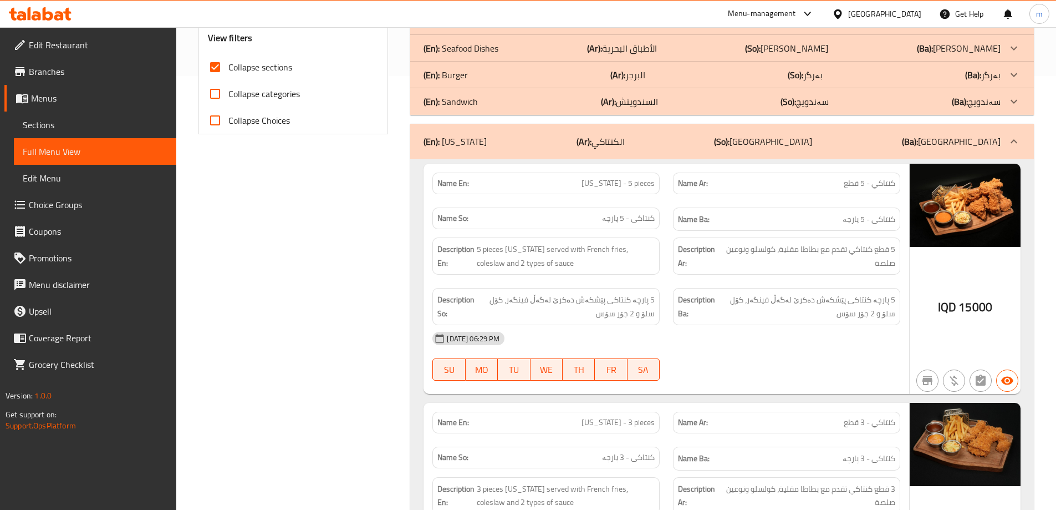
click at [512, 96] on div "(En): Sandwich (Ar): السندويتش (So): سەندویچ (Ba): سەندویچ" at bounding box center [712, 101] width 577 height 13
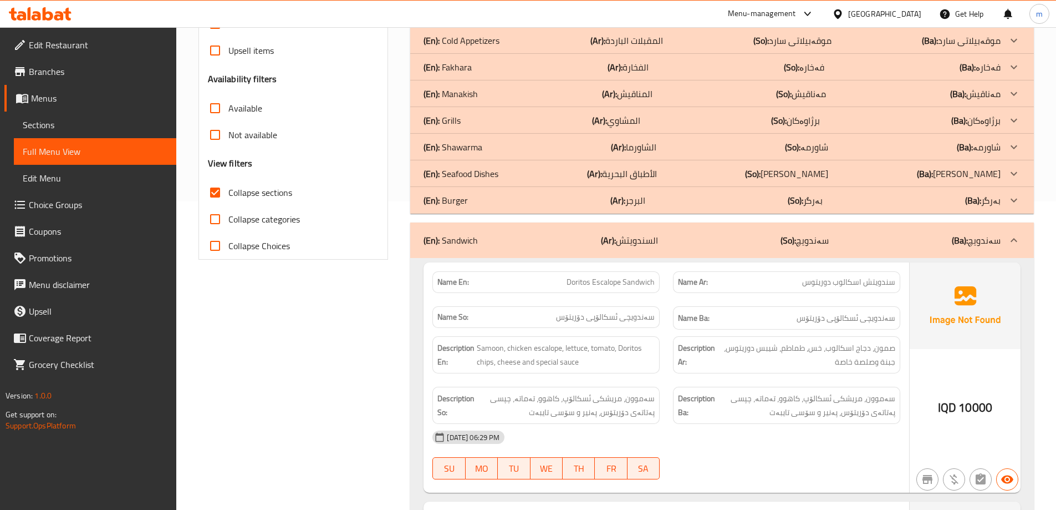
scroll to position [286, 0]
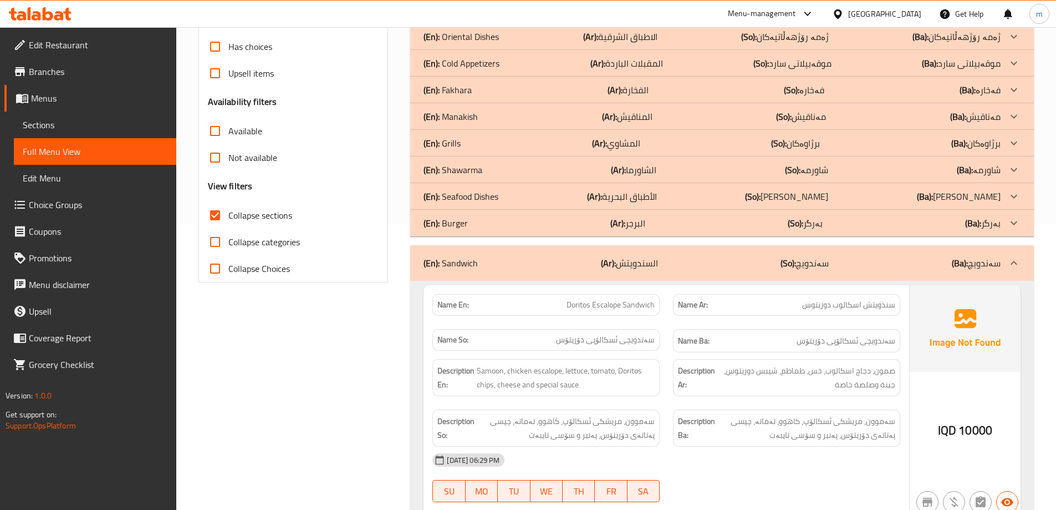
click at [472, 227] on div "(En): Burger (Ar): البرجر (So): بەرگر (Ba): بەرگر" at bounding box center [712, 222] width 577 height 13
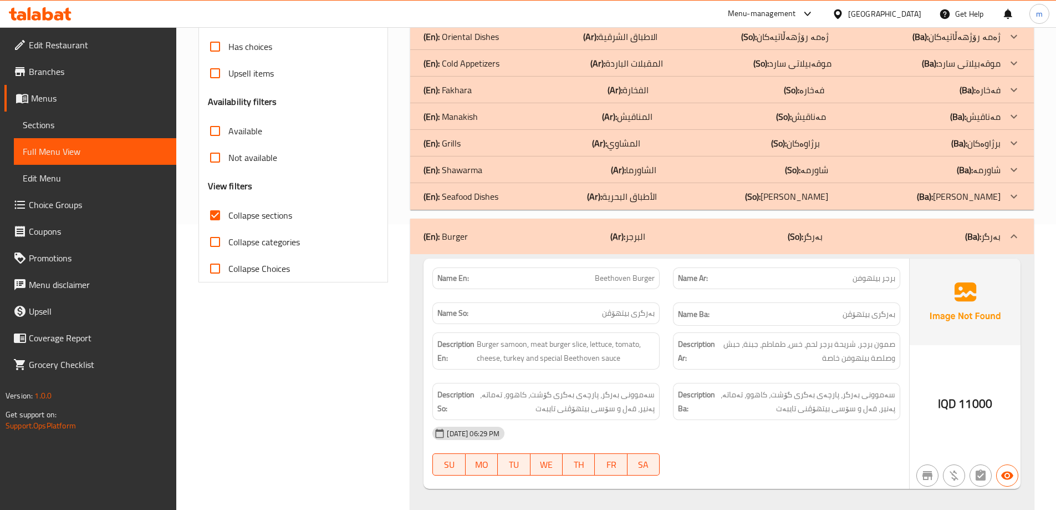
click at [500, 143] on div "(En): Grills (Ar): المشاوي (So): برژاوەکان (Ba): برژاوەکان" at bounding box center [712, 142] width 577 height 13
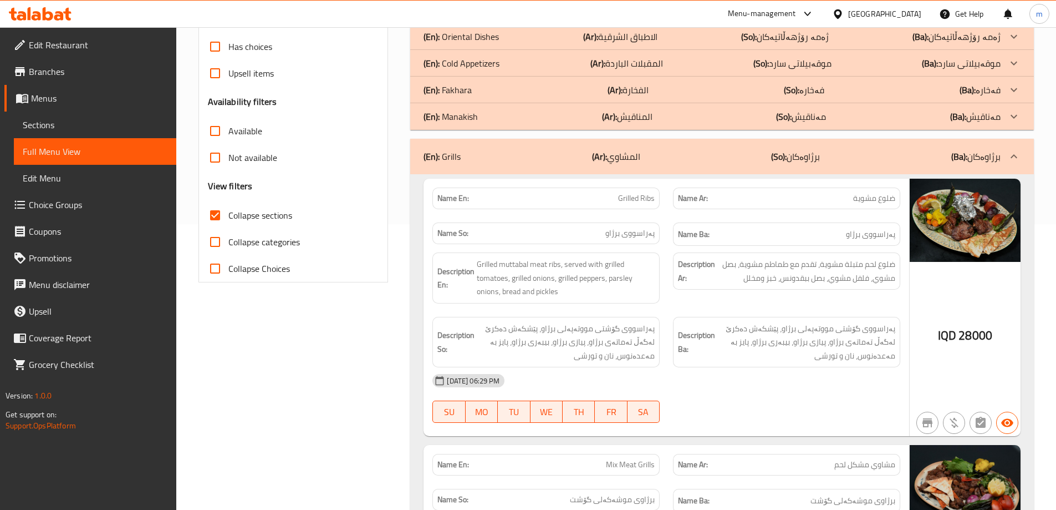
scroll to position [212, 0]
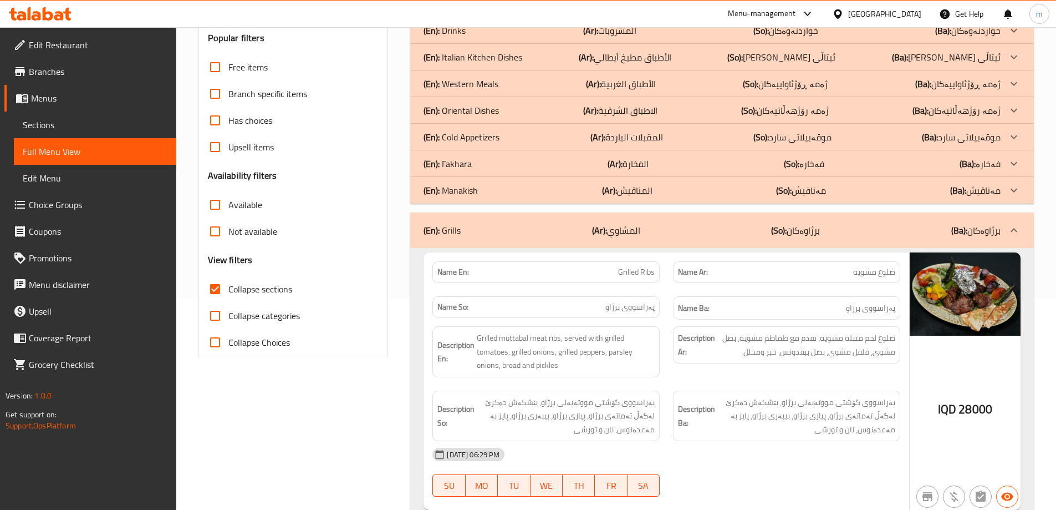
click at [512, 141] on div "(En): Cold Appetizers (Ar): المقبلات الباردة (So): موقەبیلاتی سارد (Ba): موقەبی…" at bounding box center [712, 136] width 577 height 13
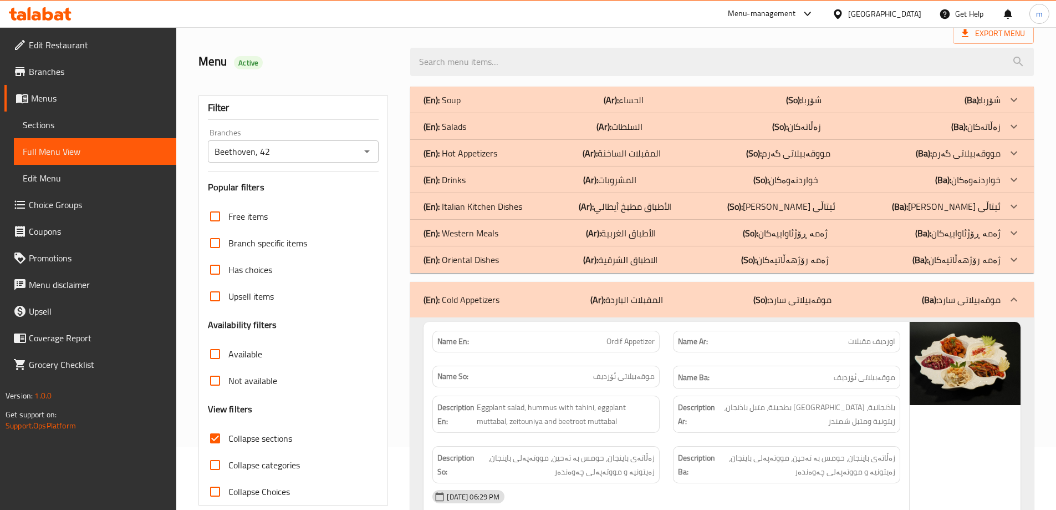
scroll to position [0, 0]
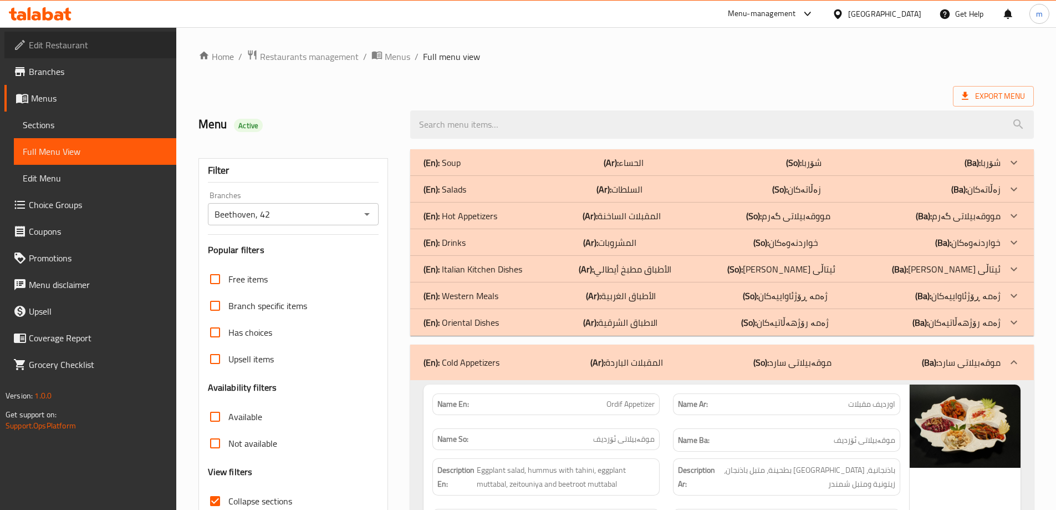
click at [38, 45] on span "Edit Restaurant" at bounding box center [98, 44] width 139 height 13
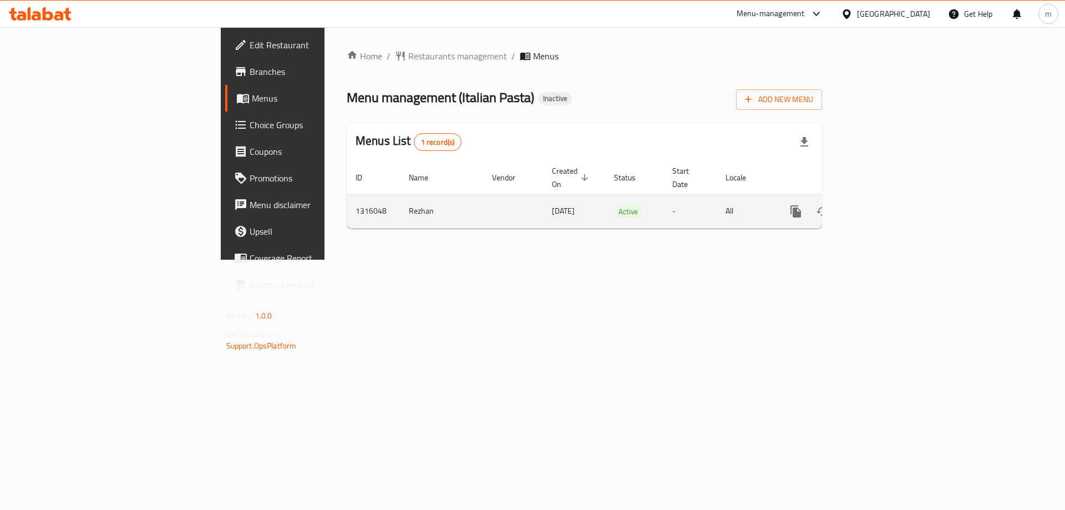
click at [889, 198] on link "enhanced table" at bounding box center [875, 211] width 27 height 27
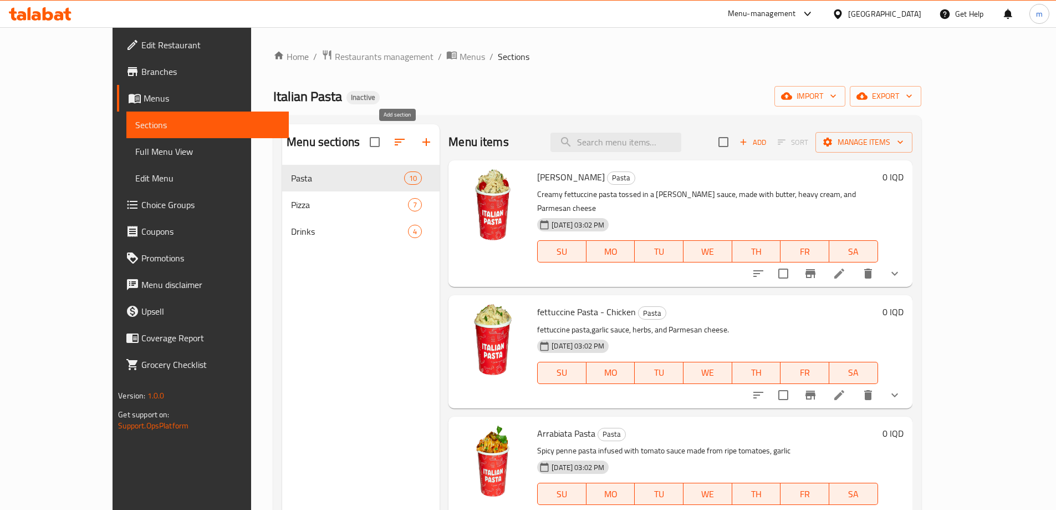
click at [423, 143] on icon "button" at bounding box center [427, 142] width 8 height 8
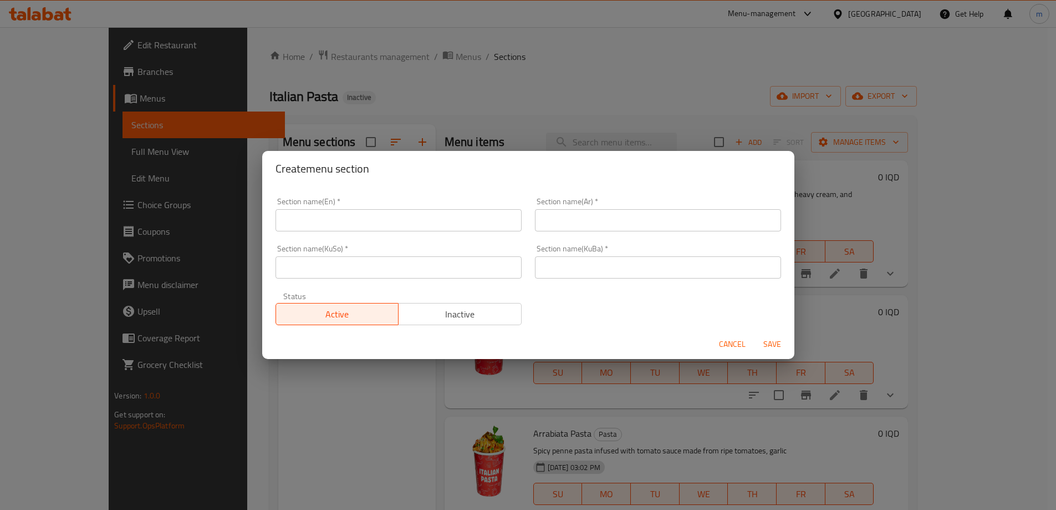
click at [402, 143] on div "Create menu section Section name(En)   * Section name(En) * Section name(Ar)   …" at bounding box center [528, 255] width 1056 height 510
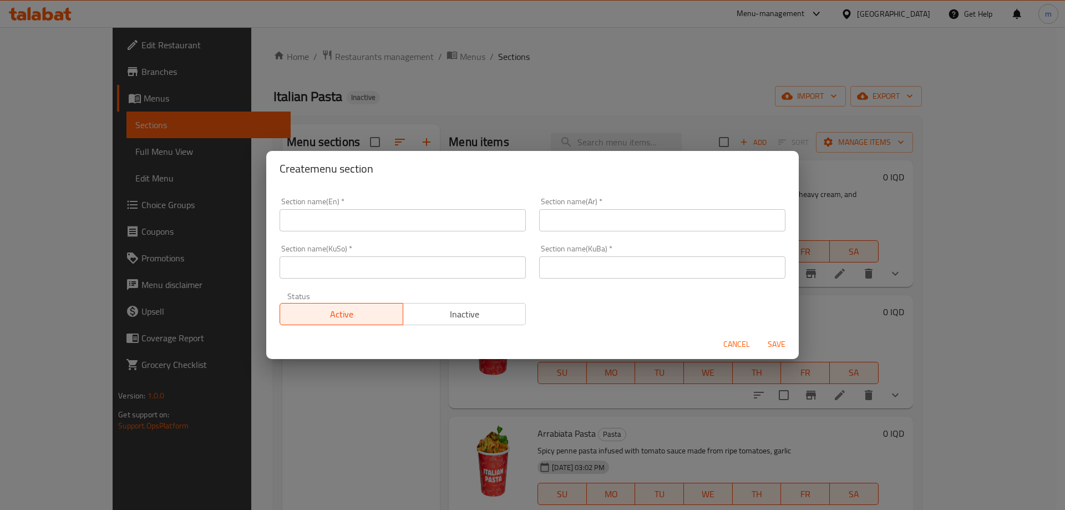
click at [390, 222] on input "text" at bounding box center [402, 220] width 246 height 22
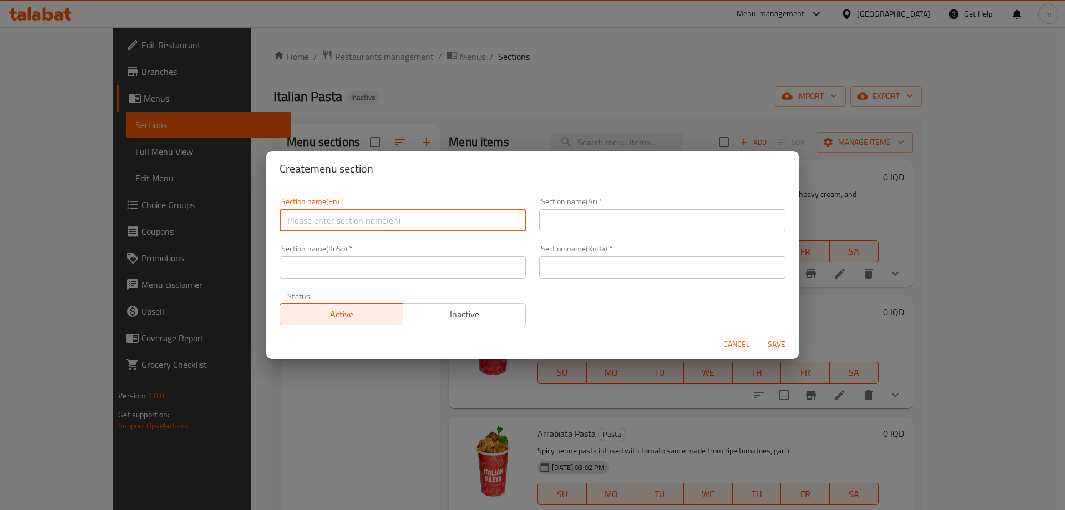
paste input "Lazagna"
type input "Lazagna"
paste input "Lazagna"
click at [310, 219] on input "Lazagna" at bounding box center [402, 220] width 246 height 22
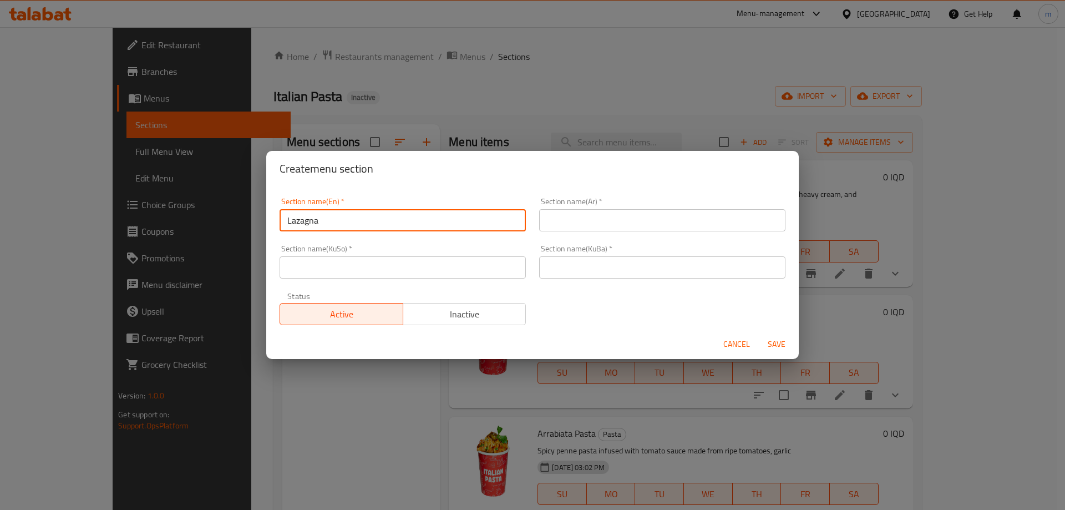
click at [310, 219] on input "Lazagna" at bounding box center [402, 220] width 246 height 22
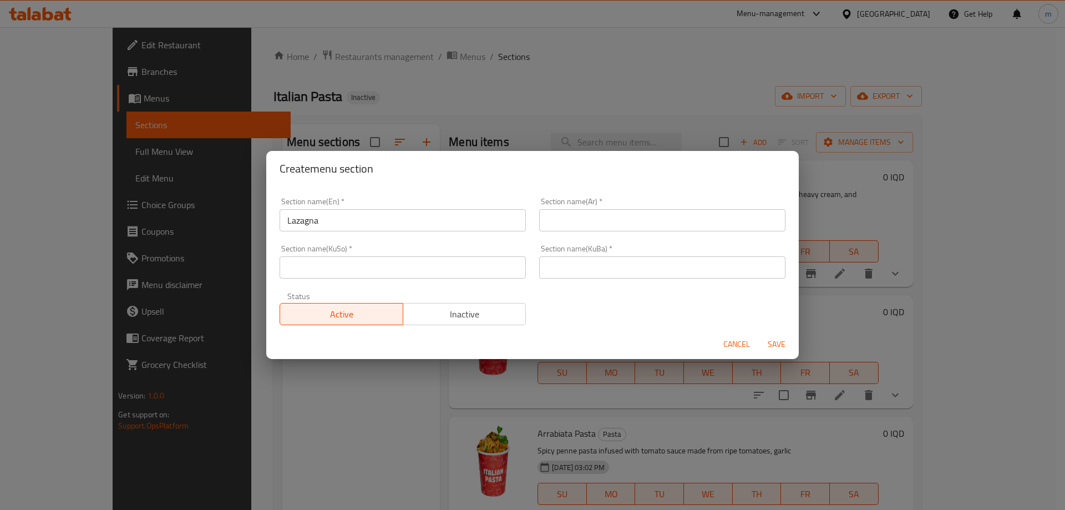
click at [408, 226] on input "Lazagna" at bounding box center [402, 220] width 246 height 22
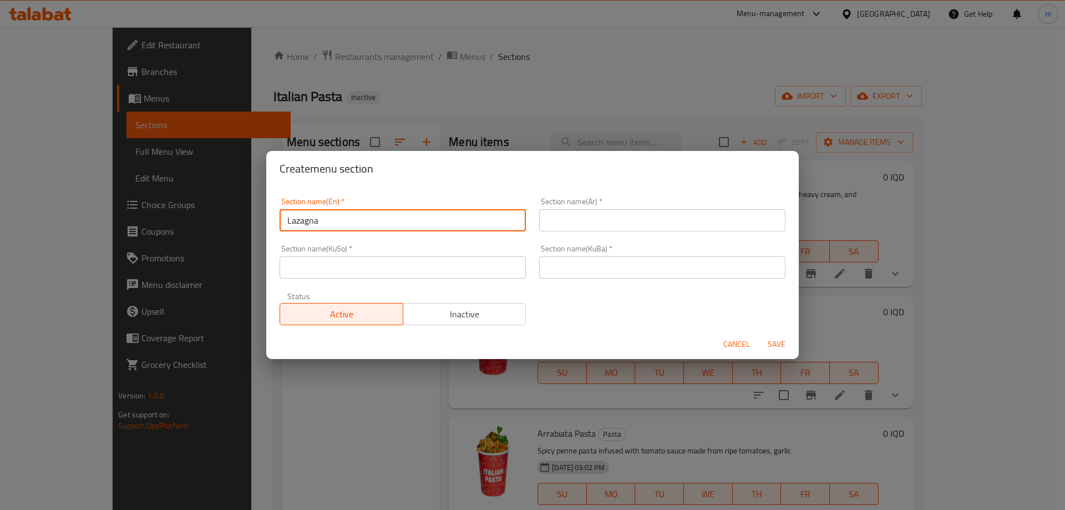
paste input "s"
type input "Lasagna"
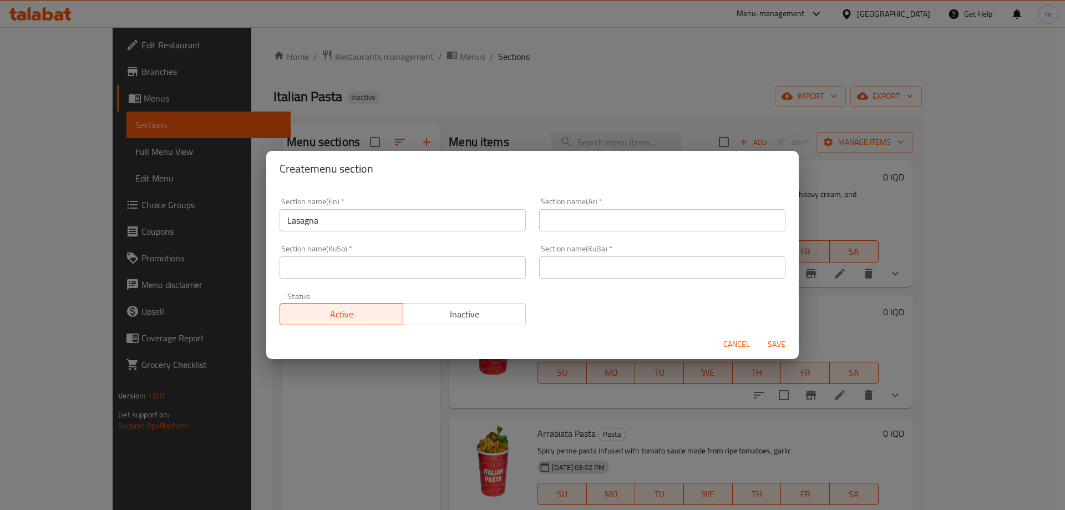
click at [390, 244] on div "Section name(KuSo)   * Section name(KuSo) *" at bounding box center [403, 261] width 260 height 47
click at [571, 213] on input "text" at bounding box center [662, 220] width 246 height 22
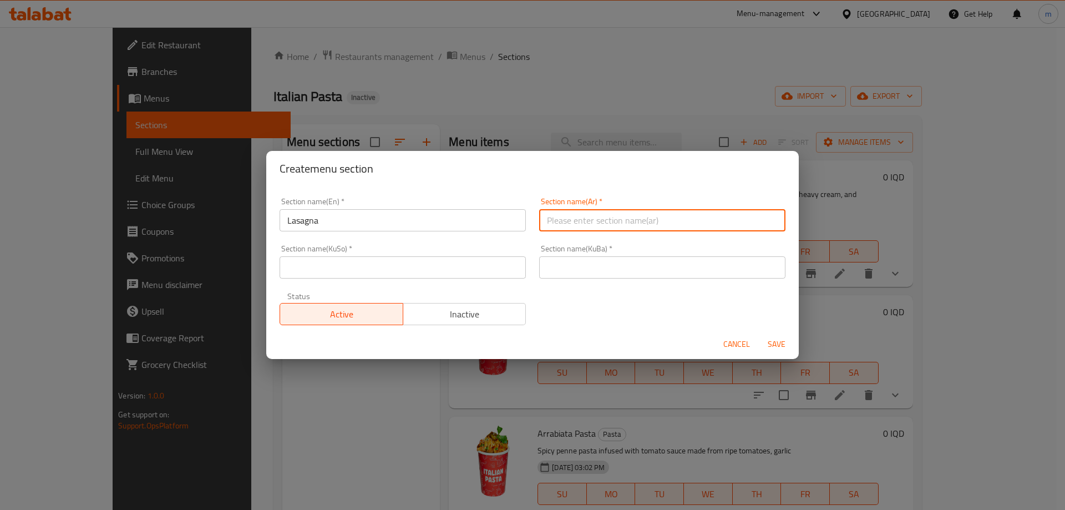
paste input "لازانيا"
type input "لازانيا"
click at [571, 266] on input "text" at bounding box center [662, 267] width 246 height 22
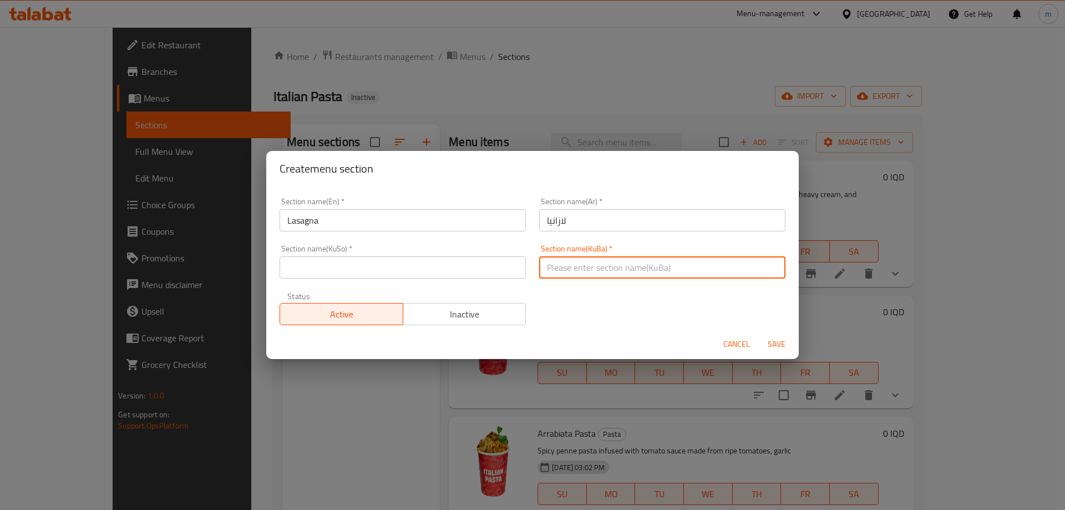
paste input "لازانيا"
type input "لازانيا"
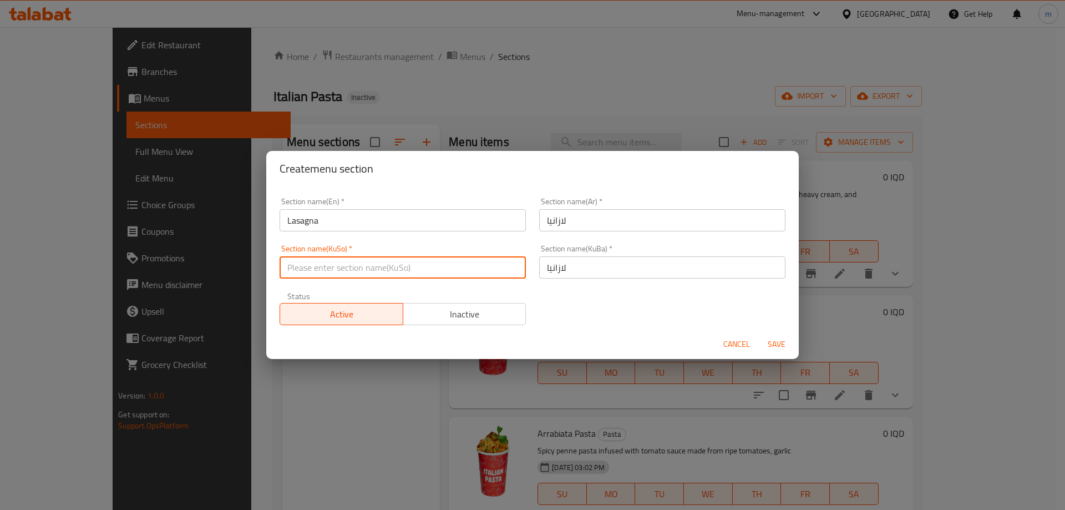
click at [462, 266] on input "text" at bounding box center [402, 267] width 246 height 22
paste input "لازانيا"
type input "لازانيا"
click at [770, 340] on span "Save" at bounding box center [776, 344] width 27 height 14
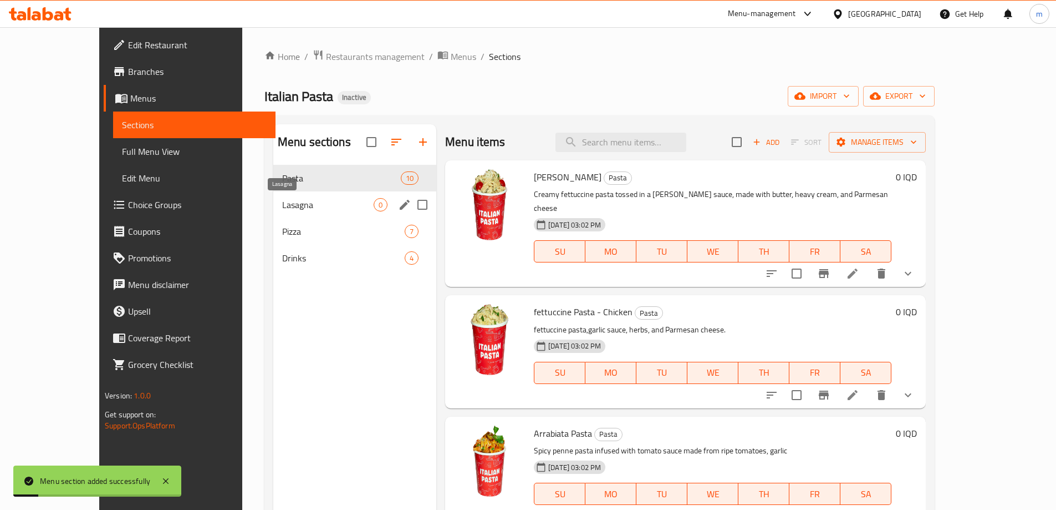
click at [282, 202] on span "Lasagna" at bounding box center [328, 204] width 92 height 13
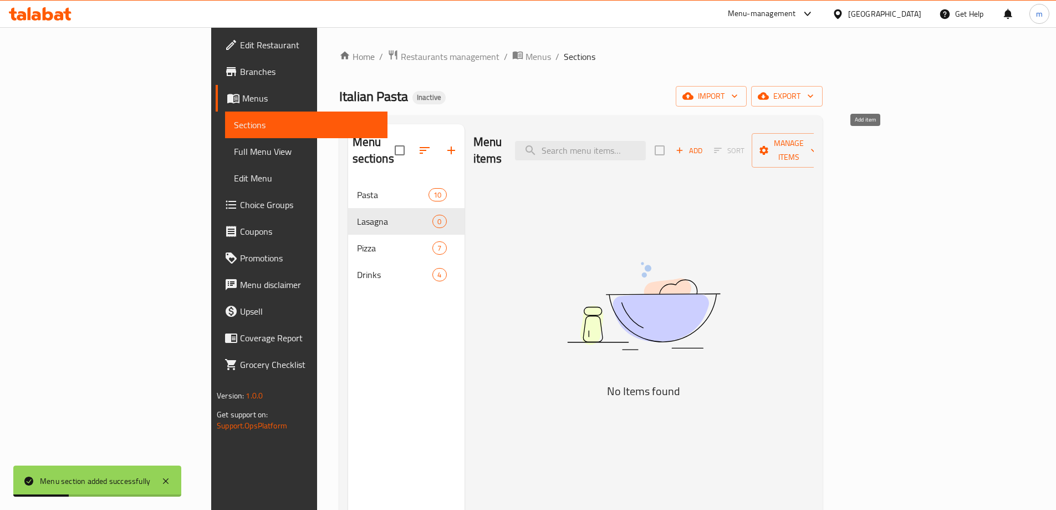
click at [704, 144] on span "Add" at bounding box center [689, 150] width 30 height 13
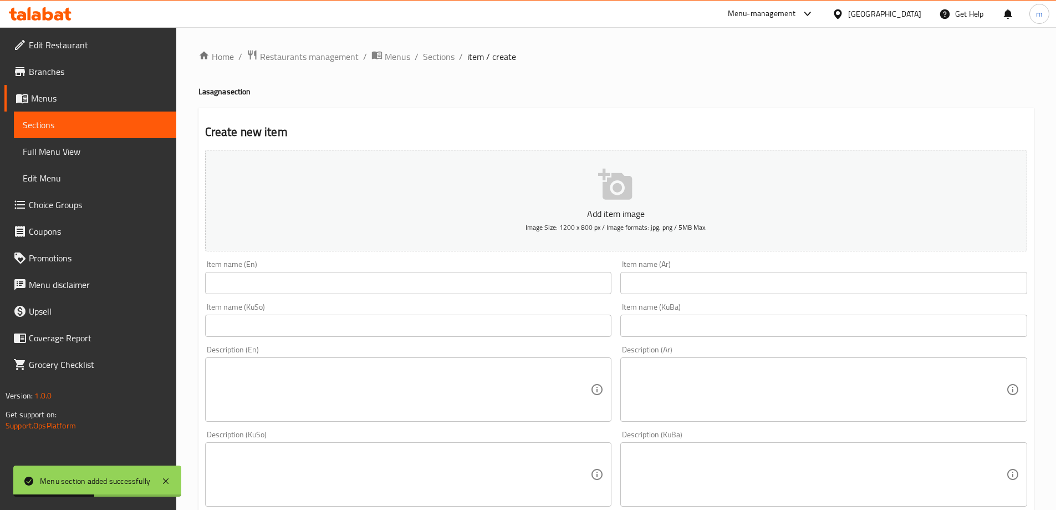
click at [413, 338] on div "Item name (KuSo) Item name (KuSo)" at bounding box center [409, 319] width 416 height 43
drag, startPoint x: 516, startPoint y: 317, endPoint x: 562, endPoint y: 321, distance: 45.7
click at [516, 316] on input "text" at bounding box center [408, 325] width 407 height 22
paste input "لازانيا"
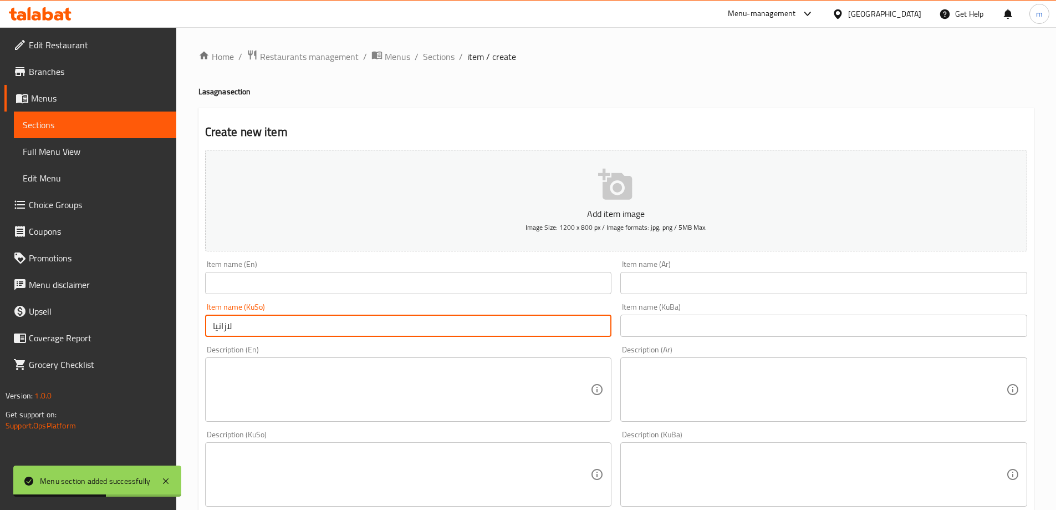
type input "لازانيا"
click at [649, 321] on input "text" at bounding box center [824, 325] width 407 height 22
paste input "لازانيا"
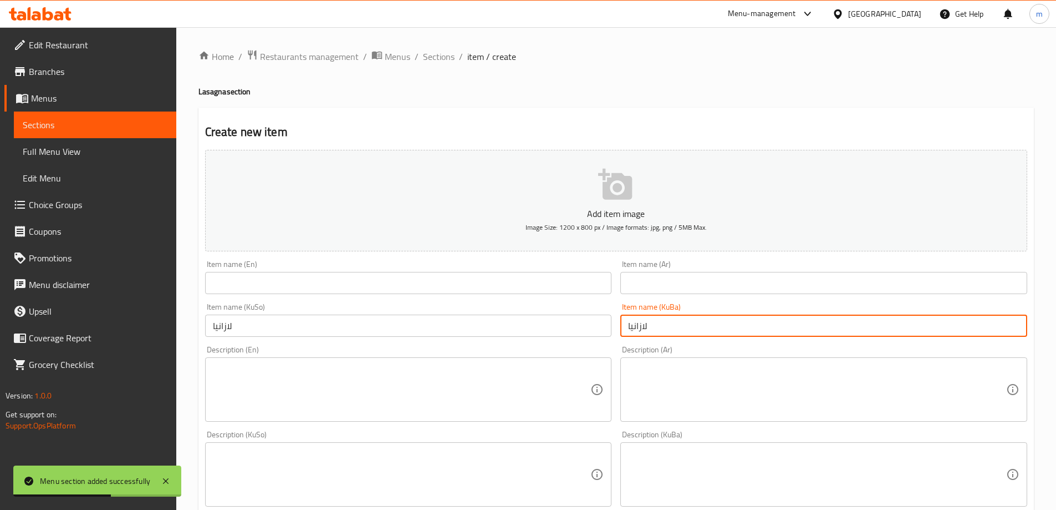
type input "لازانيا"
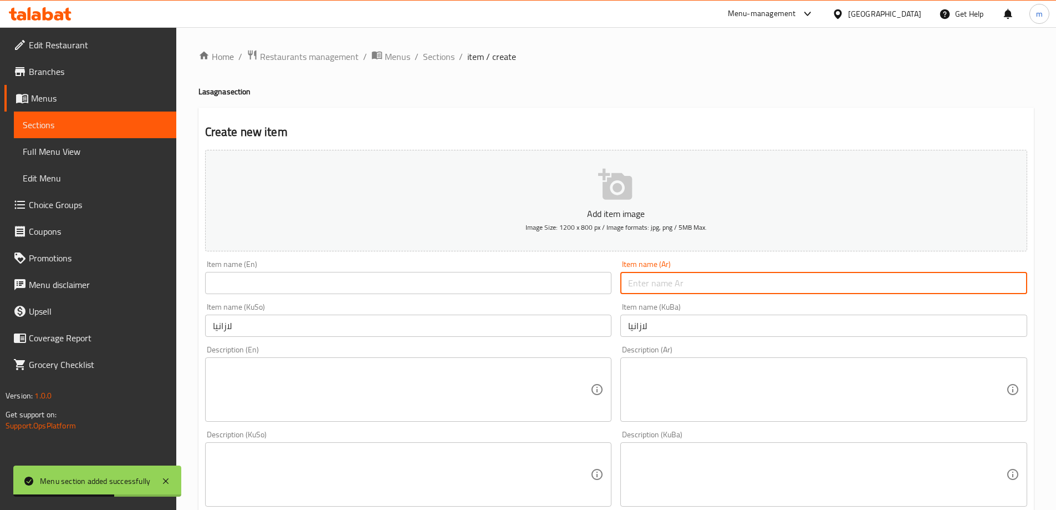
click at [680, 286] on input "text" at bounding box center [824, 283] width 407 height 22
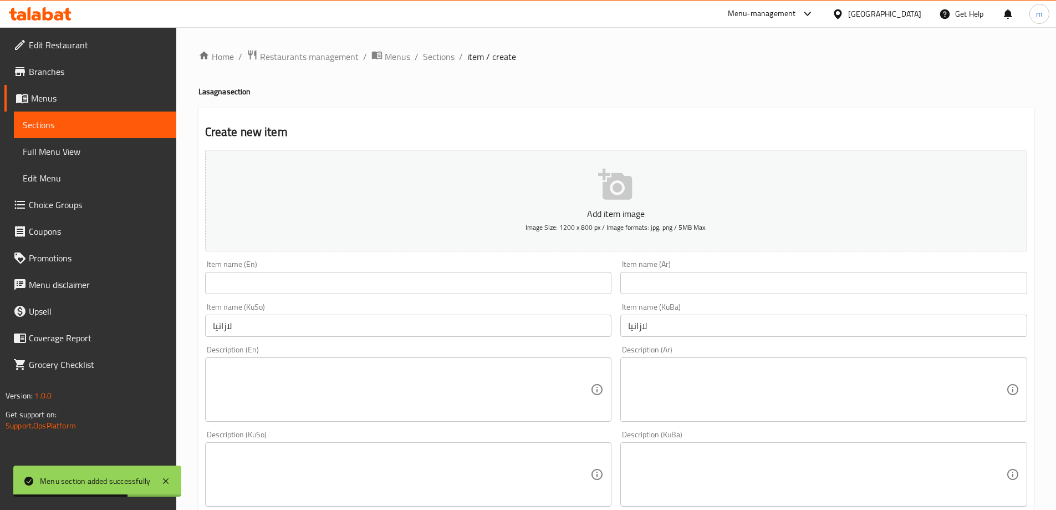
click at [636, 284] on input "text" at bounding box center [824, 283] width 407 height 22
paste input "لازانيا"
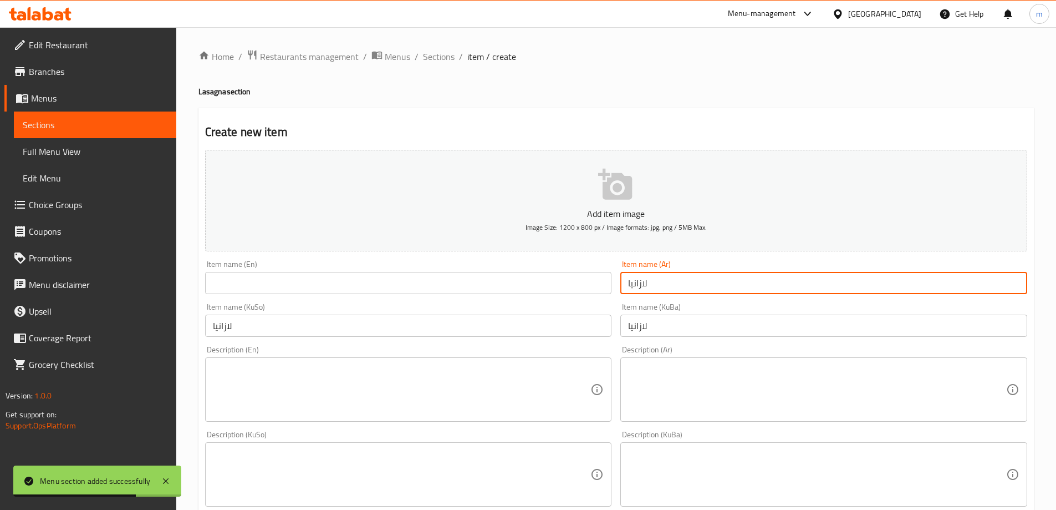
type input "لازانيا"
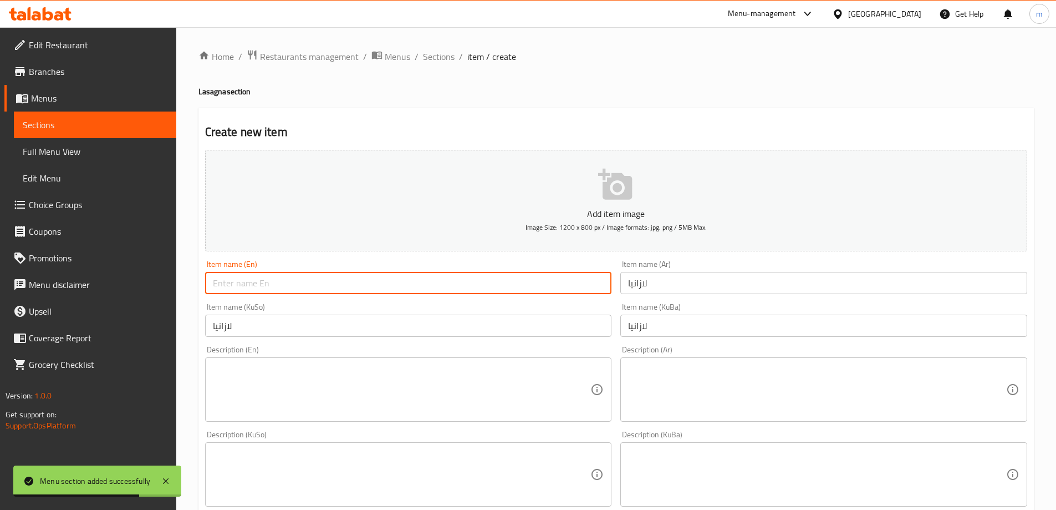
click at [520, 281] on input "text" at bounding box center [408, 283] width 407 height 22
click at [497, 282] on input "text" at bounding box center [408, 283] width 407 height 22
paste input "Lasagna"
type input "Lasagna"
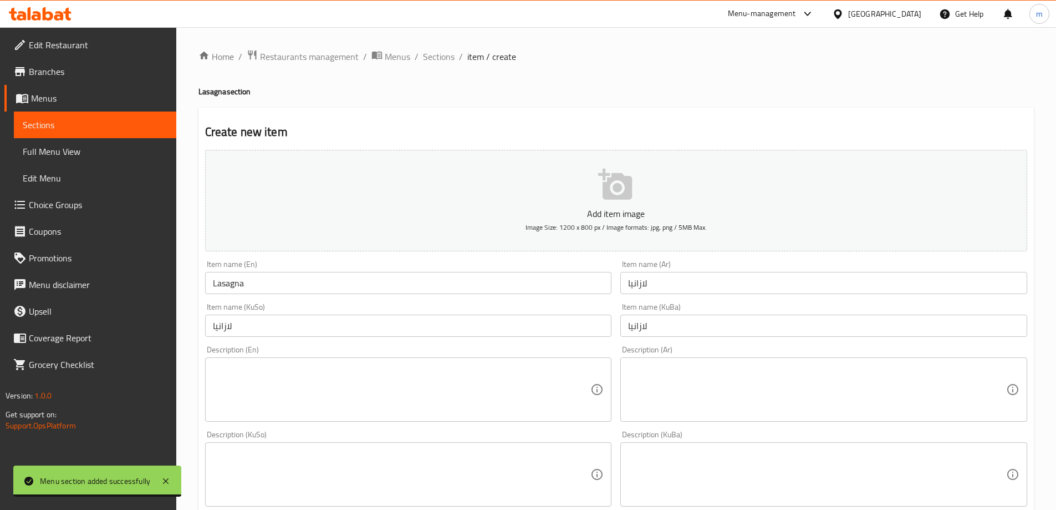
click at [498, 312] on div "Item name (KuSo) لازانيا Item name (KuSo)" at bounding box center [408, 320] width 407 height 34
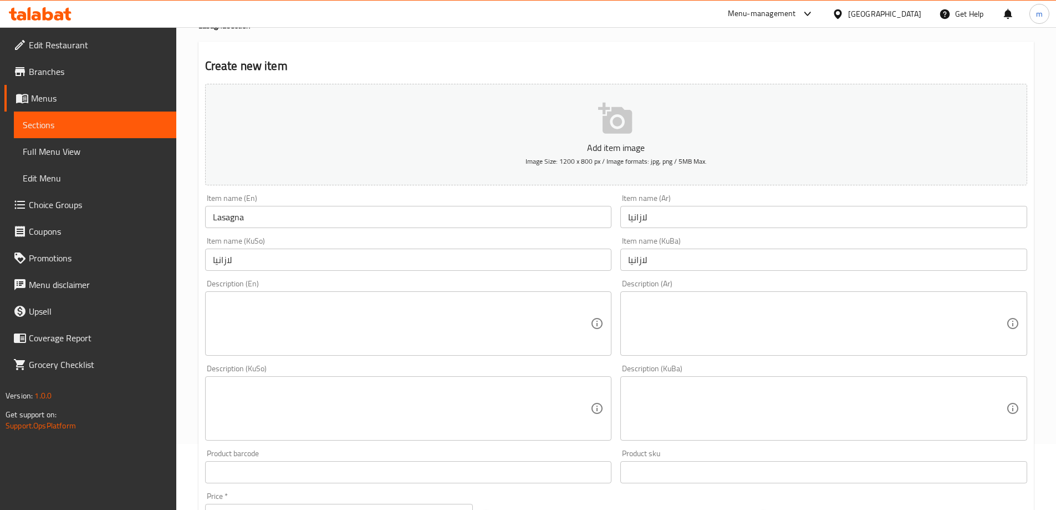
scroll to position [185, 0]
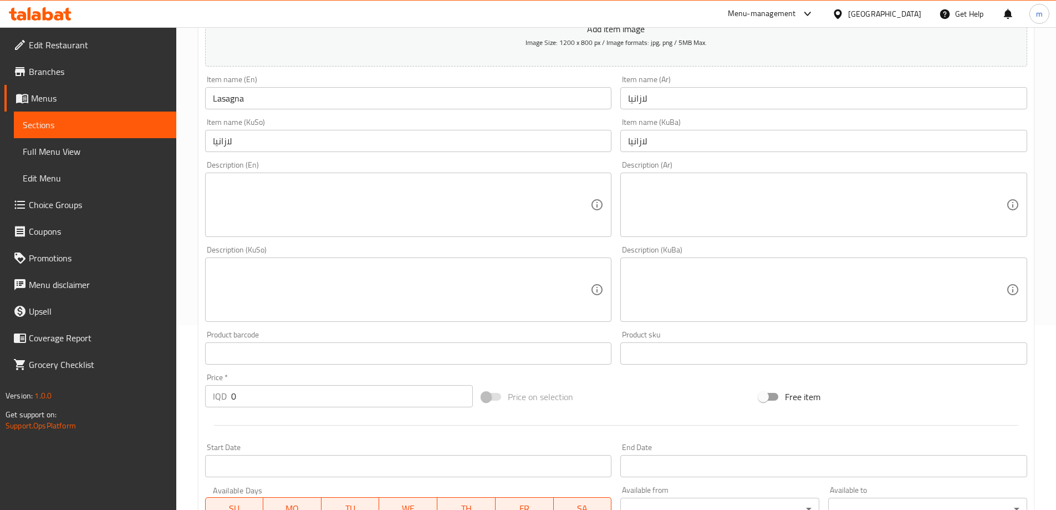
click at [261, 183] on textarea at bounding box center [402, 205] width 378 height 53
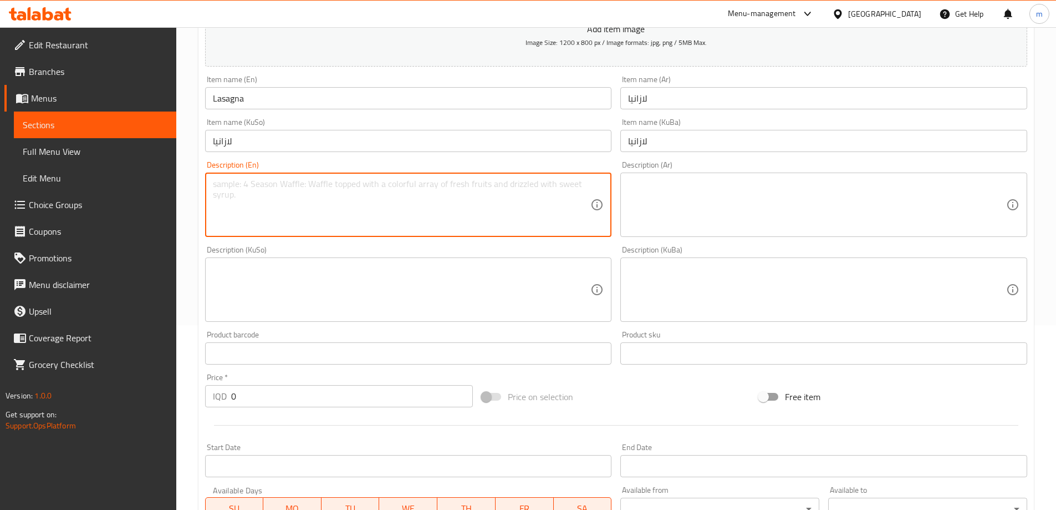
paste textarea "Layers of marinated meat or chicken breast , creamy ricotta cheese, tomato sauc…"
click at [375, 189] on textarea "Layers of marinated meat or chicken breast , creamy ricotta cheese, tomato sauc…" at bounding box center [402, 205] width 378 height 53
click at [519, 182] on textarea "Layers of marinated meat or chicken breast, creamy ricotta cheese, tomato sauce…" at bounding box center [402, 205] width 378 height 53
click at [352, 202] on textarea "Layers of marinated meat or chicken breast, creamy ricotta cheese, tomato sauce…" at bounding box center [402, 205] width 378 height 53
type textarea "Layers of marinated meat or chicken breast, creamy ricotta cheese, tomato sauce…"
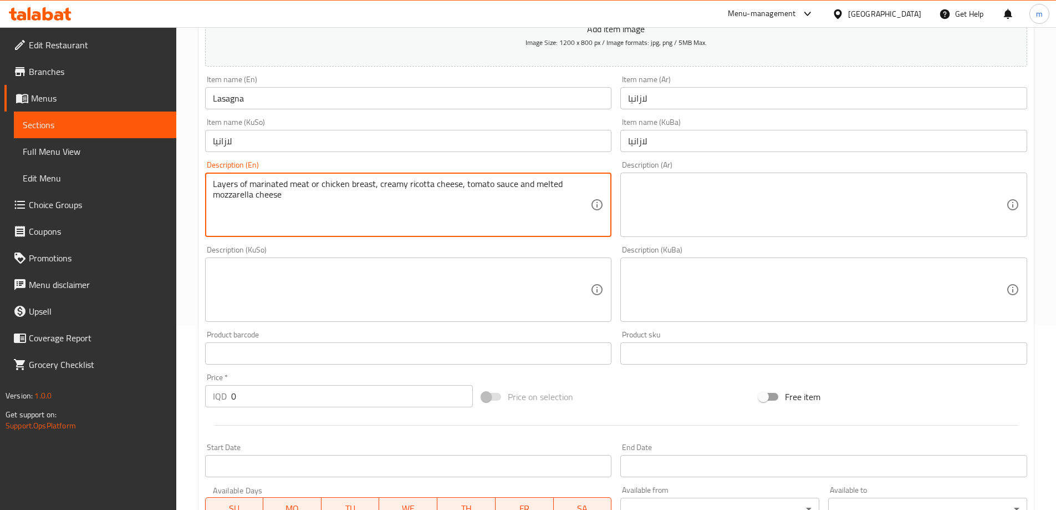
click at [676, 204] on textarea at bounding box center [817, 205] width 378 height 53
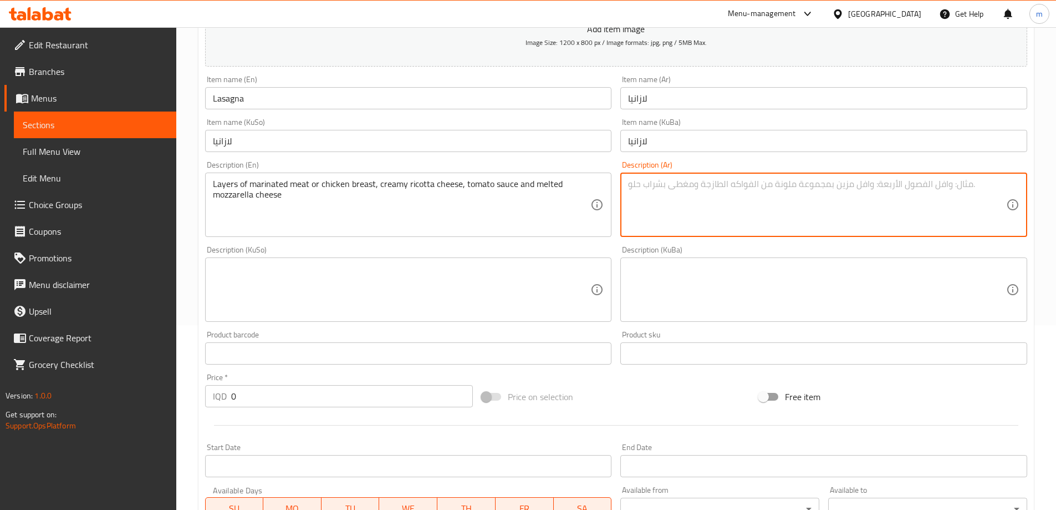
paste textarea "طبقات من اللحم المتبل أو صدور الدجاج، وجبن الريكوتا الكريمي، وصلصة الطماطم، وجب…"
click at [962, 185] on textarea "طبقات من اللحم المتبل أو صدور الدجاج، وجبن الريكوتا الكريمي، وصلصة الطماطم، وجب…" at bounding box center [817, 205] width 378 height 53
click at [948, 182] on textarea "طبقات من لحم المتبل أو صدور الدجاج، وجبن الريكوتا الكريمي، وصلصة الطماطم، وجبن …" at bounding box center [817, 205] width 378 height 53
click at [947, 182] on textarea "طبقات من لحم المتبل أو صدور الدجاج، وجبن الريكوتا الكريمي، وصلصة الطماطم، وجبن …" at bounding box center [817, 205] width 378 height 53
click at [894, 182] on textarea "طبقات من لحم متبل أو صدور الدجاج، وجبن الريكوتا الكريمي، وصلصة الطماطم، وجبن ال…" at bounding box center [817, 205] width 378 height 53
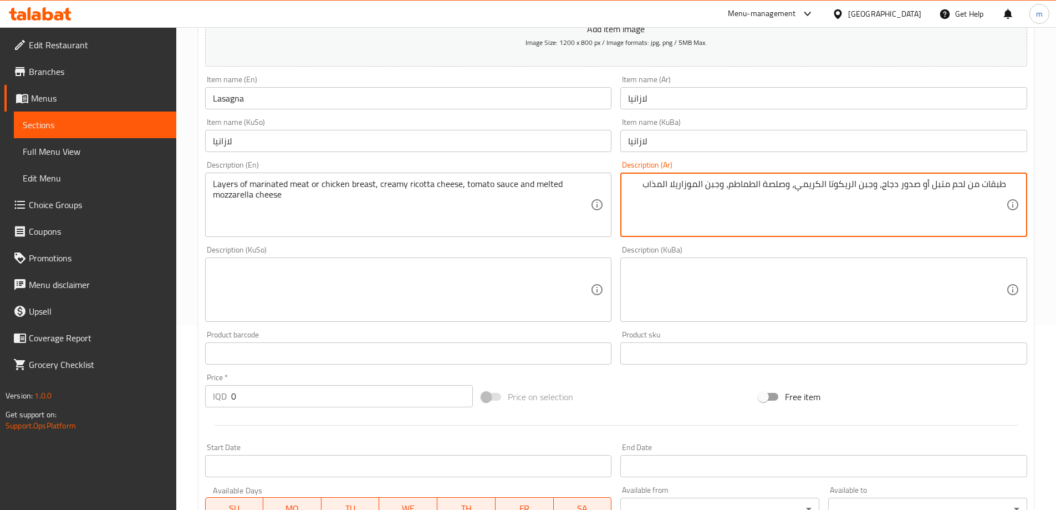
click at [883, 185] on textarea "طبقات من لحم متبل أو صدور دجاج، وجبن الريكوتا الكريمي، وصلصة الطماطم، وجبن المو…" at bounding box center [817, 205] width 378 height 53
click at [877, 183] on textarea "طبقات من لحم متبل أو صدور دجاج وجبن الريكوتا الكريمي، وصلصة الطماطم، وجبن الموز…" at bounding box center [817, 205] width 378 height 53
click at [861, 181] on textarea "طبقات من لحم متبل أو صدور دجاج، جبن الريكوتا الكريمي، وصلصة الطماطم، وجبن الموز…" at bounding box center [817, 205] width 378 height 53
click at [836, 181] on textarea "طبقات من لحم متبل أو صدور دجاج، جبن ريكوتا الكريمي، وصلصة الطماطم، وجبن الموزار…" at bounding box center [817, 205] width 378 height 53
click at [807, 182] on textarea "طبقات من لحم متبل أو صدور دجاج، جبن ريكوتا كريمي، وصلصة الطماطم، وجبن الموزاريل…" at bounding box center [817, 205] width 378 height 53
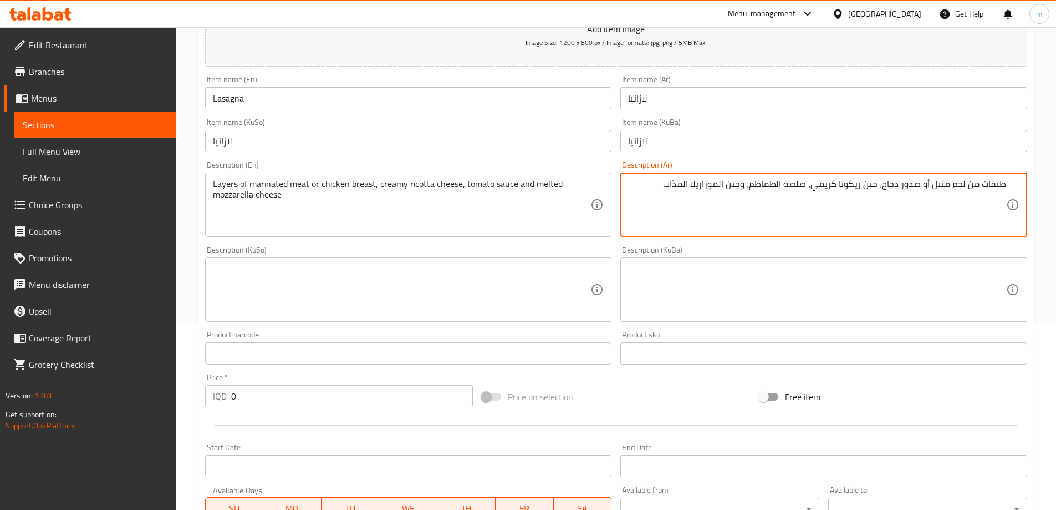
click at [778, 182] on textarea "طبقات من لحم متبل أو صدور دجاج، جبن ريكوتا كريمي، صلصة الطماطم، وجبن الموزاريلا…" at bounding box center [817, 205] width 378 height 53
click at [779, 182] on textarea "طبقات من لحم متبل أو صدور دجاج، جبن ريكوتا كريمي، صلصة الطماطم، وجبن الموزاريلا…" at bounding box center [817, 205] width 378 height 53
click at [750, 185] on textarea "طبقات من لحم متبل أو صدور دجاج، جبن ريكوتا كريمي، صلصة طماطم، وجبن الموزاريلا ا…" at bounding box center [817, 205] width 378 height 53
click at [755, 182] on textarea "طبقات من لحم متبل أو صدور دجاج، جبن ريكوتا كريمي، صلصة طماطم، وجبن الموزاريلا ا…" at bounding box center [817, 205] width 378 height 53
click at [695, 183] on textarea "طبقات من لحم متبل أو صدور دجاج، جبن ريكوتا كريمي، صلصة طماطم وجبن الموزاريلا ال…" at bounding box center [817, 205] width 378 height 53
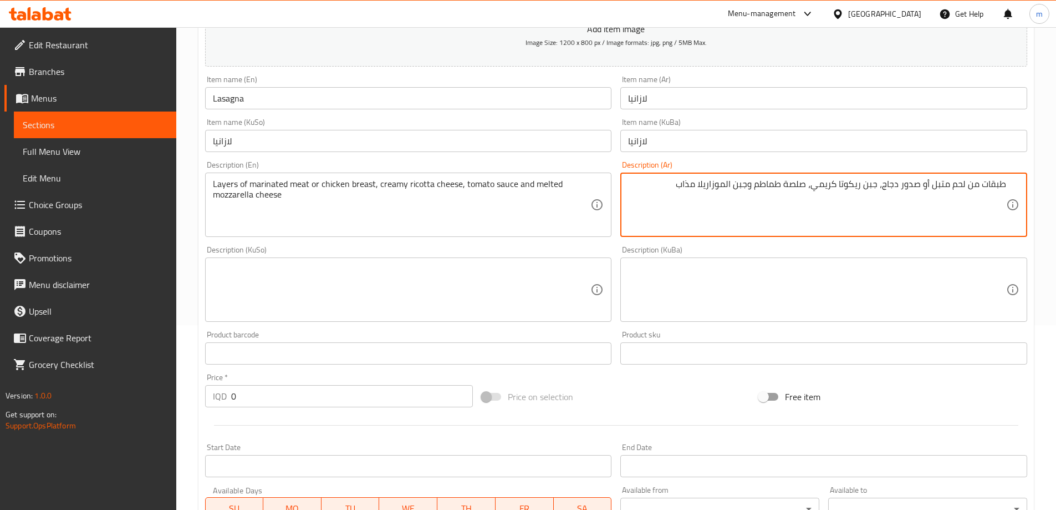
click at [731, 185] on textarea "طبقات من لحم متبل أو صدور دجاج، جبن ريكوتا كريمي، صلصة طماطم وجبن الموزاريلا مذ…" at bounding box center [817, 205] width 378 height 53
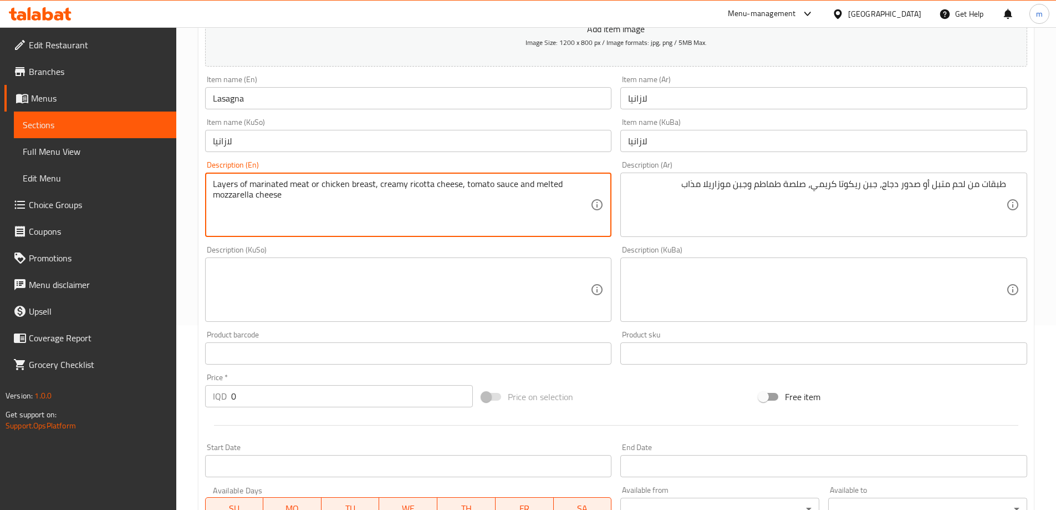
click at [541, 186] on textarea "Layers of marinated meat or chicken breast, creamy ricotta cheese, tomato sauce…" at bounding box center [402, 205] width 378 height 53
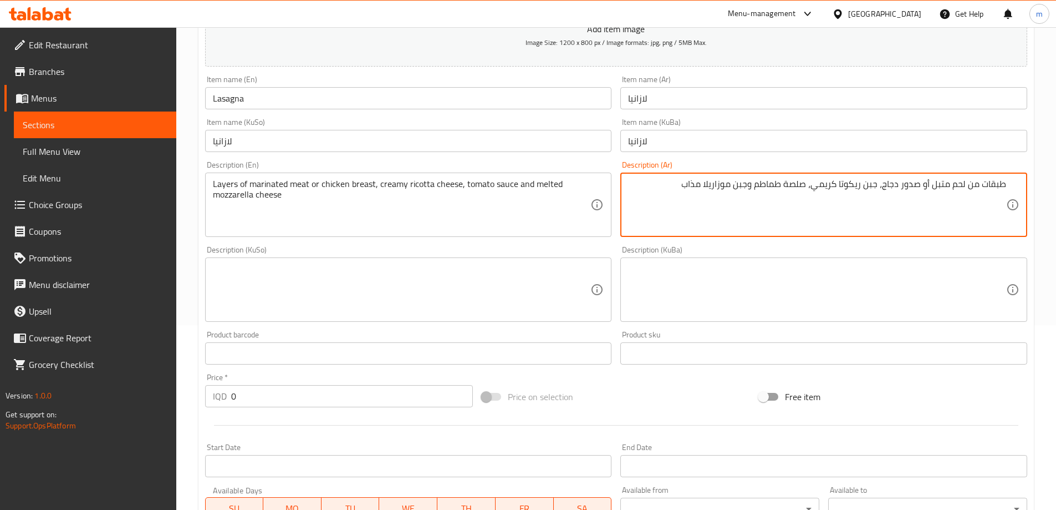
click at [697, 182] on textarea "طبقات من لحم متبل أو صدور دجاج، جبن ريكوتا كريمي، صلصة طماطم وجبن موزاريلا مذاب" at bounding box center [817, 205] width 378 height 53
paste textarea "ذائبة"
type textarea "طبقات من لحم متبل أو صدور دجاج، جبن ريكوتا كريمي، صلصة طماطم وجبن موزاريلا ذائبة"
click at [750, 268] on textarea at bounding box center [817, 289] width 378 height 53
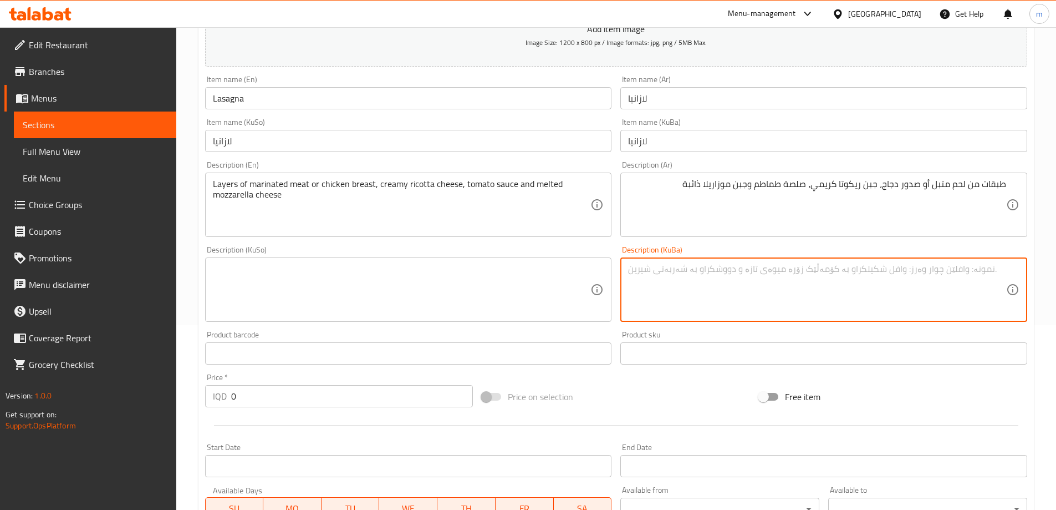
paste textarea "تواوە"
click at [1005, 269] on textarea "تواوە" at bounding box center [817, 289] width 378 height 53
paste textarea "تەبەقات"
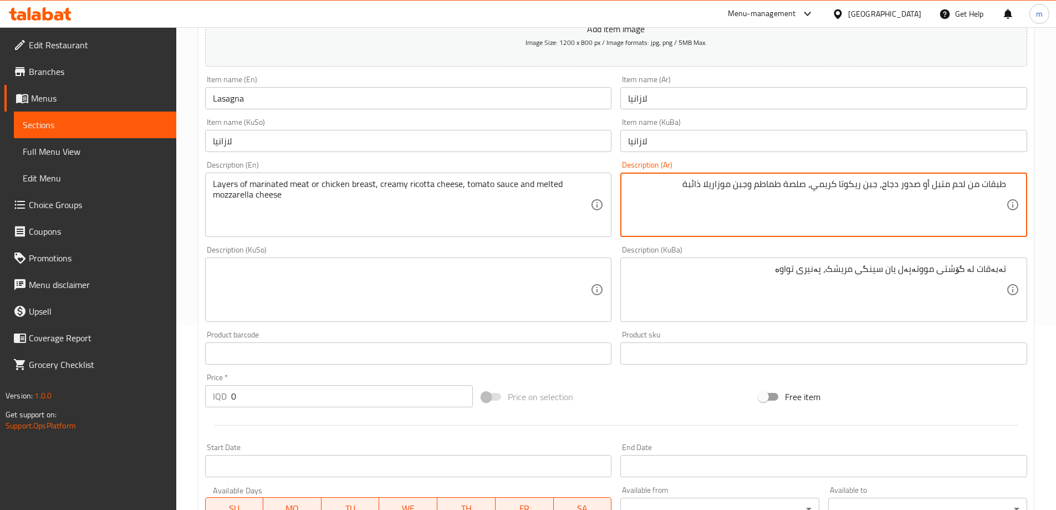
click at [853, 182] on textarea "طبقات من لحم متبل أو صدور دجاج، جبن ريكوتا كريمي، صلصة طماطم وجبن موزاريلا ذائبة" at bounding box center [817, 205] width 378 height 53
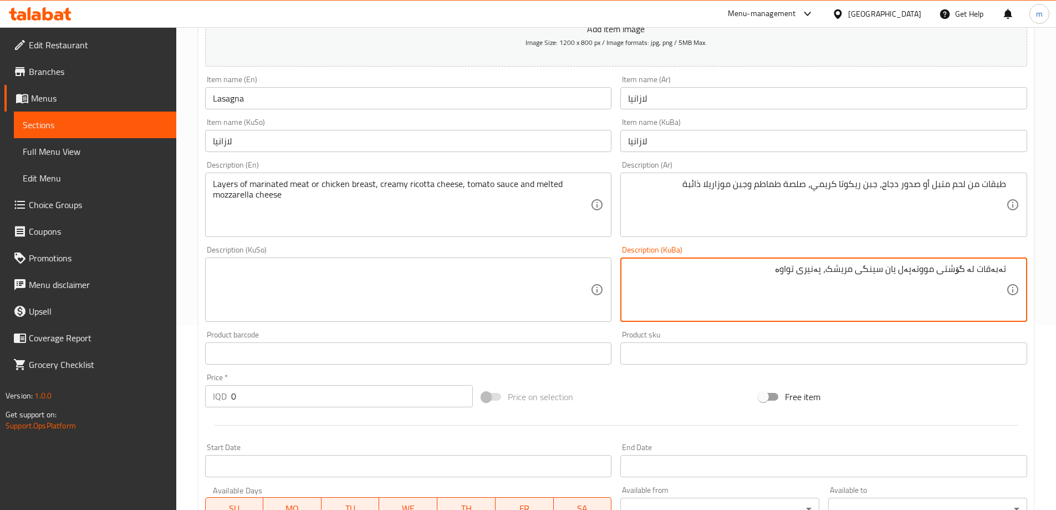
click at [810, 271] on textarea "تەبەقات لە گۆشتی مووتەپەل یان سینگی مریشک، پەنیری تواوە" at bounding box center [817, 289] width 378 height 53
click at [727, 280] on textarea "تەبەقات لە گۆشتی مووتەپەل یان سینگی مریشک، پەنیری ریکۆتای کرێمی، سۆسی تەماتە و …" at bounding box center [817, 289] width 378 height 53
click at [784, 302] on textarea "تەبەقات لە گۆشتی مووتەپەل یان سینگی مریشک، پەنیری ریکۆتای کرێمی، سۆسی تەماتە و …" at bounding box center [817, 289] width 378 height 53
type textarea "تەبەقات لە گۆشتی مووتەپەل یان سینگی مریشک، پەنیری ریکۆتای کرێمی، سۆسی تەماتە و …"
click at [477, 296] on textarea at bounding box center [402, 289] width 378 height 53
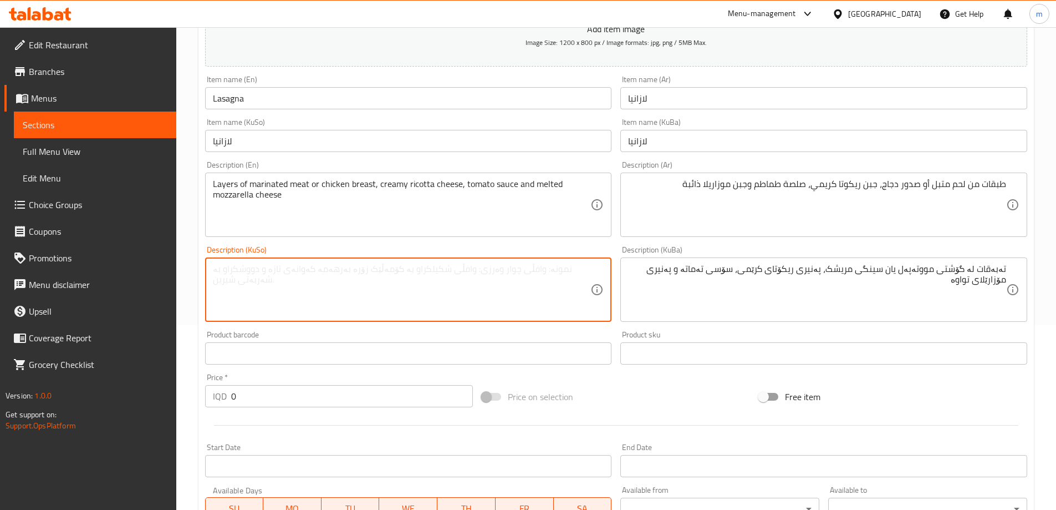
paste textarea "تەبەقات لە گۆشتی مووتەپەل یان سینگی مریشک، پەنیری ریکۆتای کرێمی، سۆسی تەماتە و …"
type textarea "تەبەقات لە گۆشتی مووتەپەل یان سینگی مریشک، پەنیری ریکۆتای کرێمی، سۆسی تەماتە و …"
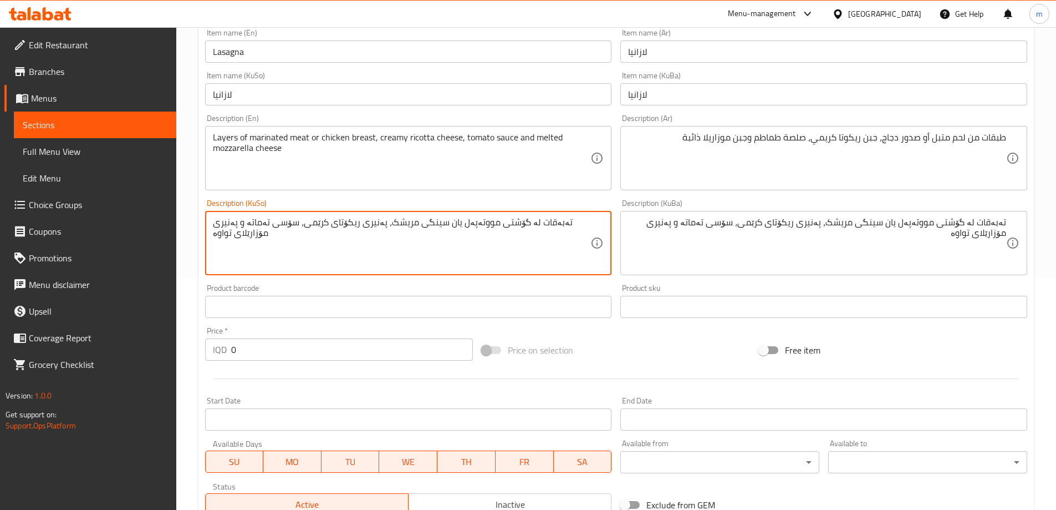
scroll to position [296, 0]
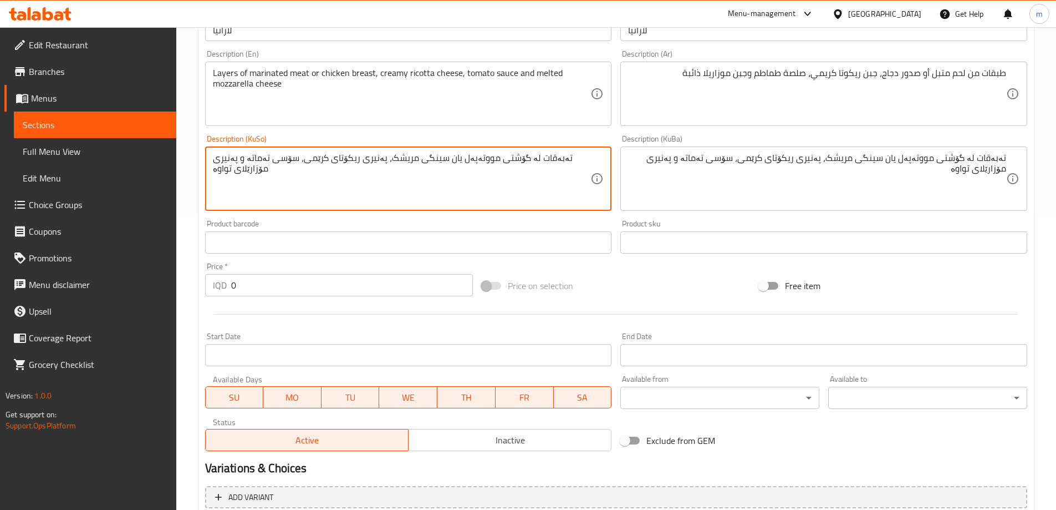
click at [281, 279] on input "0" at bounding box center [352, 285] width 242 height 22
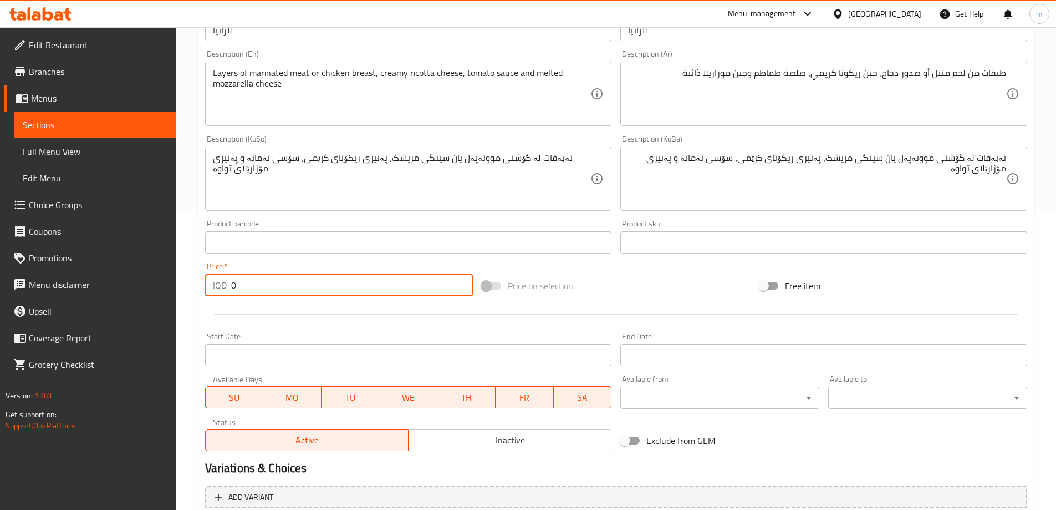
click at [281, 279] on input "0" at bounding box center [352, 285] width 242 height 22
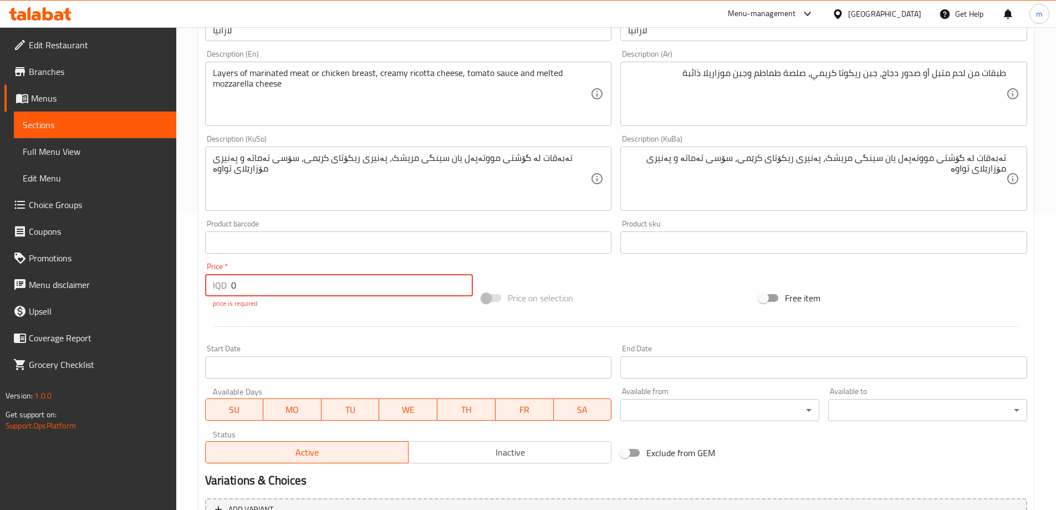
type input "0"
click at [381, 344] on div "Start Date Start Date" at bounding box center [409, 361] width 416 height 43
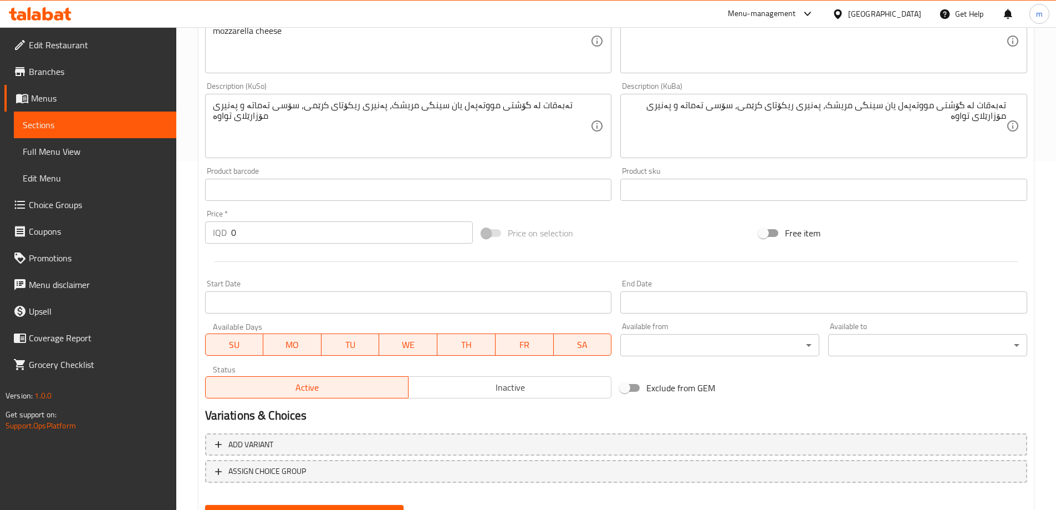
scroll to position [401, 0]
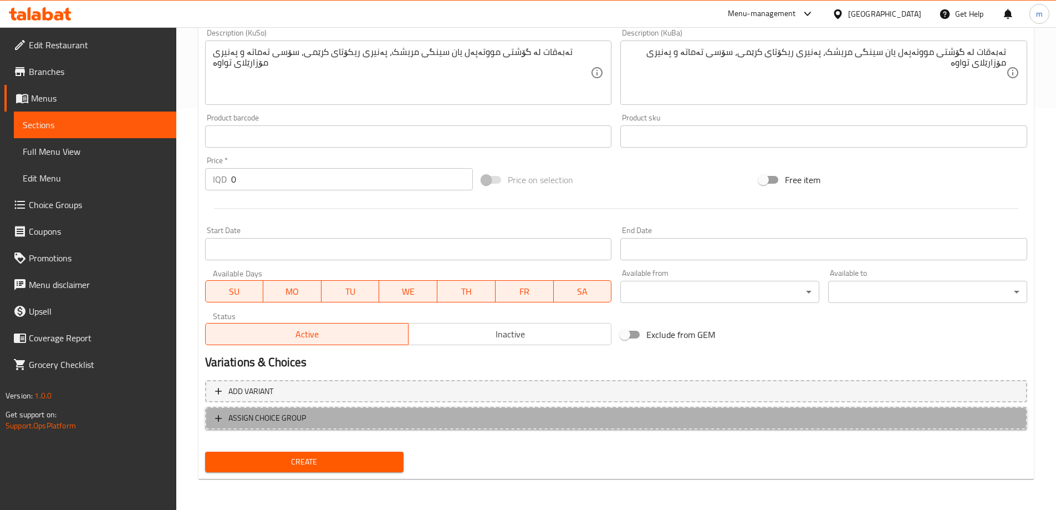
click at [237, 416] on span "ASSIGN CHOICE GROUP" at bounding box center [267, 418] width 78 height 14
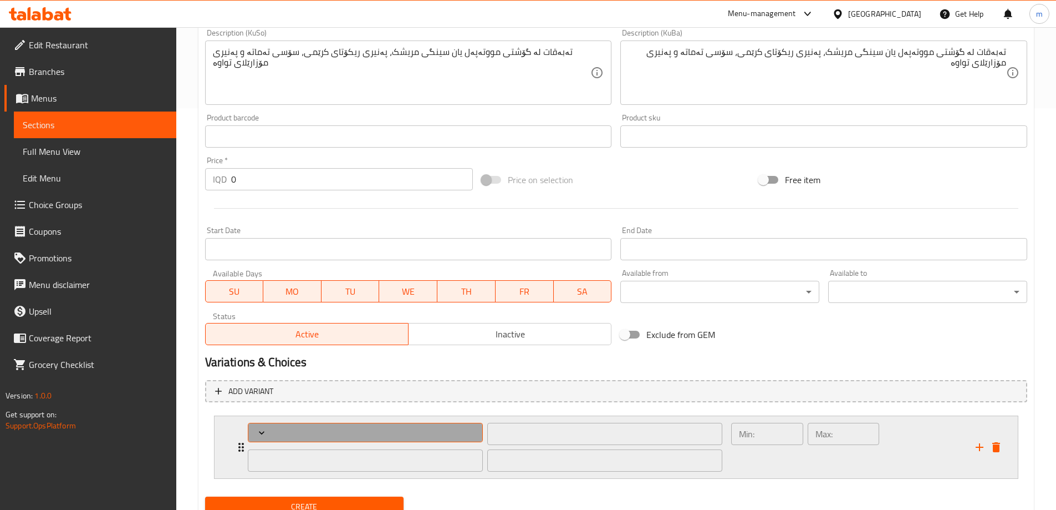
click at [261, 434] on icon "Expand" at bounding box center [262, 432] width 6 height 3
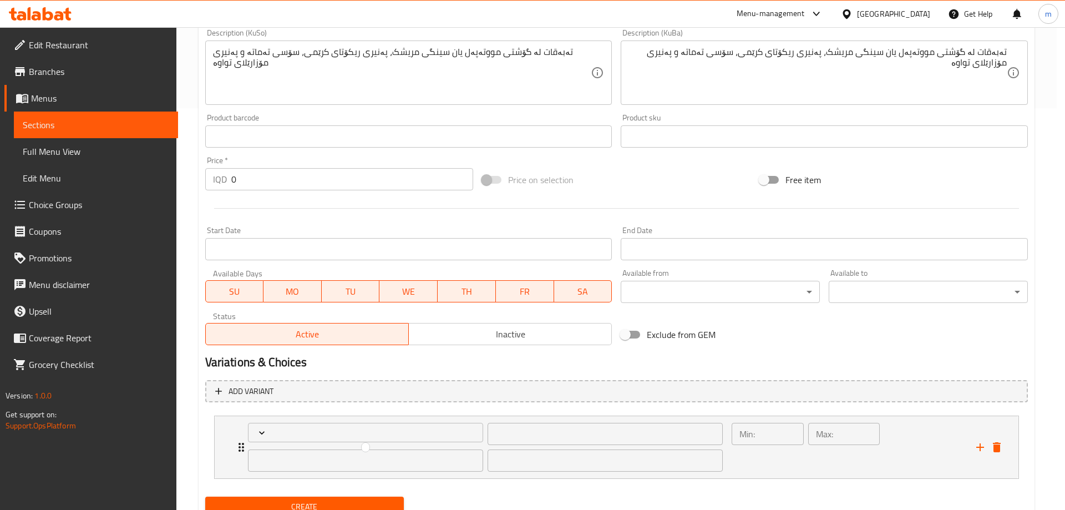
click at [261, 433] on div at bounding box center [532, 255] width 1065 height 510
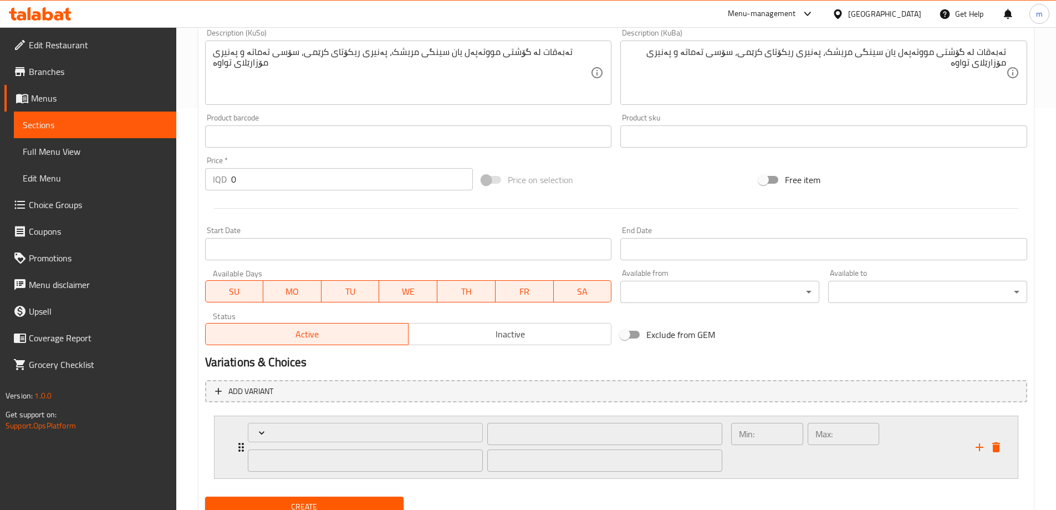
click at [247, 447] on div "​" at bounding box center [366, 460] width 240 height 27
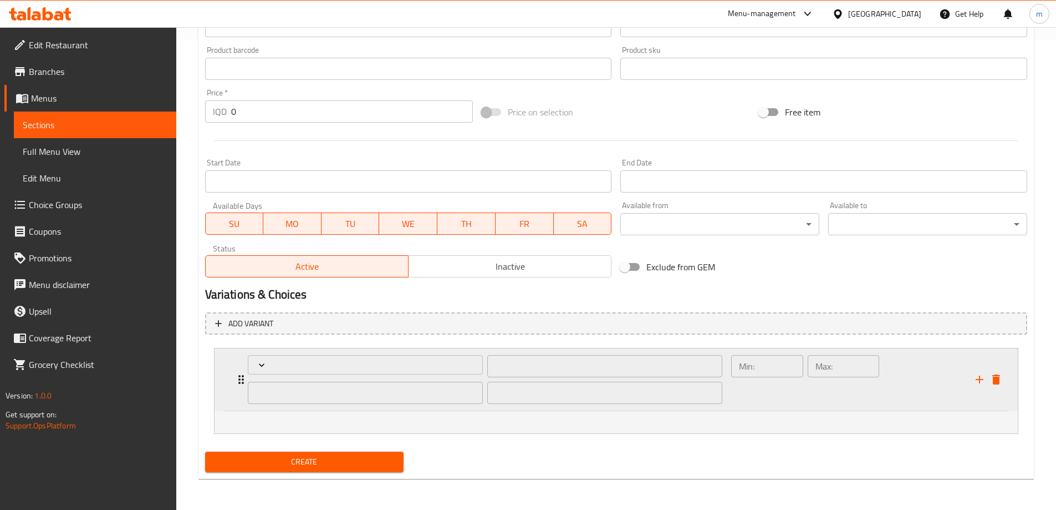
click at [241, 375] on div "​ ​ ​" at bounding box center [485, 379] width 489 height 62
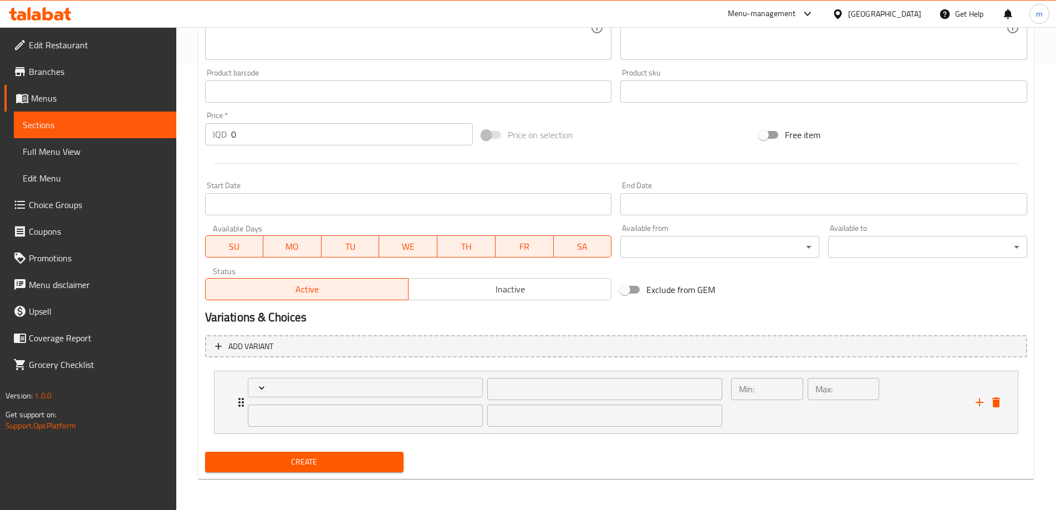
click at [255, 460] on span "Create" at bounding box center [304, 462] width 181 height 14
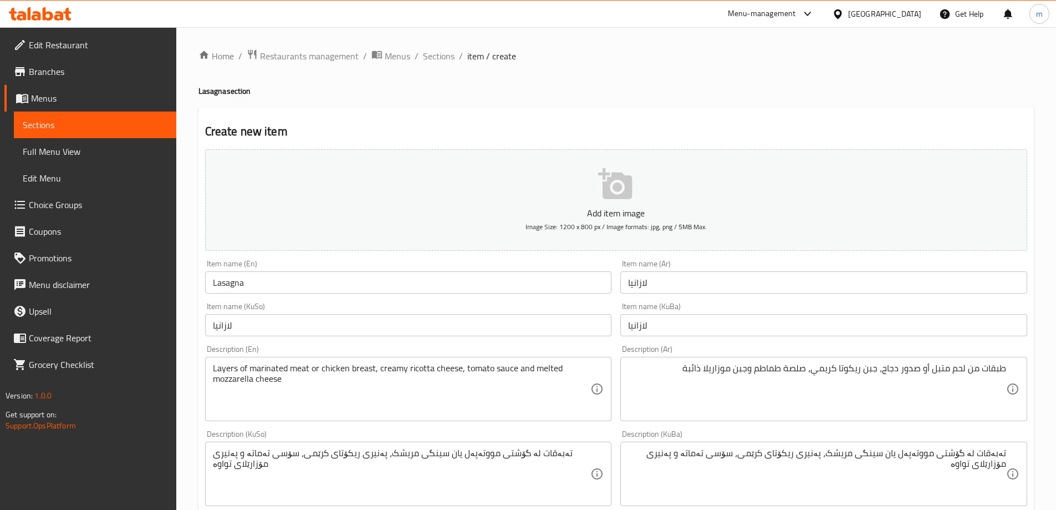
scroll to position [0, 0]
click at [59, 207] on span "Choice Groups" at bounding box center [98, 204] width 139 height 13
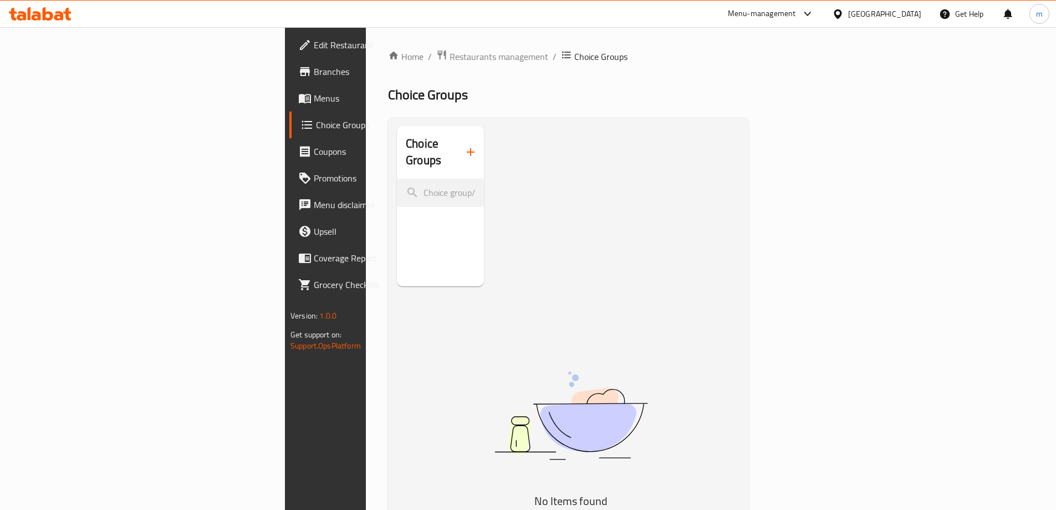
click at [464, 146] on icon "button" at bounding box center [470, 151] width 13 height 13
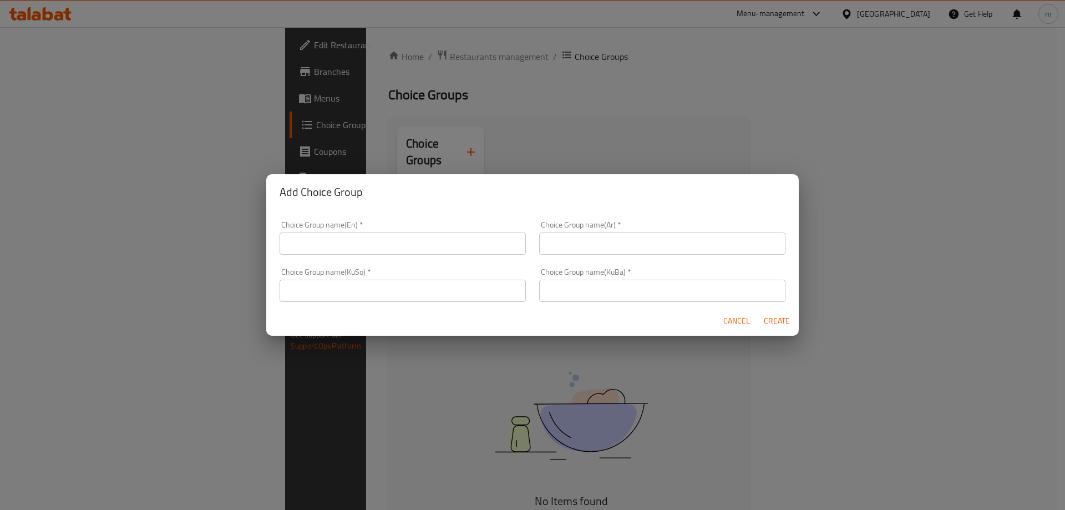
click at [386, 249] on input "text" at bounding box center [402, 243] width 246 height 22
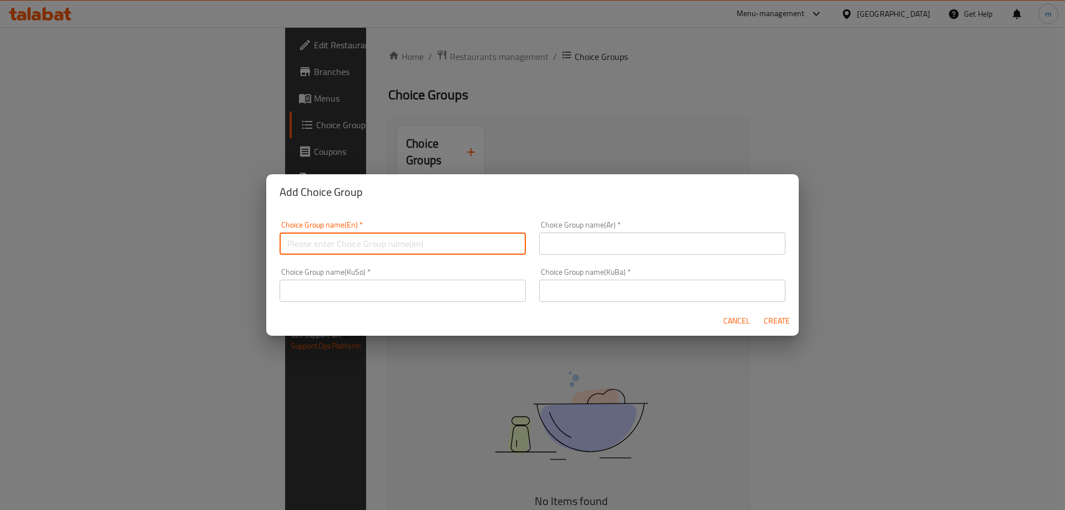
type input "Your Choice Of:"
click at [592, 233] on input "text" at bounding box center [662, 243] width 246 height 22
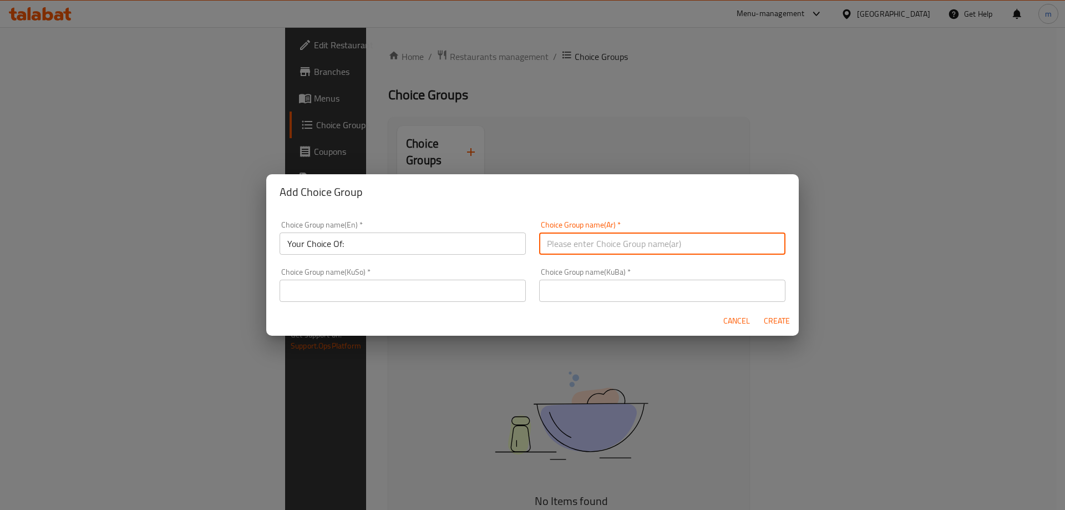
type input "إختيارك من:"
click at [474, 269] on div "Choice Group name(KuSo)   * Choice Group name(KuSo) *" at bounding box center [402, 285] width 246 height 34
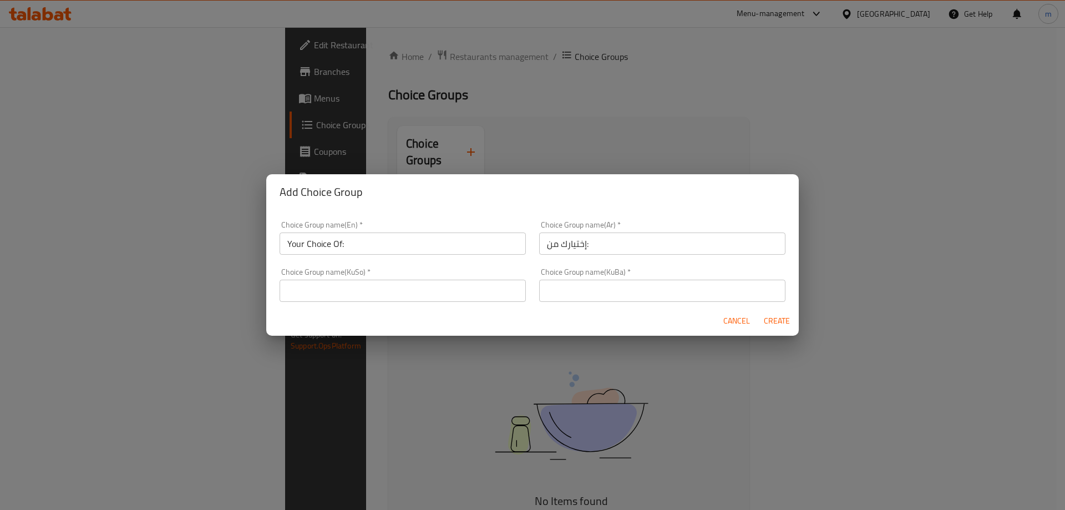
click at [472, 281] on input "text" at bounding box center [402, 290] width 246 height 22
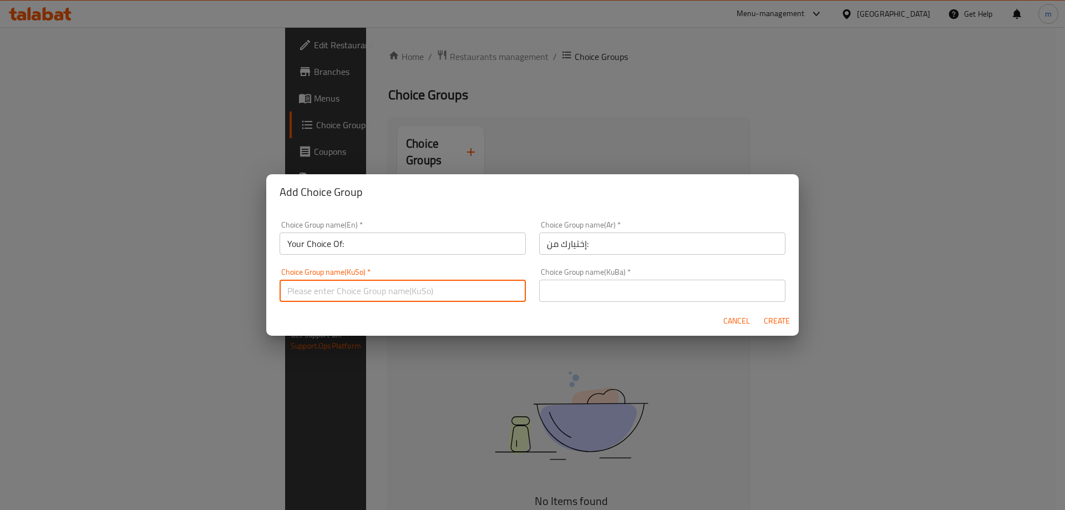
type input "هەڵبژاردنت لە:"
click at [582, 287] on input "text" at bounding box center [662, 290] width 246 height 22
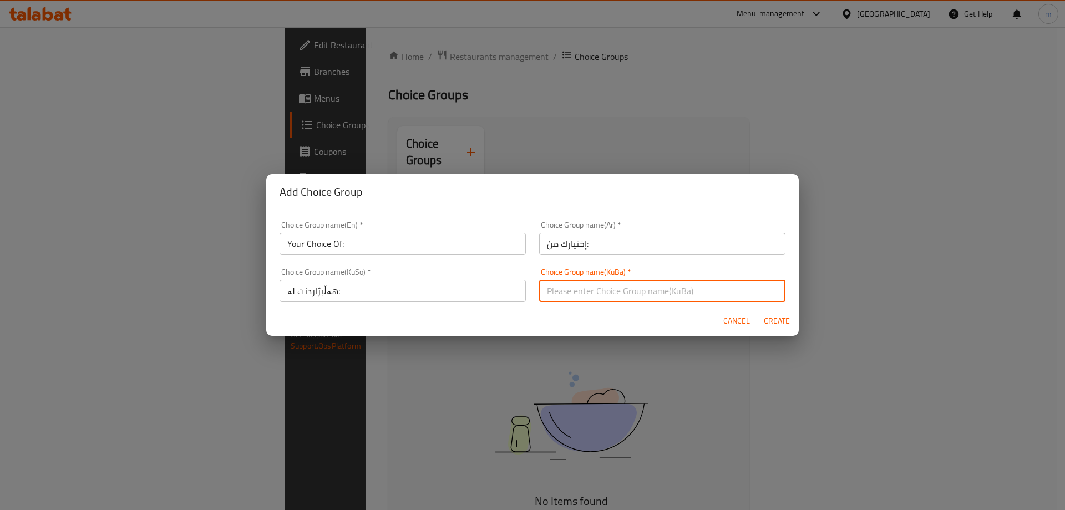
type input "هەڵبژاردنت لە:"
click at [774, 323] on span "Create" at bounding box center [776, 321] width 27 height 14
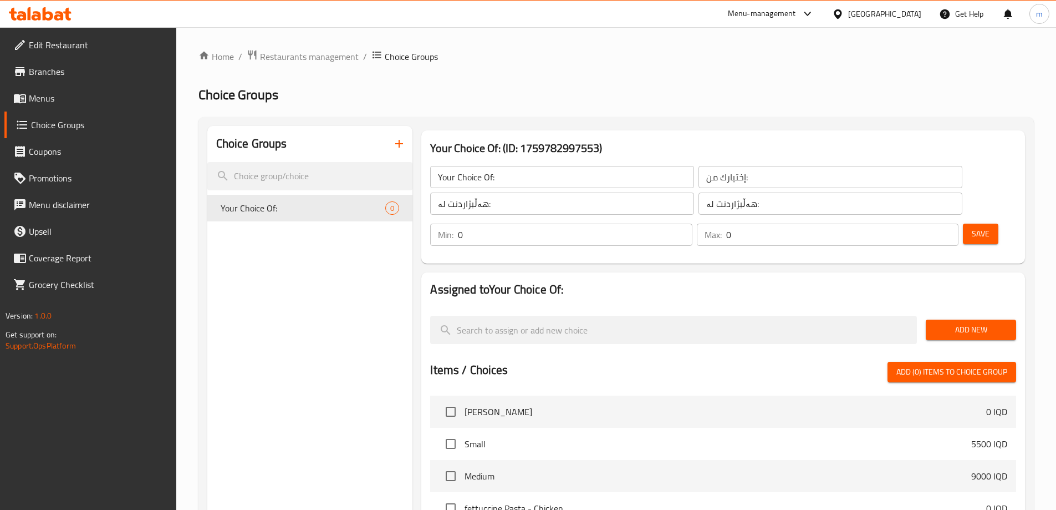
click at [692, 223] on input "0" at bounding box center [575, 234] width 234 height 22
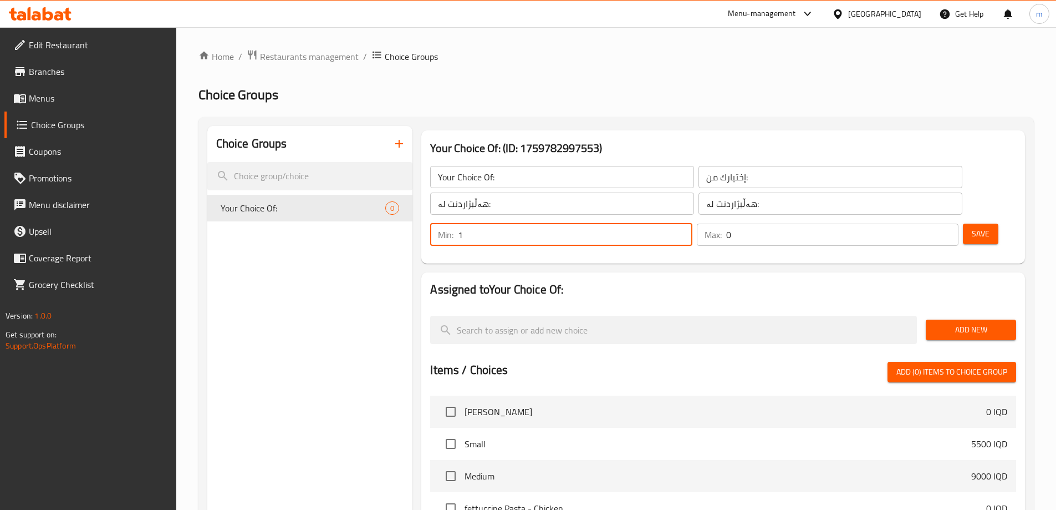
type input "1"
click at [692, 223] on input "1" at bounding box center [575, 234] width 234 height 22
type input "1"
click at [927, 223] on input "1" at bounding box center [842, 234] width 232 height 22
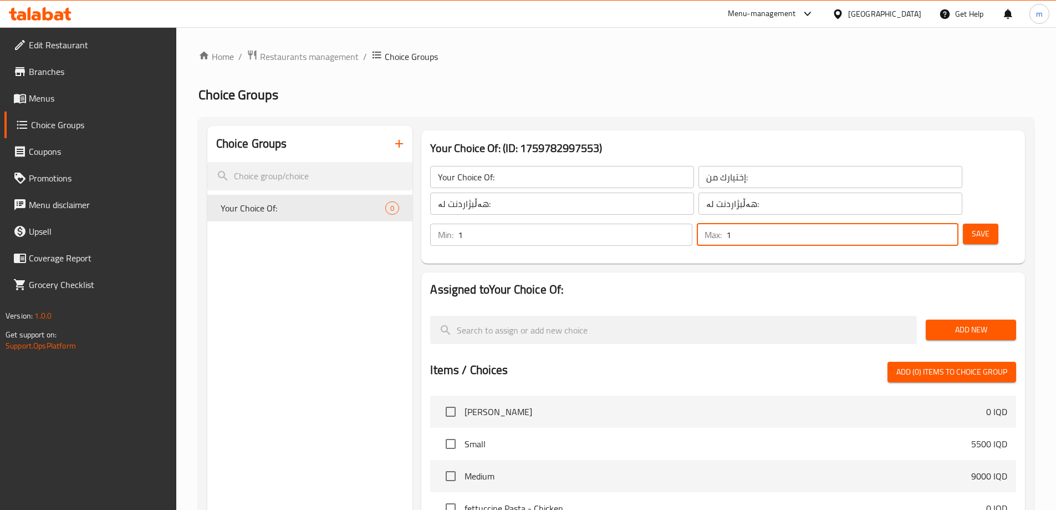
click at [972, 227] on span "Save" at bounding box center [981, 234] width 18 height 14
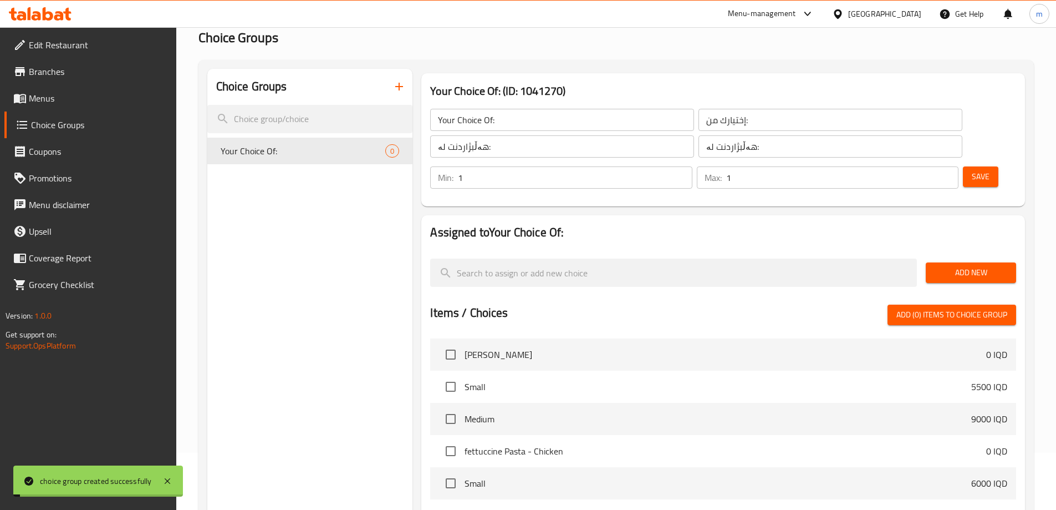
scroll to position [74, 0]
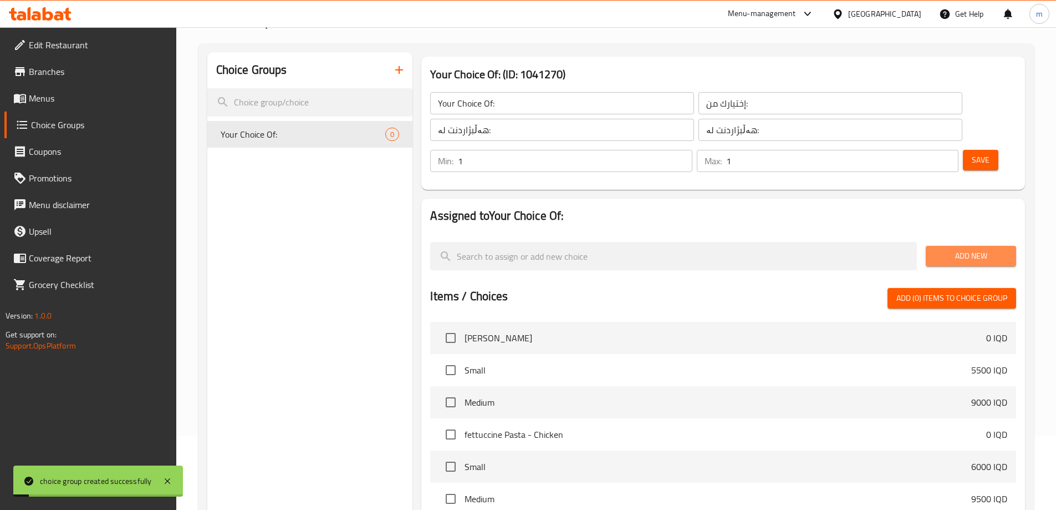
click at [948, 249] on span "Add New" at bounding box center [971, 256] width 73 height 14
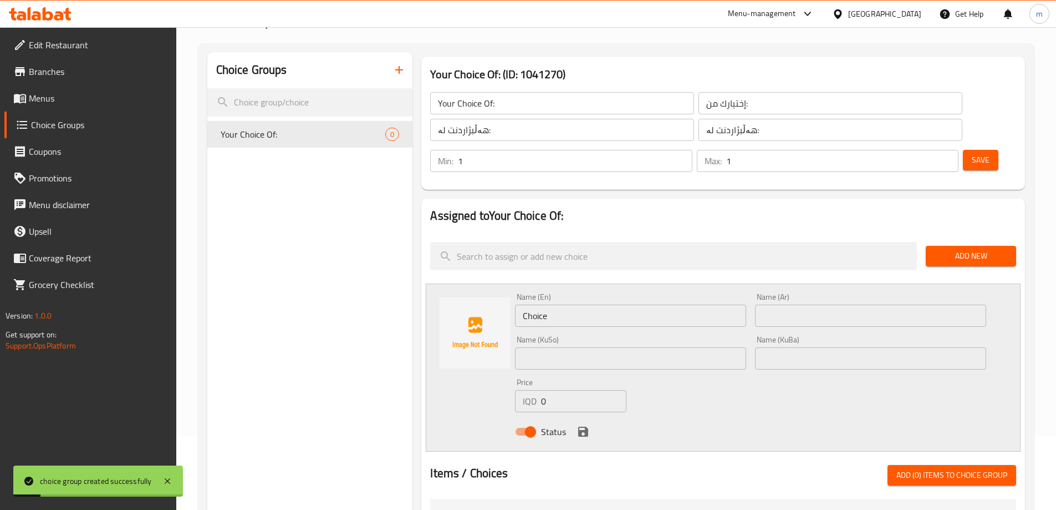
click at [553, 293] on div "Name (En) Choice Name (En)" at bounding box center [630, 310] width 231 height 34
click at [558, 304] on input "Choice" at bounding box center [630, 315] width 231 height 22
paste input "CHicken Lasagna"
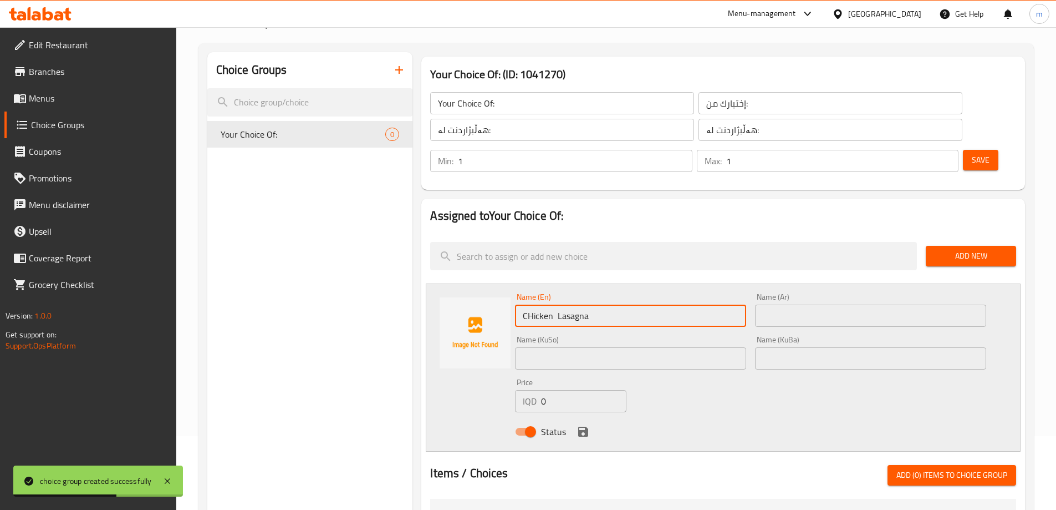
click at [529, 304] on input "CHicken Lasagna" at bounding box center [630, 315] width 231 height 22
click at [532, 304] on input "CHicken Lasagna" at bounding box center [630, 315] width 231 height 22
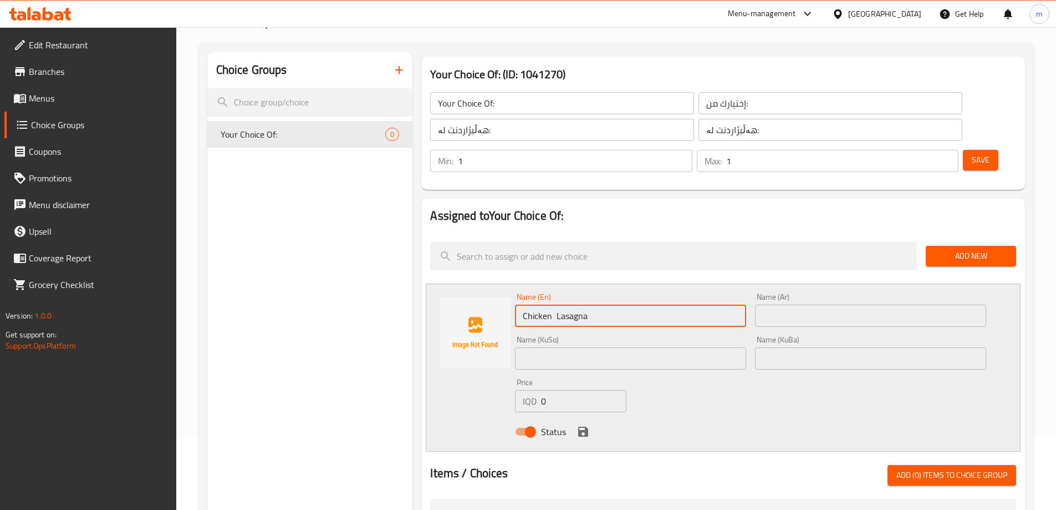
click at [586, 304] on input "Chicken Lasagna" at bounding box center [630, 315] width 231 height 22
click at [577, 304] on input "Chicken Lasagna" at bounding box center [630, 315] width 231 height 22
click at [555, 304] on input "Chicken Lasagna" at bounding box center [630, 315] width 231 height 22
click at [570, 304] on input "Chicken Lasagna" at bounding box center [630, 315] width 231 height 22
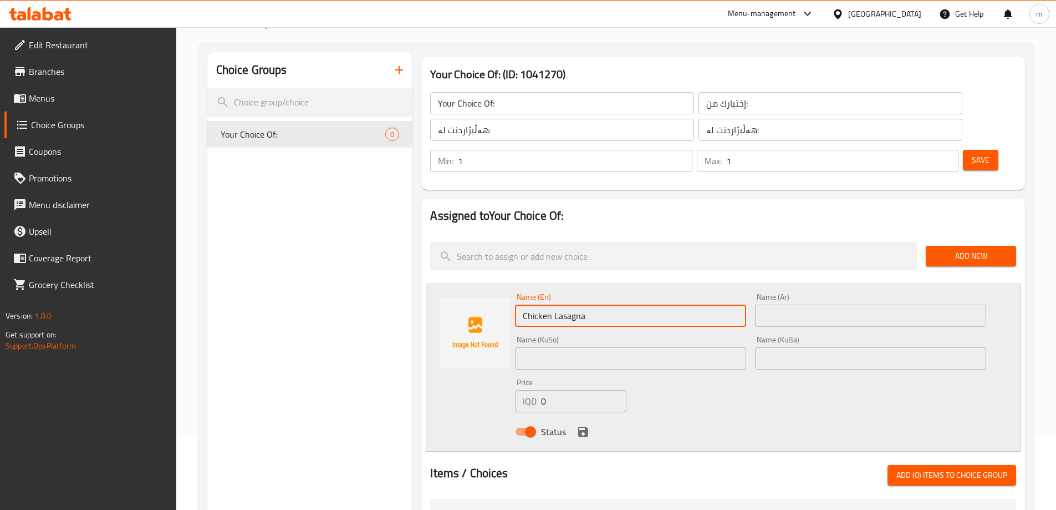
type input "Chicken Lasagna"
click at [597, 304] on input "Chicken Lasagna" at bounding box center [630, 315] width 231 height 22
click at [808, 304] on input "text" at bounding box center [870, 315] width 231 height 22
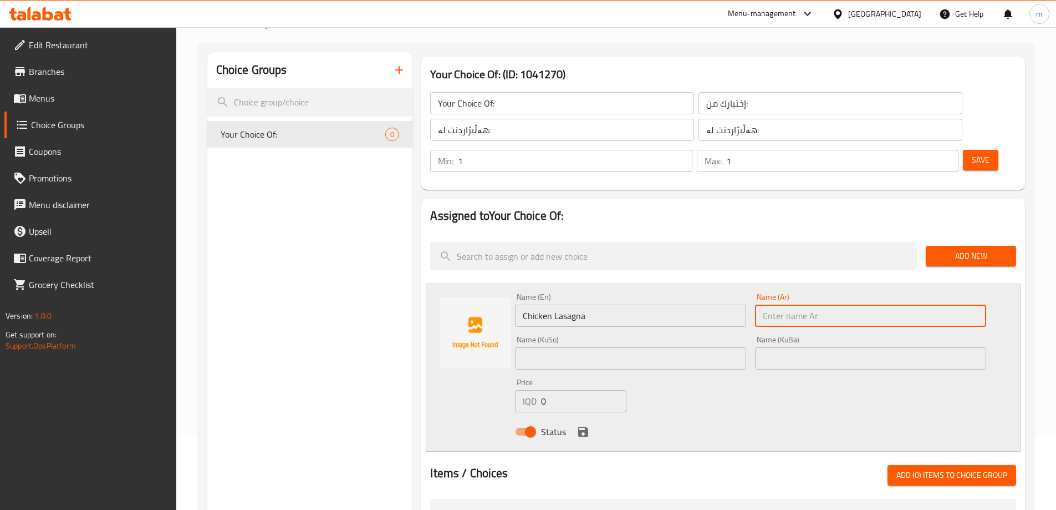
paste input "لازانيا دجاج"
type input "لازانيا دجاج"
click at [822, 347] on input "text" at bounding box center [870, 358] width 231 height 22
paste input "لازانیای مریشک"
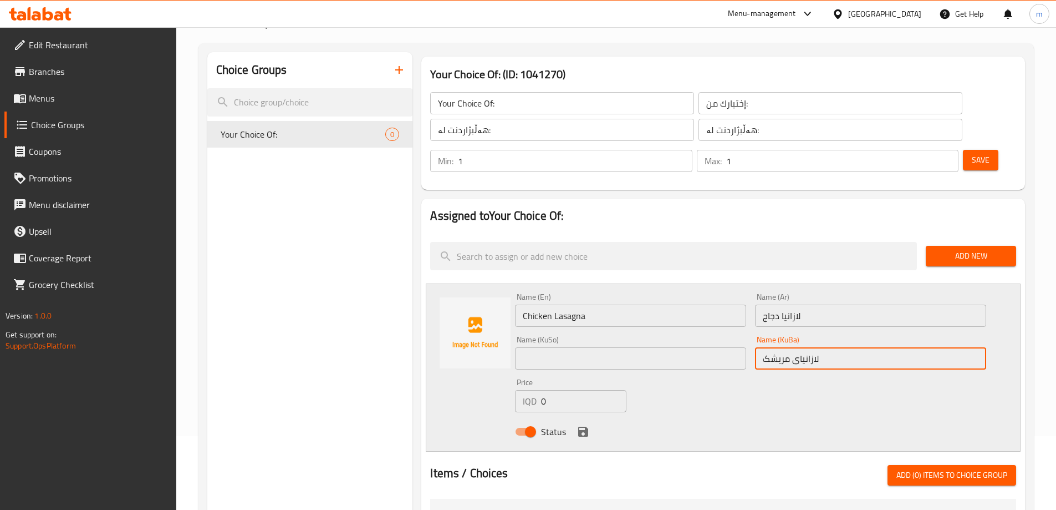
type input "لازانیای مریشک"
click at [698, 347] on input "text" at bounding box center [630, 358] width 231 height 22
paste input "لازانیای مریشک"
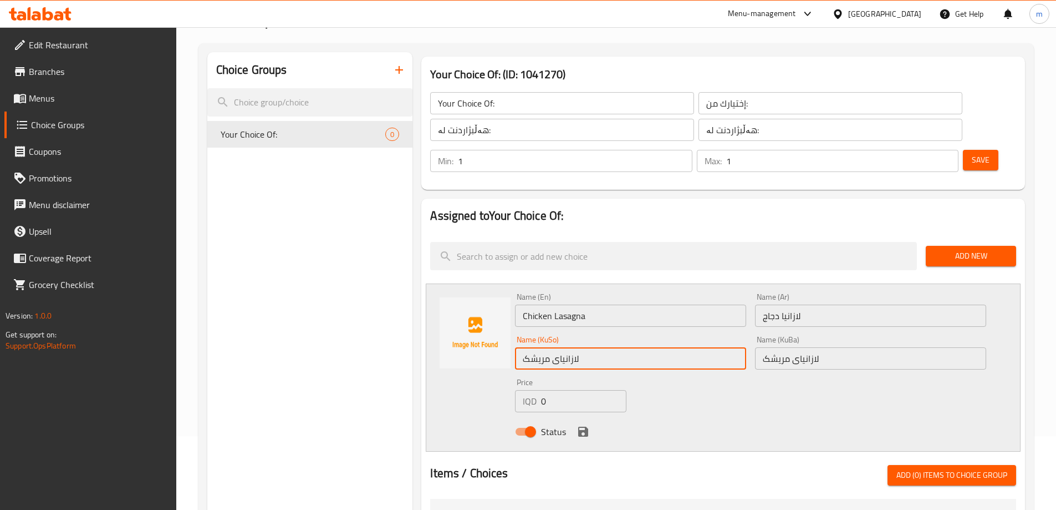
type input "لازانیای مریشک"
click at [739, 376] on div "Name (En) Chicken Lasagna Name (En) Name (Ar) لازانيا دجاج Name (Ar) Name (KuSo…" at bounding box center [751, 367] width 480 height 158
click at [567, 390] on input "0" at bounding box center [583, 401] width 85 height 22
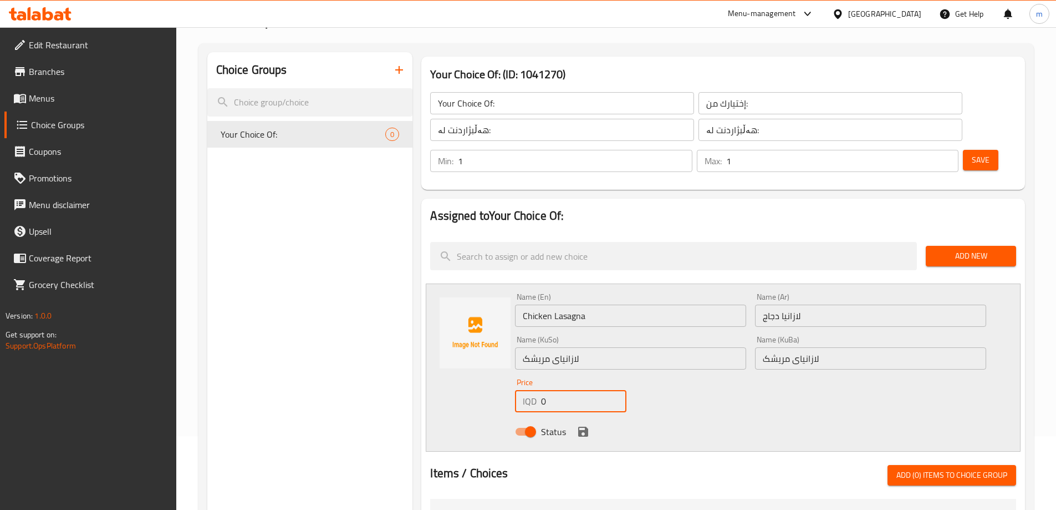
click at [567, 390] on input "0" at bounding box center [583, 401] width 85 height 22
type input "8500"
click at [581, 426] on icon "save" at bounding box center [583, 431] width 10 height 10
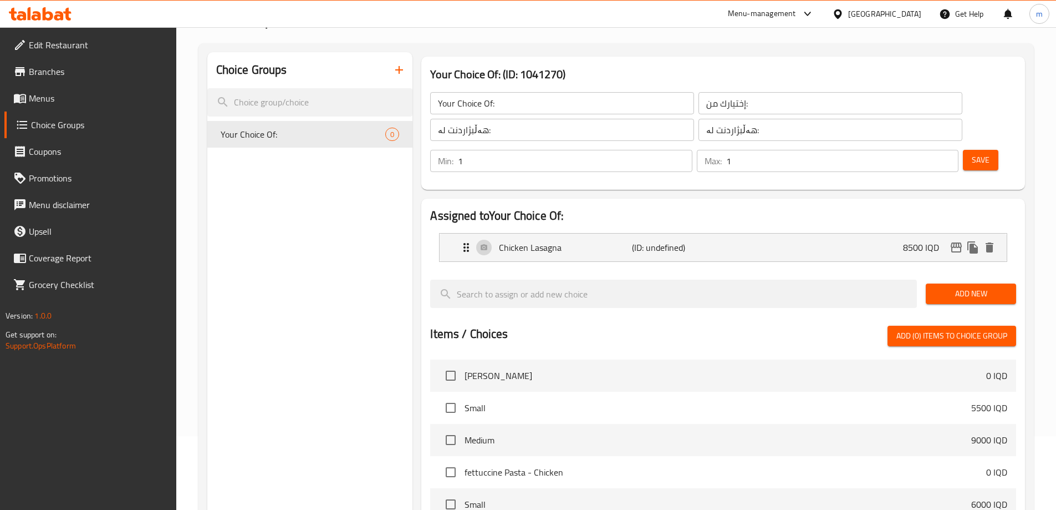
drag, startPoint x: 955, startPoint y: 265, endPoint x: 945, endPoint y: 272, distance: 12.8
click at [957, 287] on span "Add New" at bounding box center [971, 294] width 73 height 14
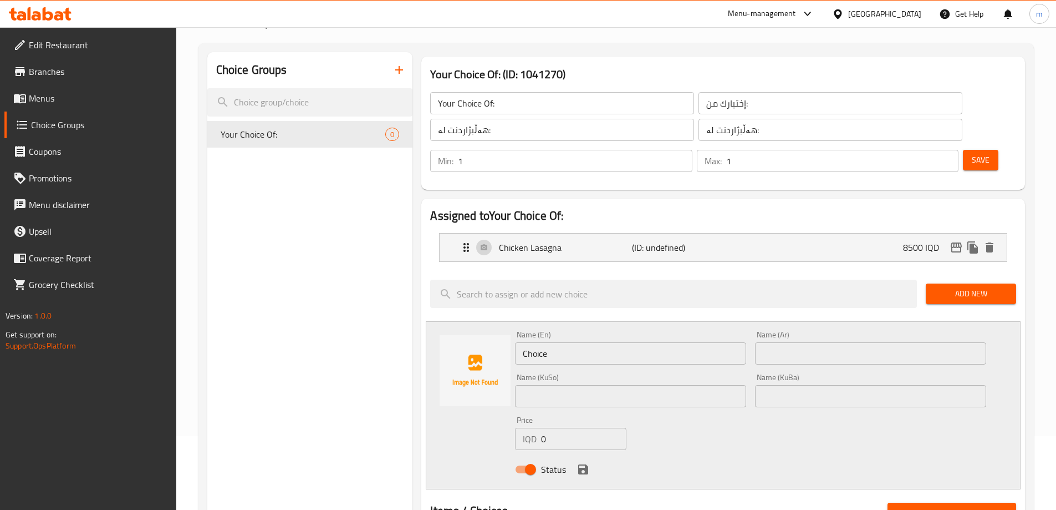
click at [576, 342] on input "Choice" at bounding box center [630, 353] width 231 height 22
paste input "Meat Lasagna"
type input "Meat Lasagna"
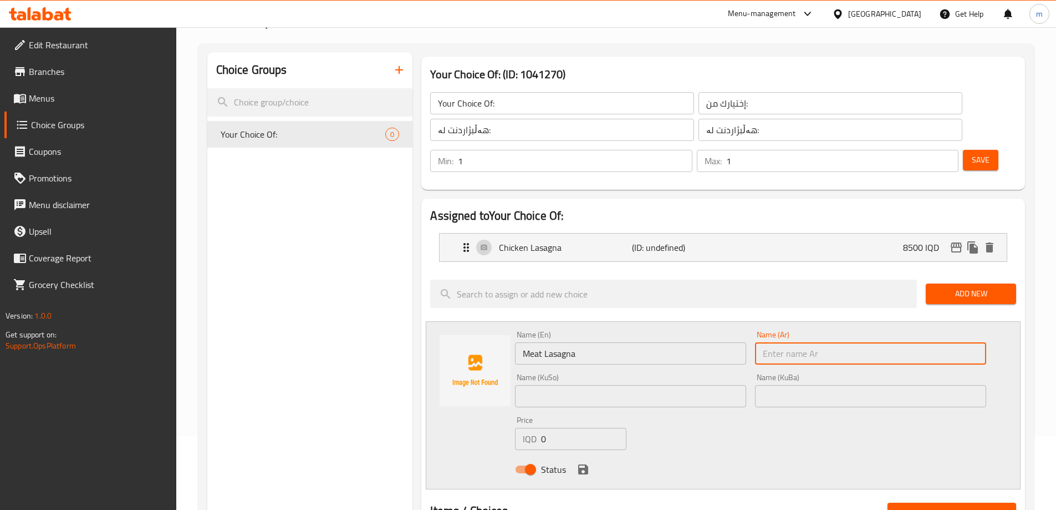
click at [797, 342] on input "text" at bounding box center [870, 353] width 231 height 22
paste input "لازانيا لحم"
type input "لازانيا لحم"
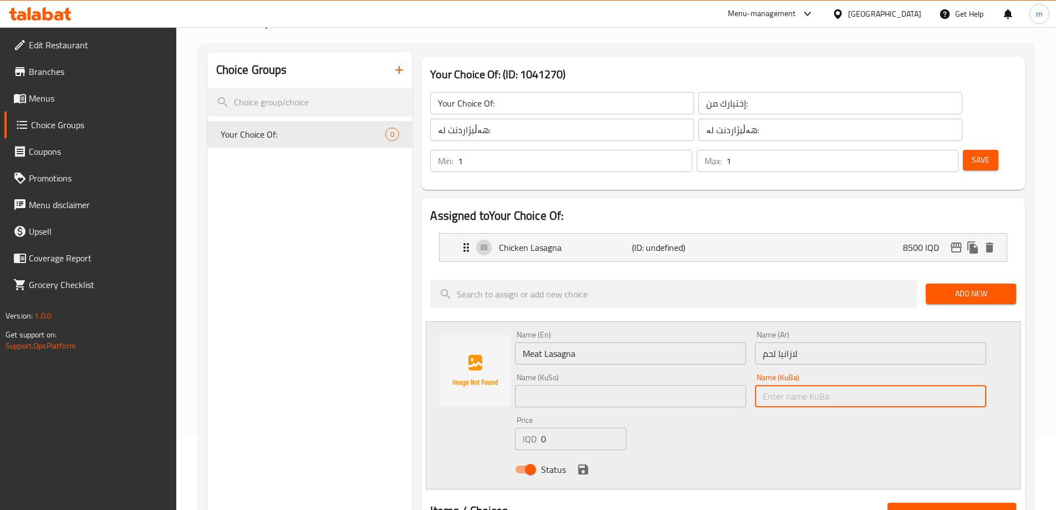
click at [778, 385] on input "text" at bounding box center [870, 396] width 231 height 22
paste input "لازانیای گۆشت"
type input "لازانیای گۆشت"
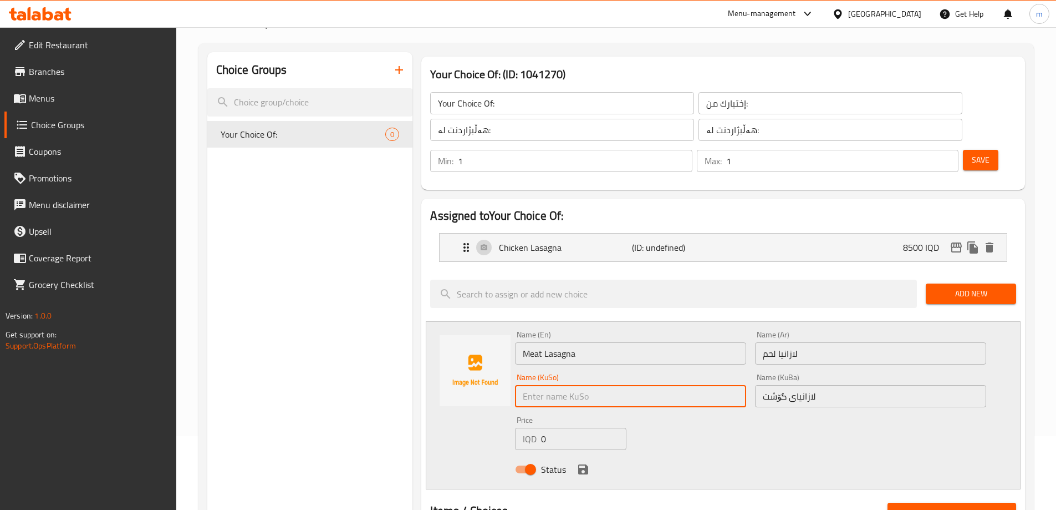
click at [633, 385] on input "text" at bounding box center [630, 396] width 231 height 22
paste input "لازانیای گۆشت"
type input "لازانیای گۆشت"
click at [566, 428] on input "0" at bounding box center [583, 439] width 85 height 22
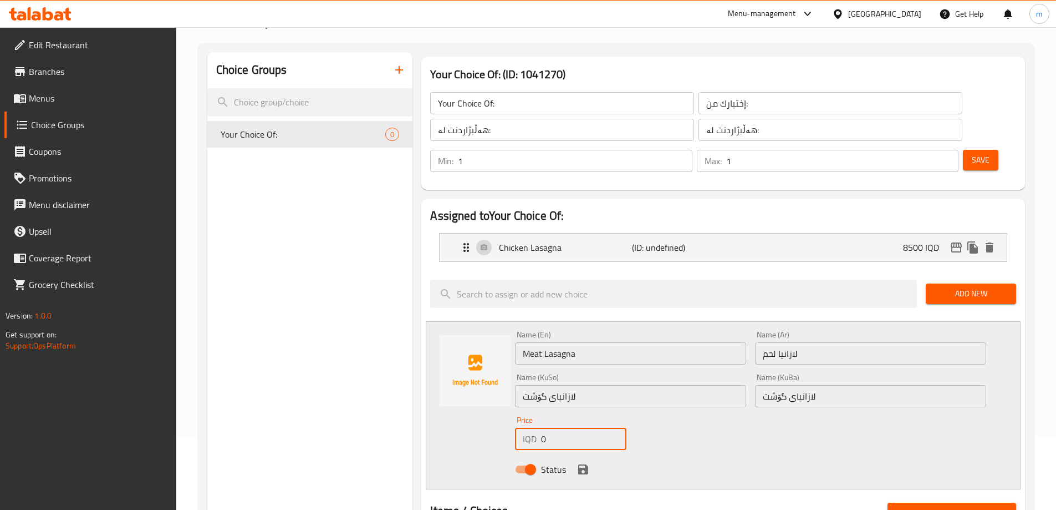
click at [566, 428] on input "0" at bounding box center [583, 439] width 85 height 22
click at [565, 428] on input "0" at bounding box center [583, 439] width 85 height 22
type input "9000"
click at [583, 462] on icon "save" at bounding box center [583, 468] width 13 height 13
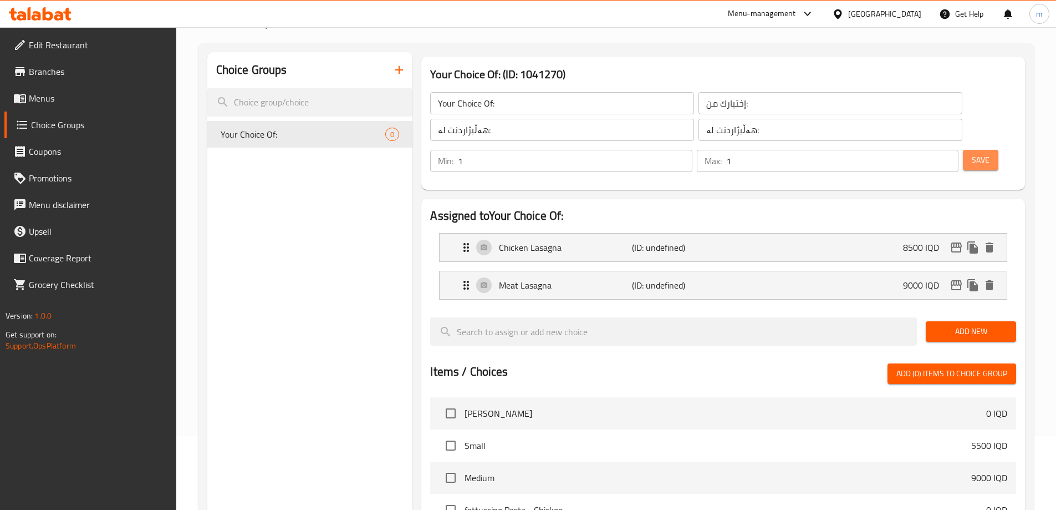
click at [964, 150] on button "Save" at bounding box center [980, 160] width 35 height 21
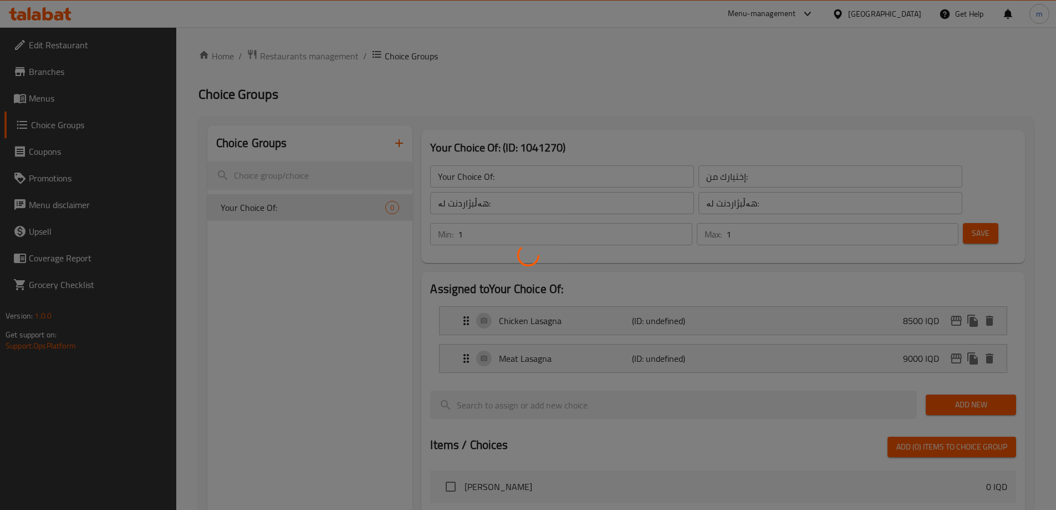
scroll to position [0, 0]
click at [418, 202] on div at bounding box center [528, 255] width 1056 height 510
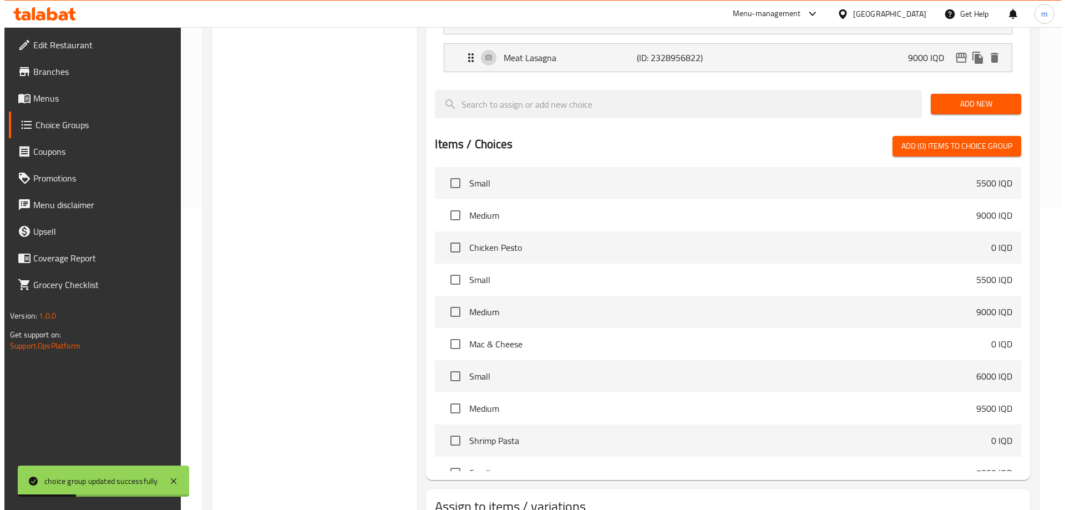
scroll to position [353, 0]
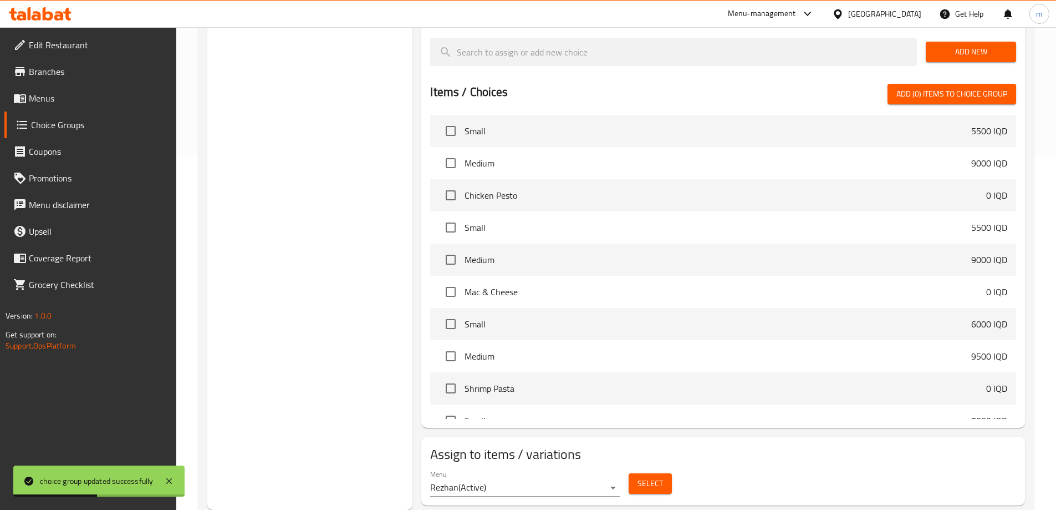
click at [636, 473] on button "Select" at bounding box center [650, 483] width 43 height 21
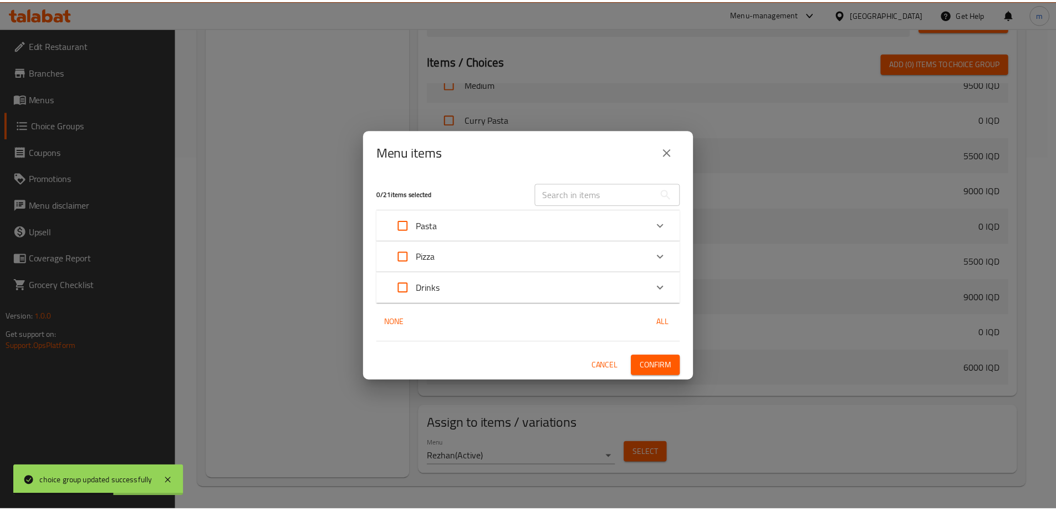
scroll to position [567, 0]
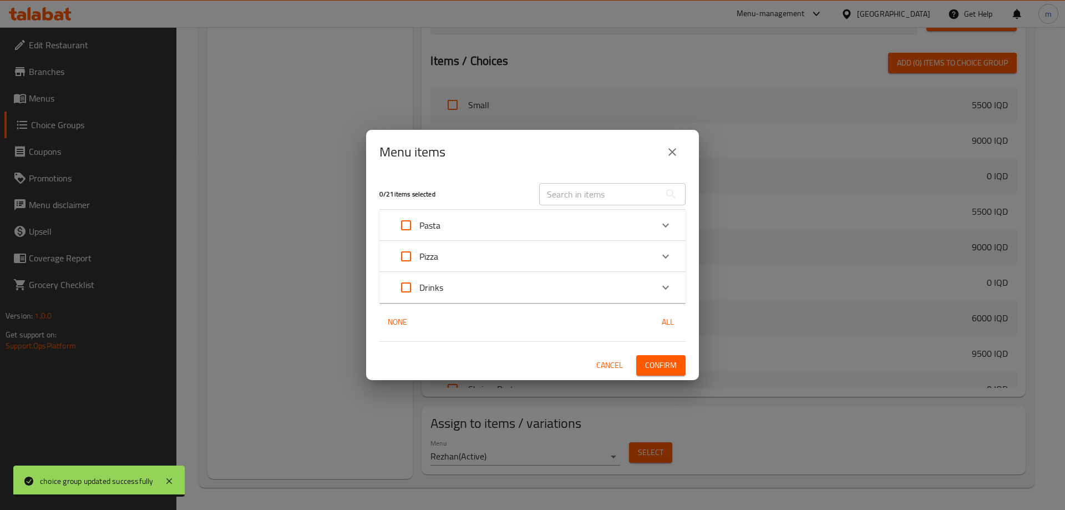
click at [671, 157] on icon "close" at bounding box center [671, 151] width 13 height 13
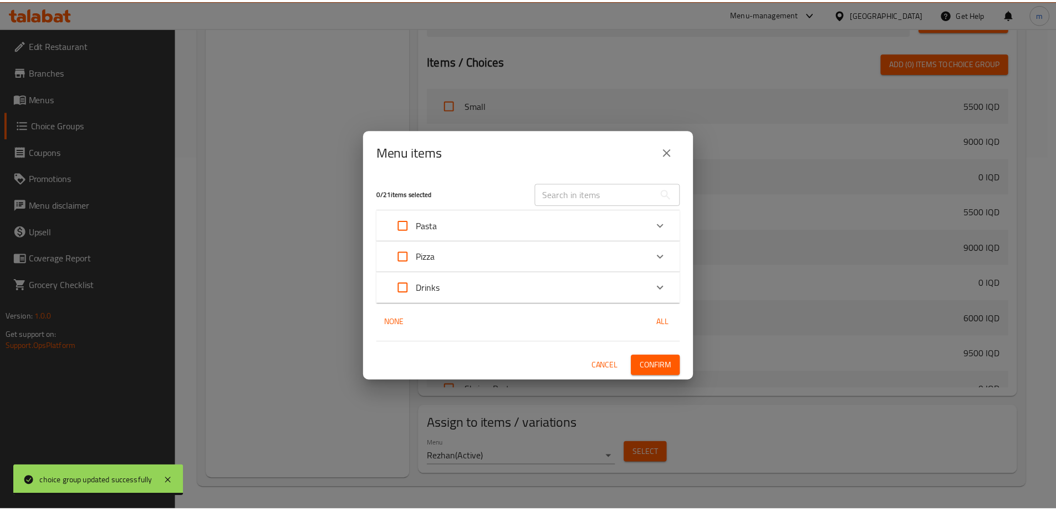
scroll to position [517, 0]
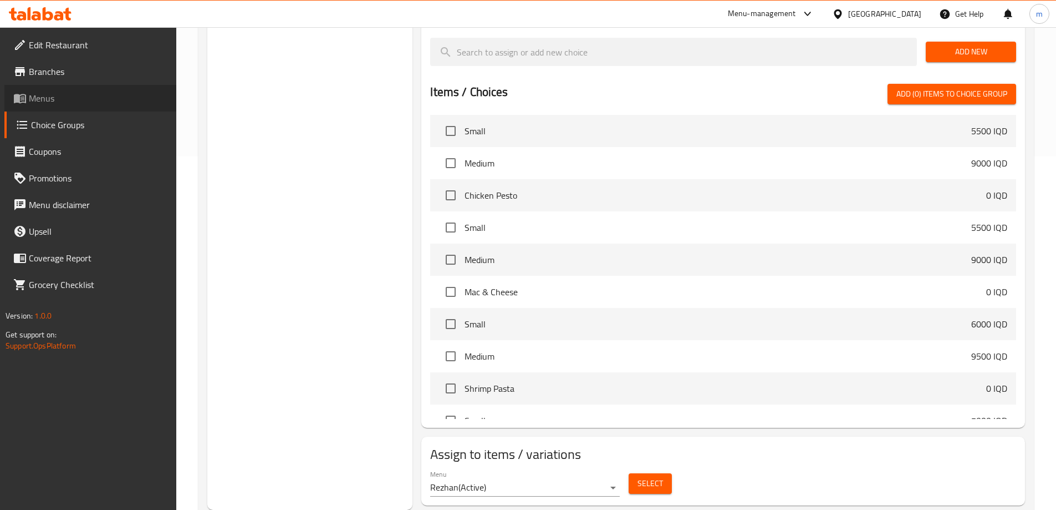
click at [70, 99] on span "Menus" at bounding box center [98, 98] width 139 height 13
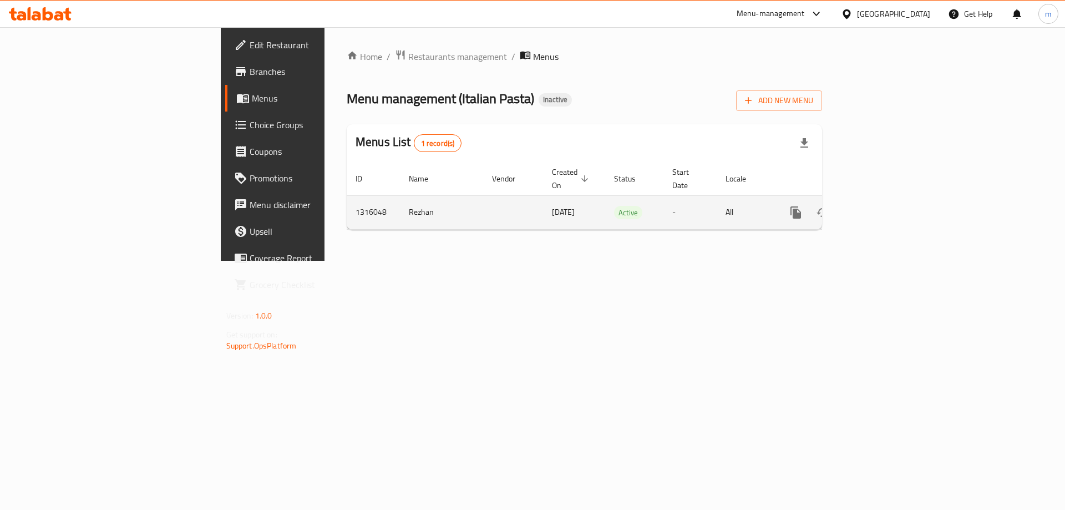
click at [882, 206] on icon "enhanced table" at bounding box center [875, 212] width 13 height 13
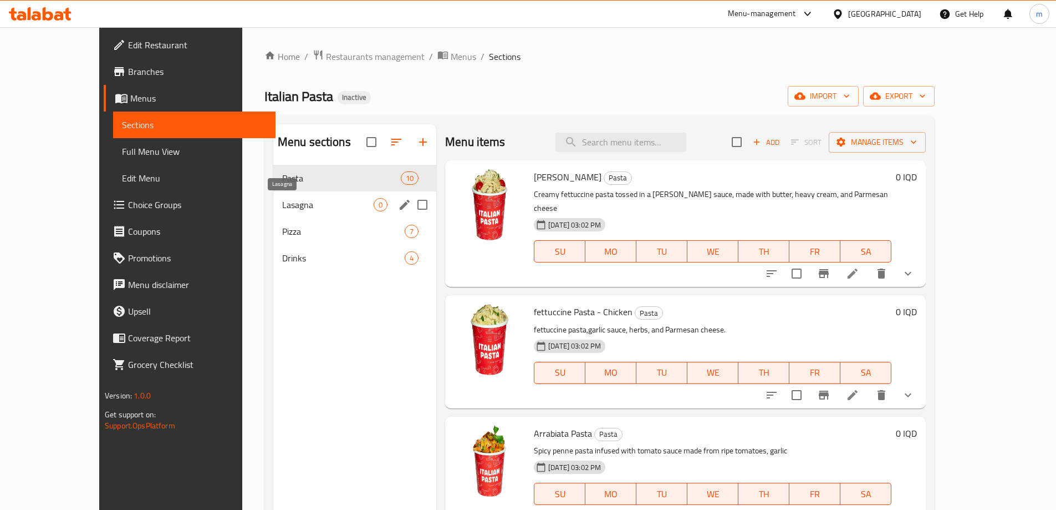
click at [285, 200] on span "Lasagna" at bounding box center [328, 204] width 92 height 13
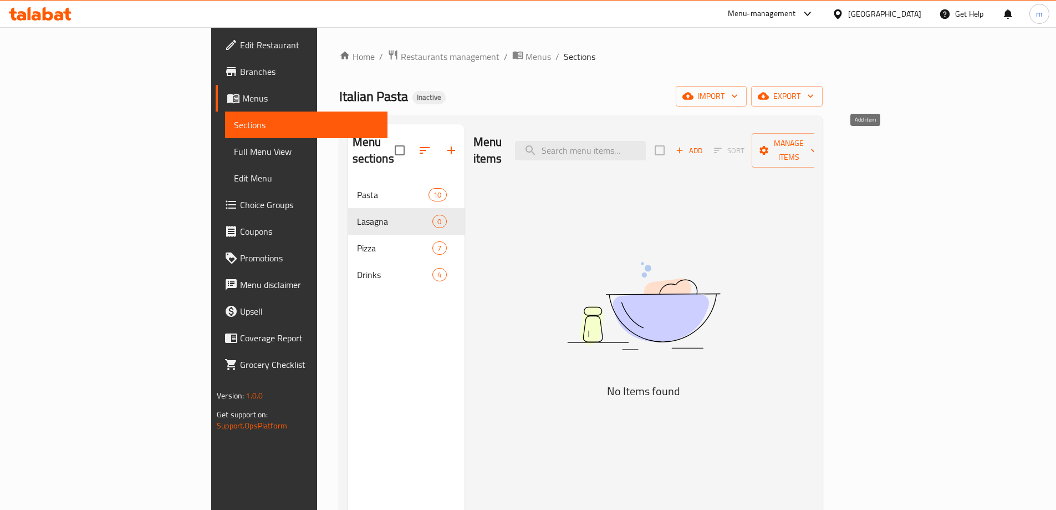
click at [704, 147] on span "Add" at bounding box center [689, 150] width 30 height 13
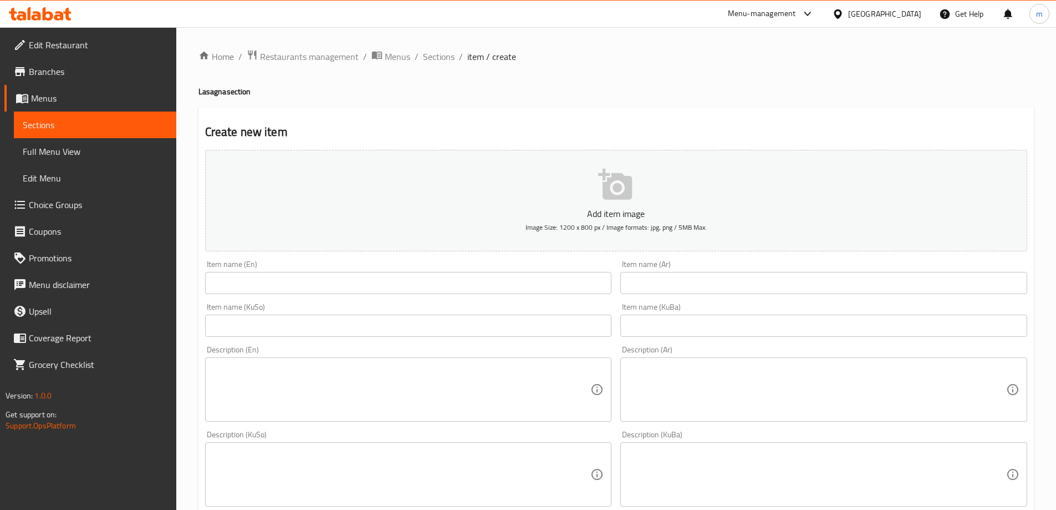
click at [420, 270] on div "Item name (En) Item name (En)" at bounding box center [408, 277] width 407 height 34
click at [419, 277] on input "text" at bounding box center [408, 283] width 407 height 22
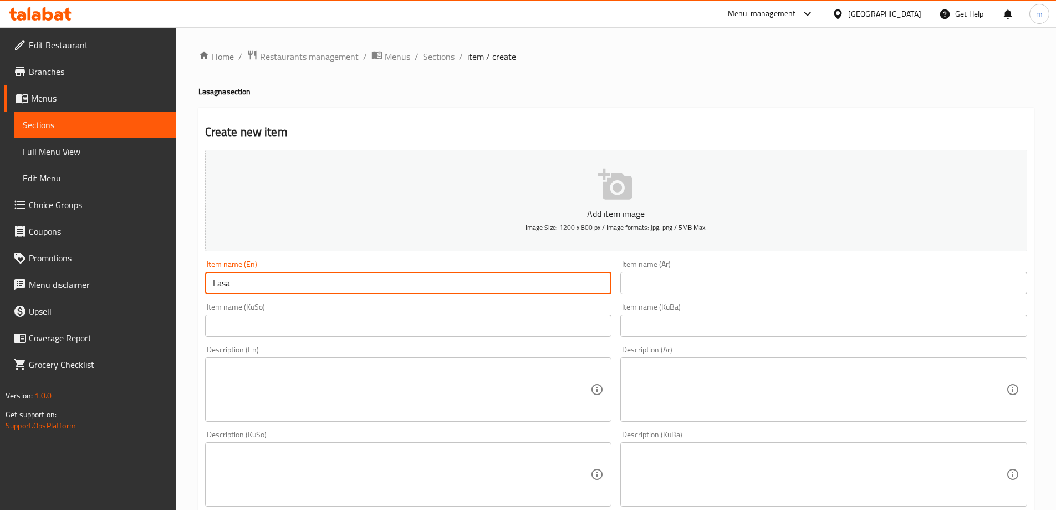
type input "Lasagna"
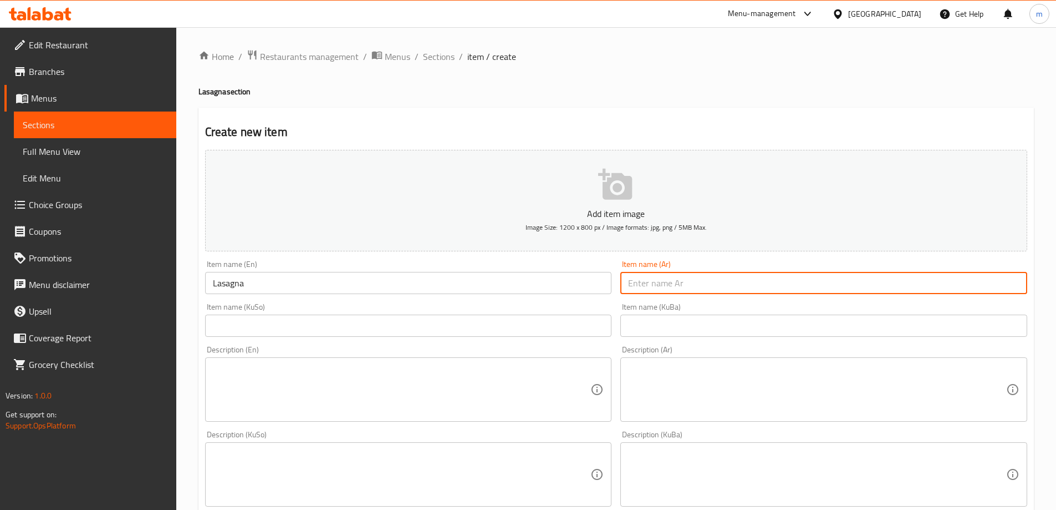
click at [729, 281] on input "text" at bounding box center [824, 283] width 407 height 22
type input "لازانيا"
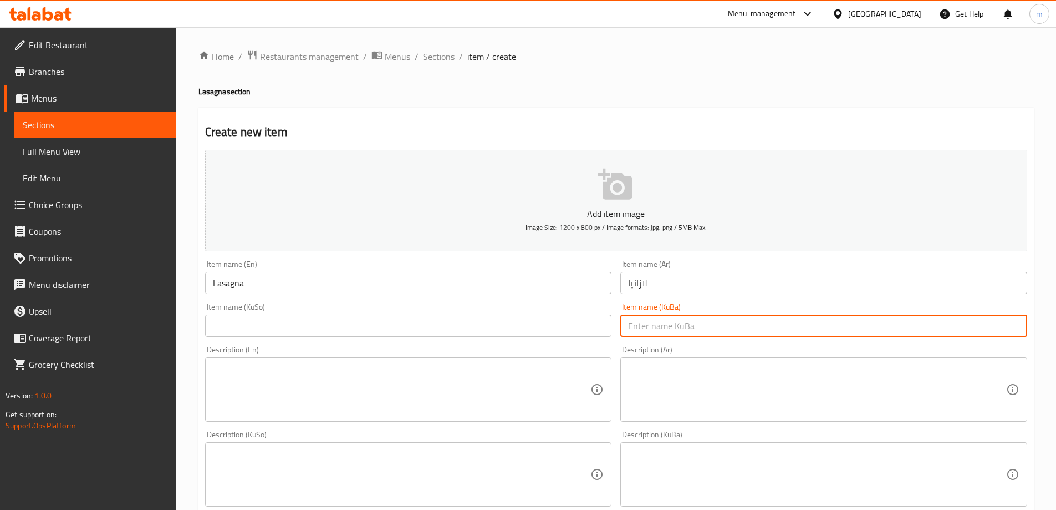
click at [716, 331] on input "text" at bounding box center [824, 325] width 407 height 22
type input "لازانيا"
click at [537, 338] on div "Item name (KuSo) Item name (KuSo)" at bounding box center [409, 319] width 416 height 43
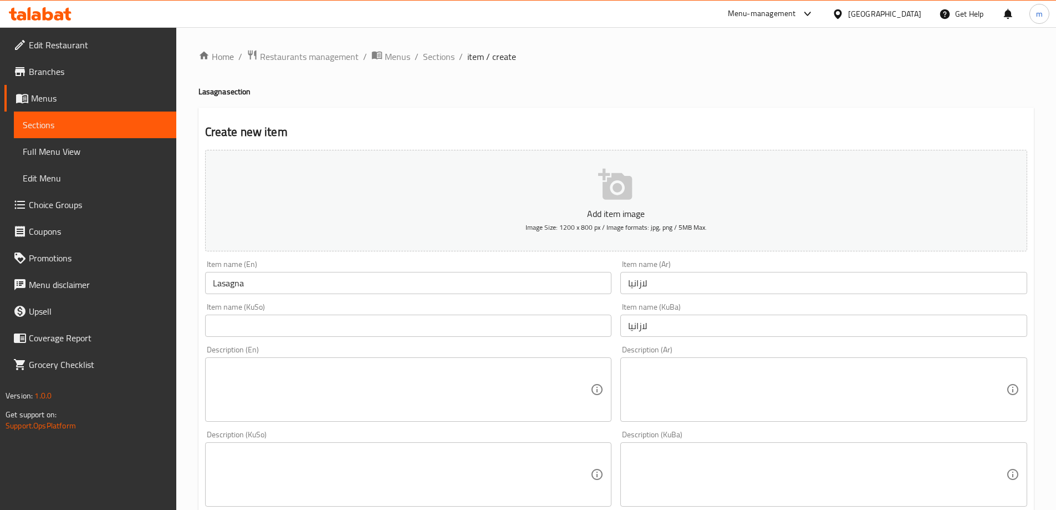
click at [541, 328] on input "text" at bounding box center [408, 325] width 407 height 22
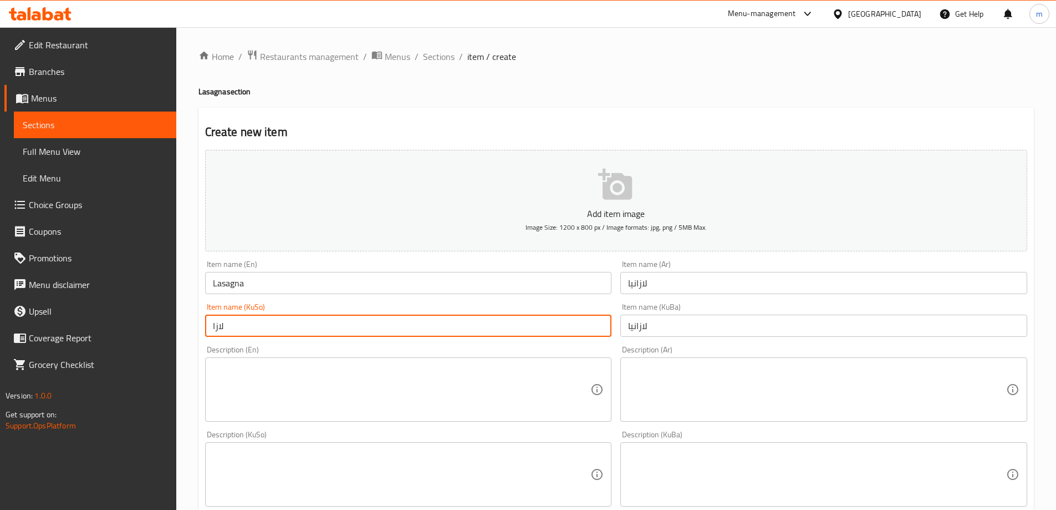
type input "لازانيا"
click at [277, 369] on textarea at bounding box center [402, 389] width 378 height 53
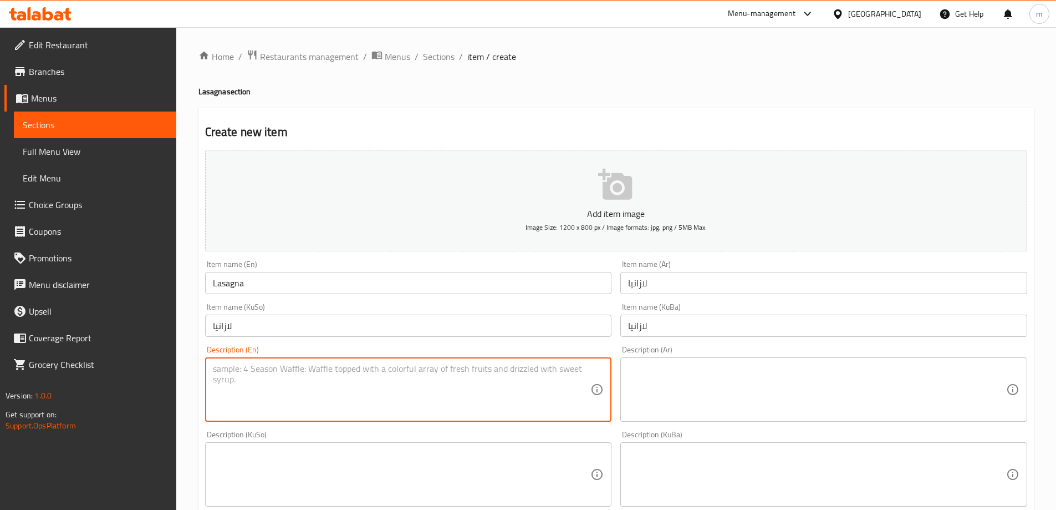
click at [352, 374] on textarea at bounding box center [402, 389] width 378 height 53
paste textarea "Layers of marinated meat or chicken breast , creamy ricotta cheese, tomato sauc…"
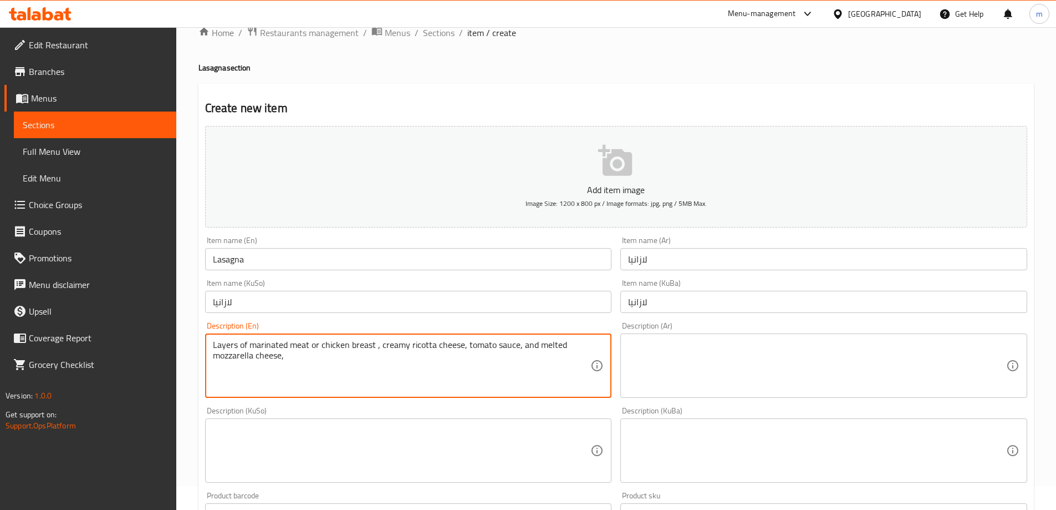
scroll to position [37, 0]
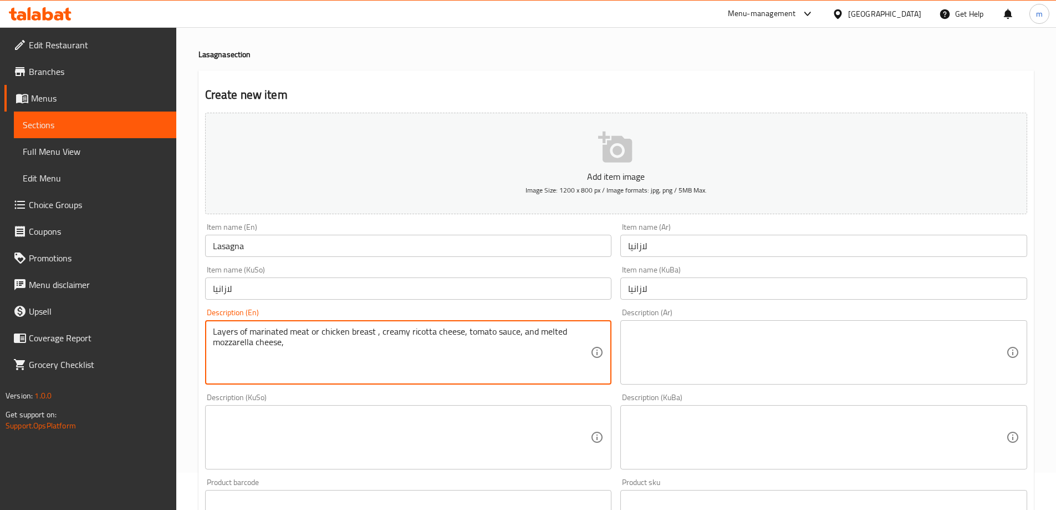
type textarea "Layers of marinated meat or chicken breast , creamy ricotta cheese, tomato sauc…"
click at [344, 400] on div "Description (KuSo) Description (KuSo)" at bounding box center [408, 431] width 407 height 76
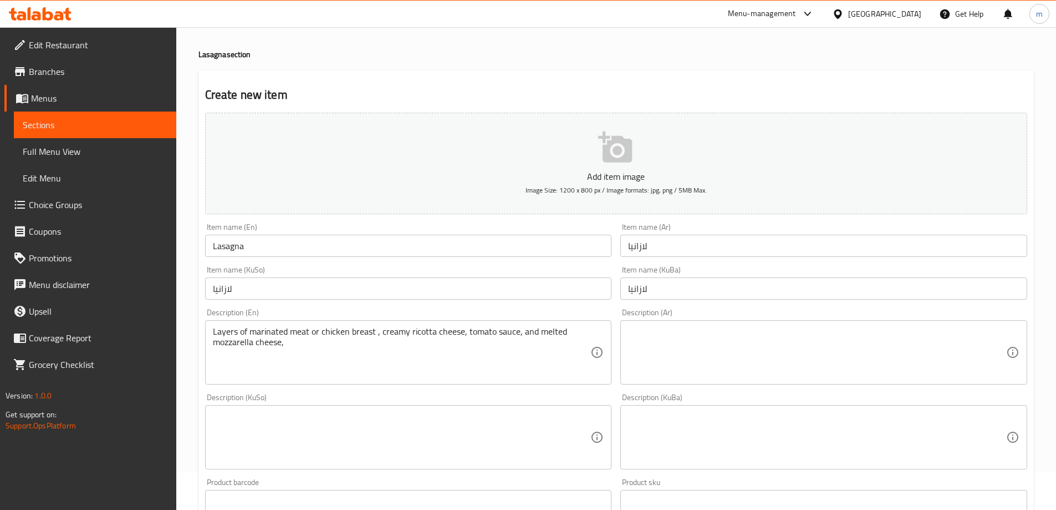
click at [346, 411] on textarea at bounding box center [402, 437] width 378 height 53
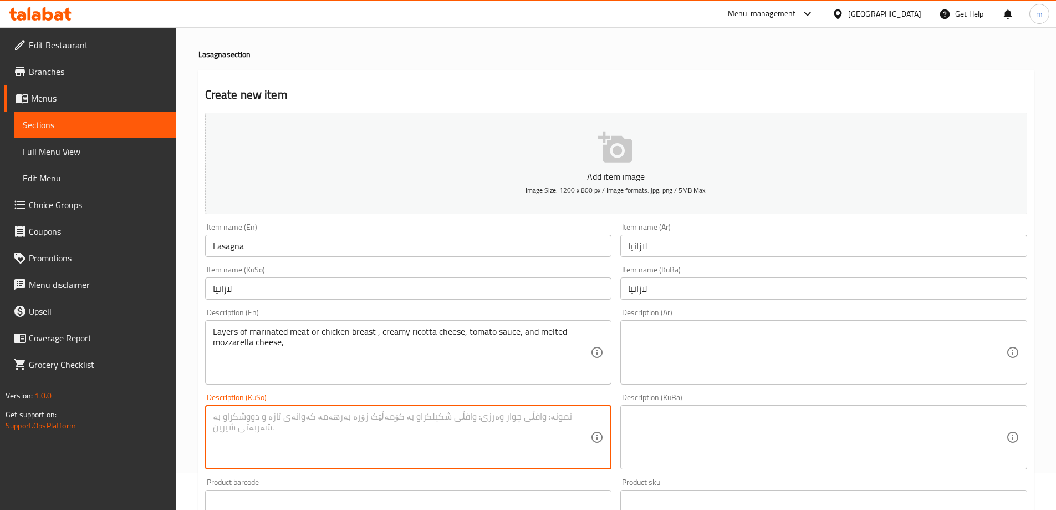
click at [347, 418] on textarea at bounding box center [402, 437] width 378 height 53
paste textarea "تەبەقات لە گۆشتی مووتەپەل یان سینگی مریشک، پەنیری ریکۆتای کرێمی، سۆسی تەماتە و …"
type textarea "تەبەقات لە گۆشتی مووتەپەل یان سینگی مریشک، پەنیری ریکۆتای کرێمی، سۆسی تەماتە و …"
click at [762, 451] on textarea at bounding box center [817, 437] width 378 height 53
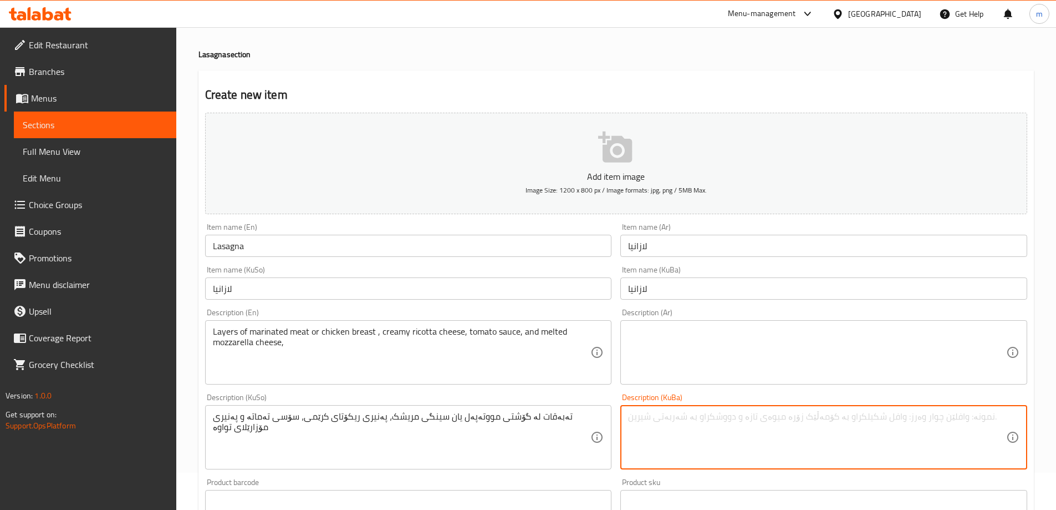
paste textarea "تەبەقات لە گۆشتی مووتەپەل یان سینگی مریشک، پەنیری ریکۆتای کرێمی، سۆسی تەماتە و …"
type textarea "تەبەقات لە گۆشتی مووتەپەل یان سینگی مریشک، پەنیری ریکۆتای کرێمی، سۆسی تەماتە و …"
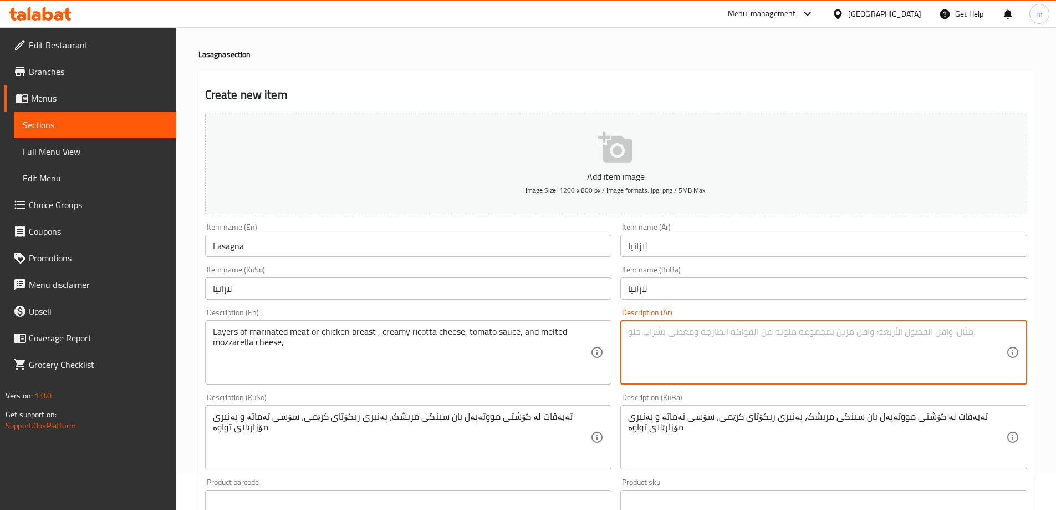
click at [777, 374] on textarea at bounding box center [817, 352] width 378 height 53
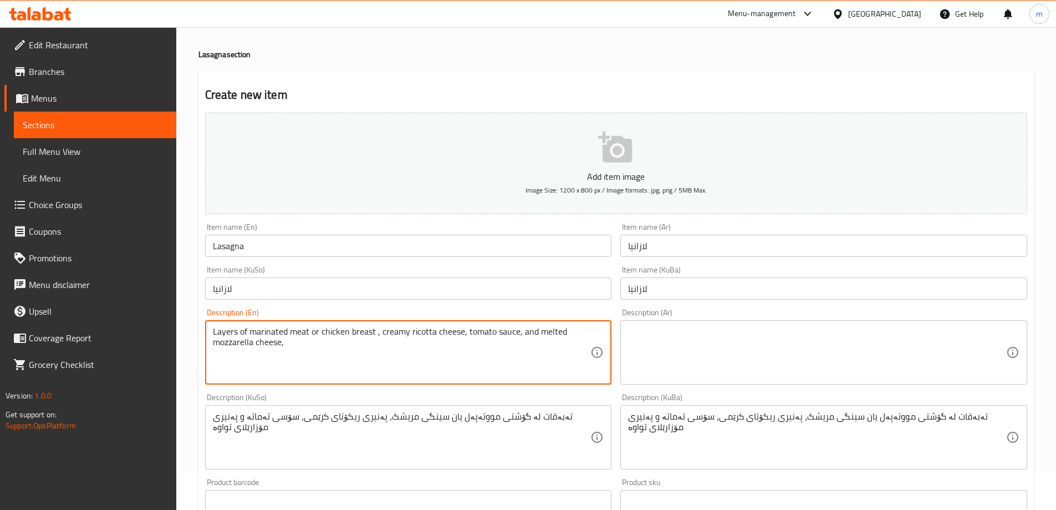
click at [688, 344] on textarea at bounding box center [817, 352] width 378 height 53
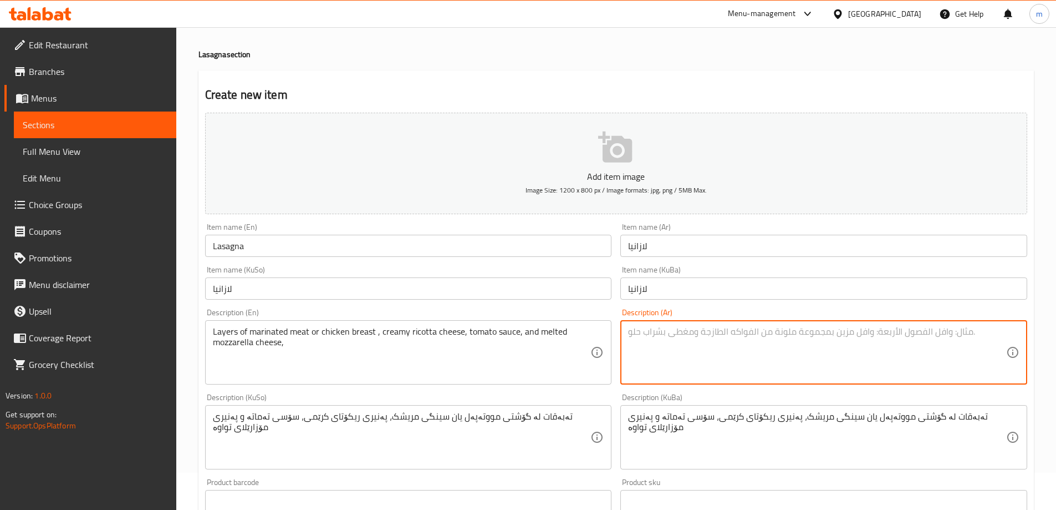
paste textarea "طبقات من اللحم المتبل أو صدور الدجاج، وجبن الريكوتا الكريمي، وصلصة الطماطم، وجب…"
type textarea "طبقات من اللحم المتبل أو صدور الدجاج، وجبن الريكوتا الكريمي، وصلصة الطماطم، وجب…"
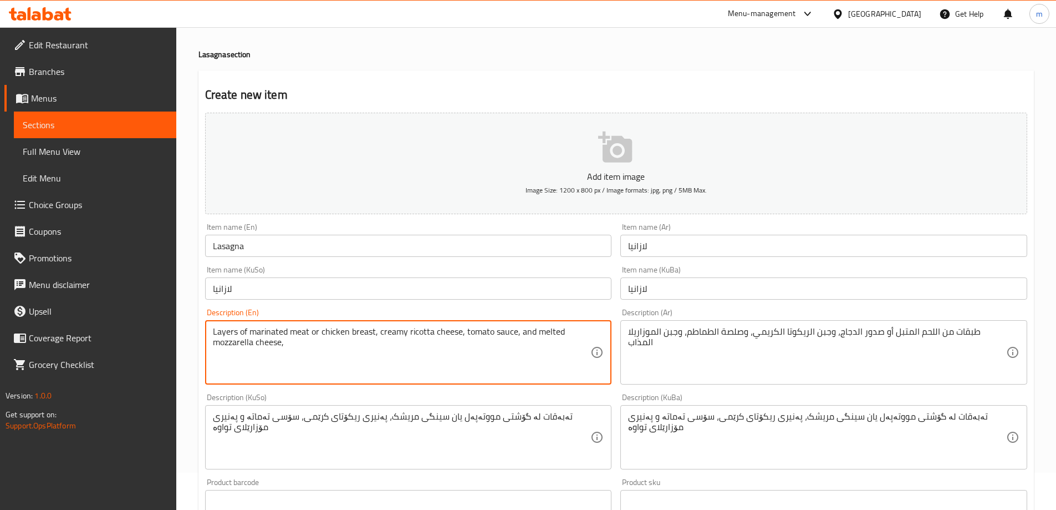
click at [517, 328] on textarea "Layers of marinated meat or chicken breast, creamy ricotta cheese, tomato sauce…" at bounding box center [402, 352] width 378 height 53
click at [303, 342] on textarea "Layers of marinated meat or chicken breast, creamy ricotta cheese, tomato sauce…" at bounding box center [402, 352] width 378 height 53
type textarea "Layers of marinated meat or chicken breast, creamy ricotta cheese, tomato sauce…"
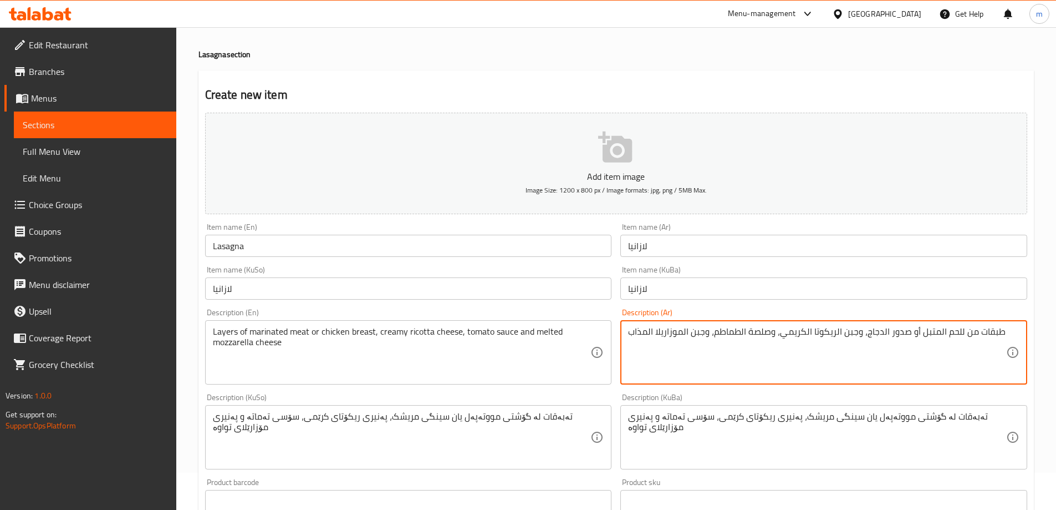
click at [955, 327] on textarea "طبقات من للحم المتبل أو صدور الدجاج، وجبن الريكوتا الكريمي، وصلصة الطماطم، وجبن…" at bounding box center [817, 352] width 378 height 53
click at [934, 332] on textarea "طبقات من لحم المتبل أو صدور الدجاج، وجبن الريكوتا الكريمي، وصلصة الطماطم، وجبن …" at bounding box center [817, 352] width 378 height 53
click at [880, 331] on textarea "طبقات من لحم متبل أو صدور الدجاج، وجبن الريكوتا الكريمي، وصلصة الطماطم، وجبن ال…" at bounding box center [817, 352] width 378 height 53
click at [856, 329] on textarea "طبقات من لحم متبل أو صدور دجاج، وجبن الريكوتا الكريمي، وصلصة الطماطم، وجبن المو…" at bounding box center [817, 352] width 378 height 53
click at [833, 329] on textarea "طبقات من لحم متبل أو صدور دجاج، جبن الريكوتا الكريمي، وصلصة الطماطم، وجبن الموز…" at bounding box center [817, 352] width 378 height 53
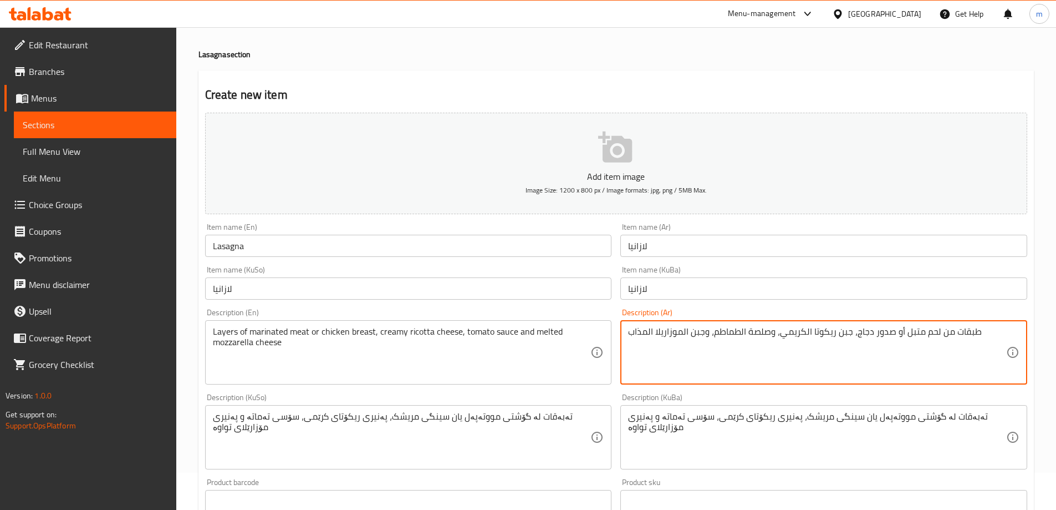
click at [805, 331] on textarea "طبقات من لحم متبل أو صدور دجاج، جبن ريكوتا الكريمي، وصلصة الطماطم، وجبن الموزار…" at bounding box center [817, 352] width 378 height 53
click at [771, 329] on textarea "طبقات من لحم متبل أو صدور دجاج، جبن ريكوتا كريمي، وصلصة الطماطم، وجبن الموزاريل…" at bounding box center [817, 352] width 378 height 53
click at [741, 331] on textarea "طبقات من لحم متبل أو صدور دجاج، جبن ريكوتا كريمي، صلصة الطماطم، وجبن الموزاريلا…" at bounding box center [817, 352] width 378 height 53
click at [739, 326] on textarea "طبقات من لحم متبل أو صدور دجاج، جبن ريكوتا كريمي، صلصة لطماطم، وجبن الموزاريلا …" at bounding box center [817, 352] width 378 height 53
click at [709, 329] on textarea "طبقات من لحم متبل أو صدور دجاج، جبن ريكوتا كريمي، صلصة طماطم، وجبن الموزاريلا ا…" at bounding box center [817, 352] width 378 height 53
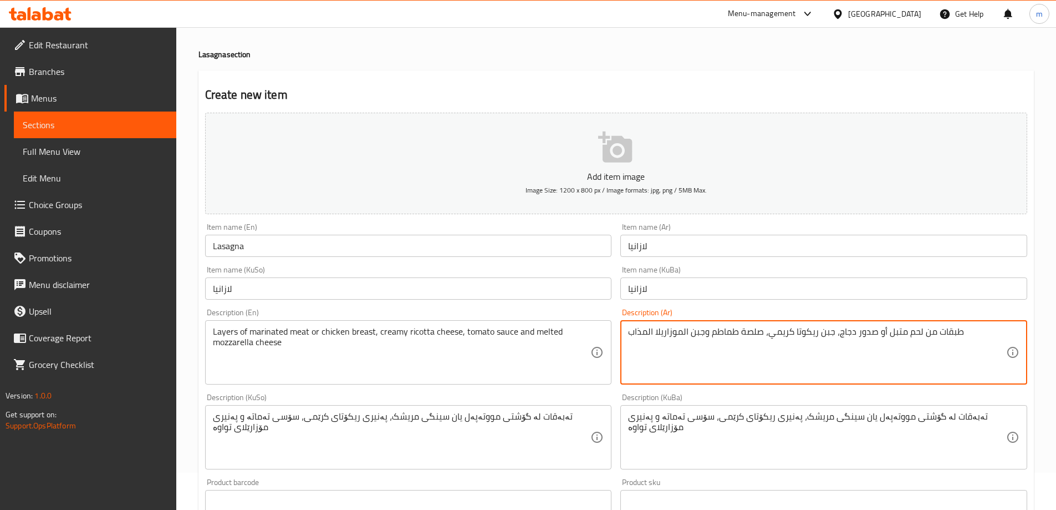
click at [683, 333] on textarea "طبقات من لحم متبل أو صدور دجاج، جبن ريكوتا كريمي، صلصة طماطم وجبن الموزاريلا ال…" at bounding box center [817, 352] width 378 height 53
click at [649, 330] on textarea "طبقات من لحم متبل أو صدور دجاج، جبن ريكوتا كريمي، صلصة طماطم وجبن موزاريلا المذ…" at bounding box center [817, 352] width 378 height 53
click at [638, 329] on textarea "طبقات من لحم متبل أو صدور دجاج، جبن ريكوتا كريمي، صلصة طماطم وجبن موزاريلا مذاب" at bounding box center [817, 352] width 378 height 53
paste textarea "ذائبة"
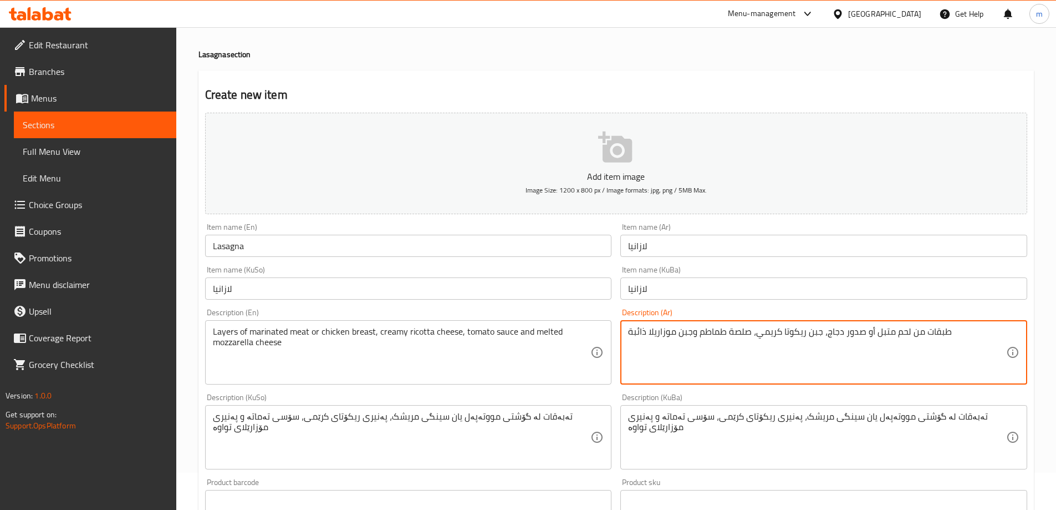
click at [844, 353] on textarea "طبقات من لحم متبل أو صدور دجاج، جبن ريكوتا كريمي، صلصة طماطم وجبن موزاريلا ذائبة" at bounding box center [817, 352] width 378 height 53
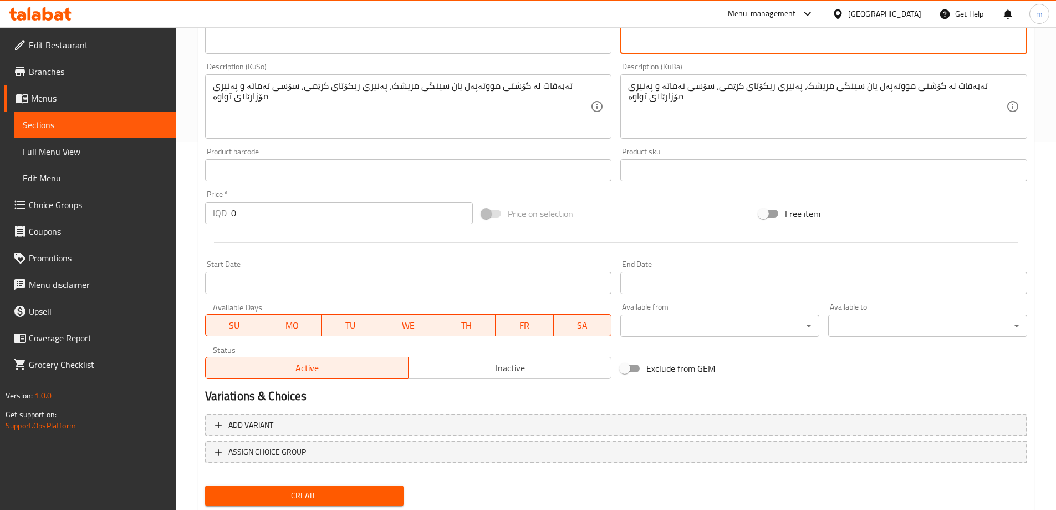
scroll to position [401, 0]
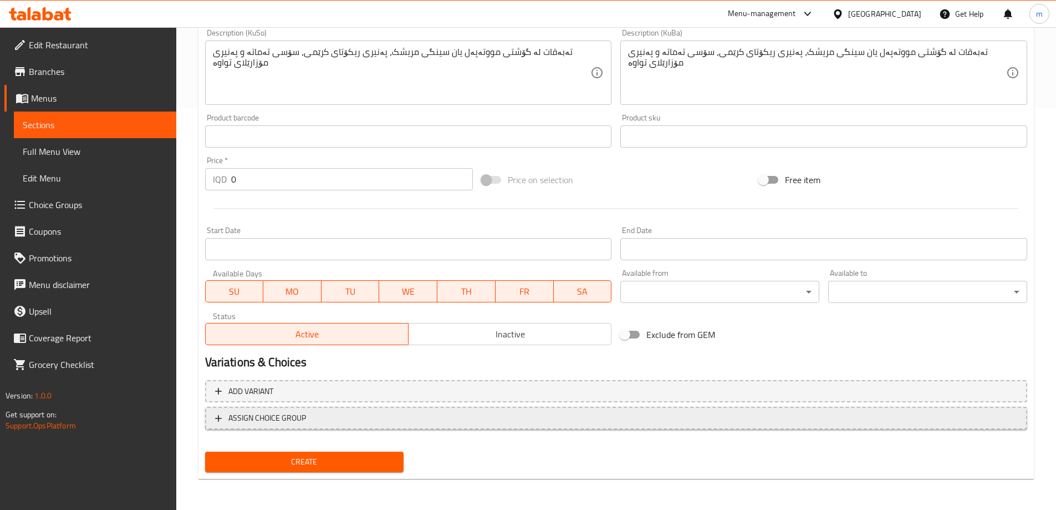
type textarea "طبقات من لحم متبل أو صدور دجاج، جبن ريكوتا كريمي، صلصة طماطم وجبن موزاريلا ذائبة"
click at [243, 420] on span "ASSIGN CHOICE GROUP" at bounding box center [267, 418] width 78 height 14
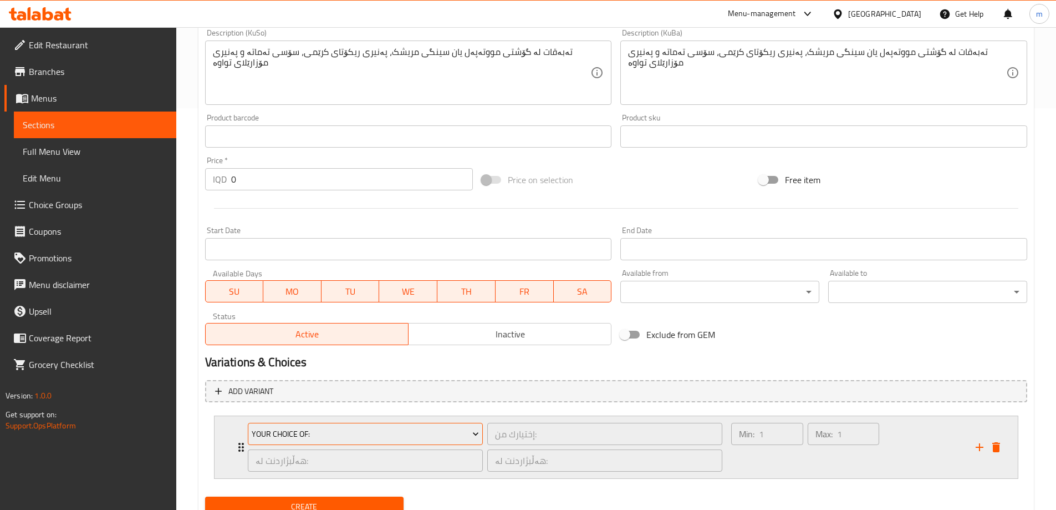
click at [332, 438] on span "Your Choice Of:" at bounding box center [365, 434] width 227 height 14
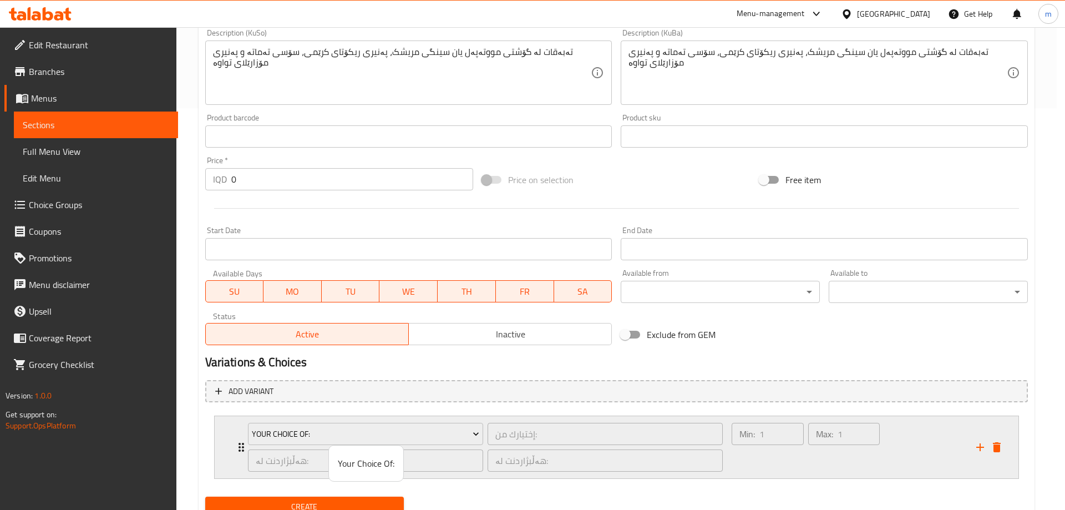
click at [365, 461] on span "Your Choice Of:" at bounding box center [366, 462] width 57 height 13
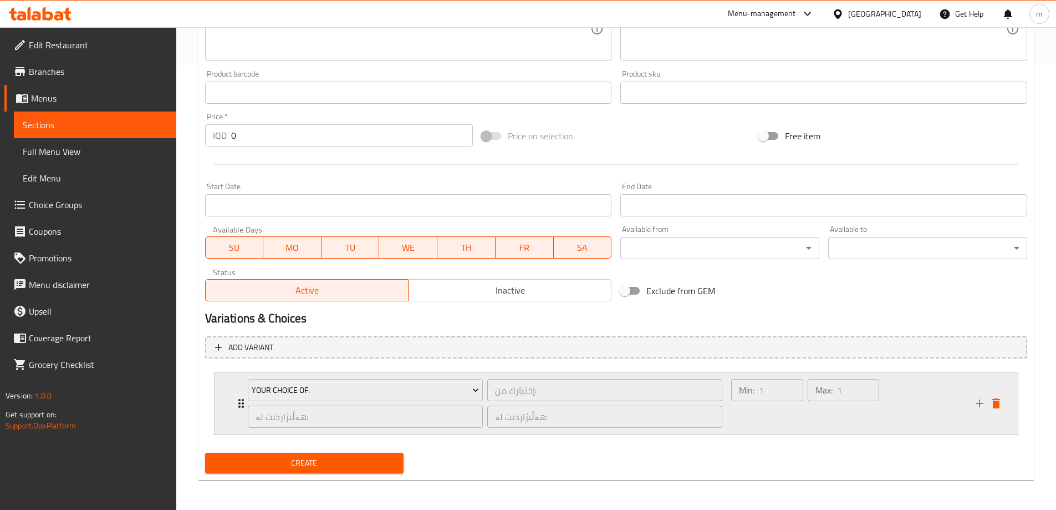
scroll to position [446, 0]
click at [305, 454] on button "Create" at bounding box center [304, 461] width 199 height 21
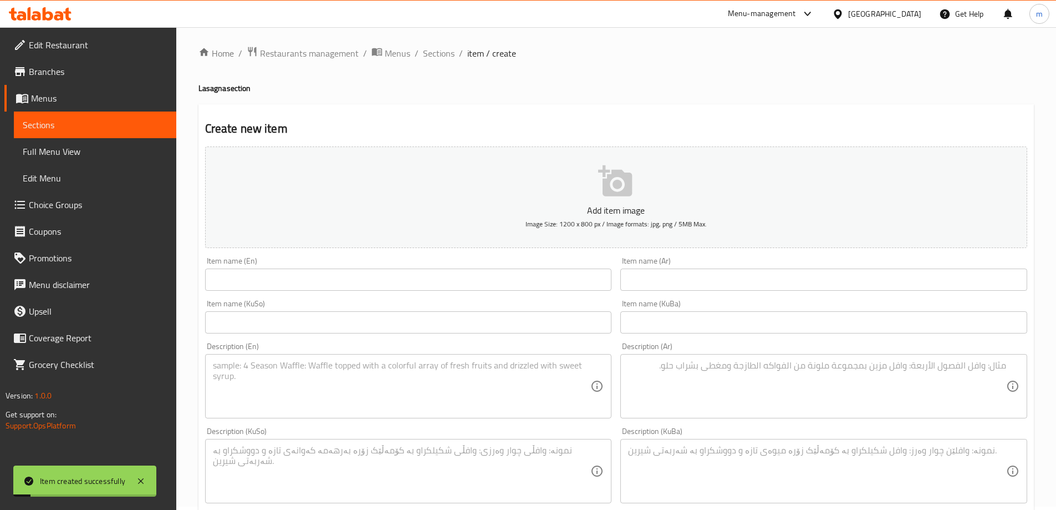
scroll to position [3, 0]
click at [96, 148] on span "Full Menu View" at bounding box center [95, 151] width 145 height 13
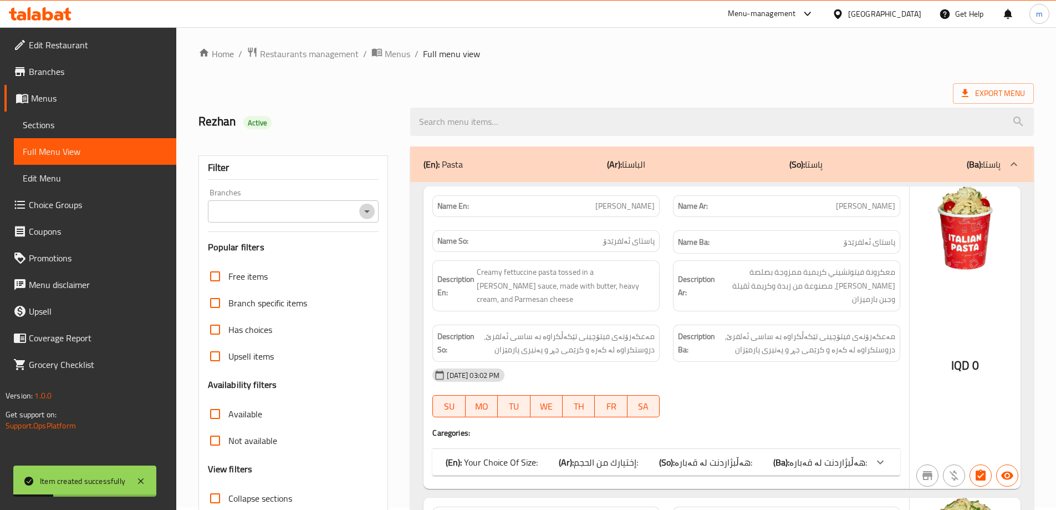
click at [370, 207] on icon "Open" at bounding box center [366, 211] width 13 height 13
click at [367, 210] on icon "Close" at bounding box center [367, 211] width 6 height 3
click at [373, 204] on div at bounding box center [366, 212] width 14 height 16
click at [373, 205] on icon "Open" at bounding box center [366, 211] width 13 height 13
click at [373, 205] on icon "Close" at bounding box center [366, 211] width 13 height 13
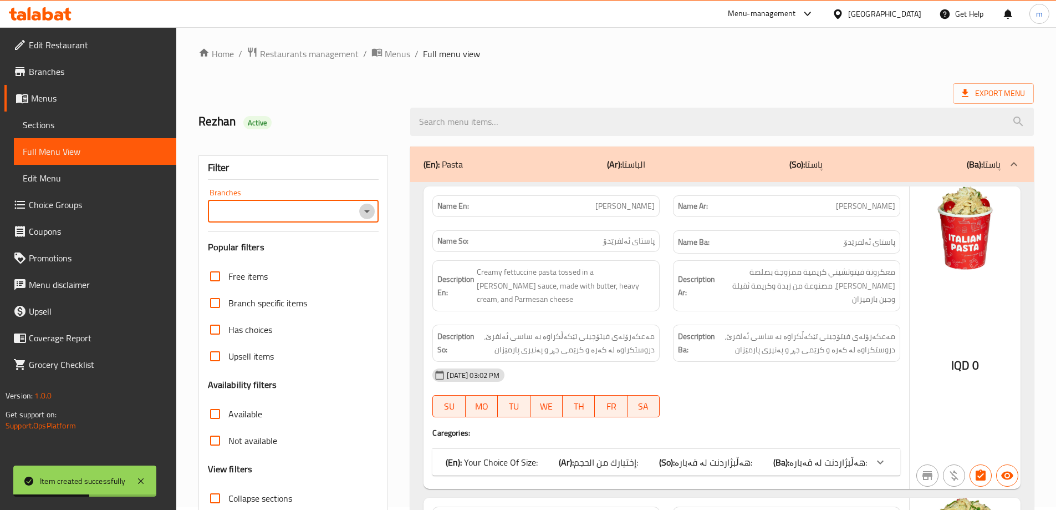
click at [373, 205] on icon "Open" at bounding box center [366, 211] width 13 height 13
click at [373, 249] on li "Italian Pasta, New Zakho" at bounding box center [292, 259] width 171 height 20
type input "Italian Pasta, New Zakho"
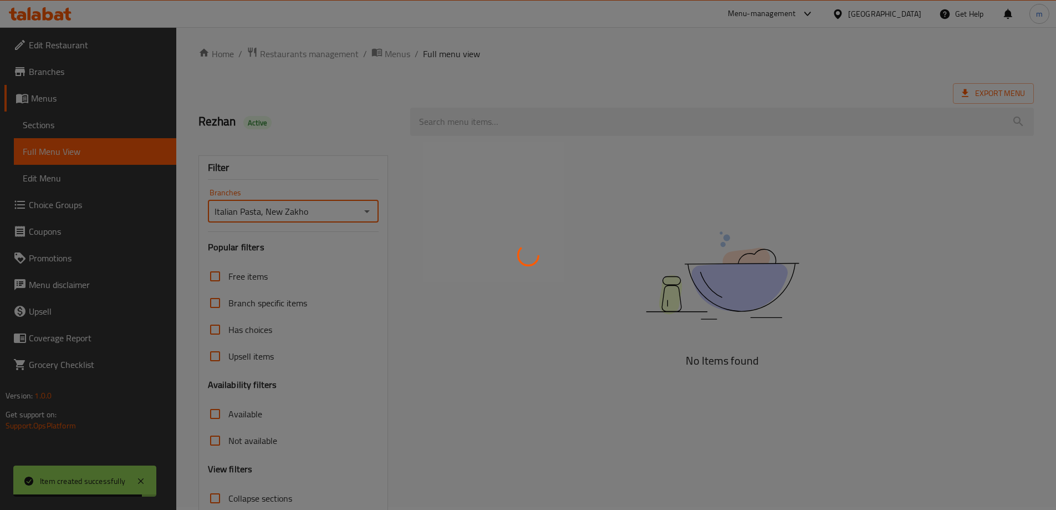
click at [103, 125] on div at bounding box center [528, 255] width 1056 height 510
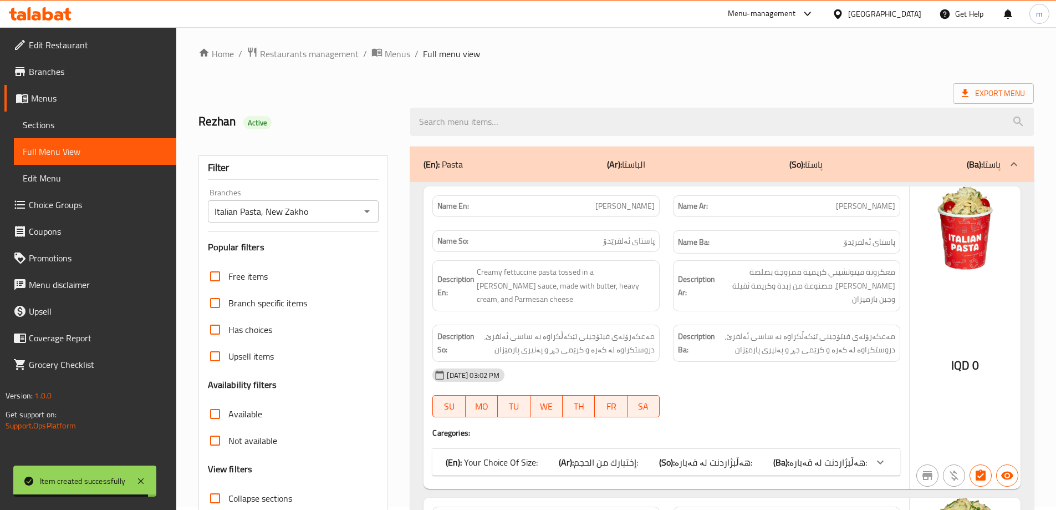
click at [105, 127] on span "Sections" at bounding box center [95, 124] width 145 height 13
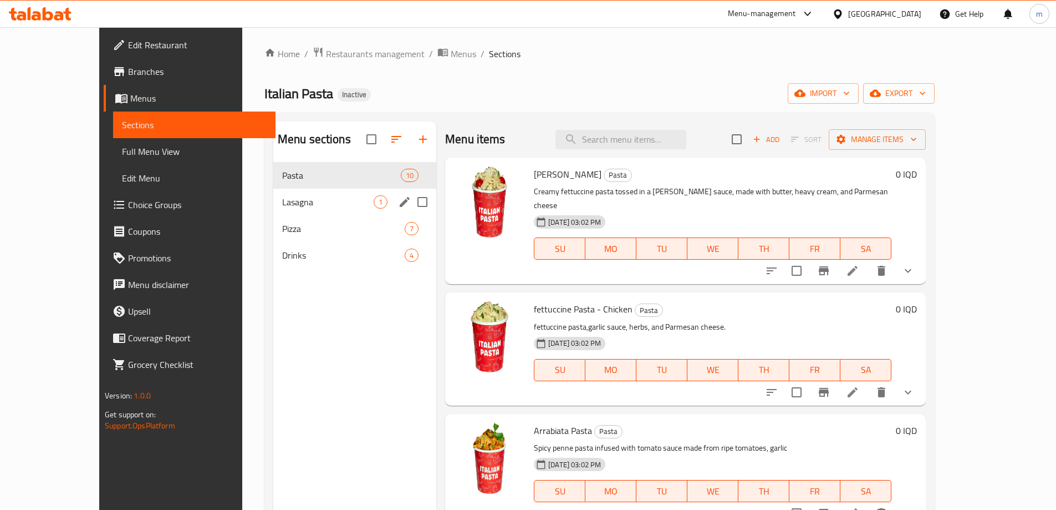
click at [282, 196] on span "Lasagna" at bounding box center [328, 201] width 92 height 13
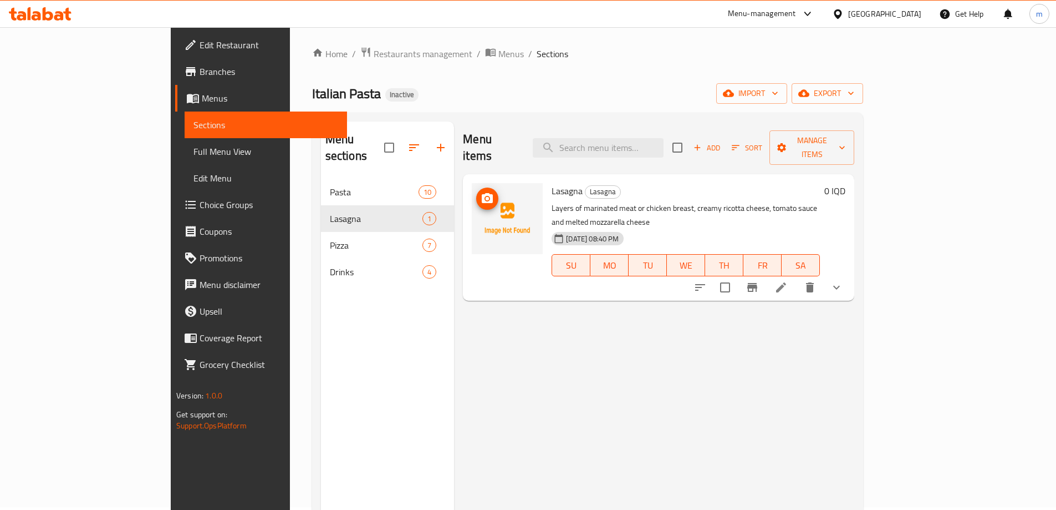
click at [482, 193] on icon "upload picture" at bounding box center [487, 198] width 11 height 10
click at [194, 147] on span "Full Menu View" at bounding box center [266, 151] width 145 height 13
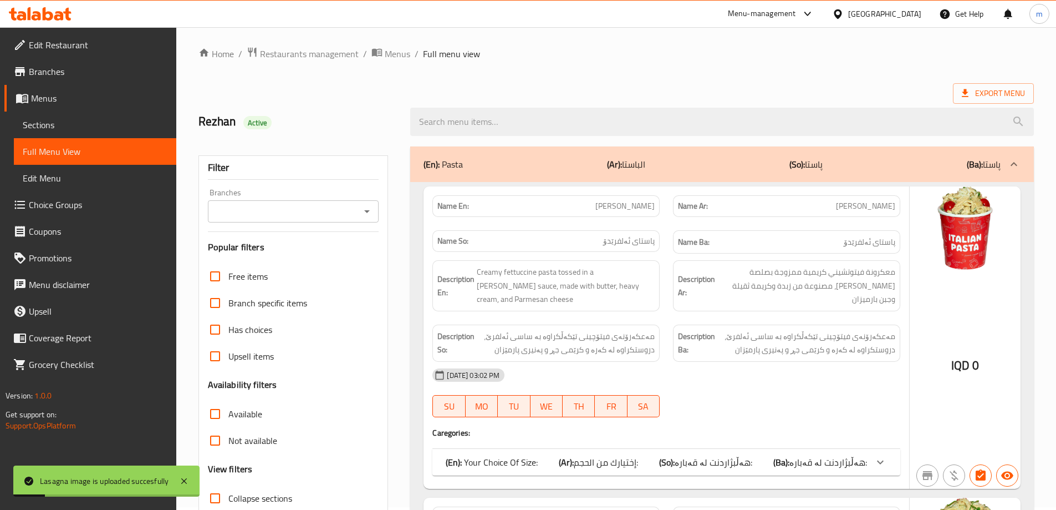
click at [363, 206] on icon "Open" at bounding box center [366, 211] width 13 height 13
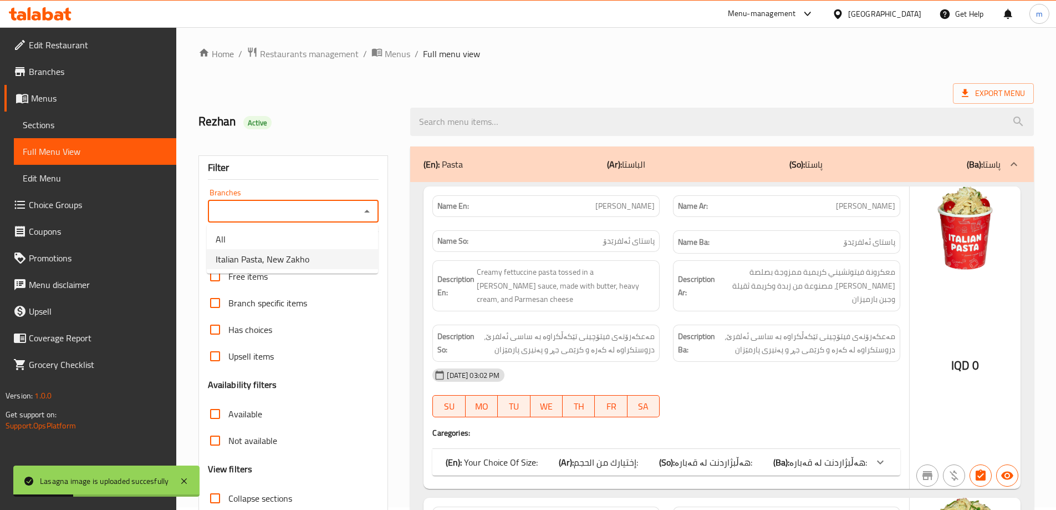
click at [276, 257] on span "Italian Pasta, New Zakho" at bounding box center [263, 258] width 94 height 13
type input "Italian Pasta, New Zakho"
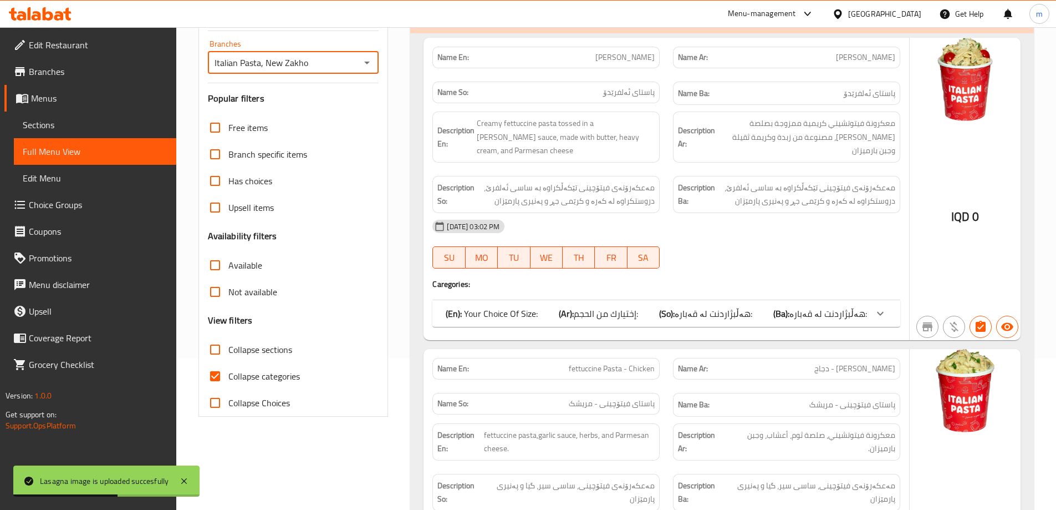
scroll to position [187, 0]
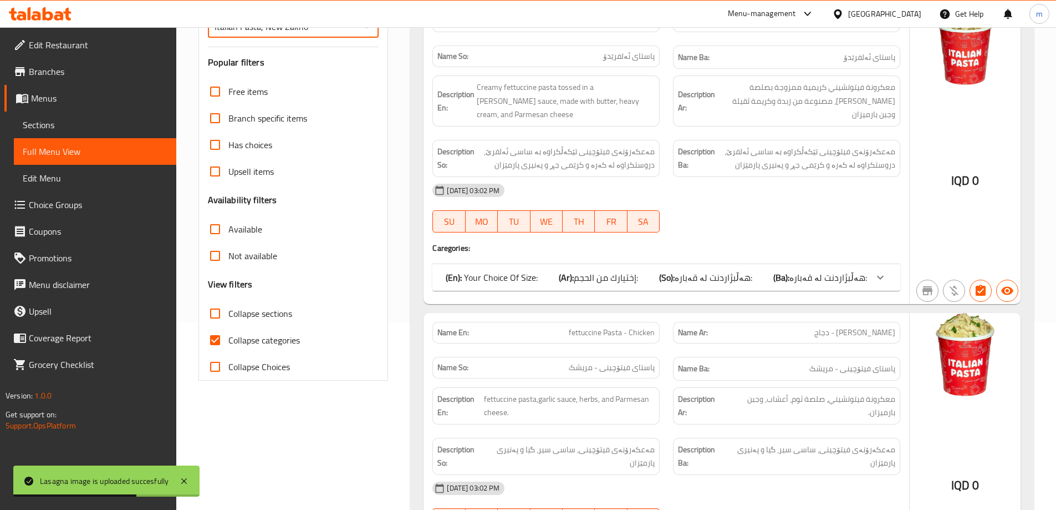
click at [210, 339] on input "Collapse categories" at bounding box center [215, 340] width 27 height 27
checkbox input "false"
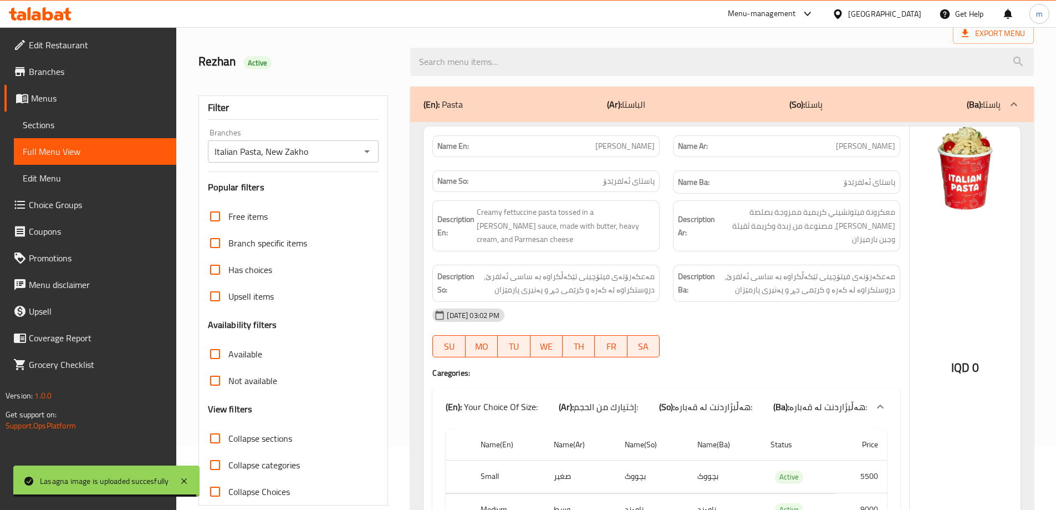
scroll to position [148, 0]
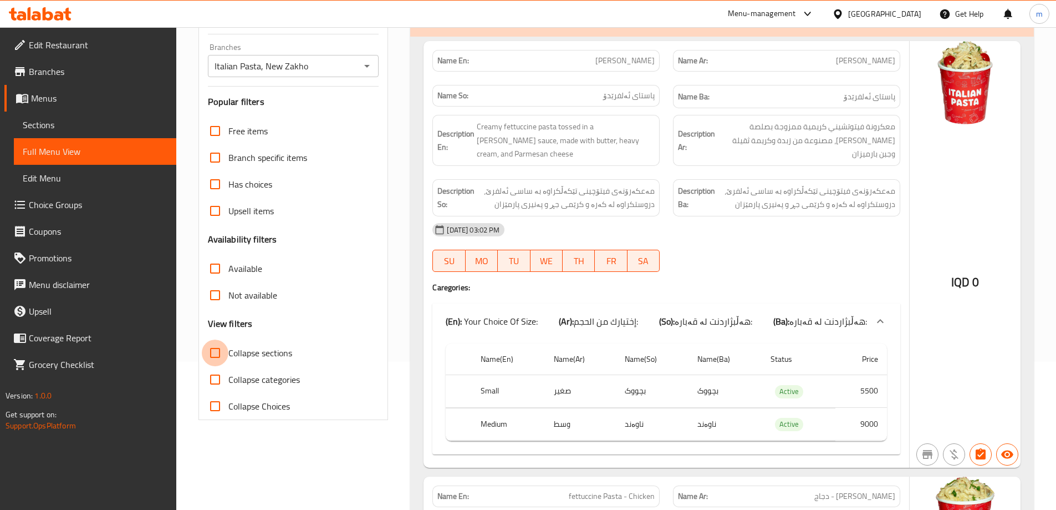
click at [211, 349] on input "Collapse sections" at bounding box center [215, 352] width 27 height 27
checkbox input "true"
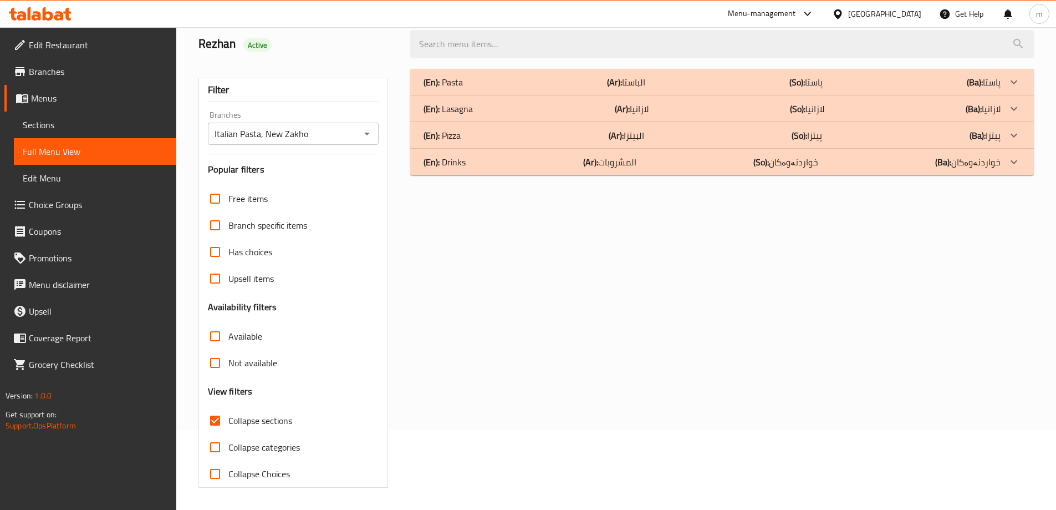
scroll to position [80, 0]
click at [499, 108] on div "(En): Lasagna (Ar): لازانيا (So): لازانيا (Ba): لازانيا" at bounding box center [712, 108] width 577 height 13
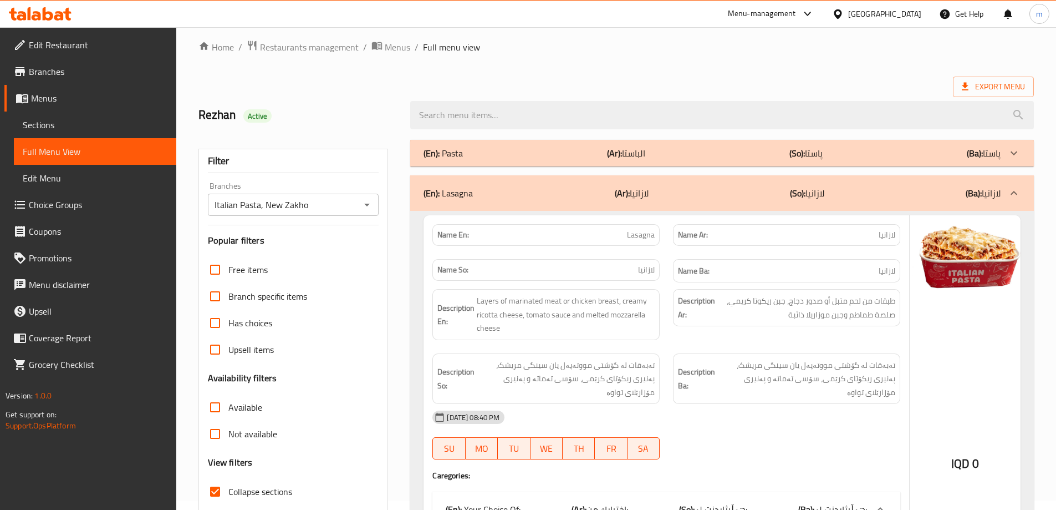
scroll to position [0, 0]
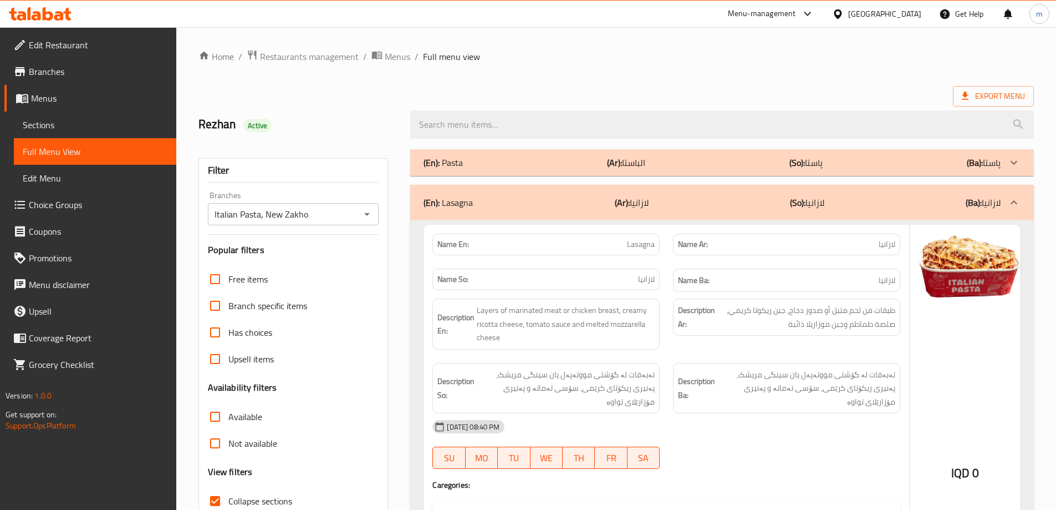
click at [645, 247] on span "Lasagna" at bounding box center [641, 244] width 28 height 12
copy span "Lasagna"
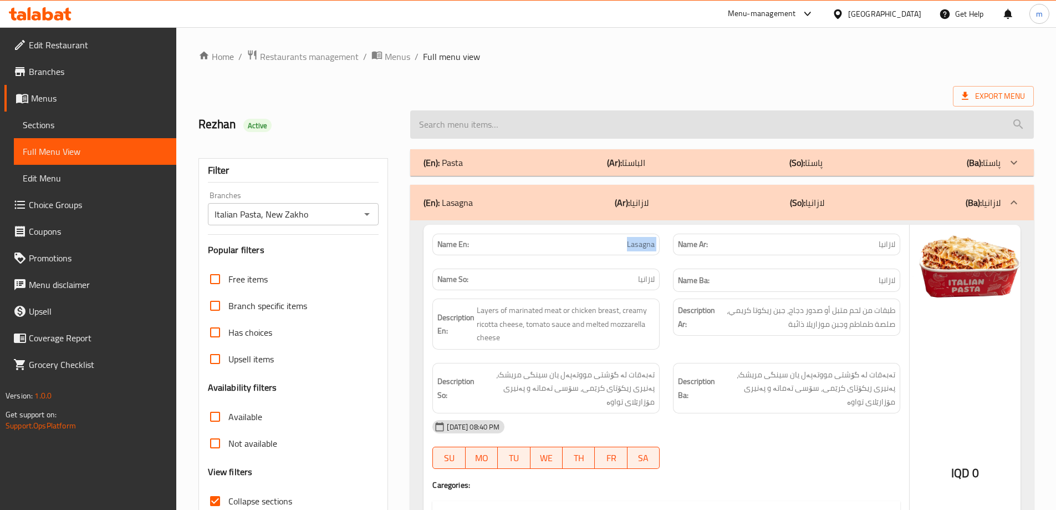
click at [521, 131] on input "search" at bounding box center [722, 124] width 624 height 28
paste input "Lasagna"
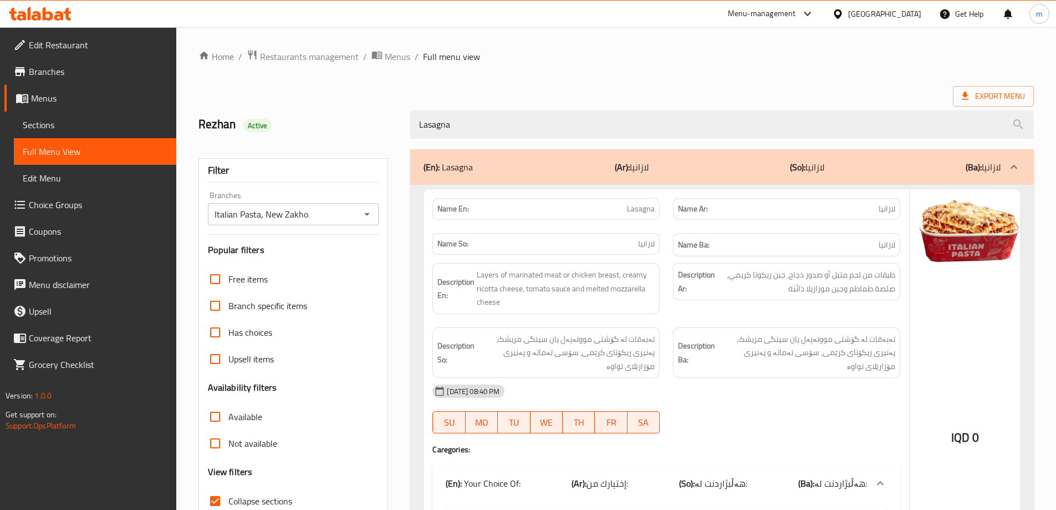
type input "Lasagna"
click at [378, 85] on div "Home / Restaurants management / Menus / Full menu view Export Menu Rezhan Activ…" at bounding box center [617, 350] width 836 height 602
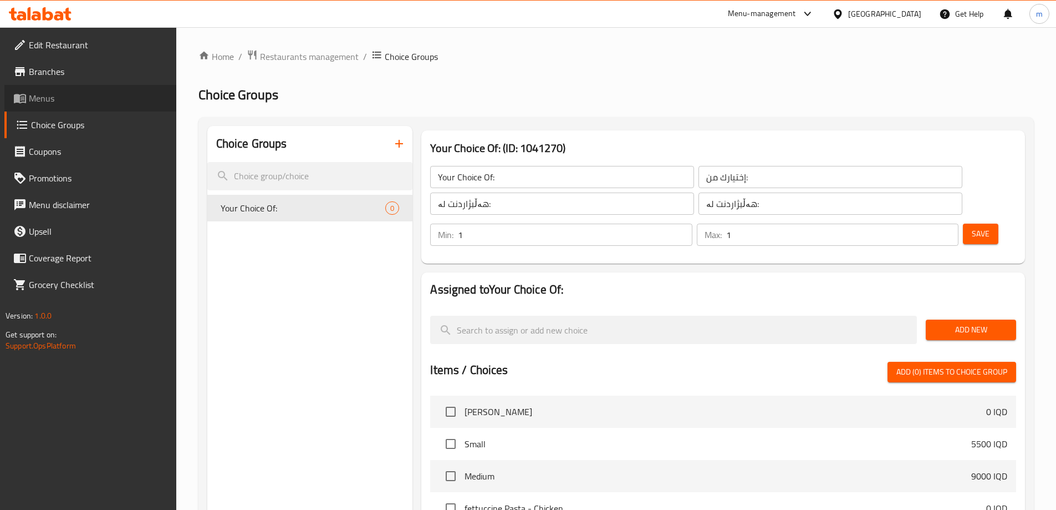
click at [54, 95] on span "Menus" at bounding box center [98, 98] width 139 height 13
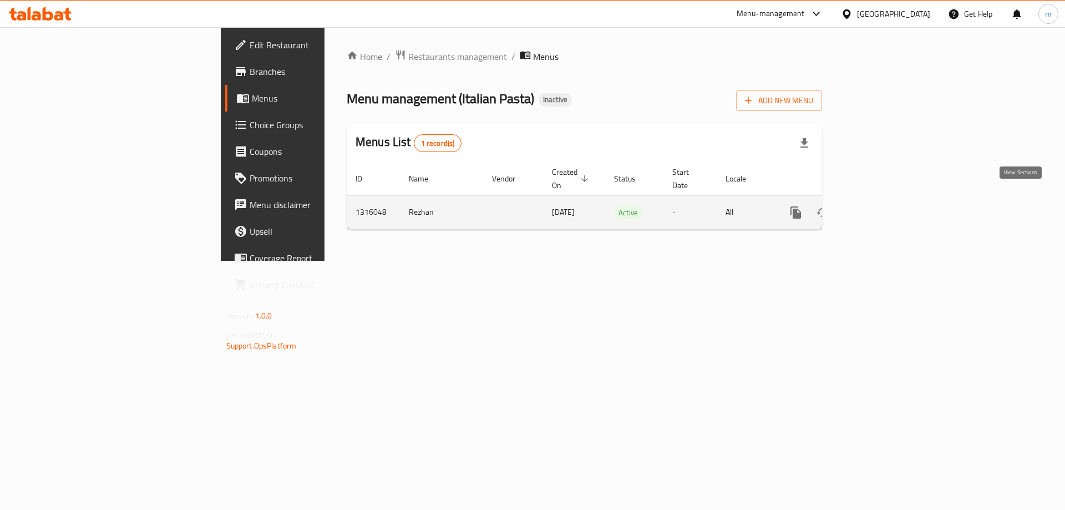
click at [882, 206] on icon "enhanced table" at bounding box center [875, 212] width 13 height 13
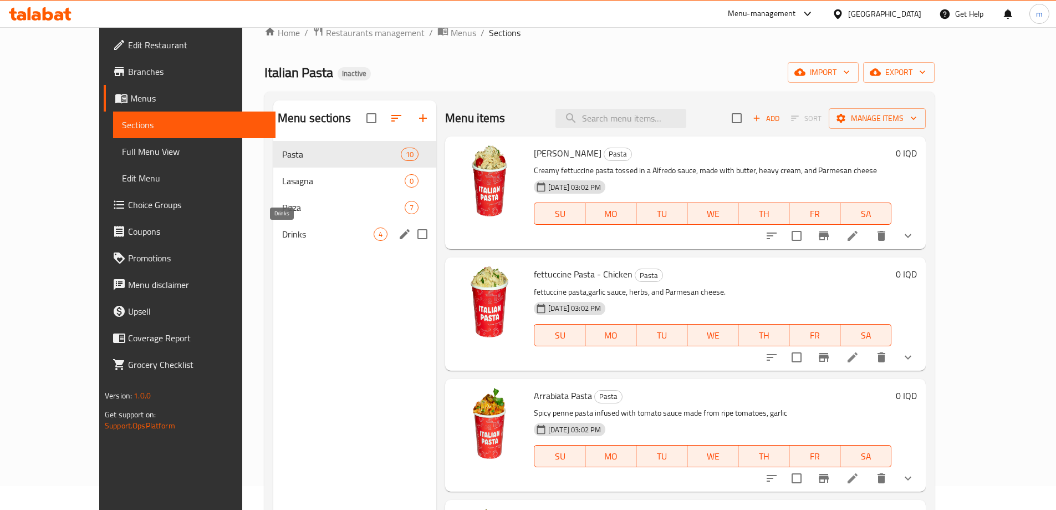
scroll to position [37, 0]
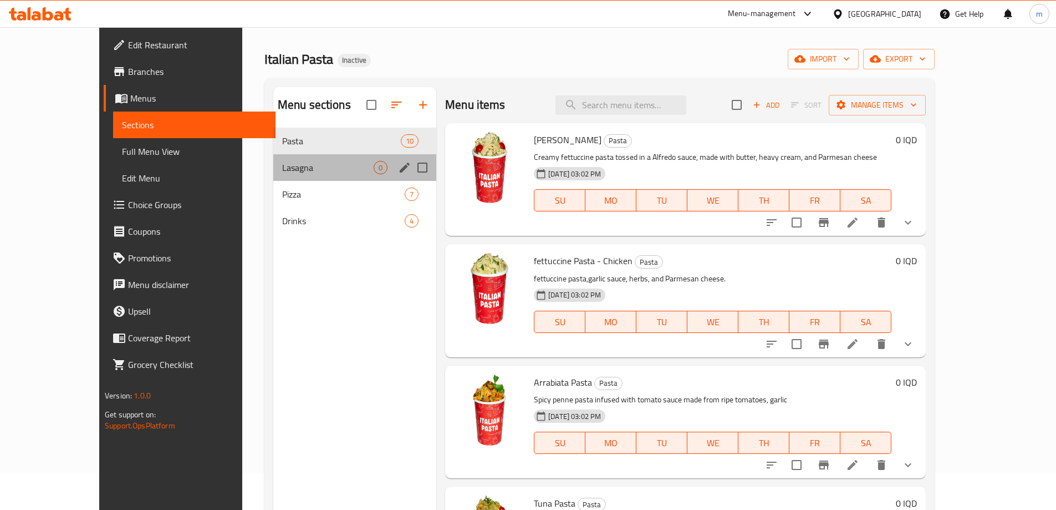
click at [292, 176] on div "Lasagna 0" at bounding box center [354, 167] width 163 height 27
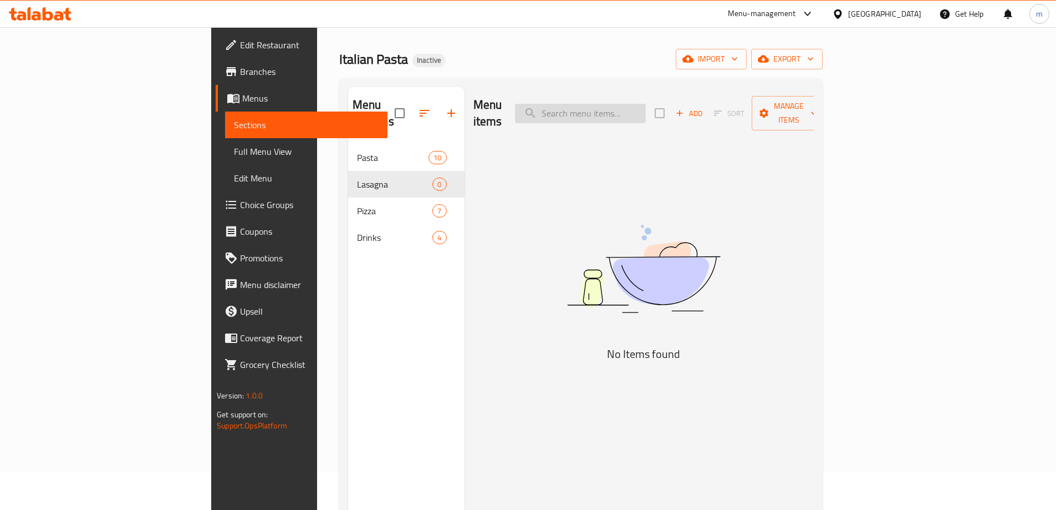
click at [624, 109] on input "search" at bounding box center [580, 113] width 131 height 19
type input "lasag"
click at [704, 107] on span "Add" at bounding box center [689, 113] width 30 height 13
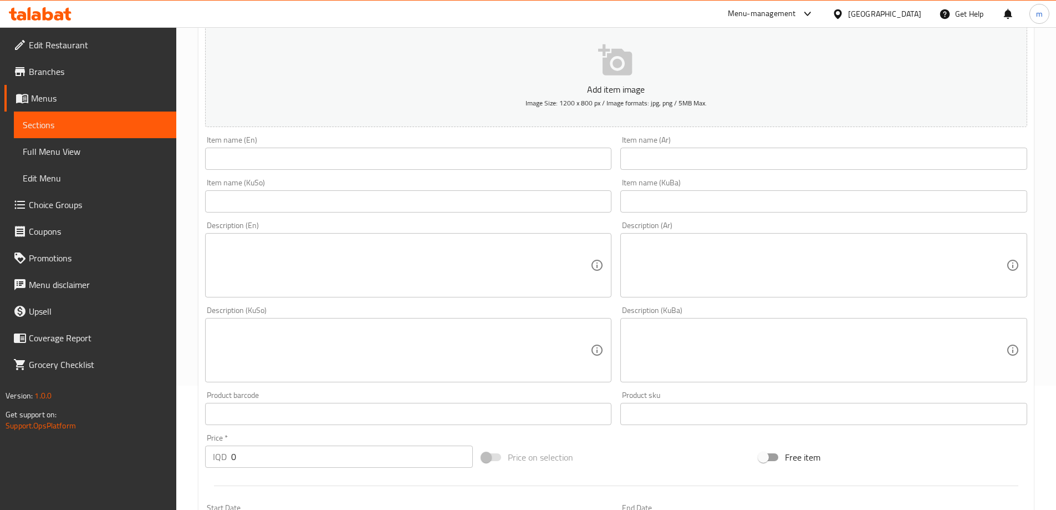
scroll to position [148, 0]
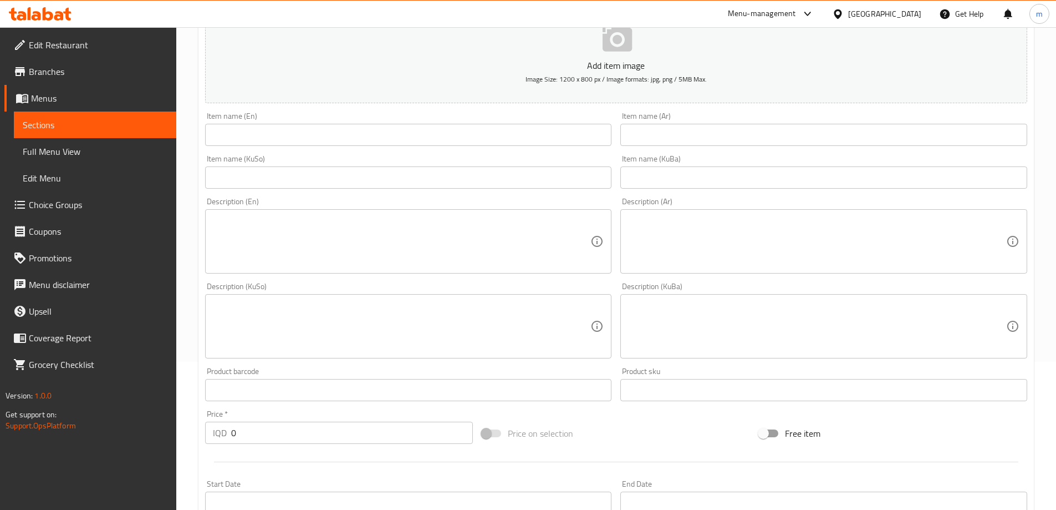
click at [401, 134] on input "text" at bounding box center [408, 135] width 407 height 22
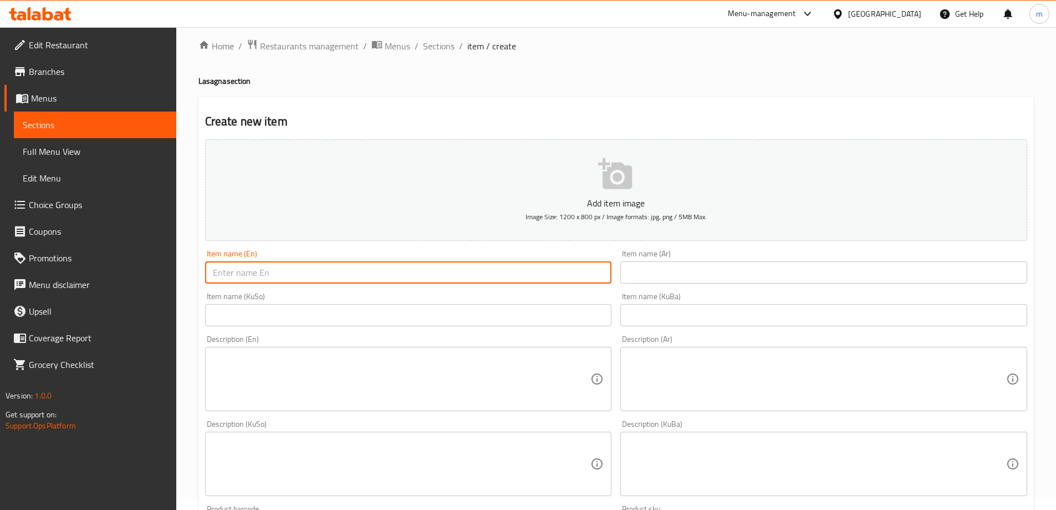
scroll to position [0, 0]
